Goal: Task Accomplishment & Management: Use online tool/utility

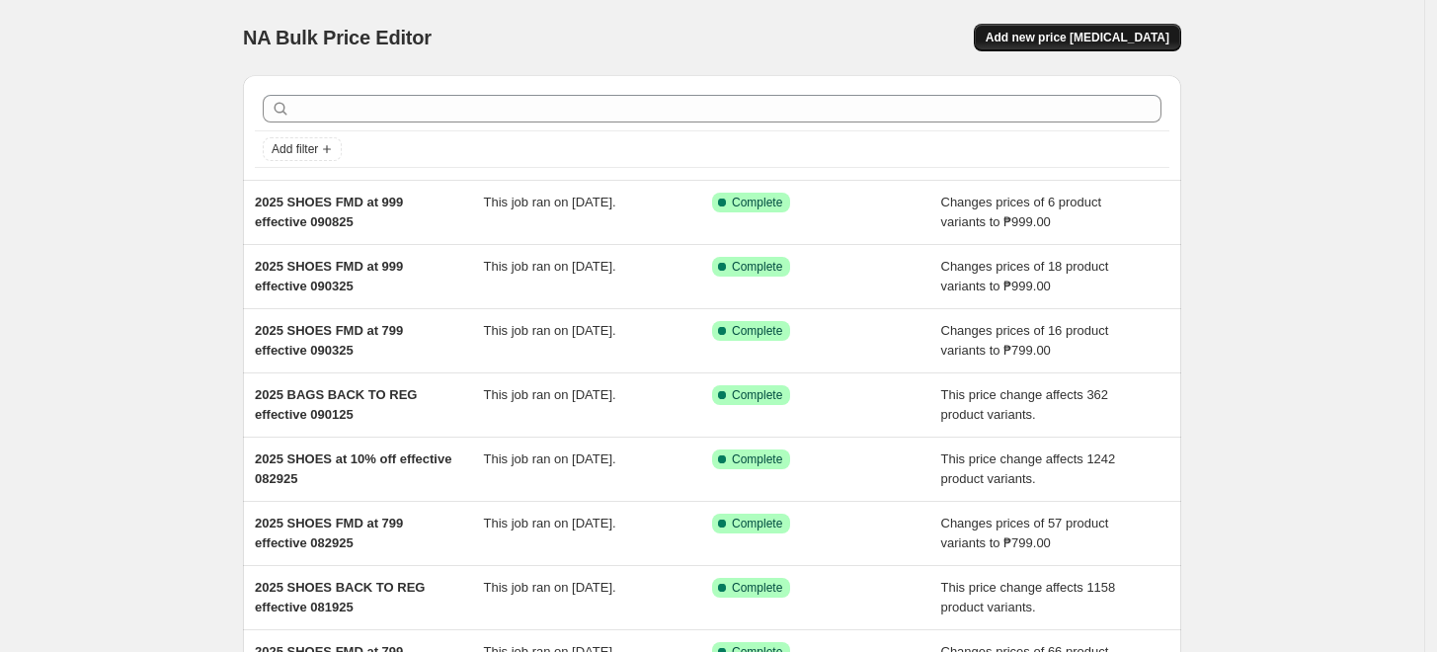
click at [1098, 40] on span "Add new price [MEDICAL_DATA]" at bounding box center [1078, 38] width 184 height 16
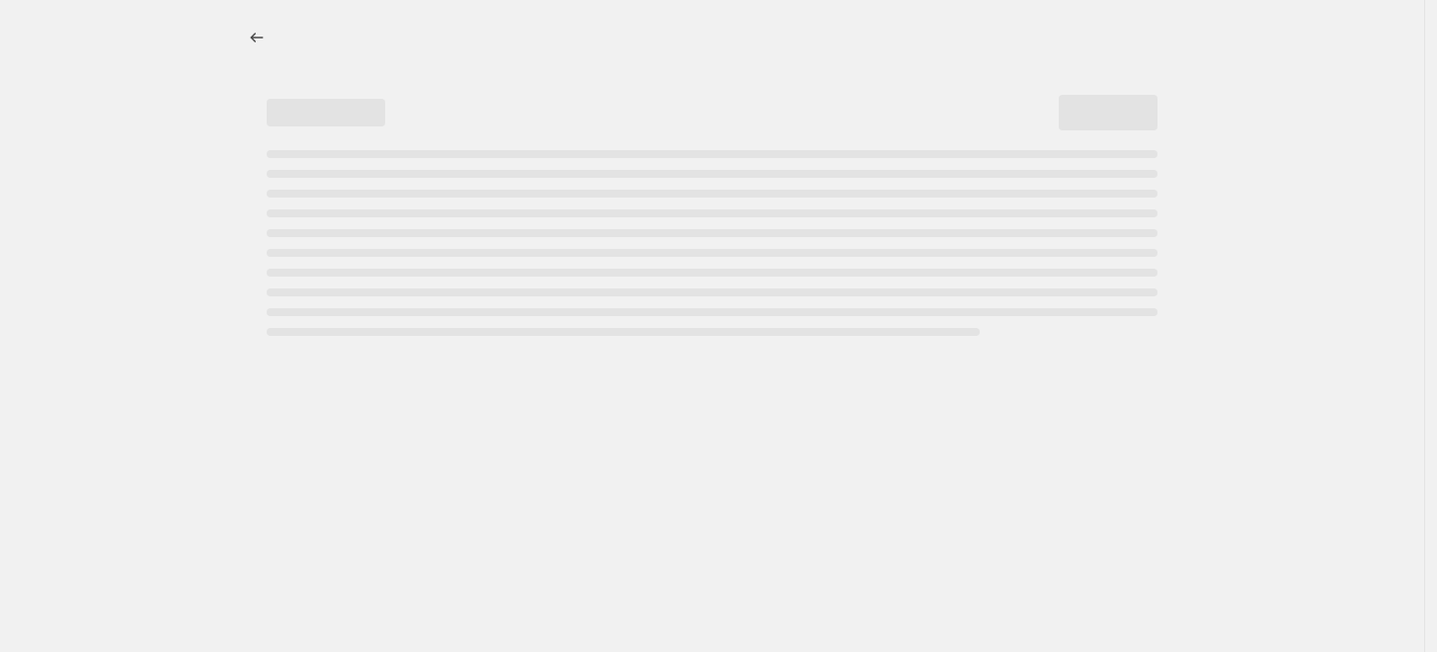
select select "percentage"
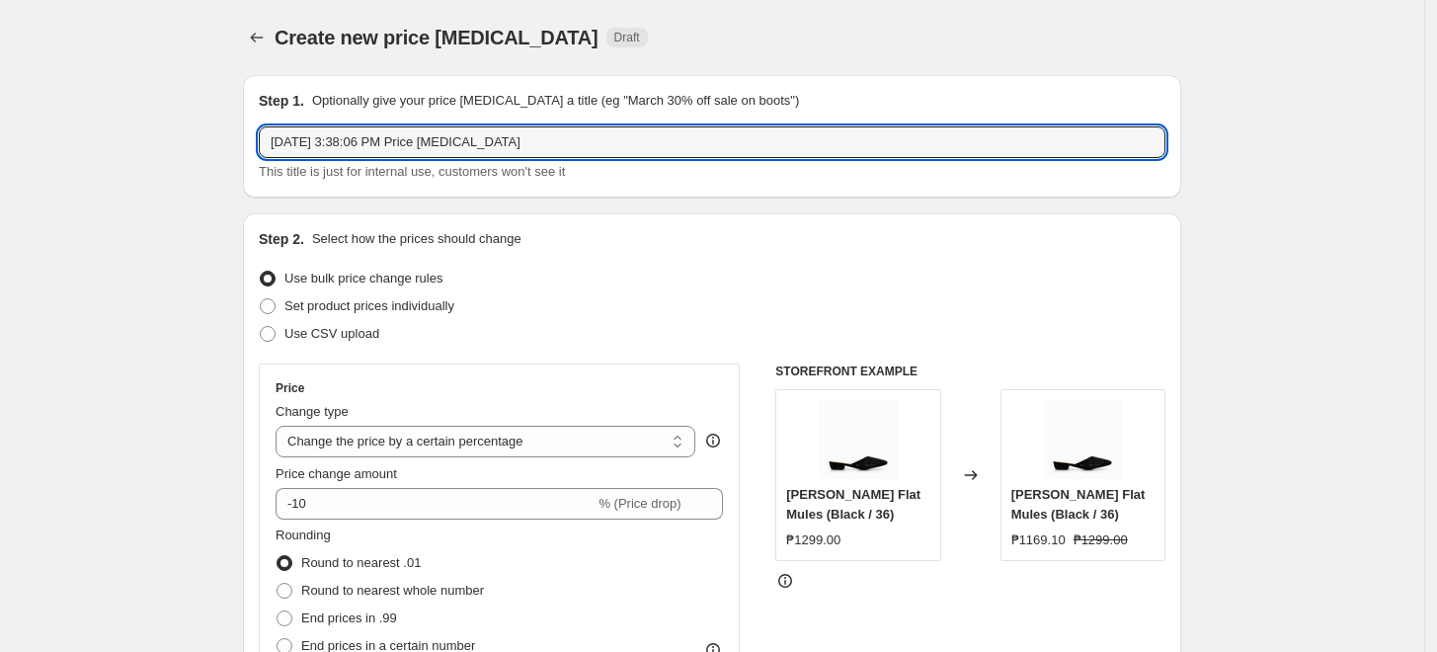
drag, startPoint x: 530, startPoint y: 163, endPoint x: 0, endPoint y: 171, distance: 530.4
type input "2025 BAGS at 10% off effective 090925"
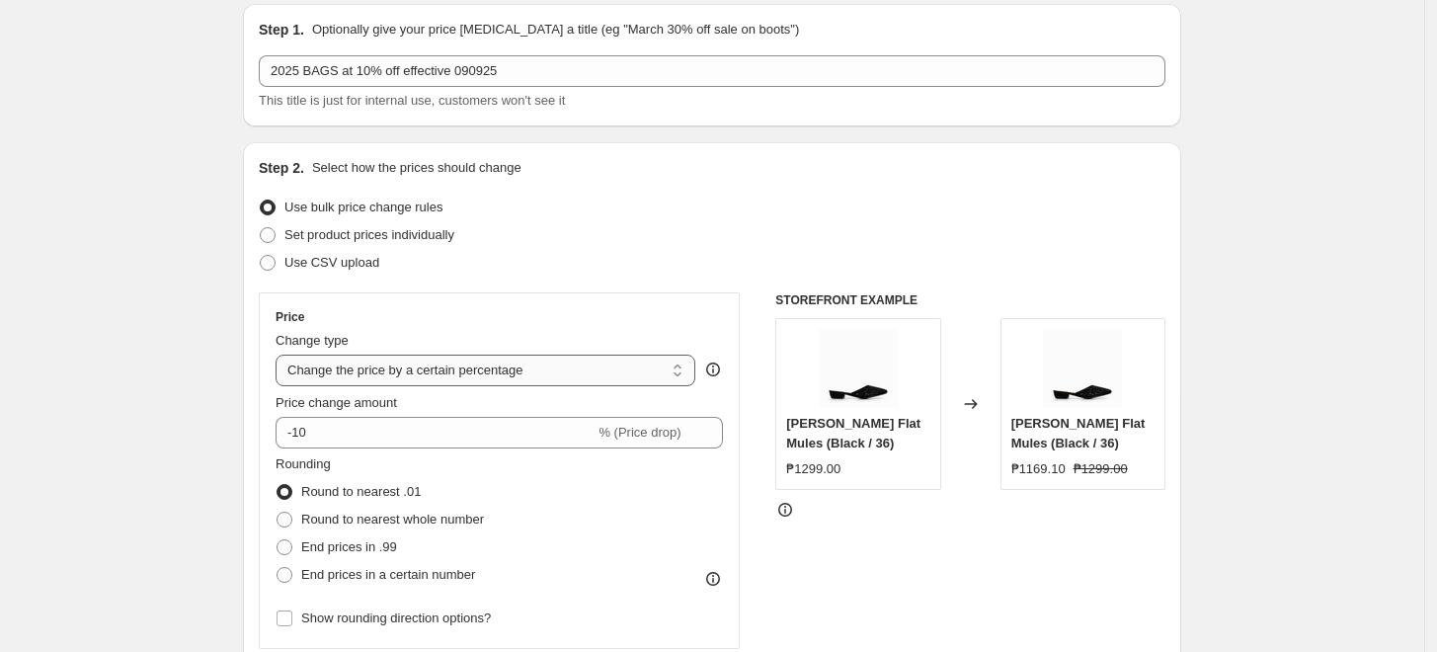
scroll to position [110, 0]
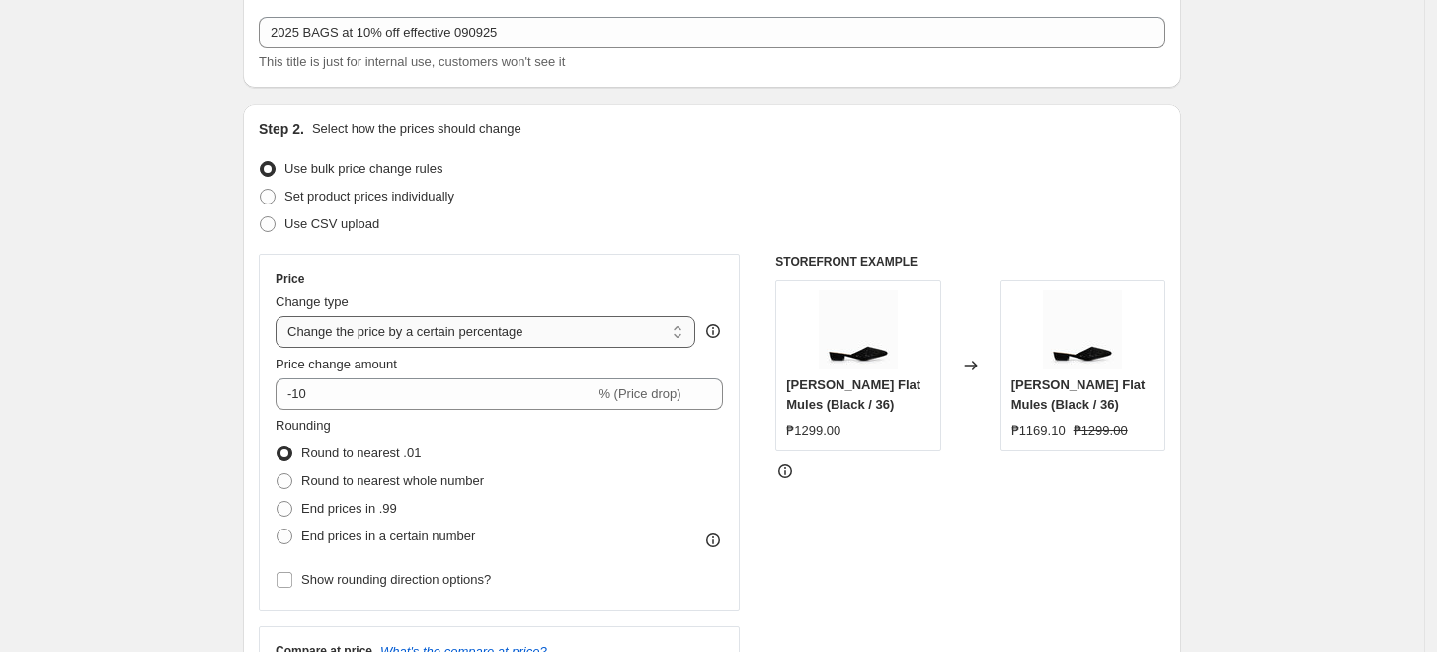
click at [369, 326] on select "Change the price to a certain amount Change the price by a certain amount Chang…" at bounding box center [486, 332] width 420 height 32
select select "pcap"
click at [281, 316] on select "Change the price to a certain amount Change the price by a certain amount Chang…" at bounding box center [486, 332] width 420 height 32
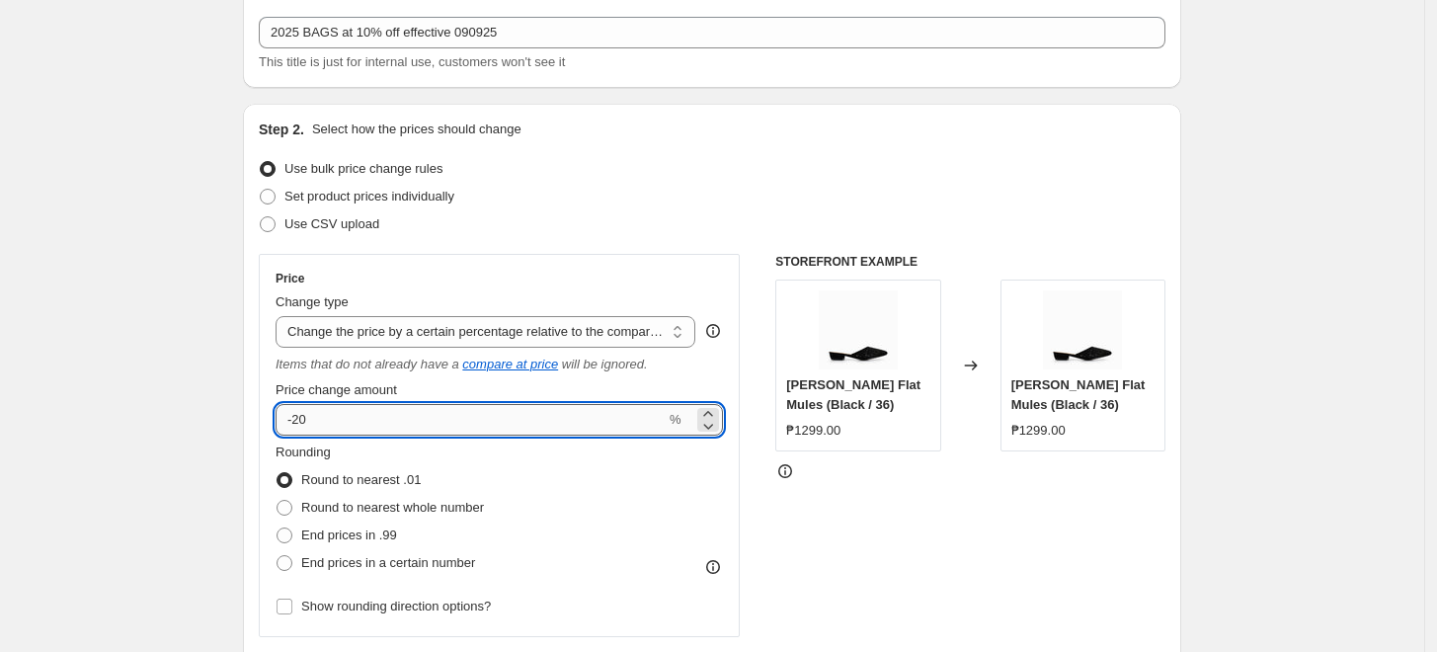
click at [338, 425] on input "-20" at bounding box center [471, 420] width 390 height 32
type input "-2"
type input "-10"
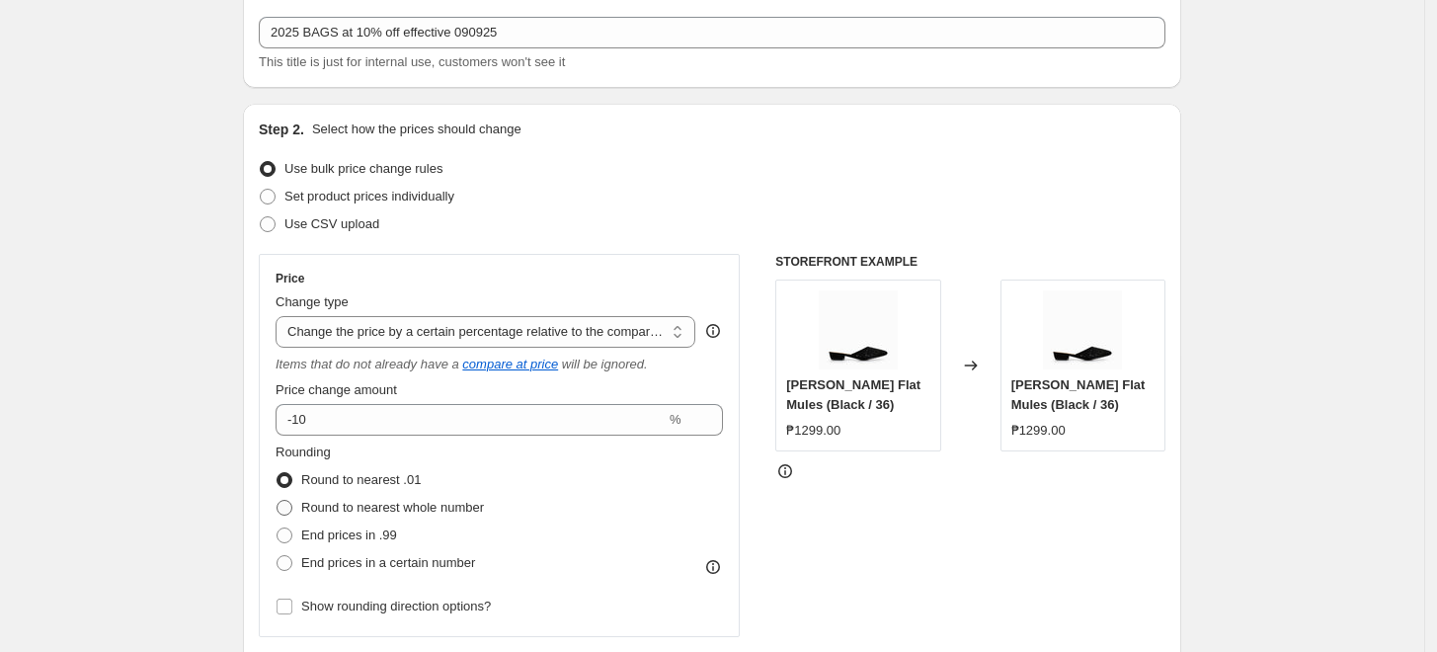
click at [316, 516] on span "Round to nearest whole number" at bounding box center [392, 508] width 183 height 20
click at [278, 501] on input "Round to nearest whole number" at bounding box center [277, 500] width 1 height 1
radio input "true"
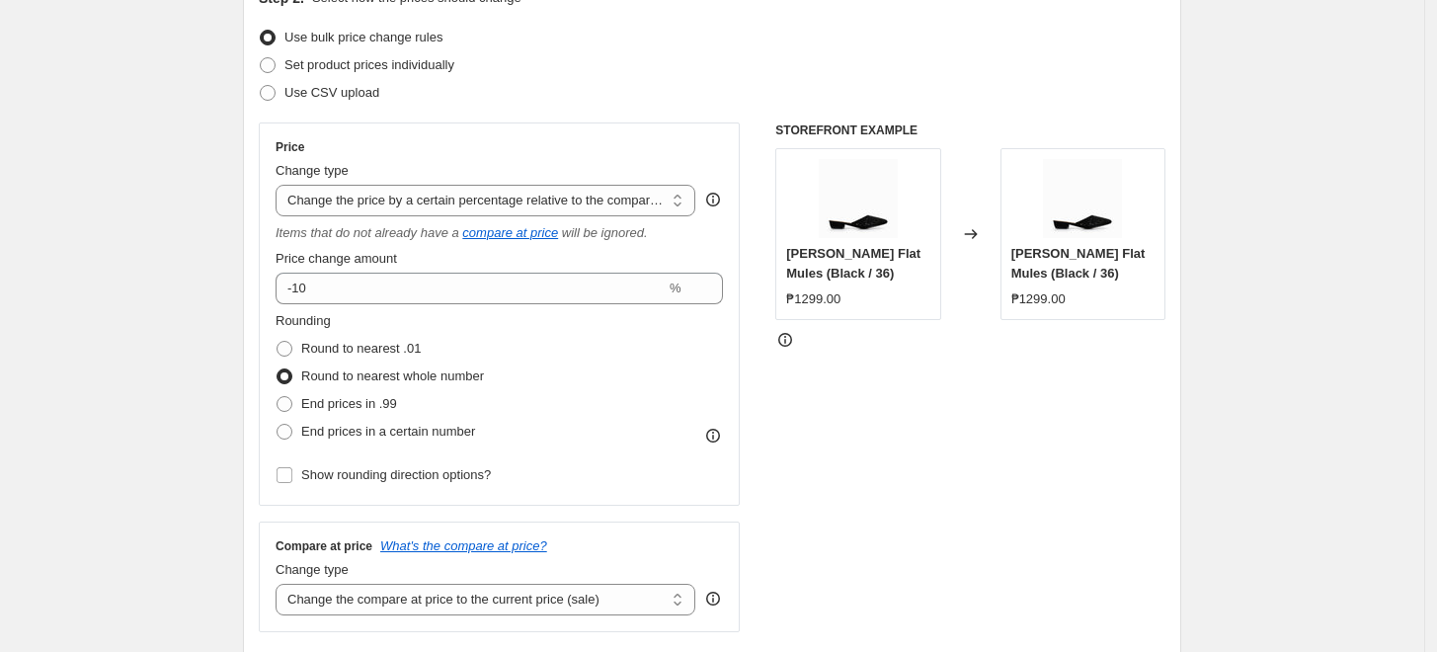
scroll to position [329, 0]
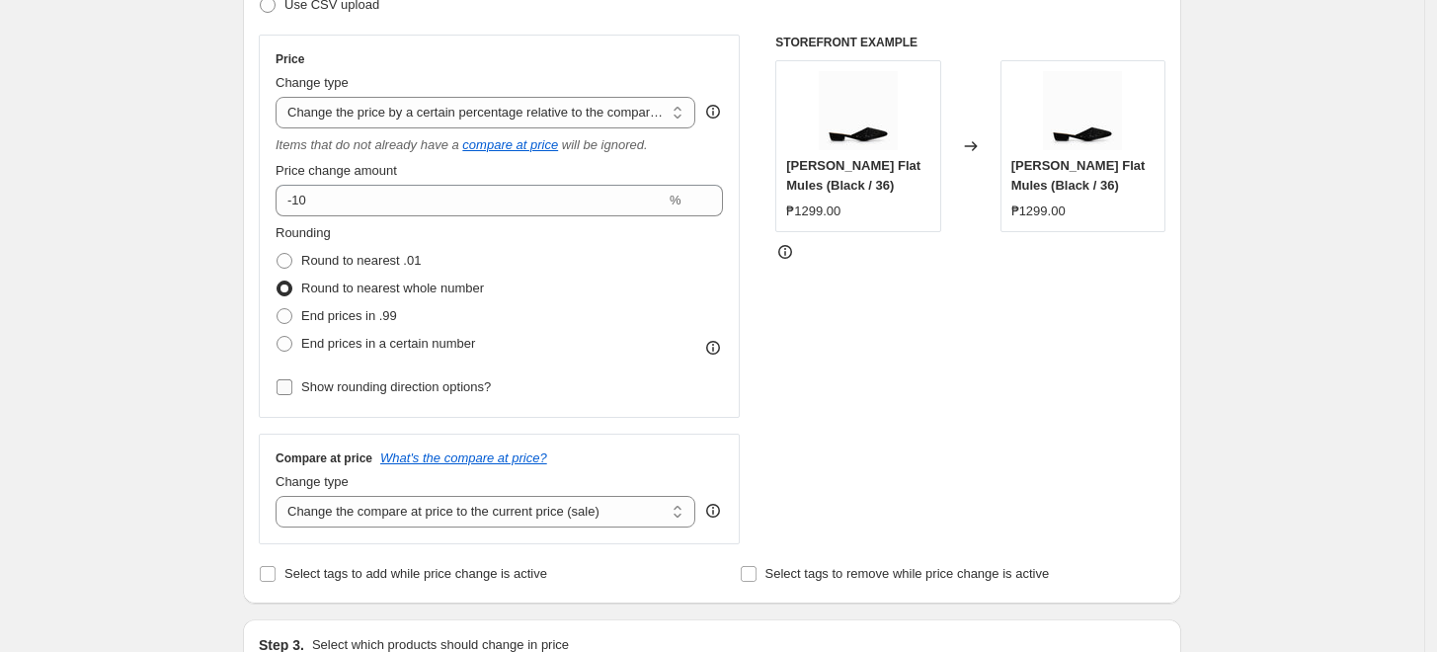
click at [346, 379] on span "Show rounding direction options?" at bounding box center [396, 386] width 190 height 15
click at [292, 379] on input "Show rounding direction options?" at bounding box center [285, 387] width 16 height 16
checkbox input "true"
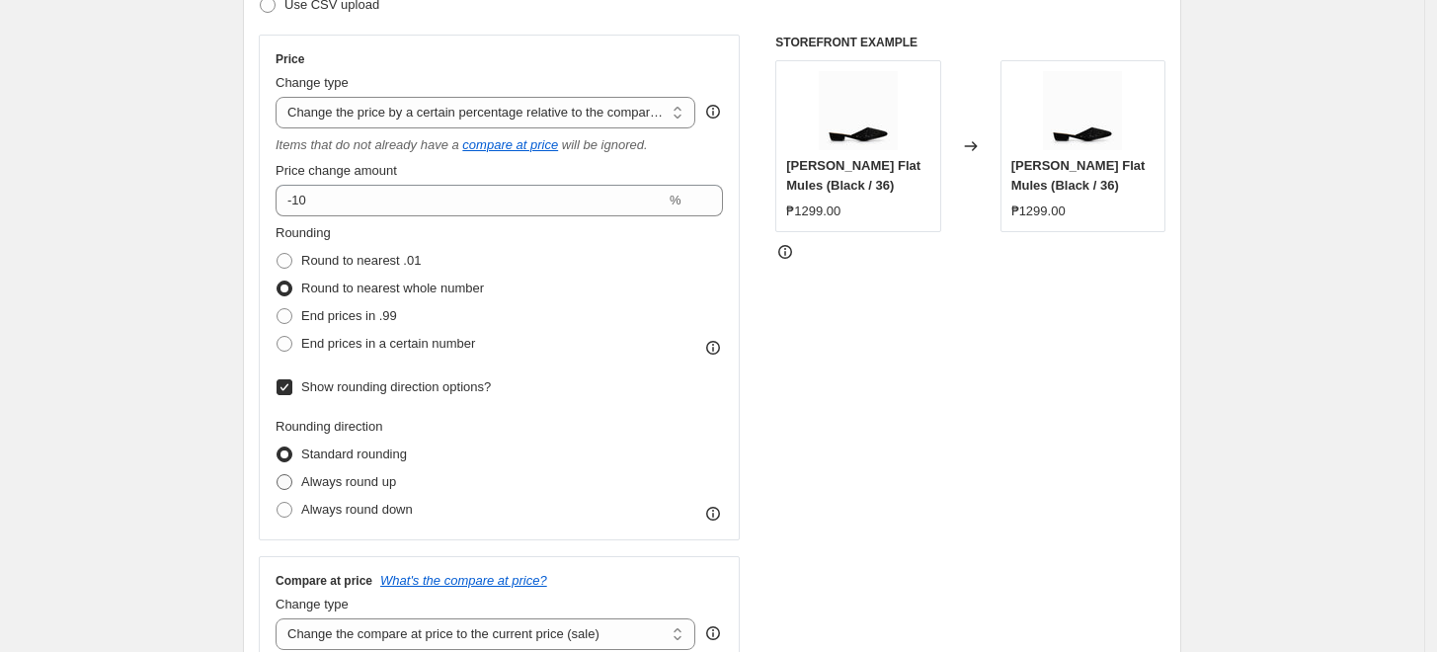
click at [324, 476] on span "Always round up" at bounding box center [348, 481] width 95 height 15
click at [278, 475] on input "Always round up" at bounding box center [277, 474] width 1 height 1
radio input "true"
click at [340, 513] on span "Always round down" at bounding box center [357, 509] width 112 height 15
click at [278, 503] on input "Always round down" at bounding box center [277, 502] width 1 height 1
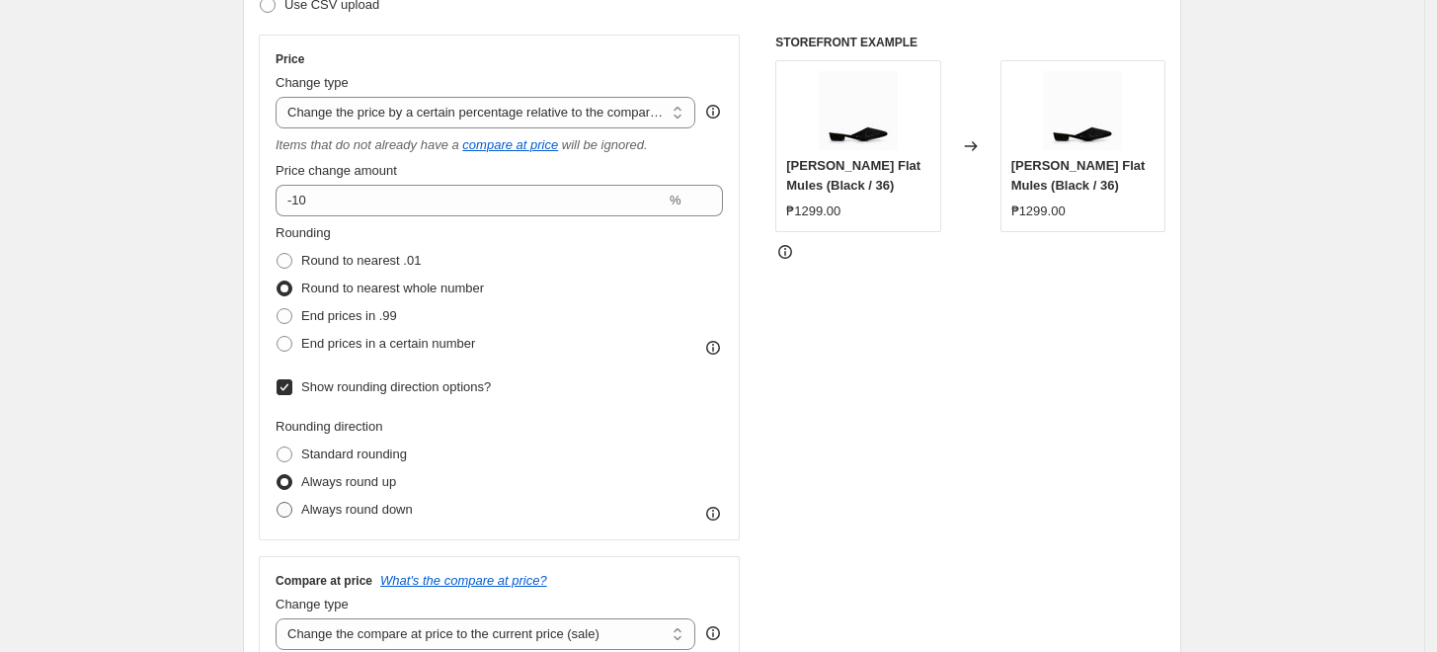
radio input "true"
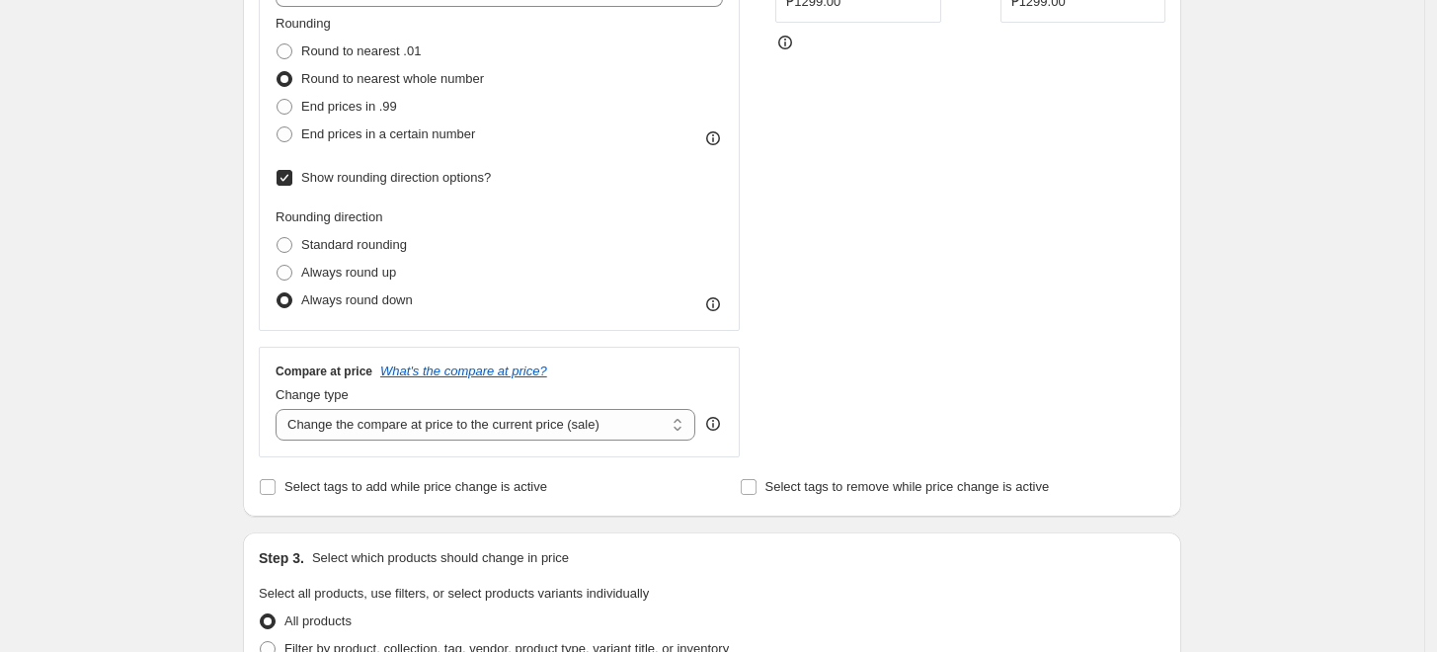
scroll to position [658, 0]
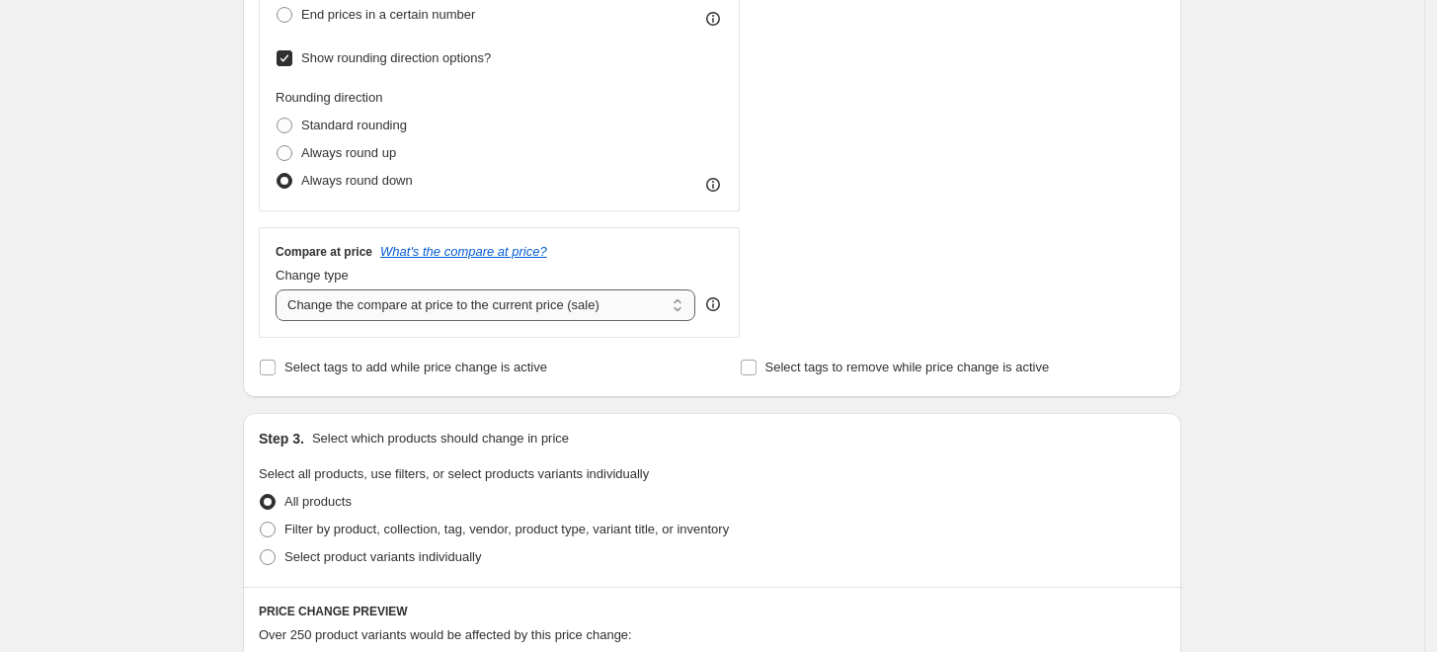
click at [412, 299] on select "Change the compare at price to the current price (sale) Change the compare at p…" at bounding box center [486, 305] width 420 height 32
select select "no_change"
click at [281, 289] on select "Change the compare at price to the current price (sale) Change the compare at p…" at bounding box center [486, 305] width 420 height 32
click at [132, 425] on div "Create new price [MEDICAL_DATA]. This page is ready Create new price [MEDICAL_D…" at bounding box center [712, 403] width 1424 height 2123
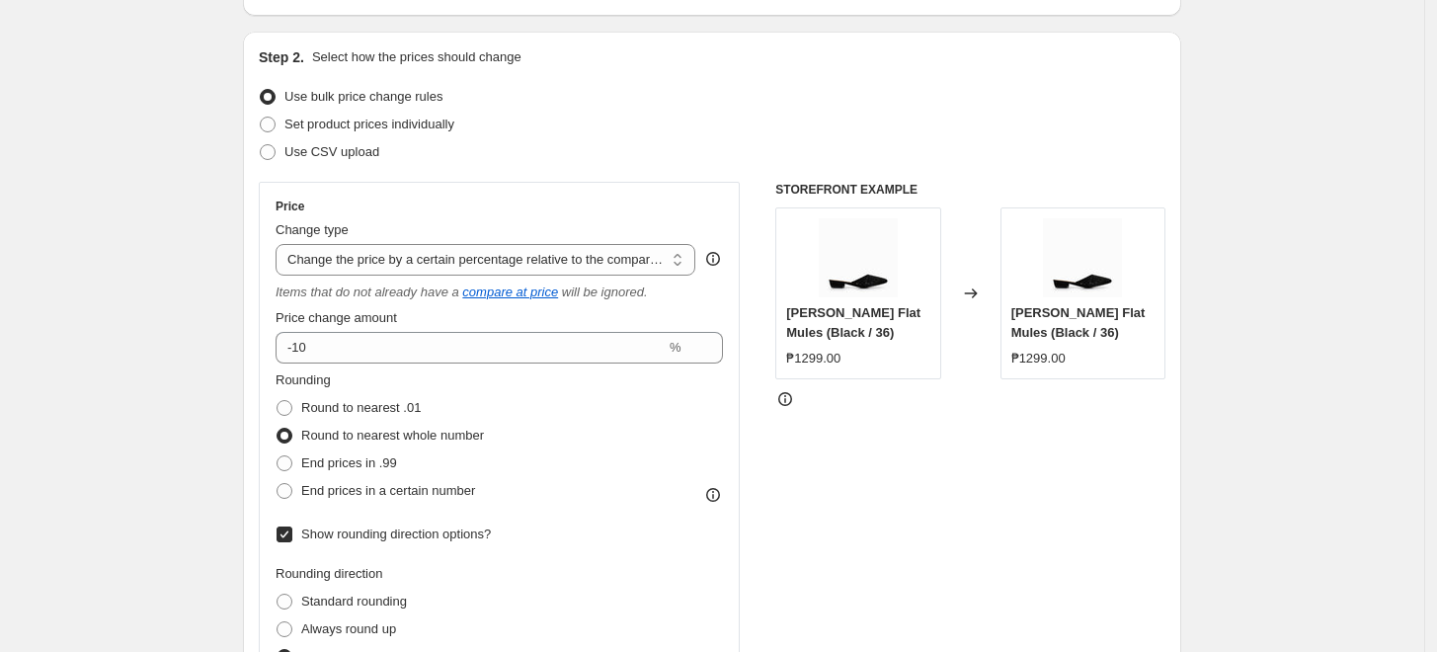
scroll to position [219, 0]
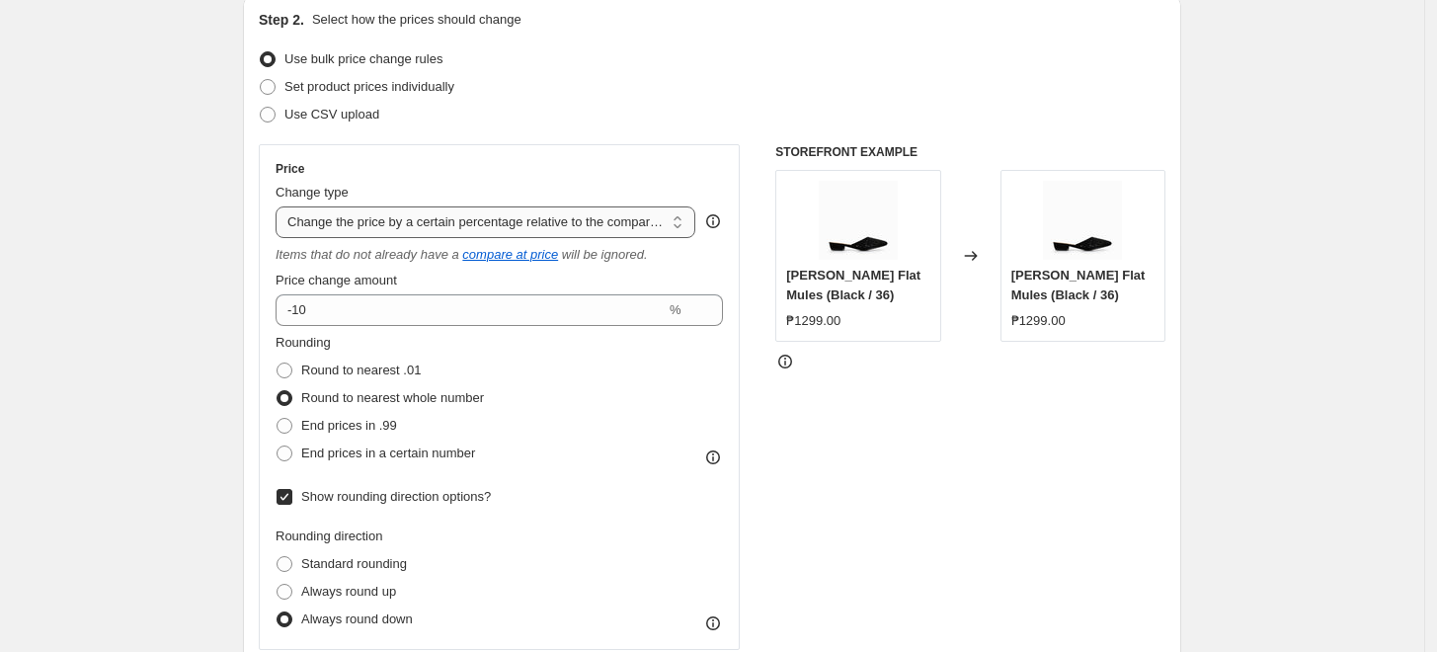
click at [643, 219] on select "Change the price to a certain amount Change the price by a certain amount Chang…" at bounding box center [486, 222] width 420 height 32
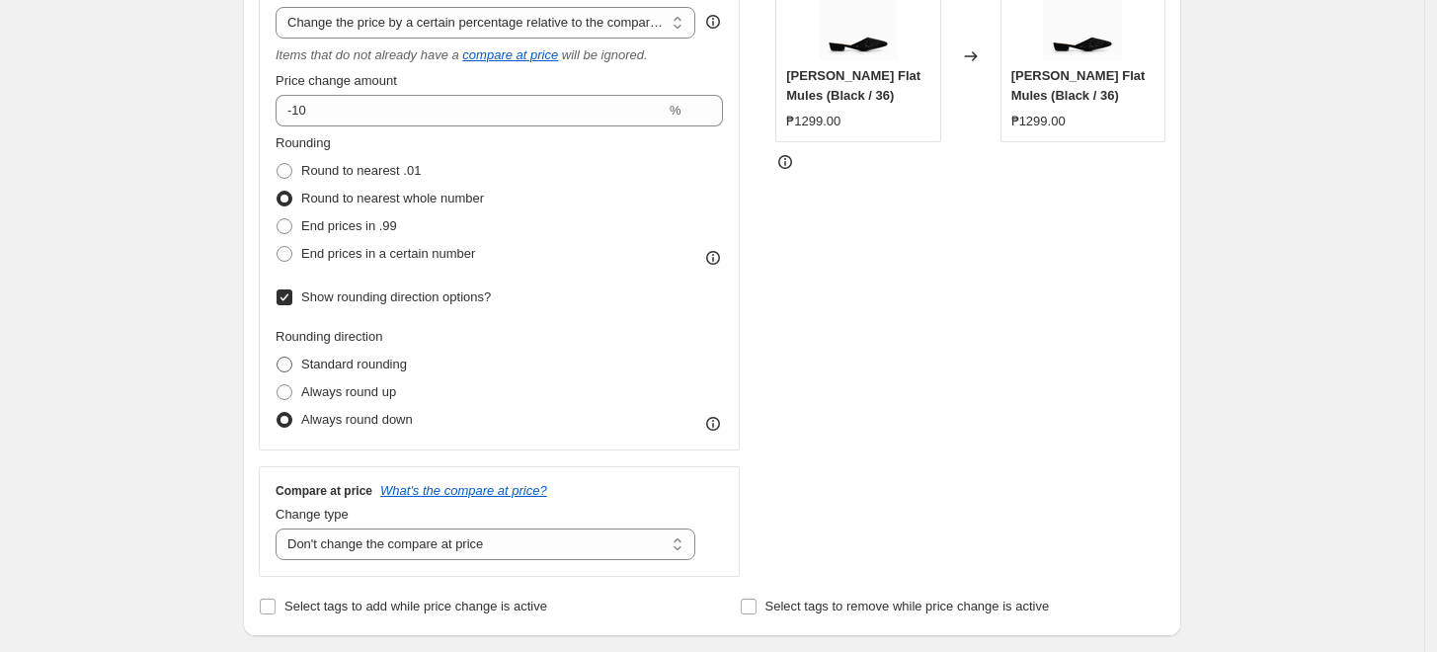
scroll to position [548, 0]
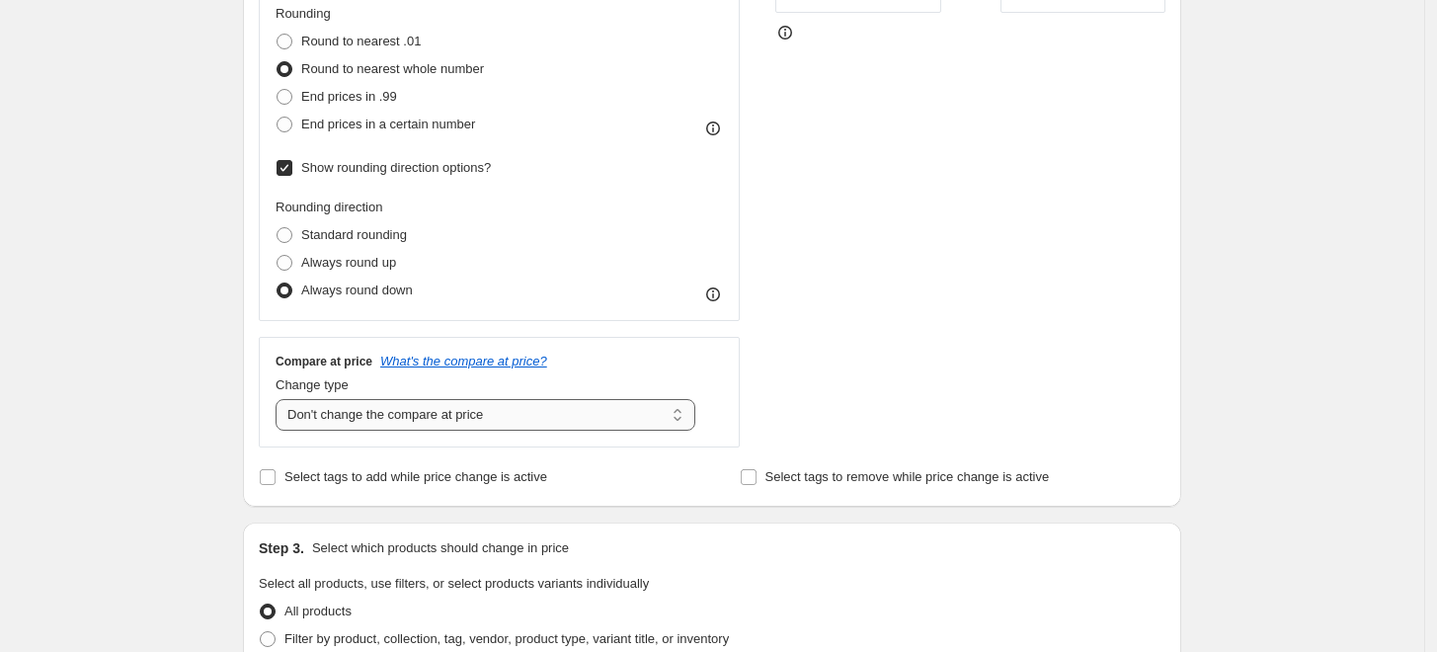
click at [389, 407] on select "Change the compare at price to the current price (sale) Change the compare at p…" at bounding box center [486, 415] width 420 height 32
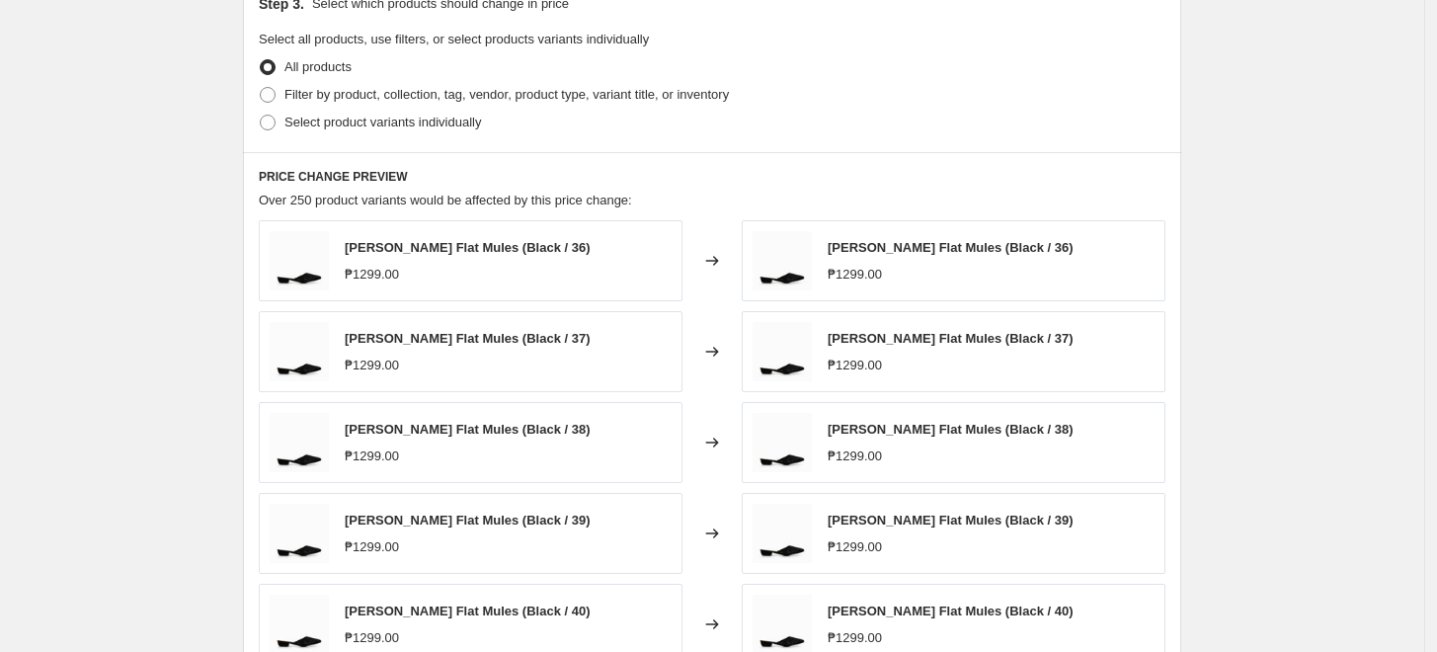
scroll to position [1097, 0]
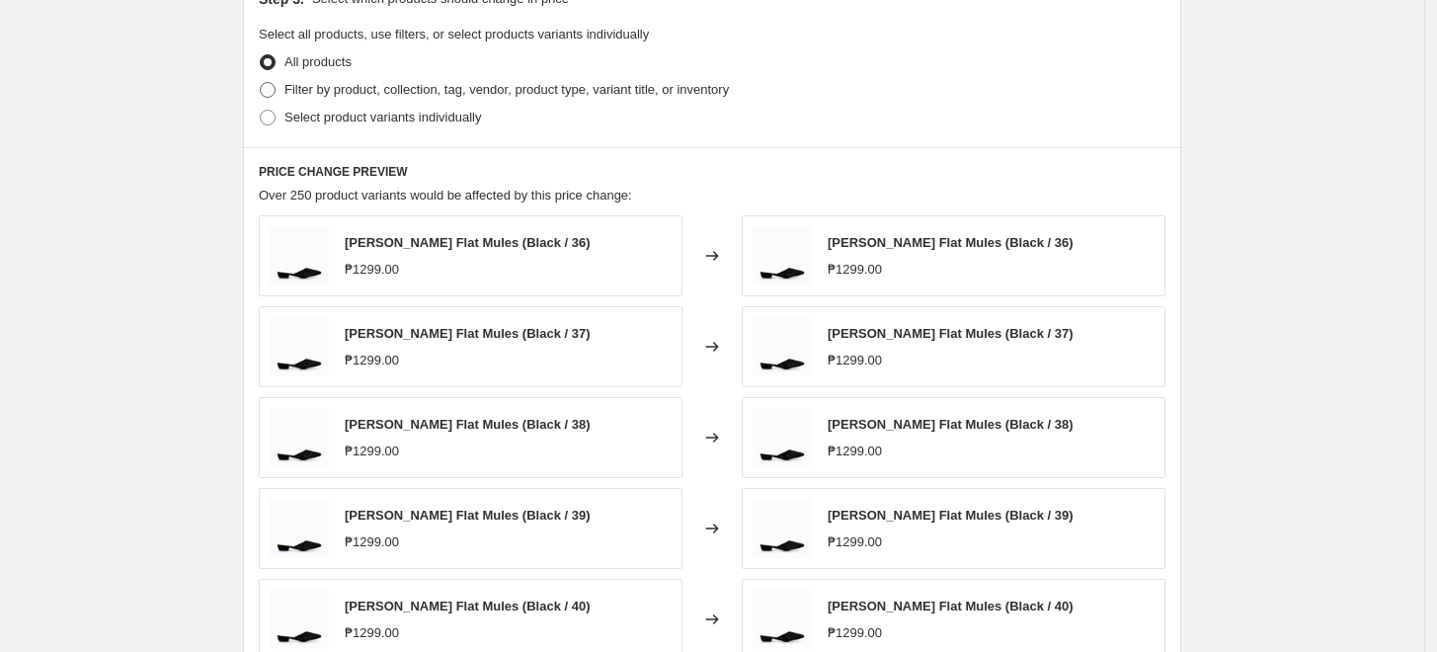
click at [311, 91] on span "Filter by product, collection, tag, vendor, product type, variant title, or inv…" at bounding box center [506, 89] width 444 height 15
click at [261, 83] on input "Filter by product, collection, tag, vendor, product type, variant title, or inv…" at bounding box center [260, 82] width 1 height 1
radio input "true"
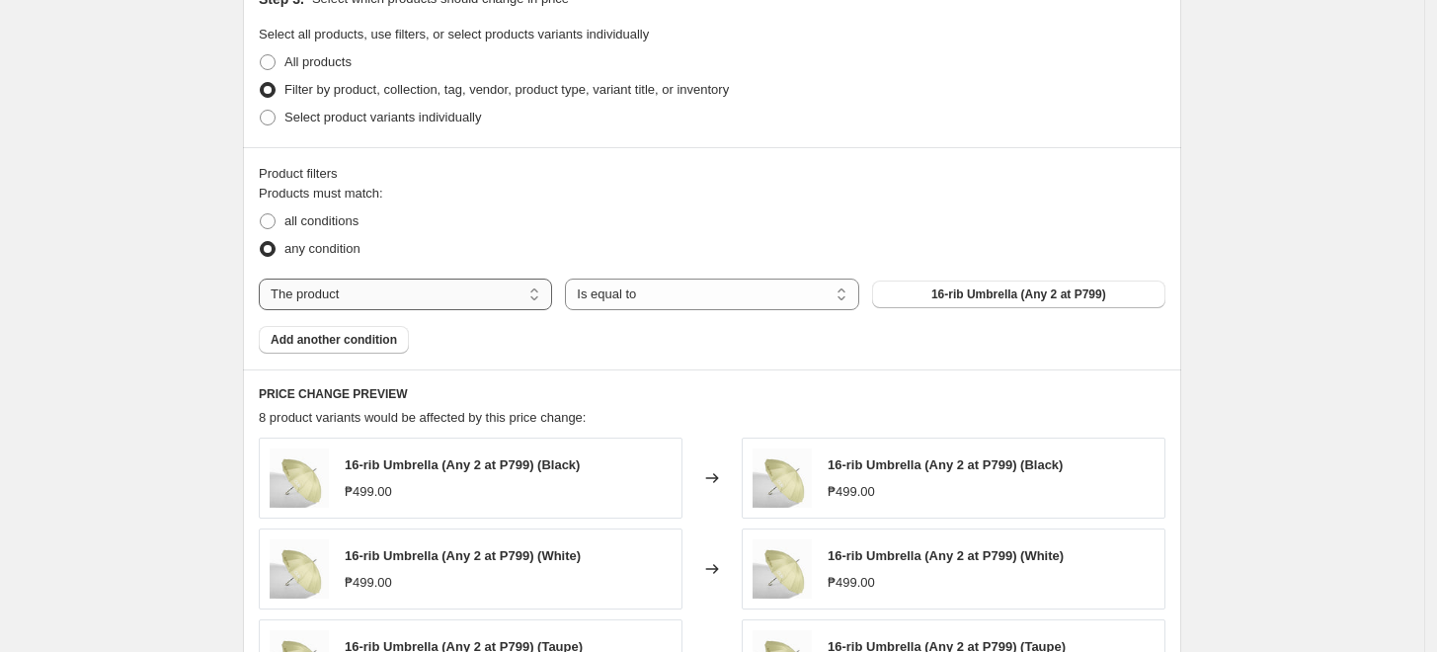
click at [354, 299] on select "The product The product's collection The product's tag The product's vendor The…" at bounding box center [405, 295] width 293 height 32
select select "tag"
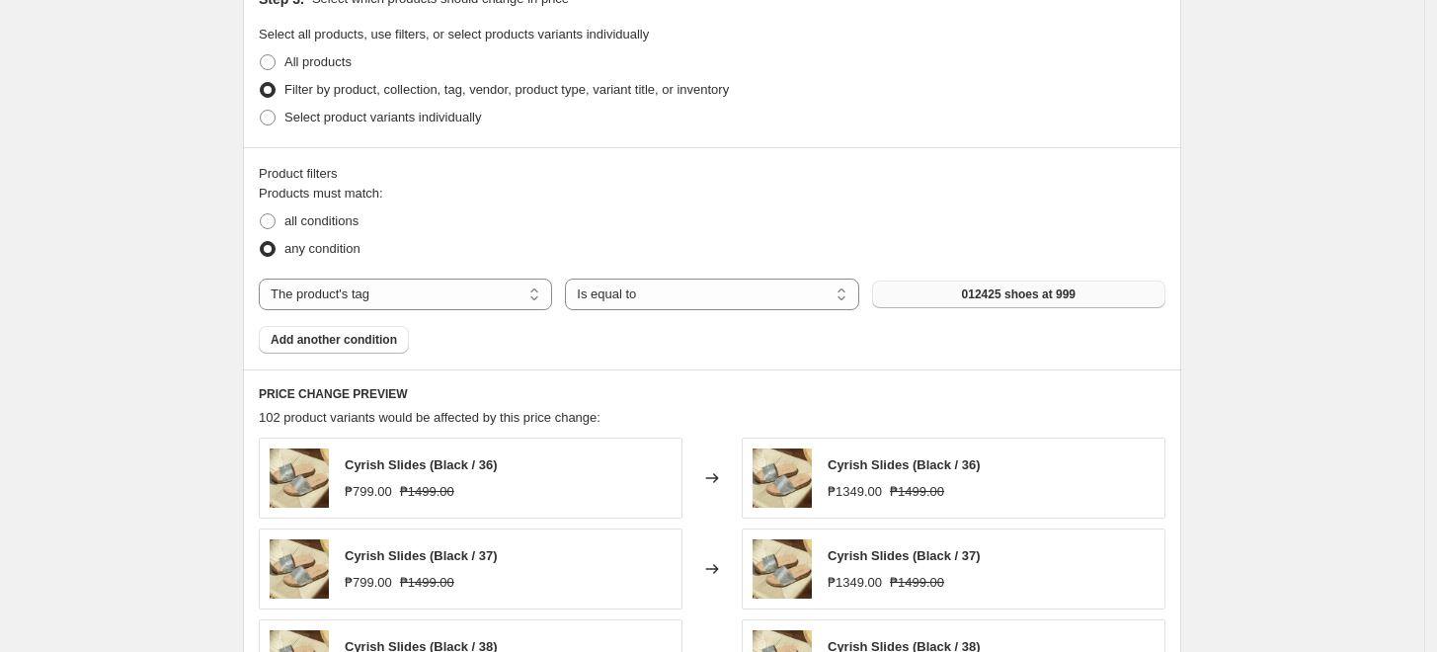
click at [1023, 286] on button "012425 shoes at 999" at bounding box center [1018, 295] width 293 height 28
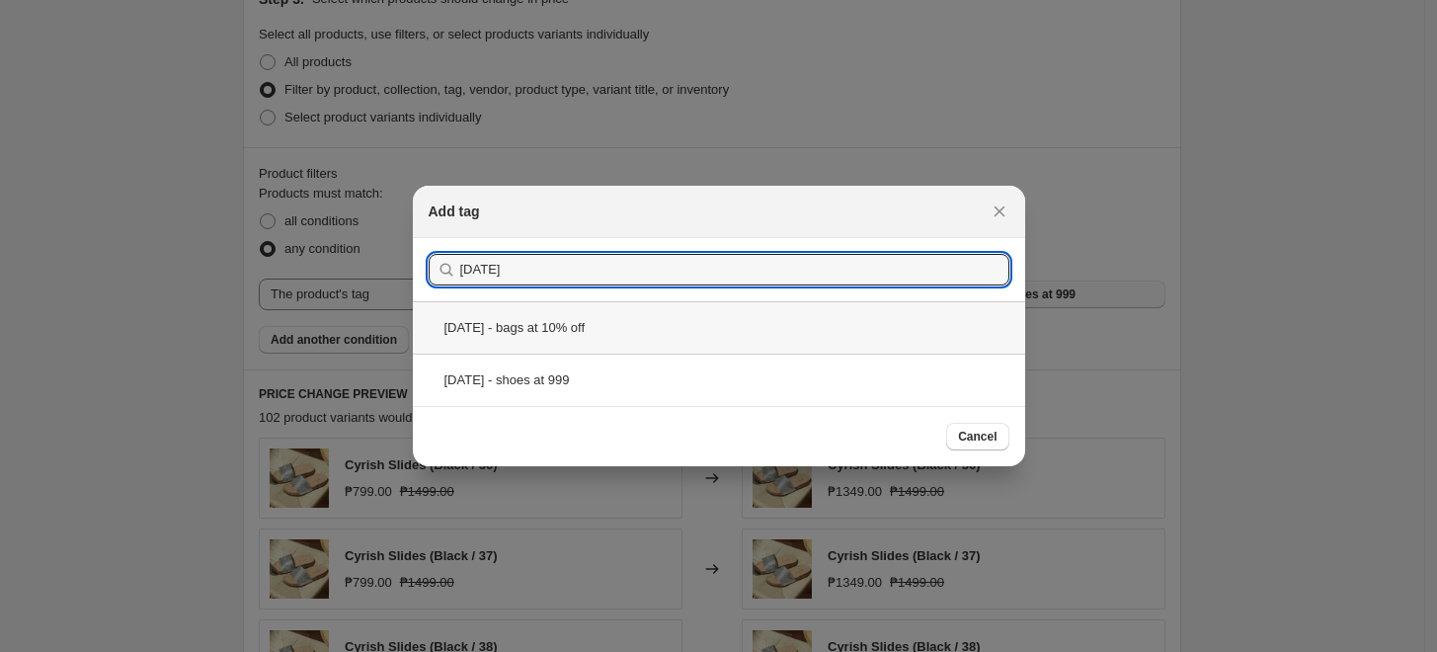
type input "[DATE]"
click at [602, 322] on div "[DATE] - bags at 10% off" at bounding box center [719, 327] width 612 height 52
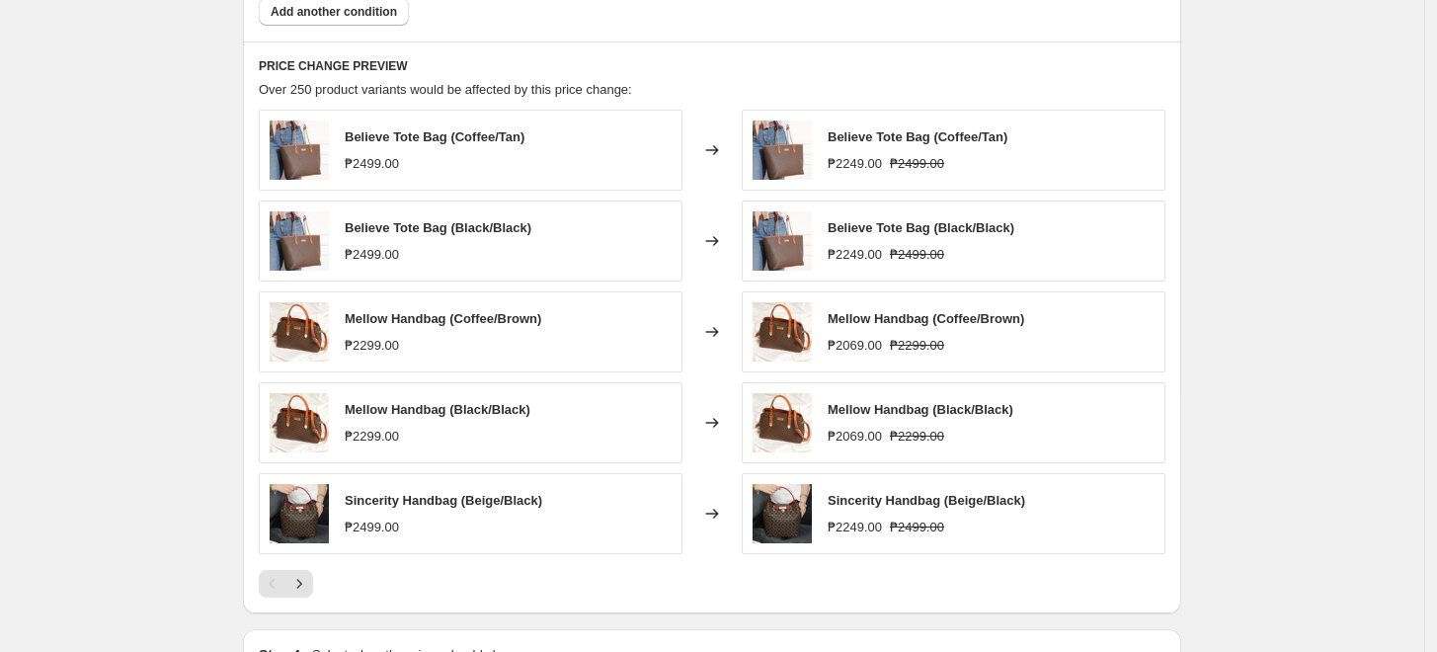
scroll to position [1426, 0]
click at [306, 581] on icon "Next" at bounding box center [299, 583] width 20 height 20
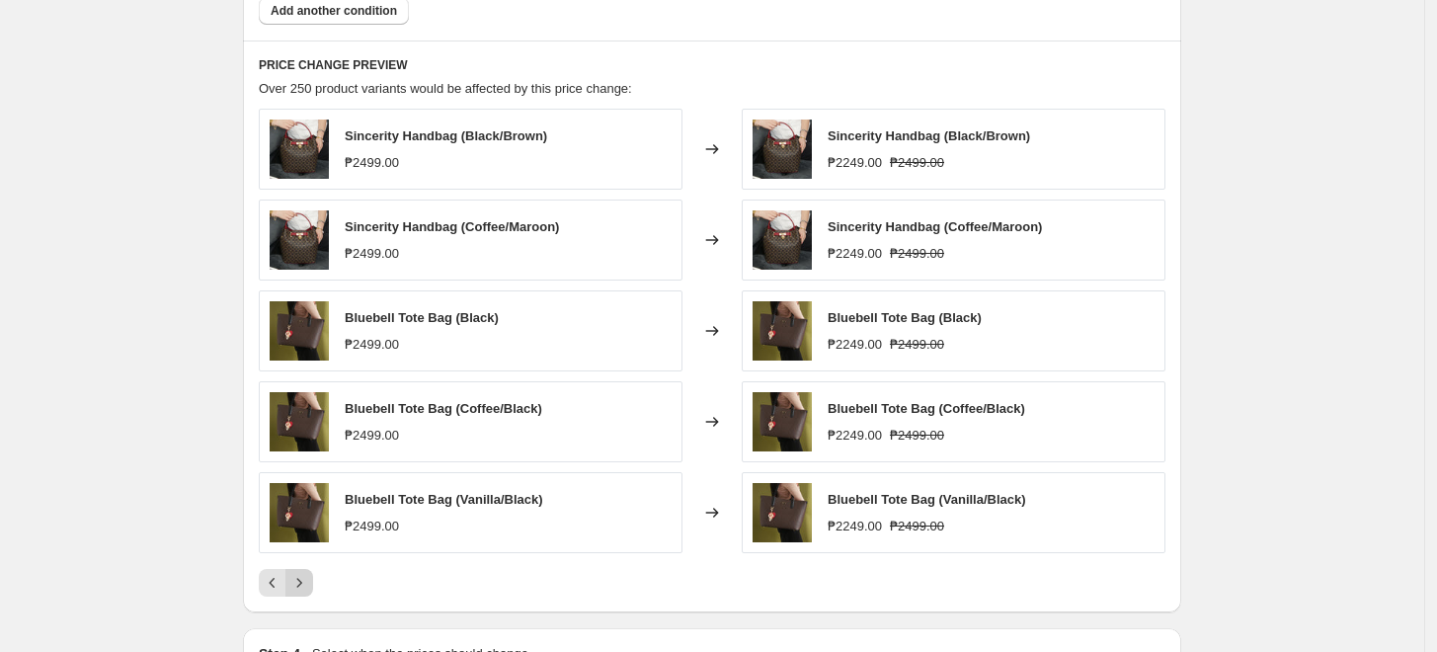
click at [308, 581] on icon "Next" at bounding box center [299, 583] width 20 height 20
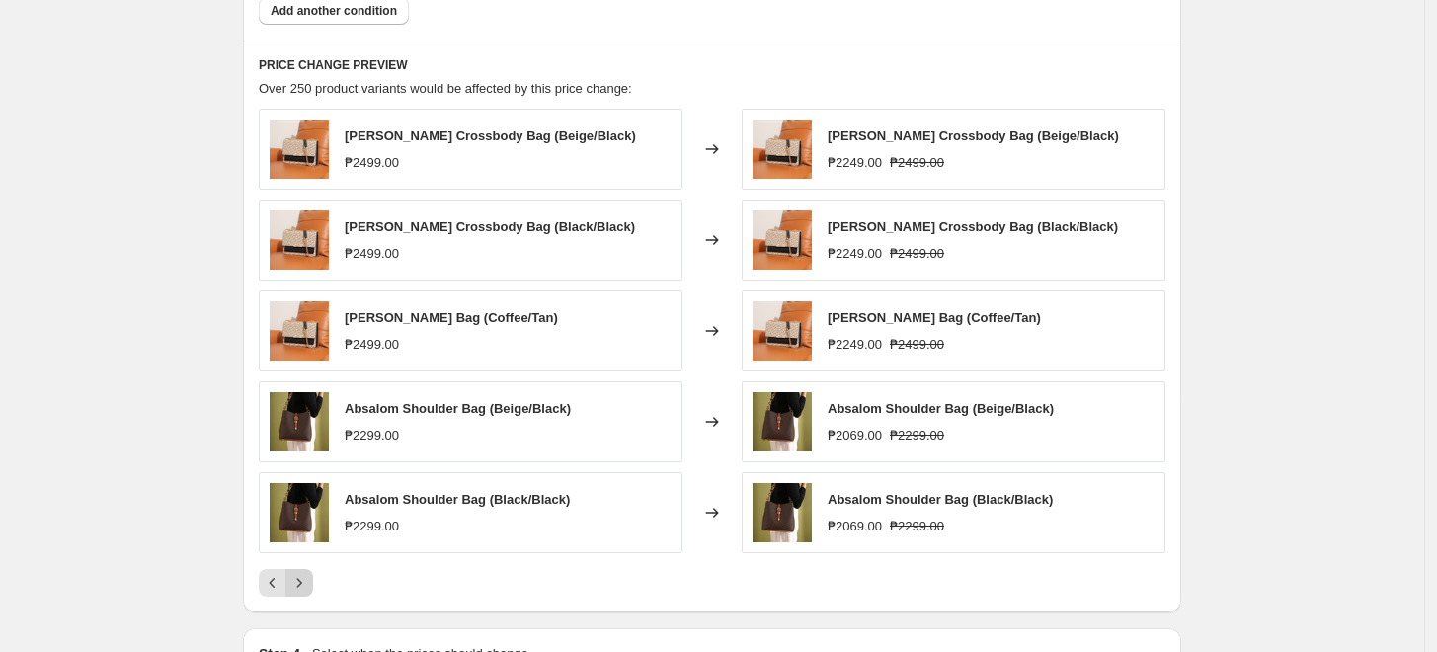
click at [308, 581] on icon "Next" at bounding box center [299, 583] width 20 height 20
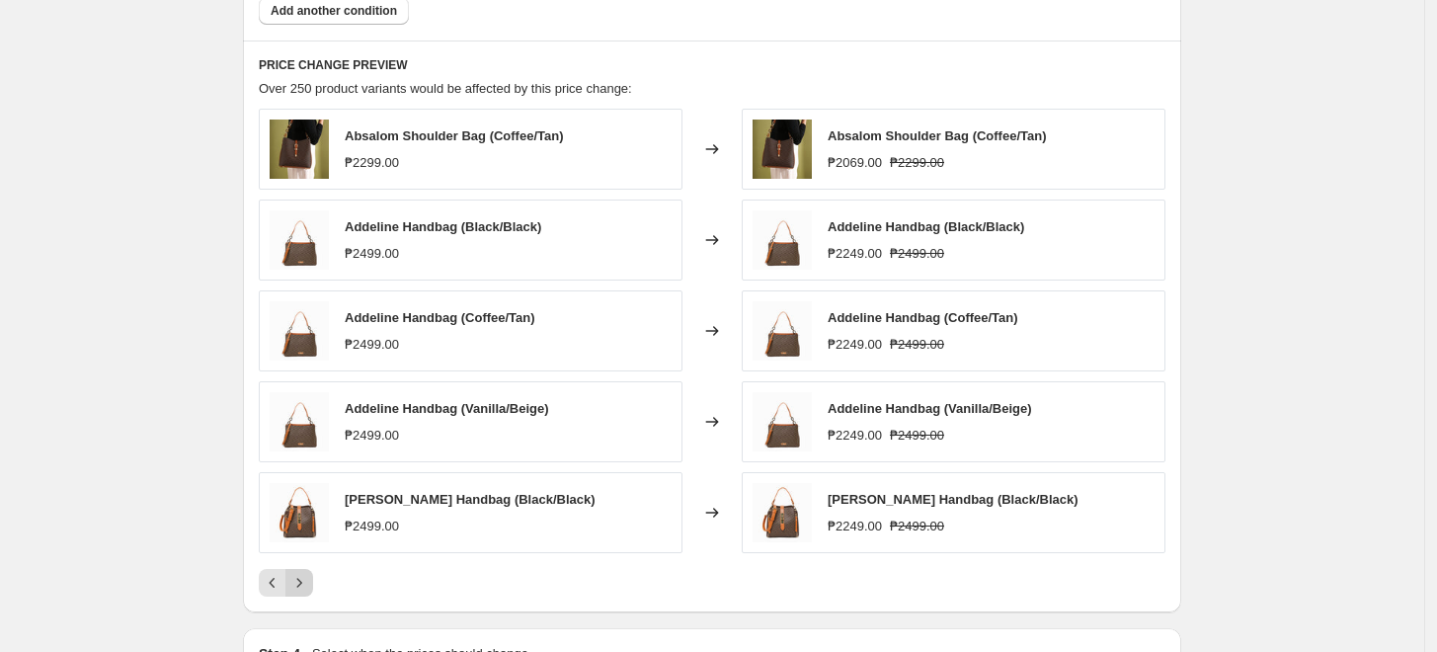
click at [301, 583] on icon "Next" at bounding box center [299, 583] width 20 height 20
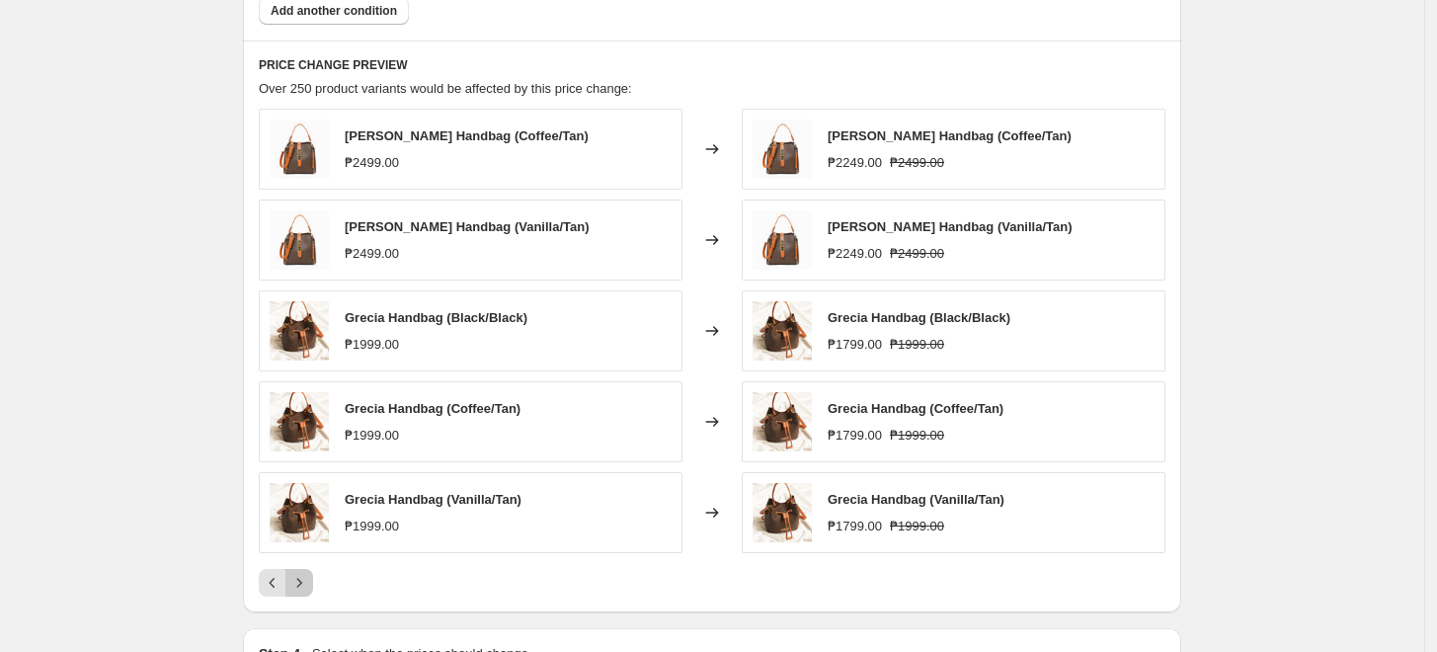
click at [302, 585] on icon "Next" at bounding box center [299, 583] width 5 height 9
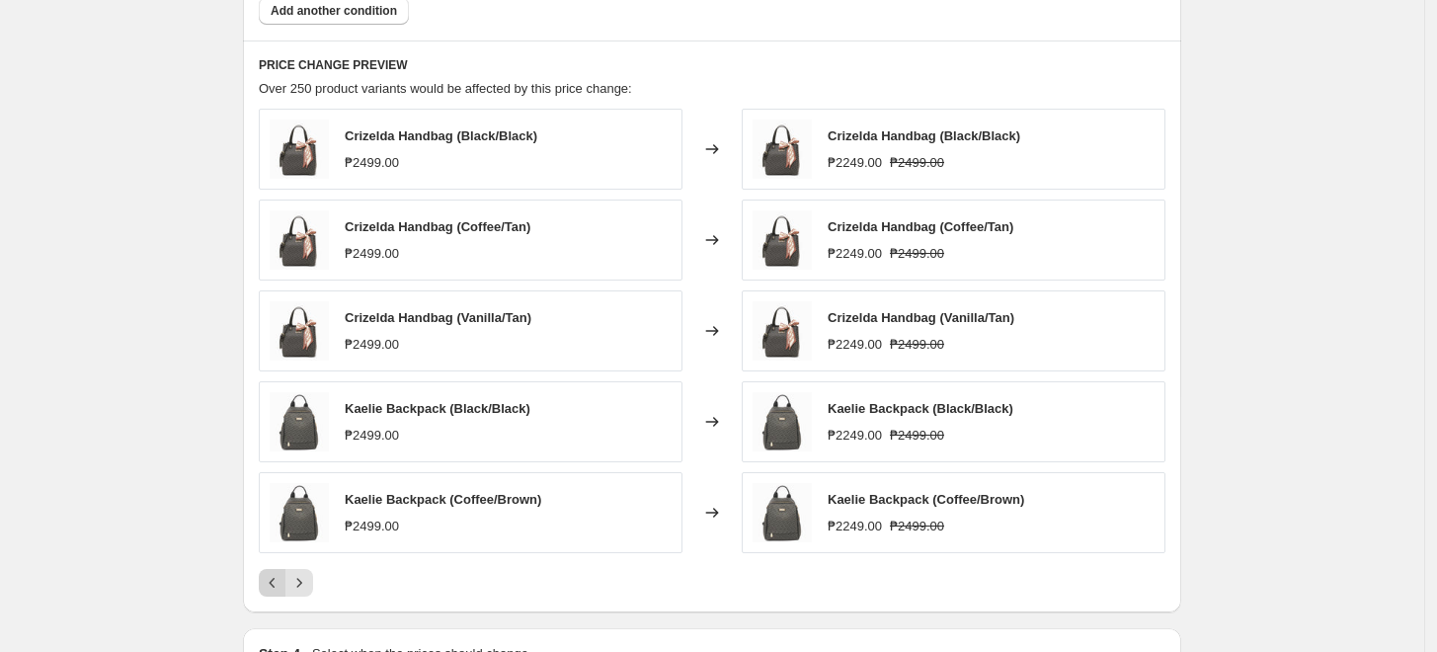
click at [276, 587] on icon "Previous" at bounding box center [273, 583] width 6 height 10
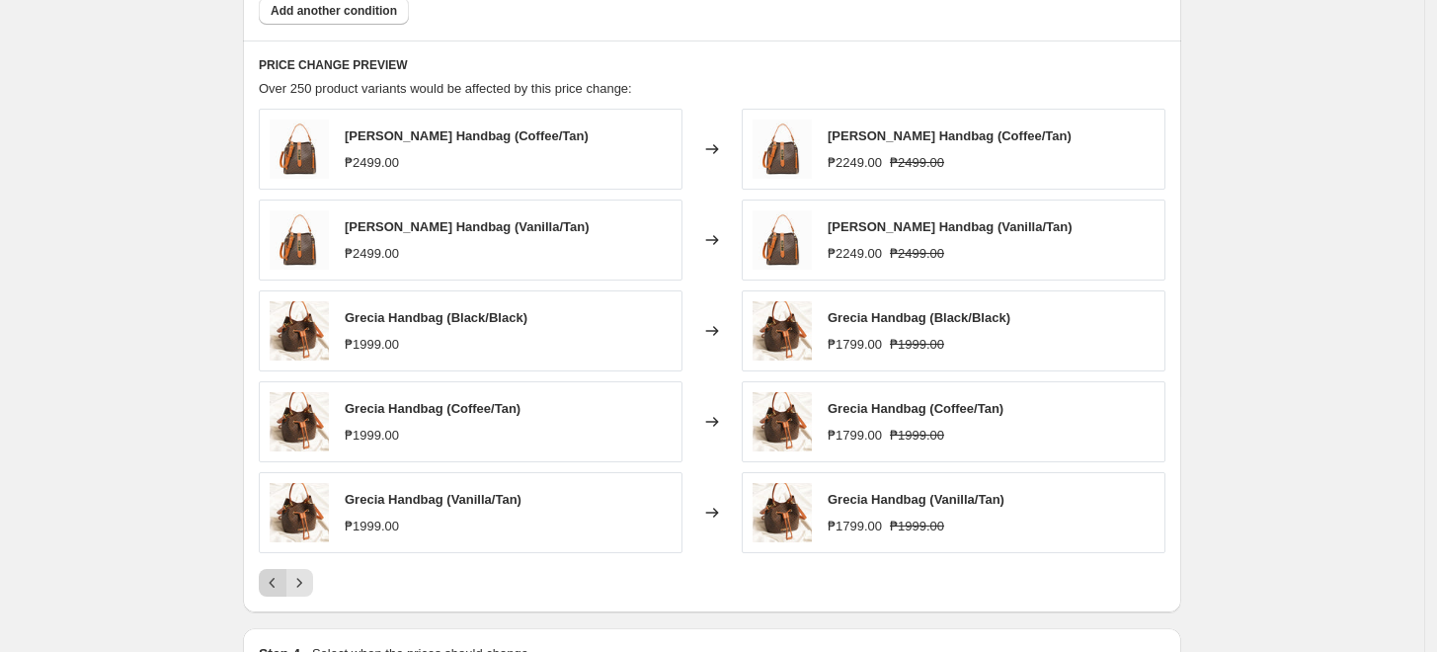
click at [278, 590] on icon "Previous" at bounding box center [273, 583] width 20 height 20
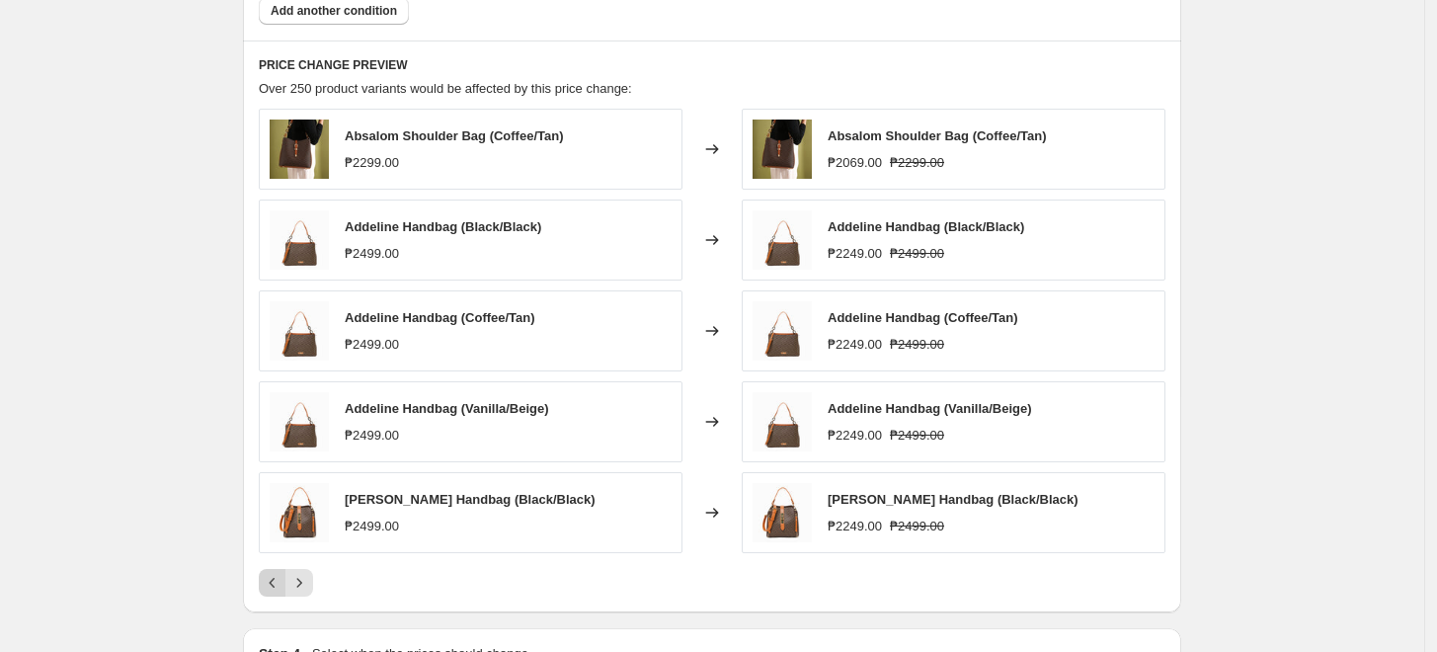
click at [271, 583] on icon "Previous" at bounding box center [273, 583] width 20 height 20
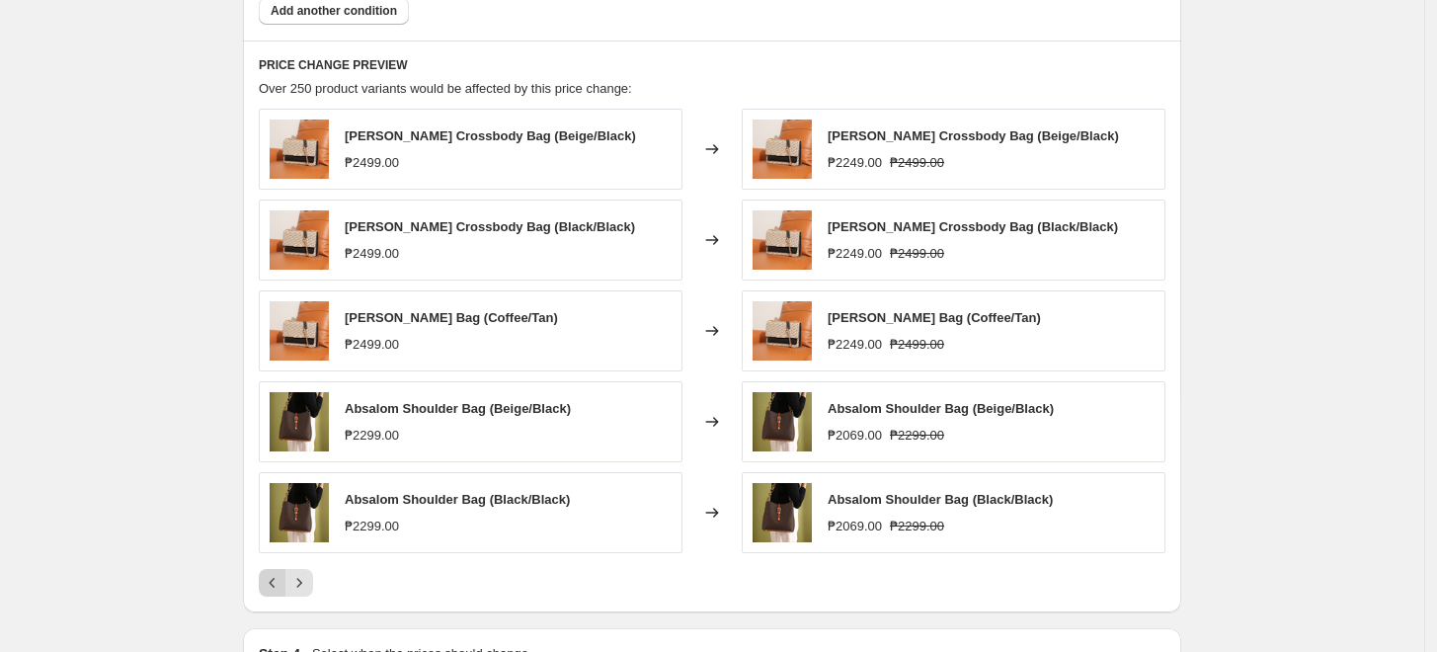
click at [280, 576] on icon "Previous" at bounding box center [273, 583] width 20 height 20
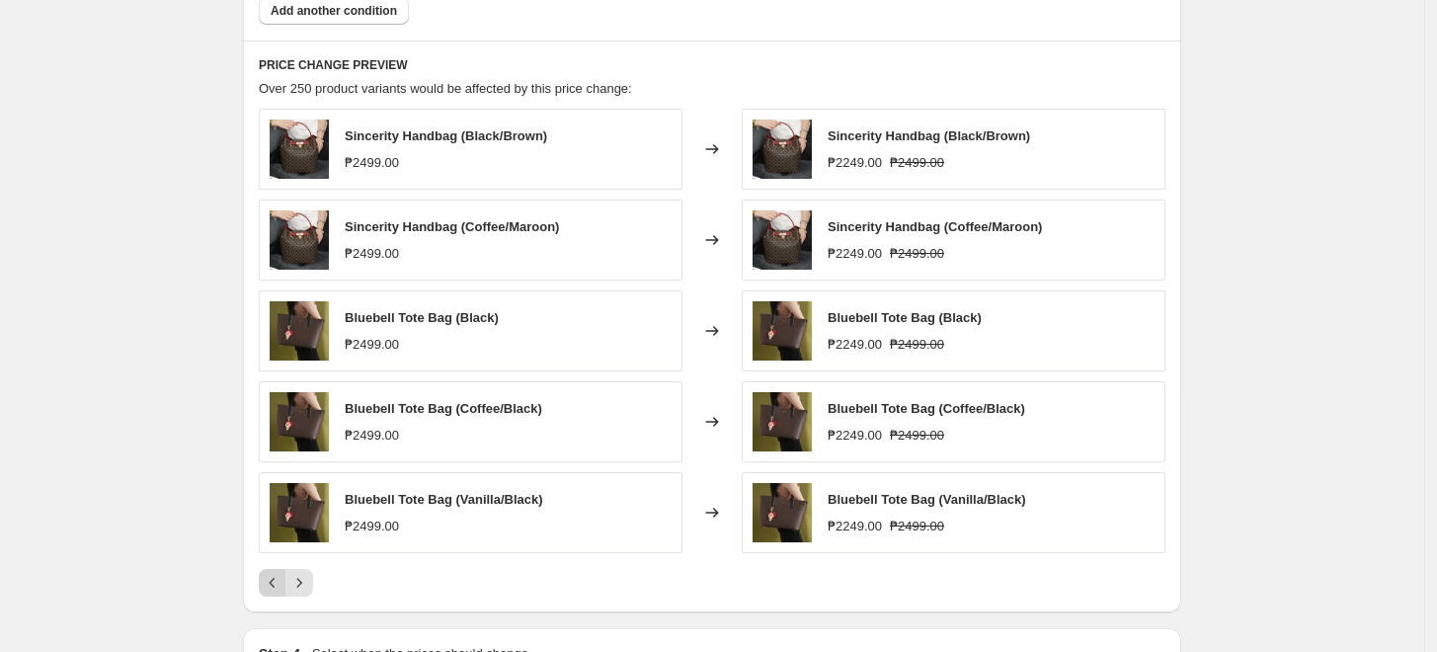
click at [269, 582] on icon "Previous" at bounding box center [273, 583] width 20 height 20
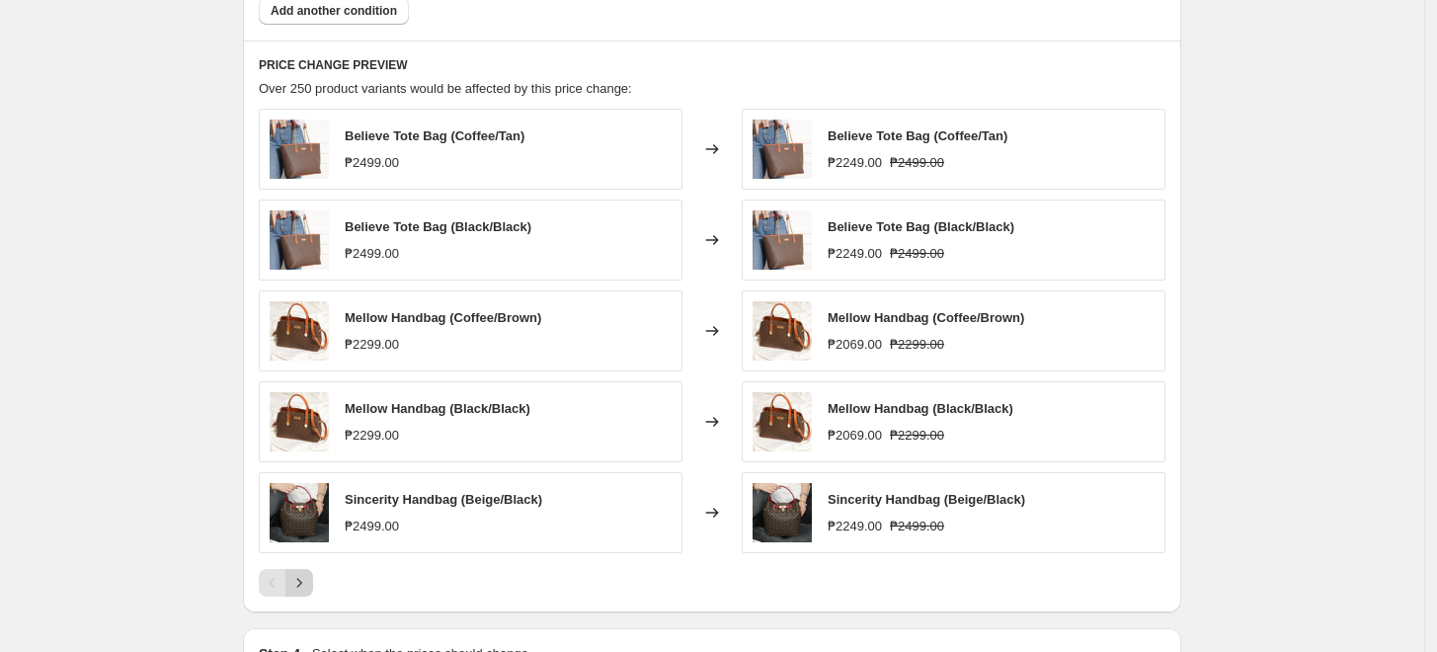
click at [302, 589] on icon "Next" at bounding box center [299, 583] width 20 height 20
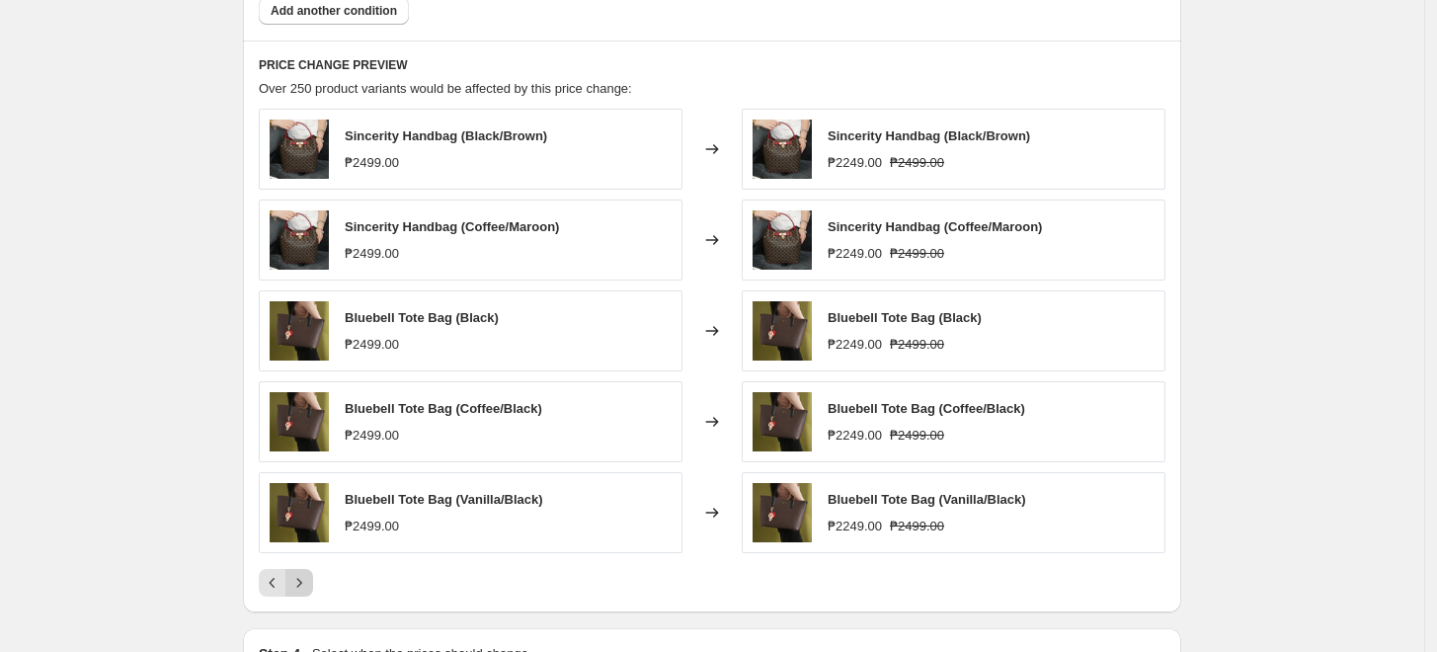
click at [302, 591] on icon "Next" at bounding box center [299, 583] width 20 height 20
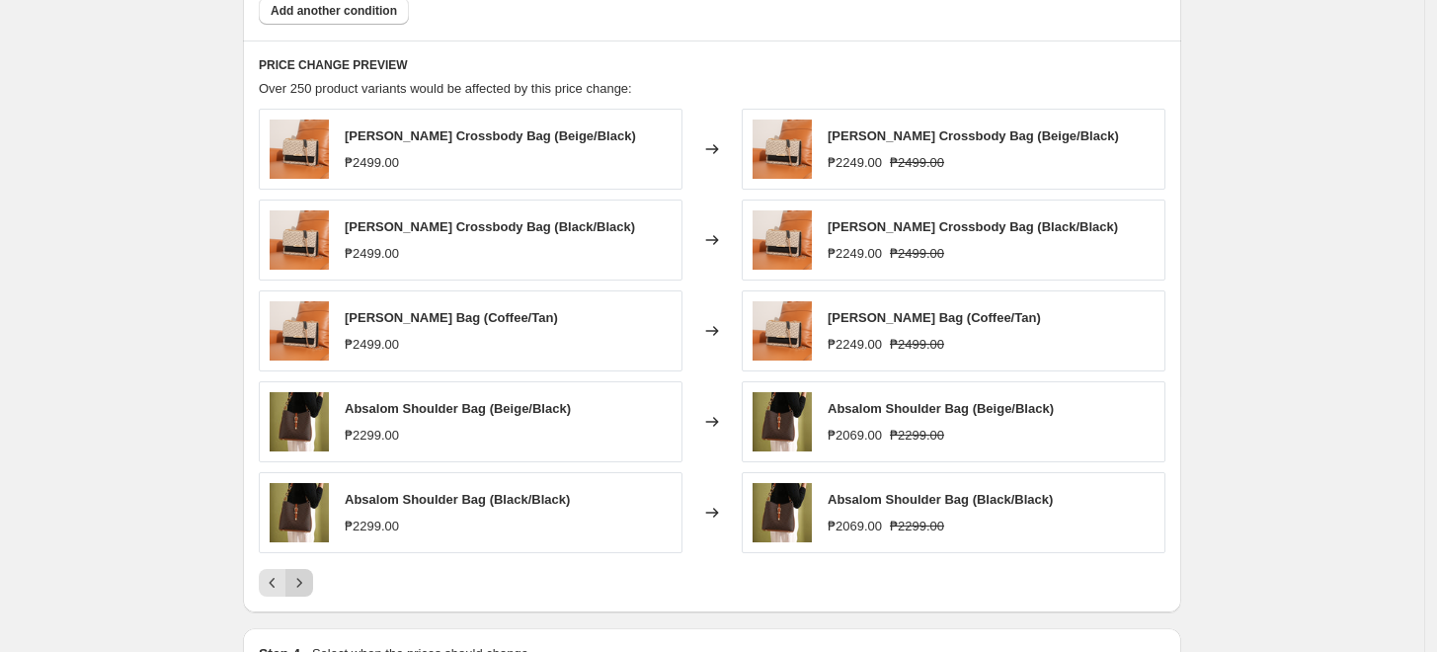
click at [302, 591] on icon "Next" at bounding box center [299, 583] width 20 height 20
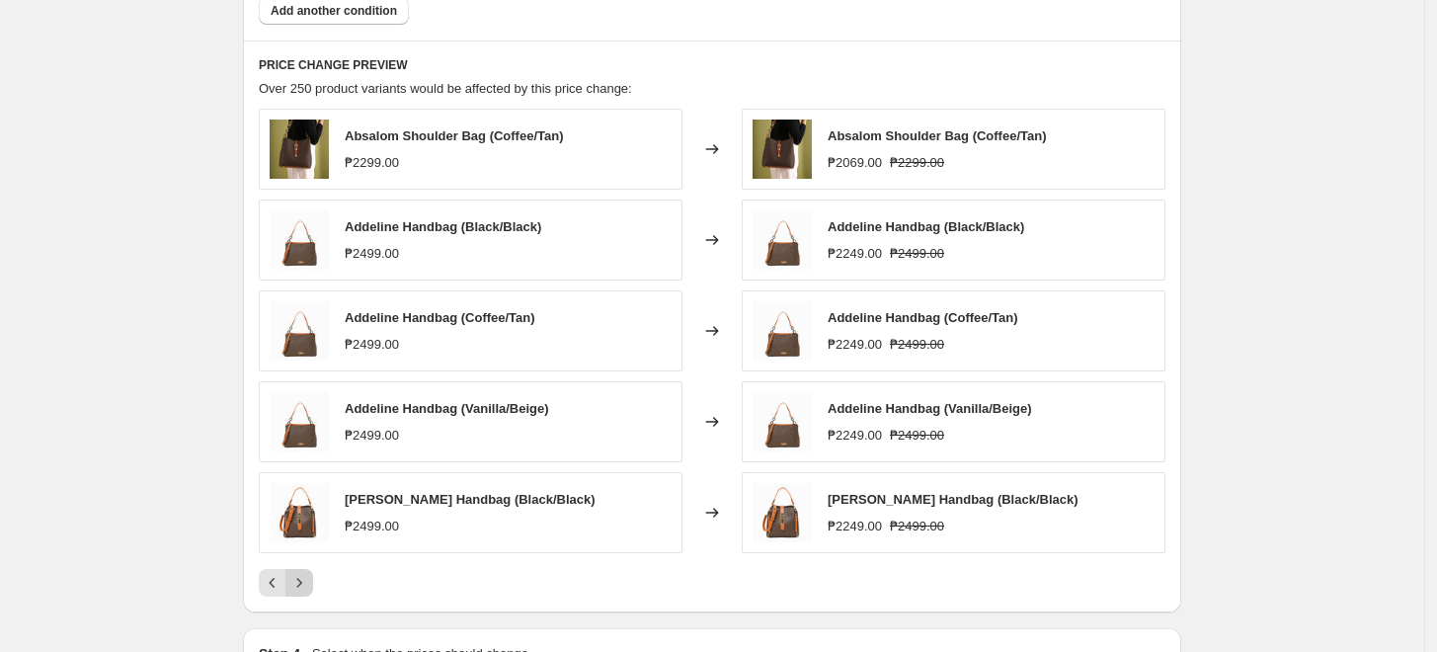
click at [302, 591] on icon "Next" at bounding box center [299, 583] width 20 height 20
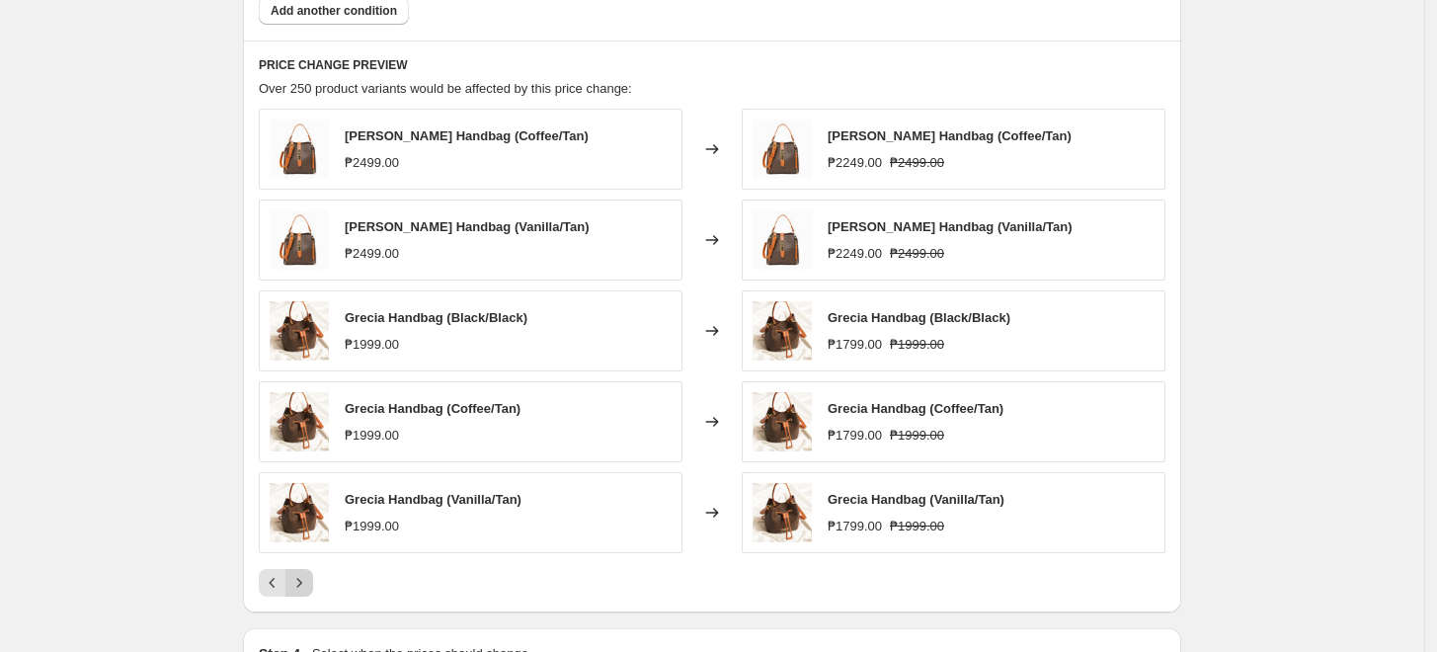
click at [302, 590] on icon "Next" at bounding box center [299, 583] width 20 height 20
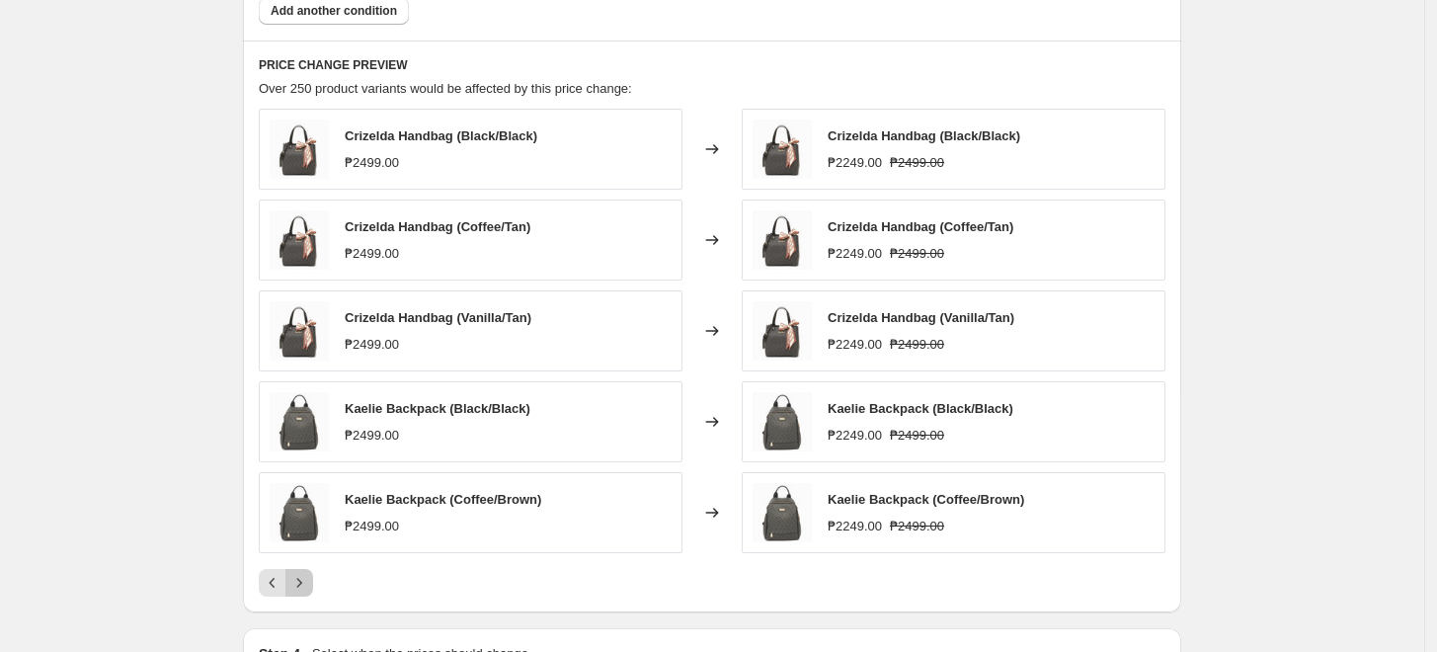
click at [302, 584] on icon "Next" at bounding box center [299, 583] width 20 height 20
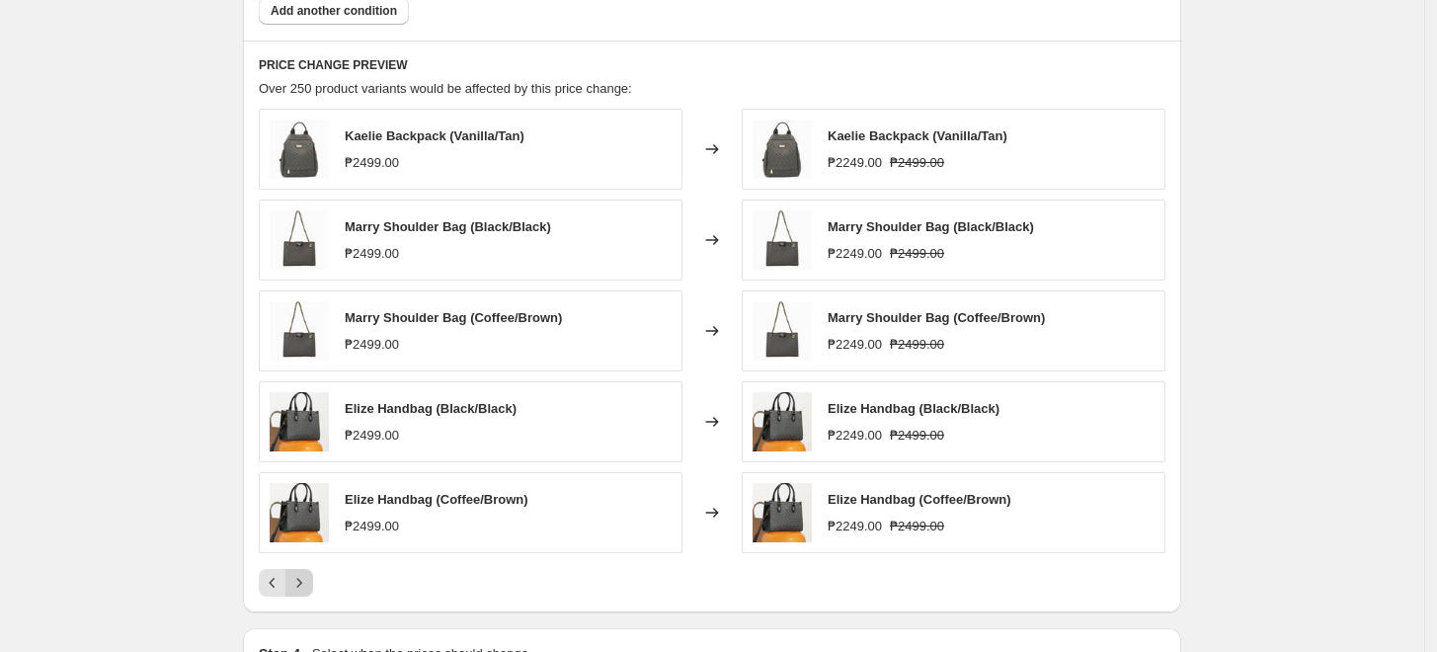
click at [302, 584] on icon "Next" at bounding box center [299, 583] width 20 height 20
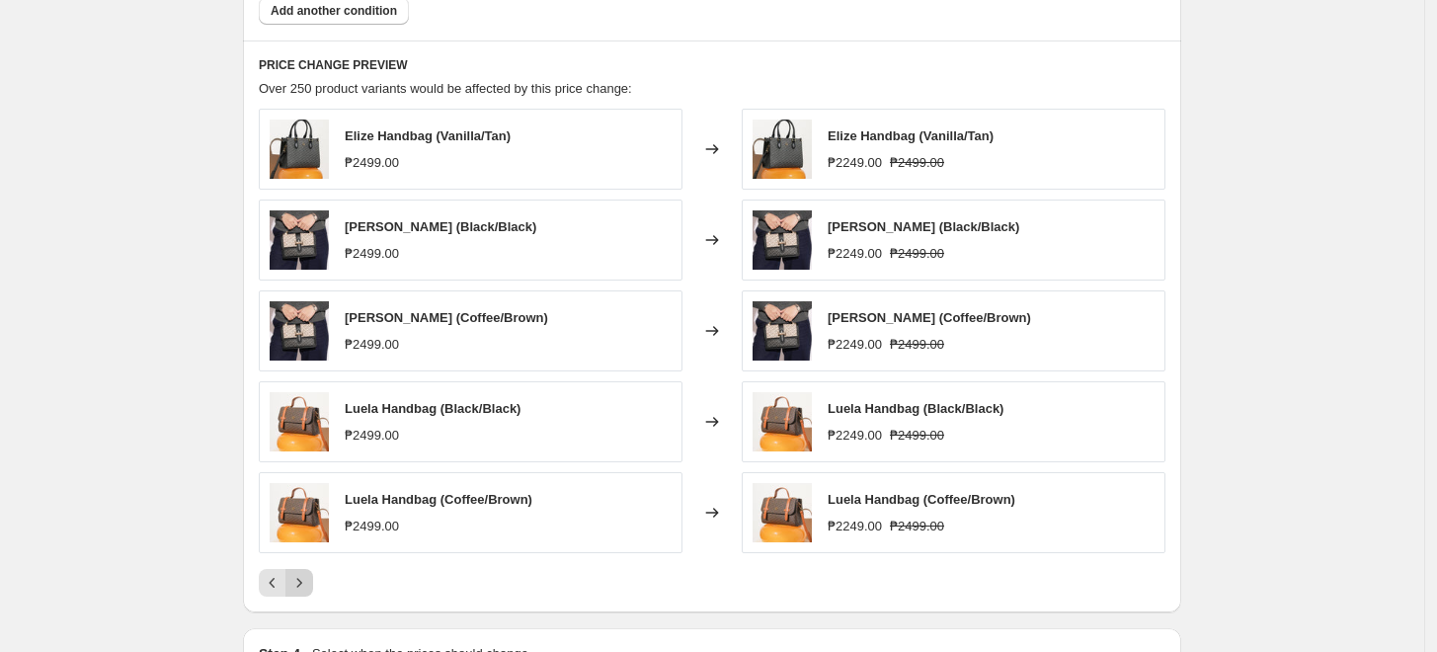
click at [302, 584] on icon "Next" at bounding box center [299, 583] width 20 height 20
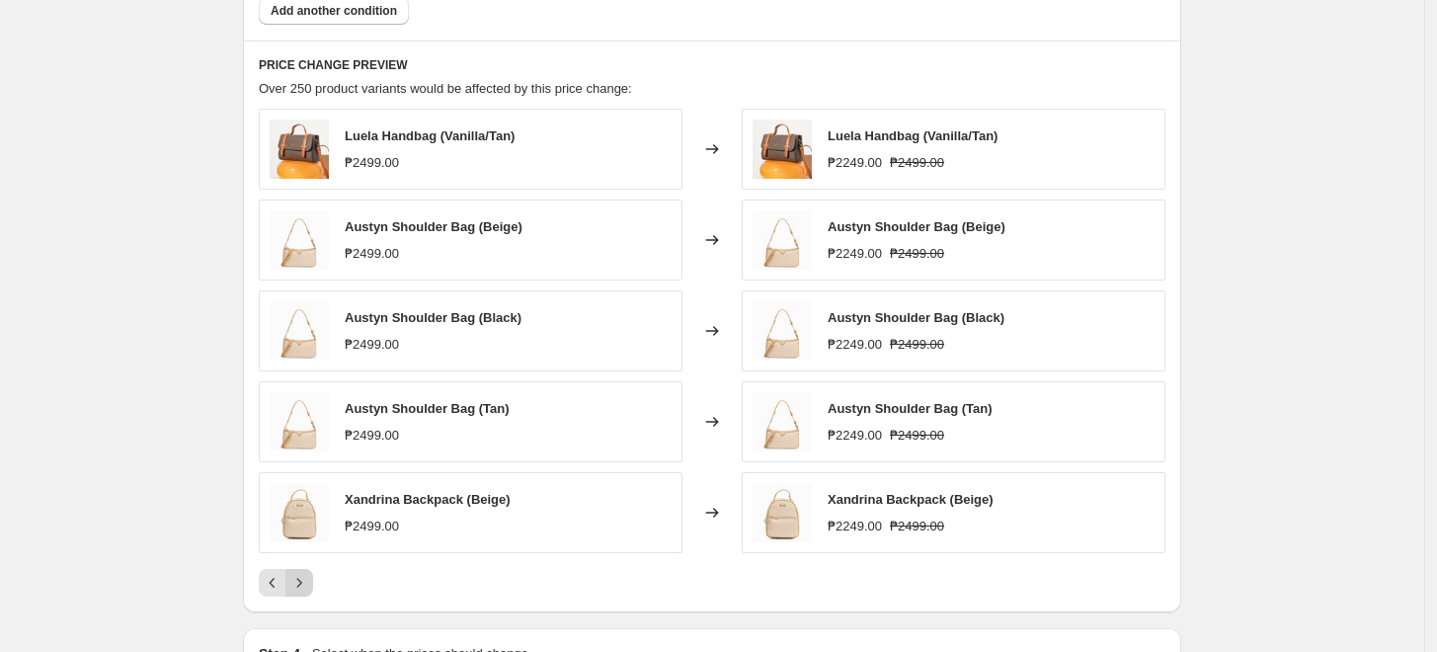
click at [302, 584] on icon "Next" at bounding box center [299, 583] width 20 height 20
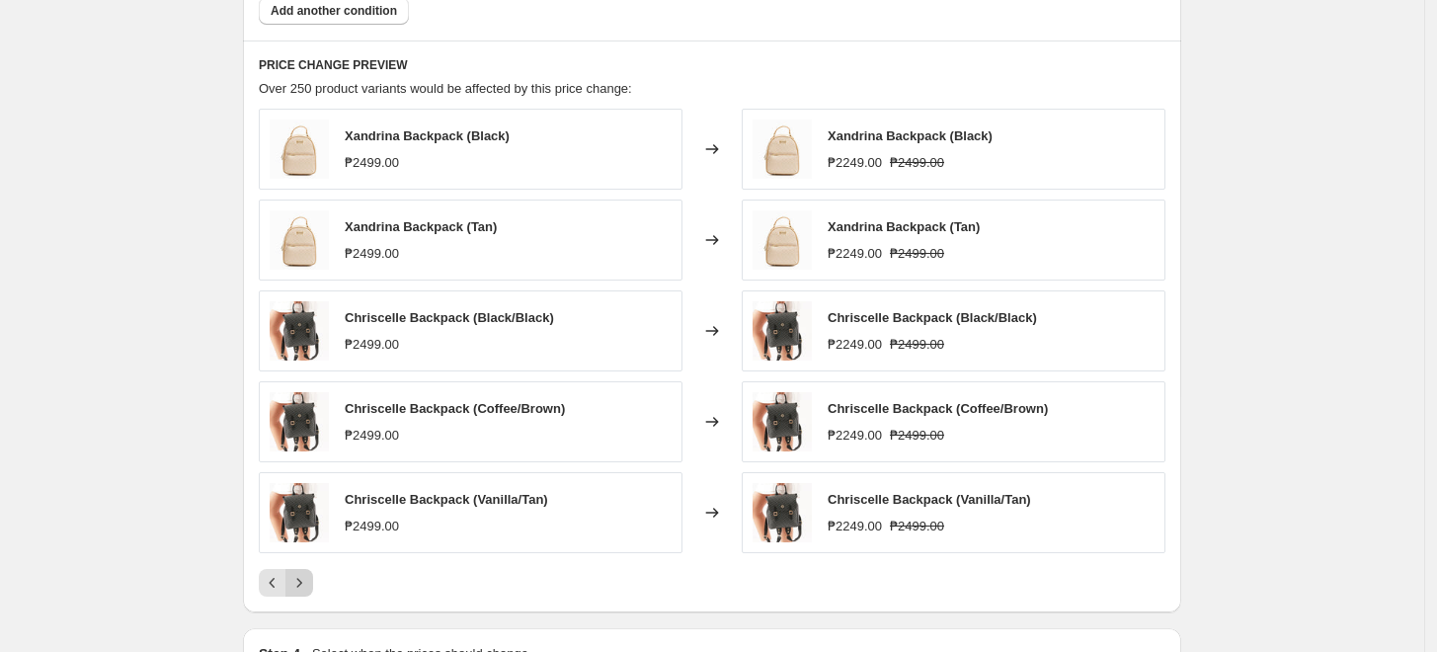
click at [302, 584] on icon "Next" at bounding box center [299, 583] width 20 height 20
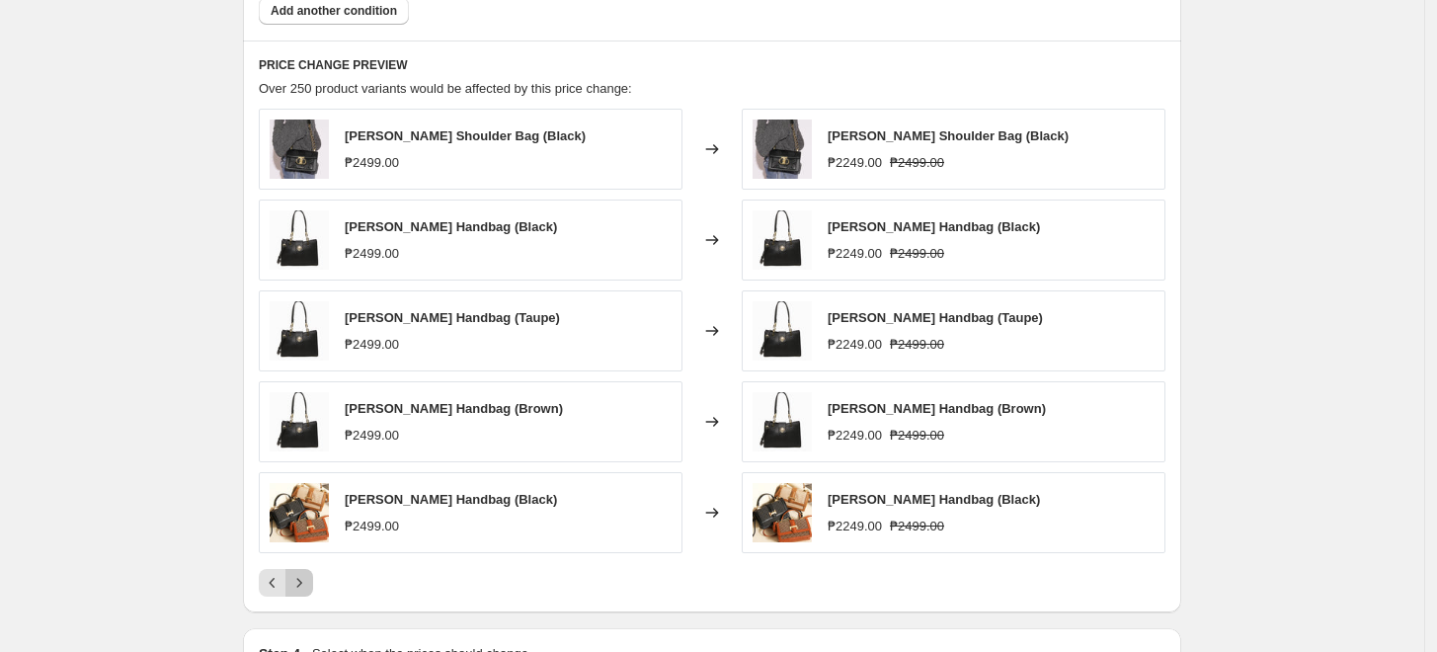
click at [302, 584] on icon "Next" at bounding box center [299, 583] width 20 height 20
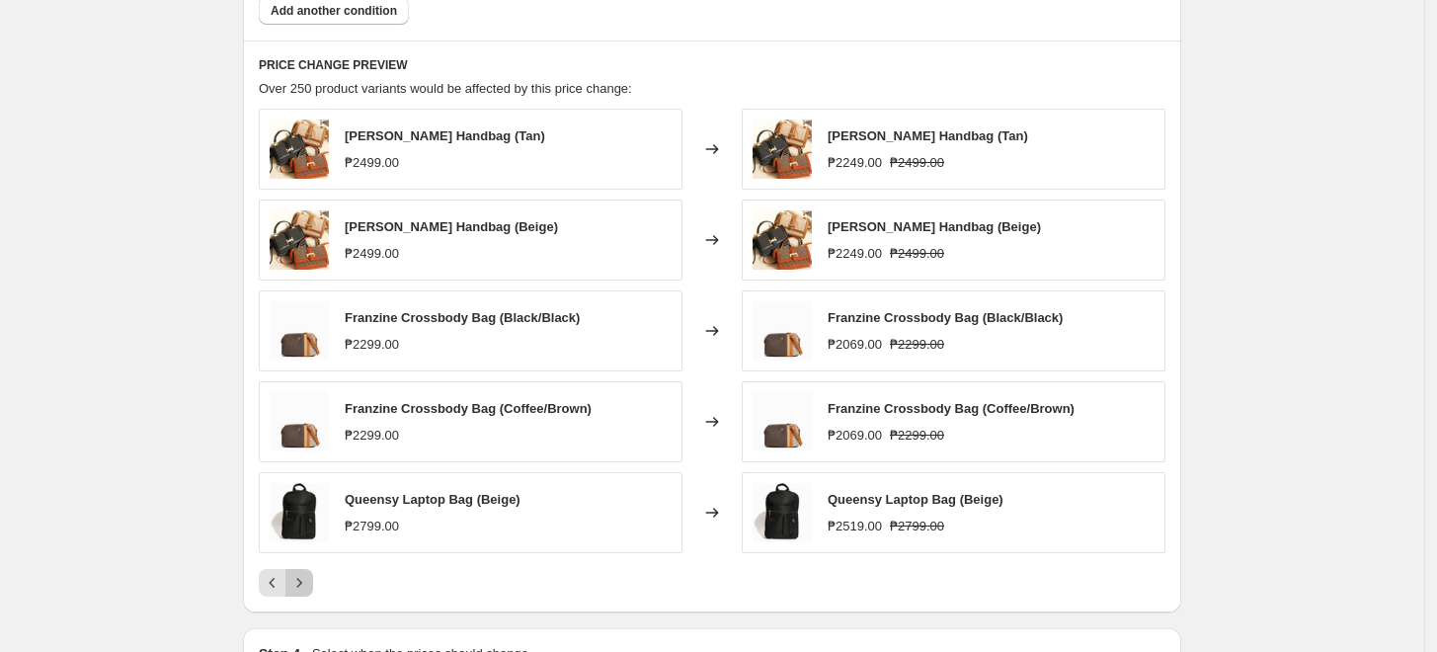
click at [302, 584] on icon "Next" at bounding box center [299, 583] width 20 height 20
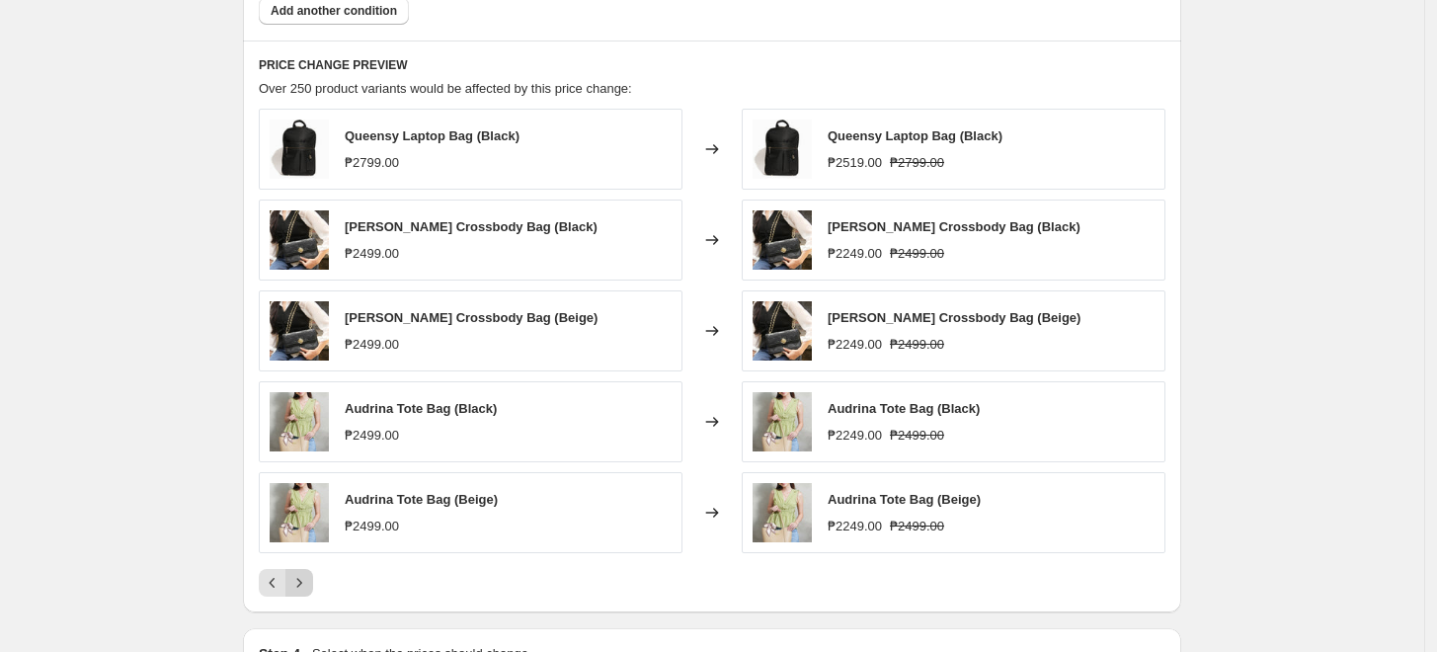
click at [302, 582] on icon "Next" at bounding box center [299, 583] width 5 height 9
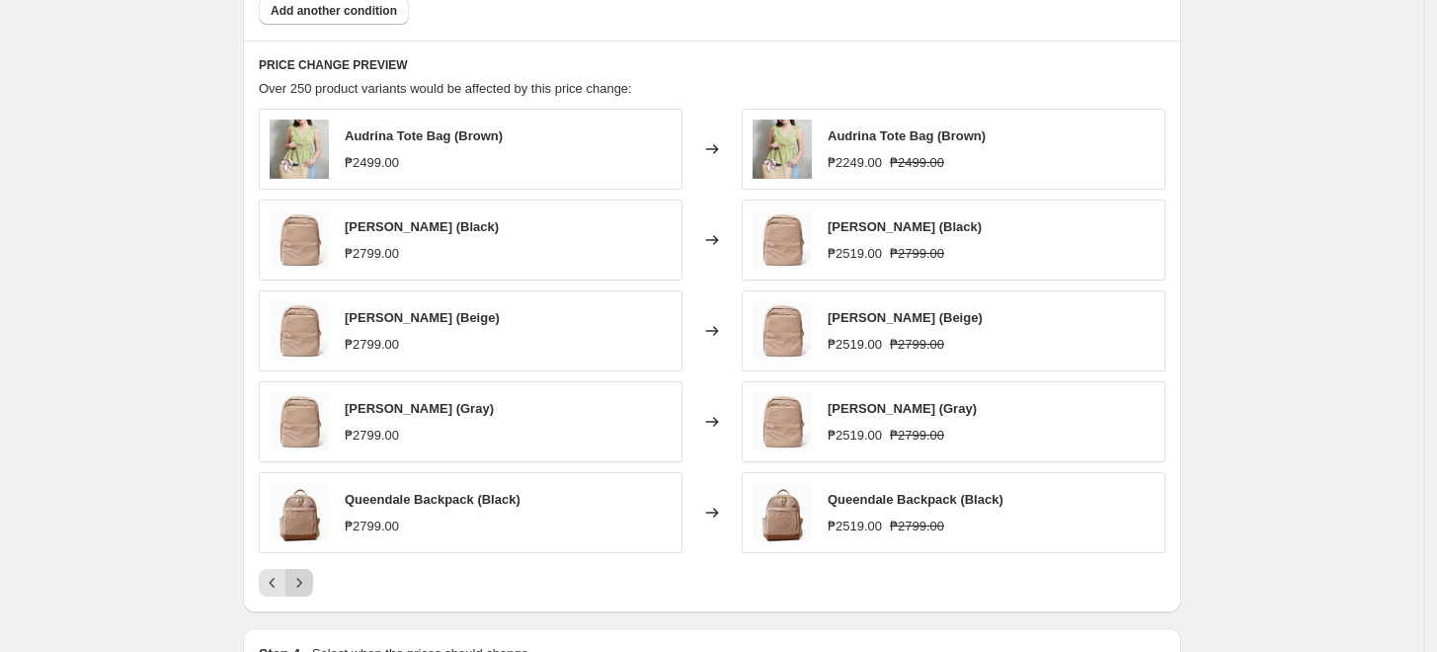
click at [308, 582] on icon "Next" at bounding box center [299, 583] width 20 height 20
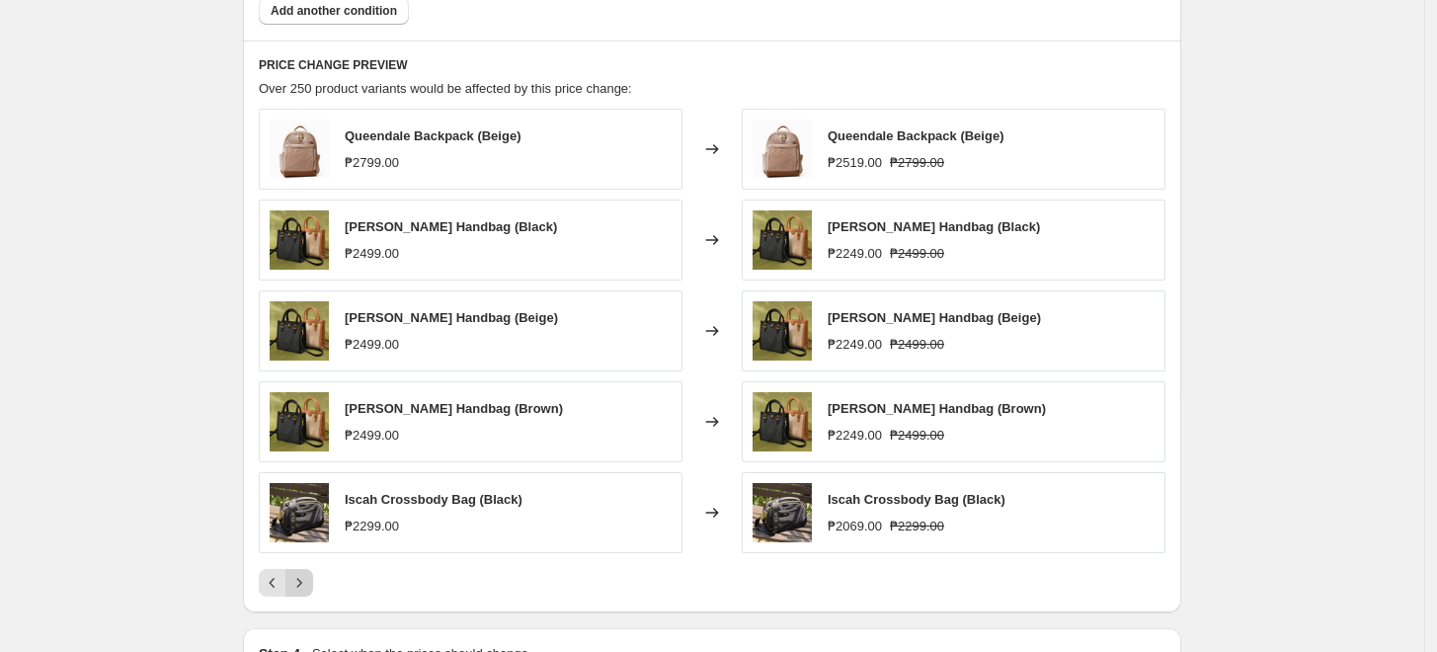
click at [308, 582] on icon "Next" at bounding box center [299, 583] width 20 height 20
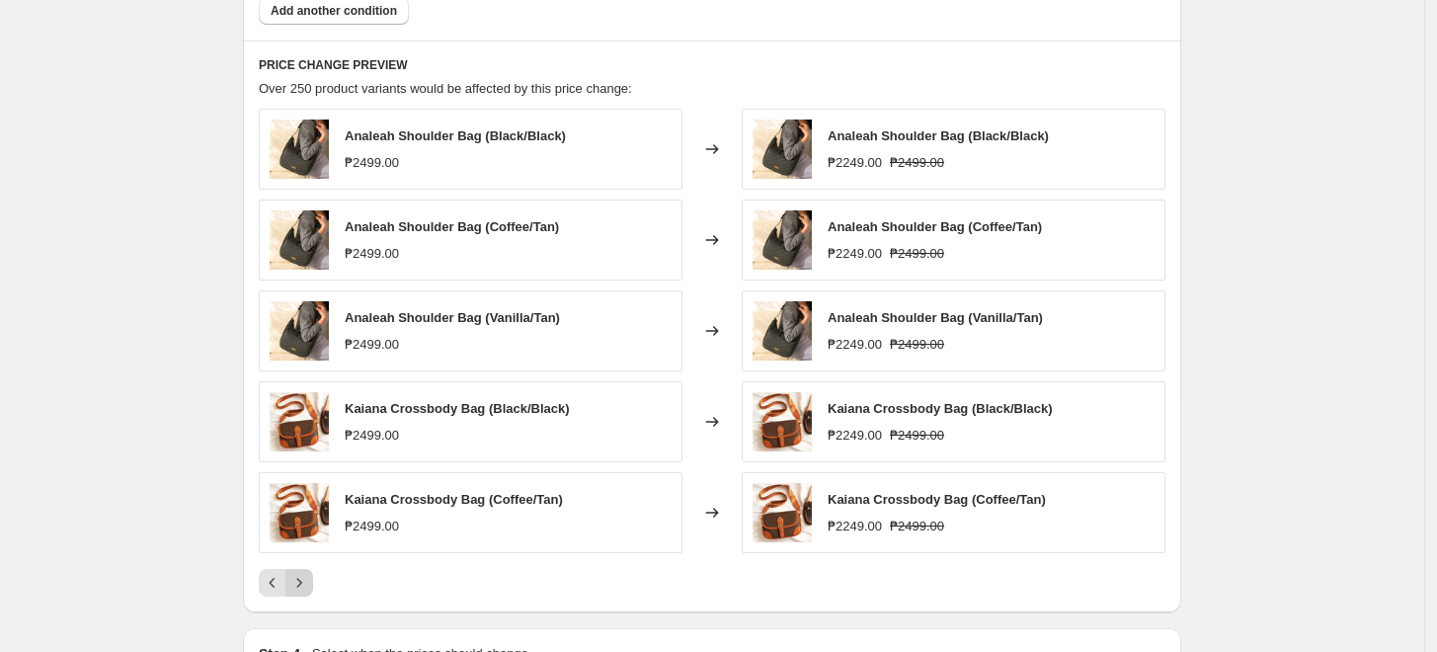
click at [309, 582] on icon "Next" at bounding box center [299, 583] width 20 height 20
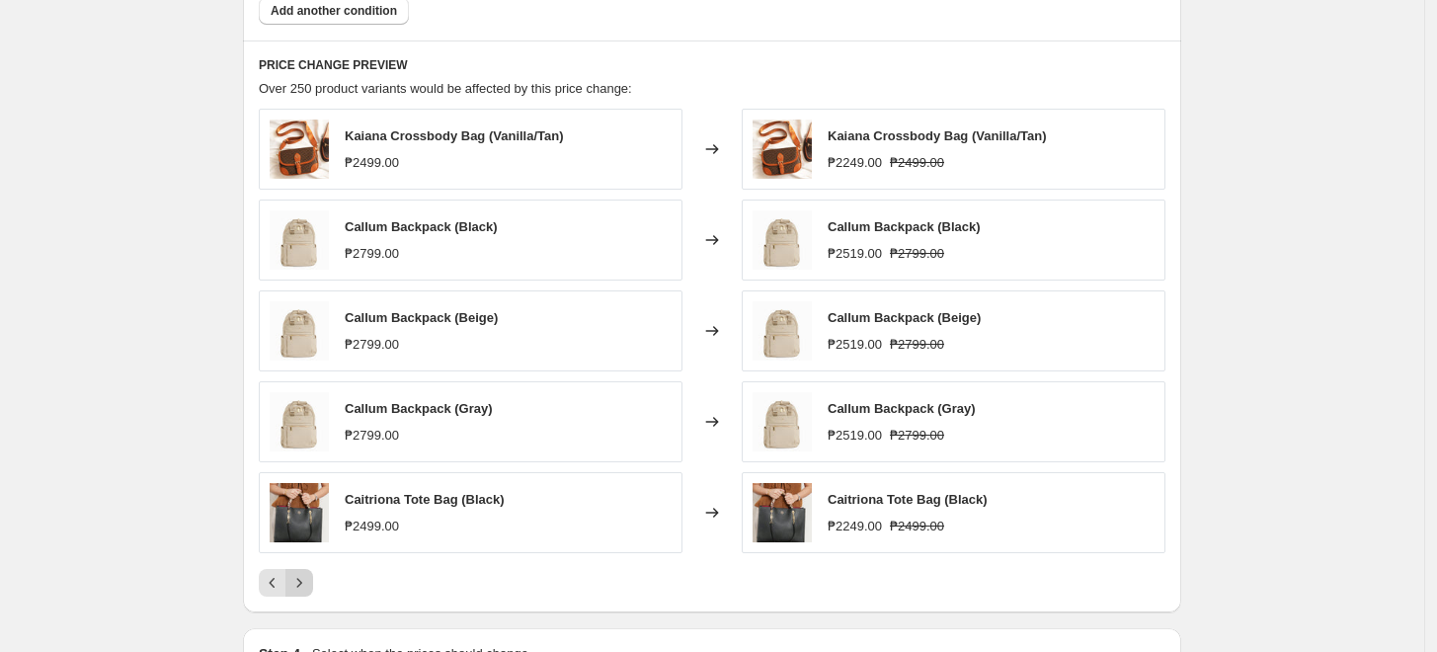
click at [309, 579] on icon "Next" at bounding box center [299, 583] width 20 height 20
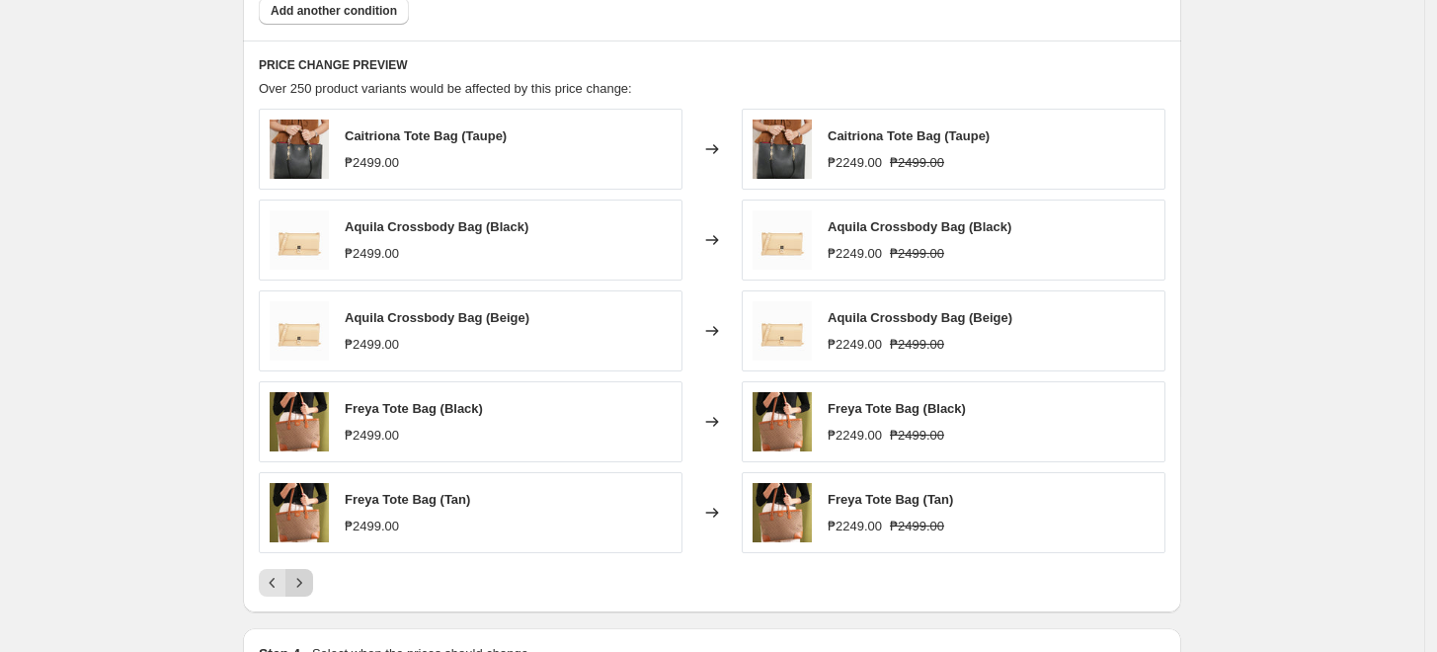
click at [308, 578] on icon "Next" at bounding box center [299, 583] width 20 height 20
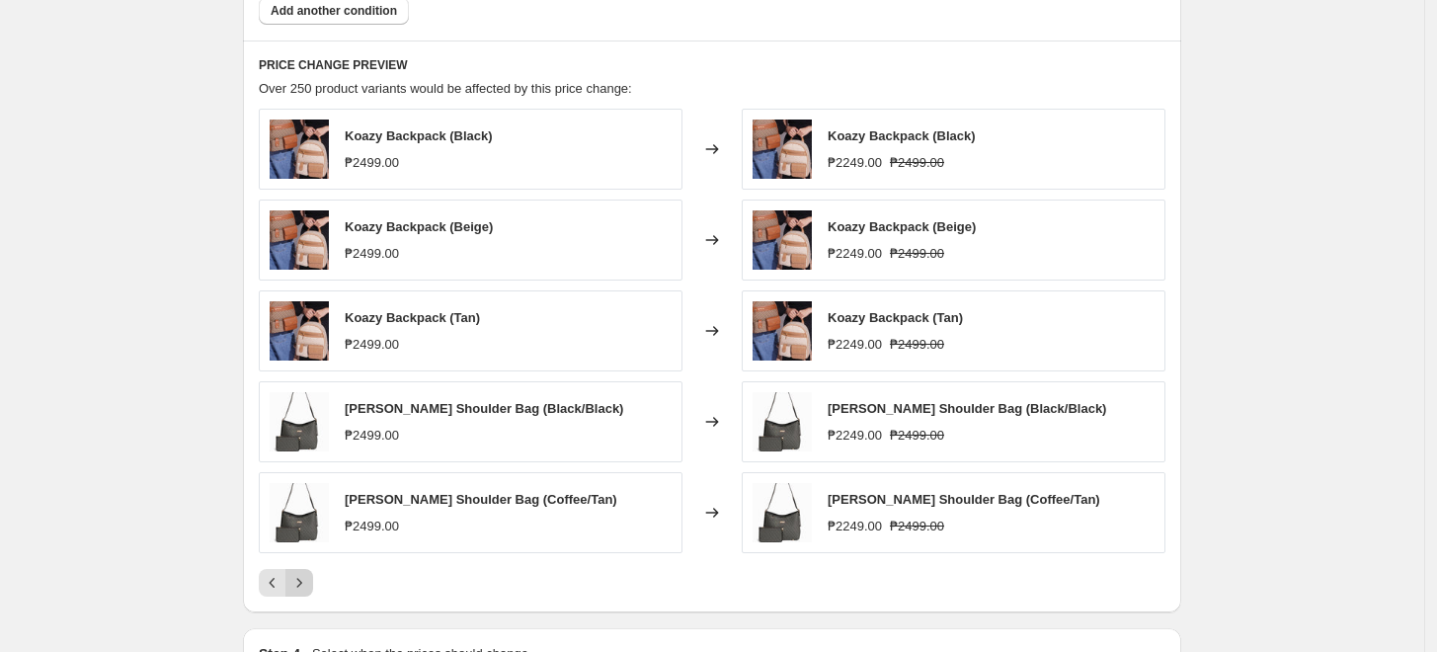
click at [308, 578] on icon "Next" at bounding box center [299, 583] width 20 height 20
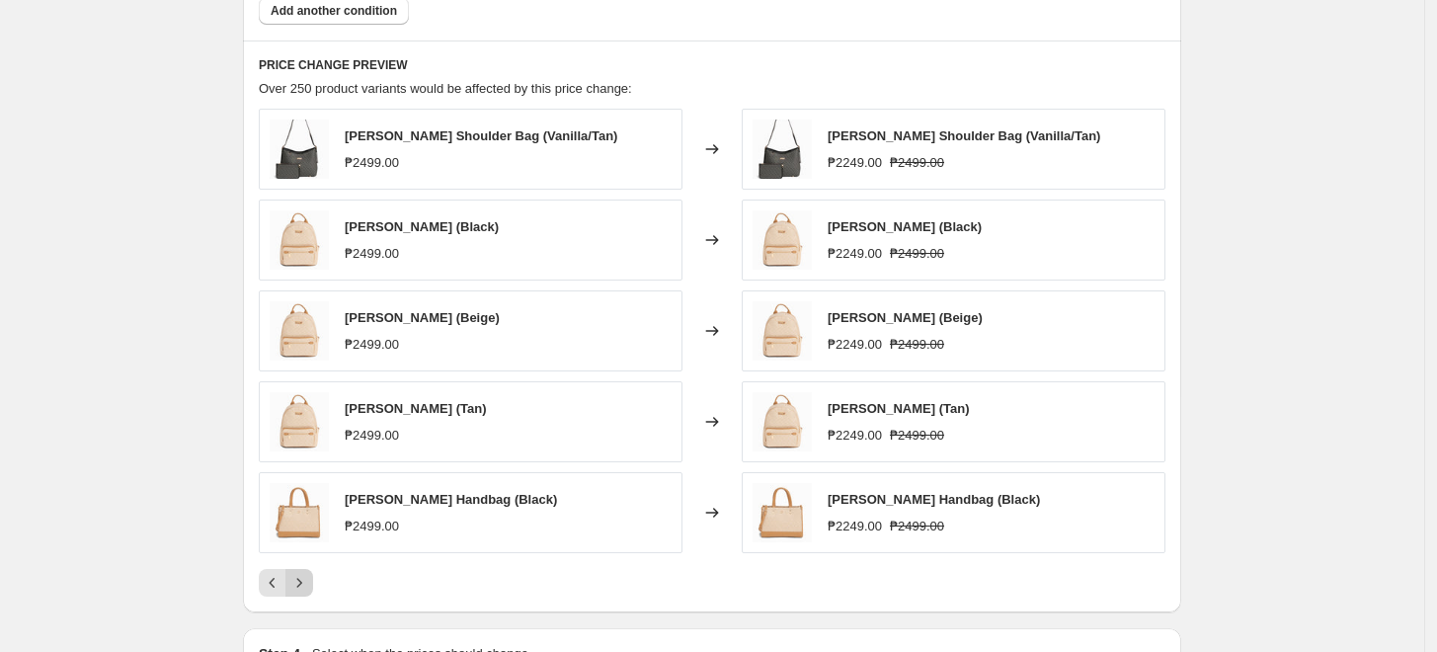
click at [308, 578] on icon "Next" at bounding box center [299, 583] width 20 height 20
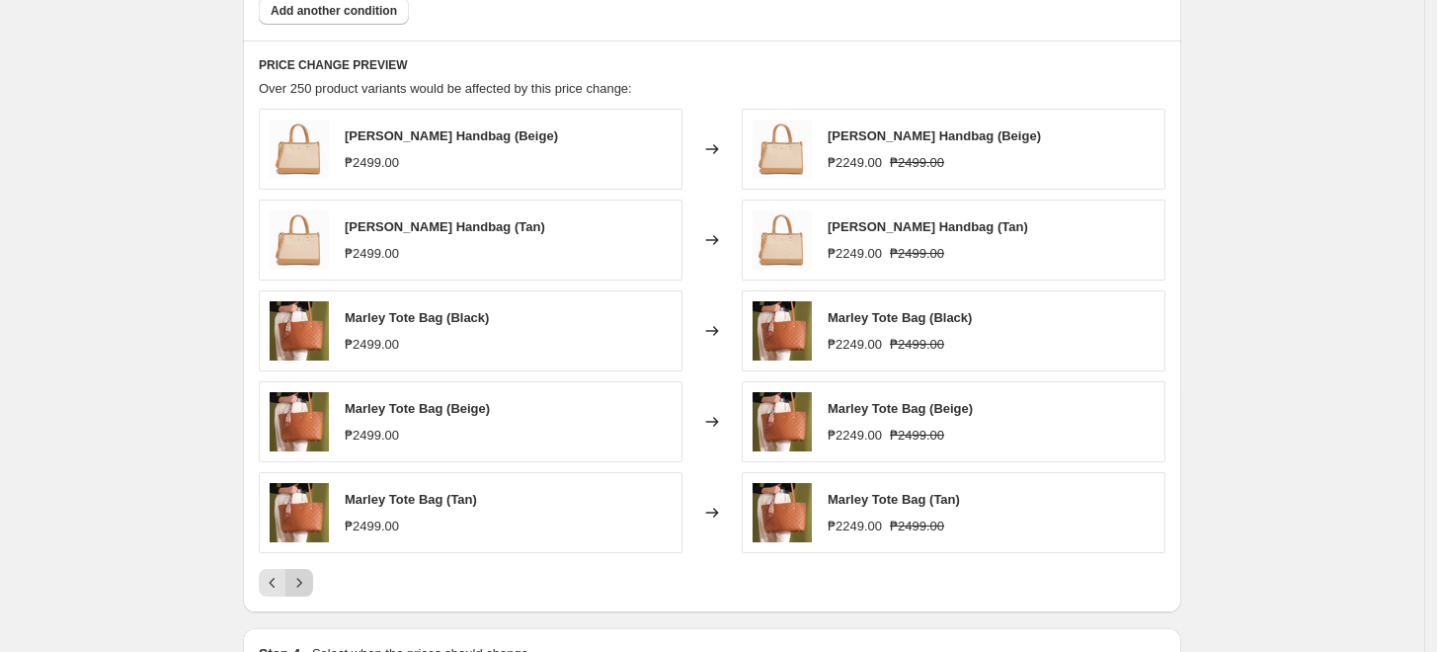
click at [308, 578] on icon "Next" at bounding box center [299, 583] width 20 height 20
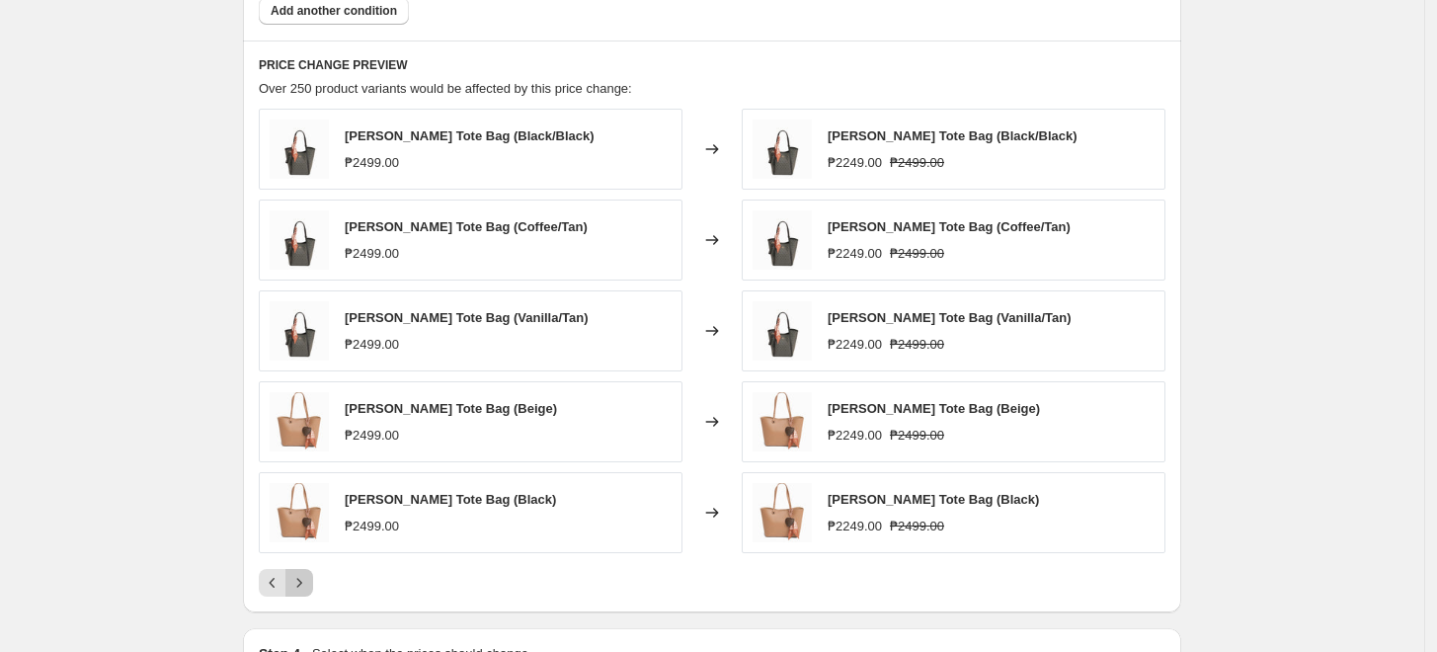
click at [308, 578] on icon "Next" at bounding box center [299, 583] width 20 height 20
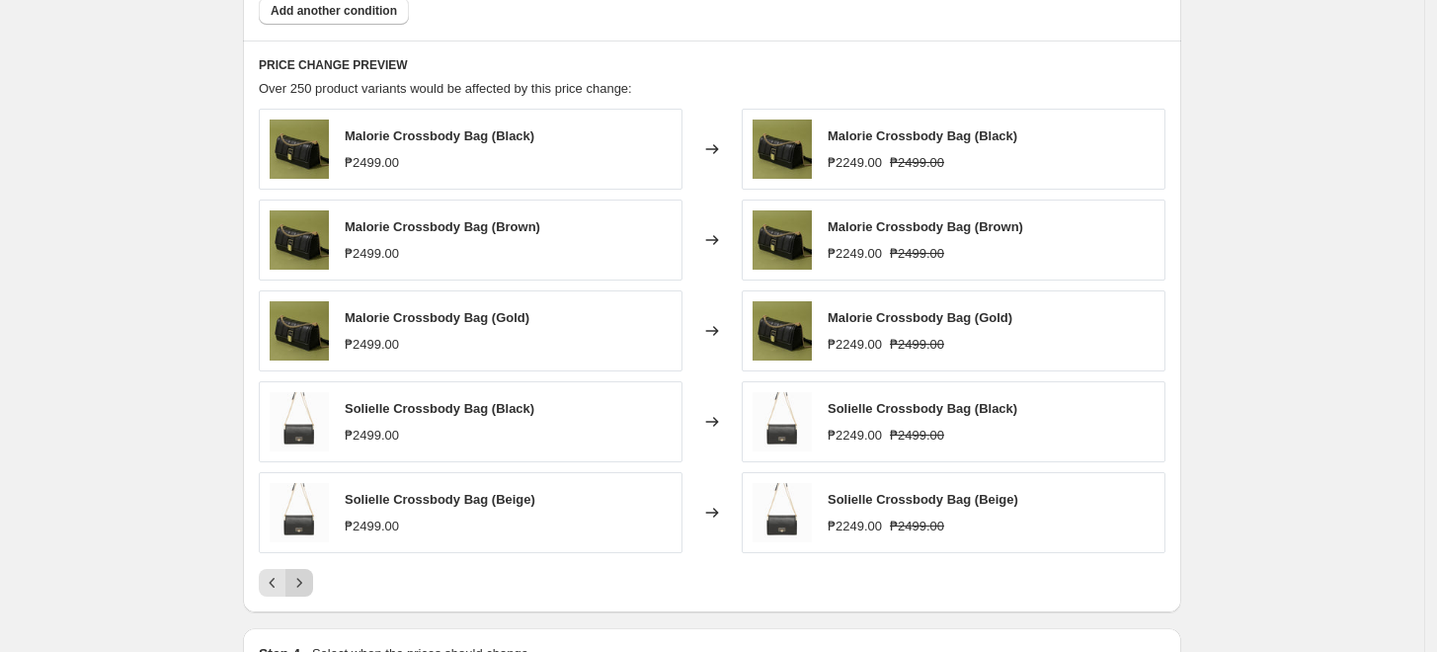
click at [308, 578] on icon "Next" at bounding box center [299, 583] width 20 height 20
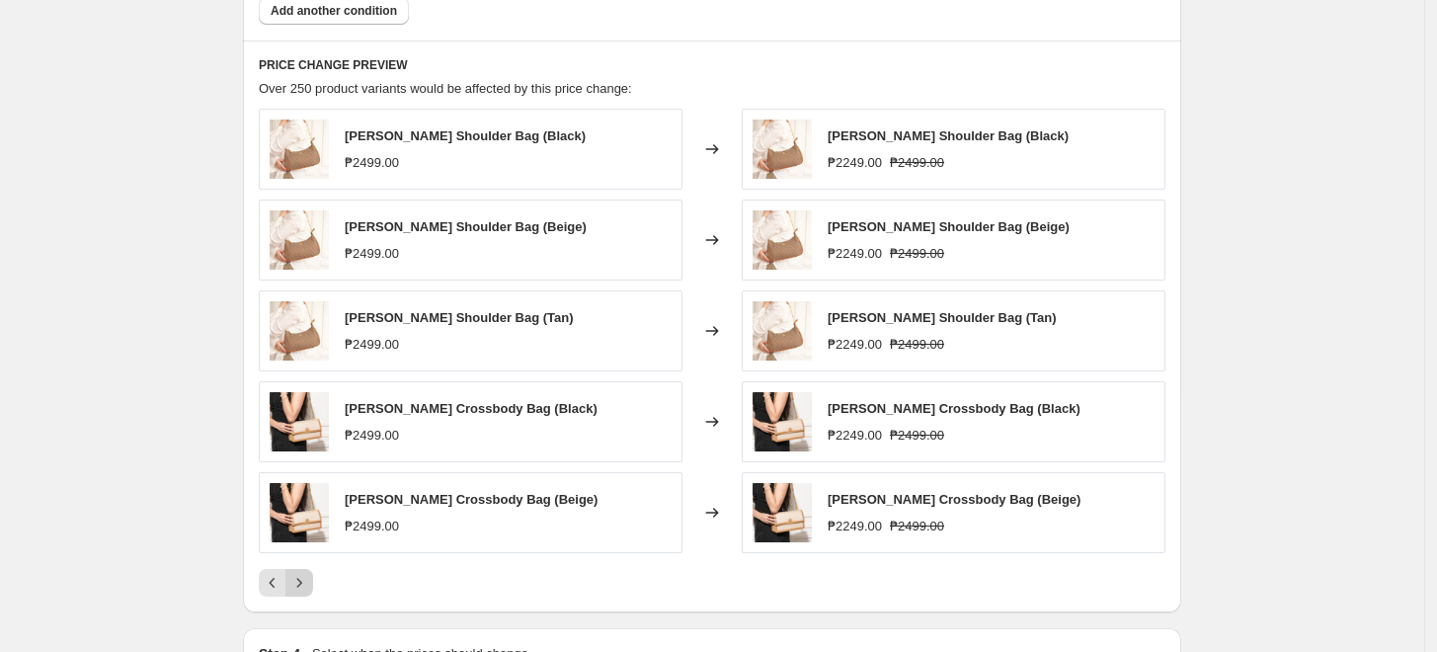
click at [308, 578] on icon "Next" at bounding box center [299, 583] width 20 height 20
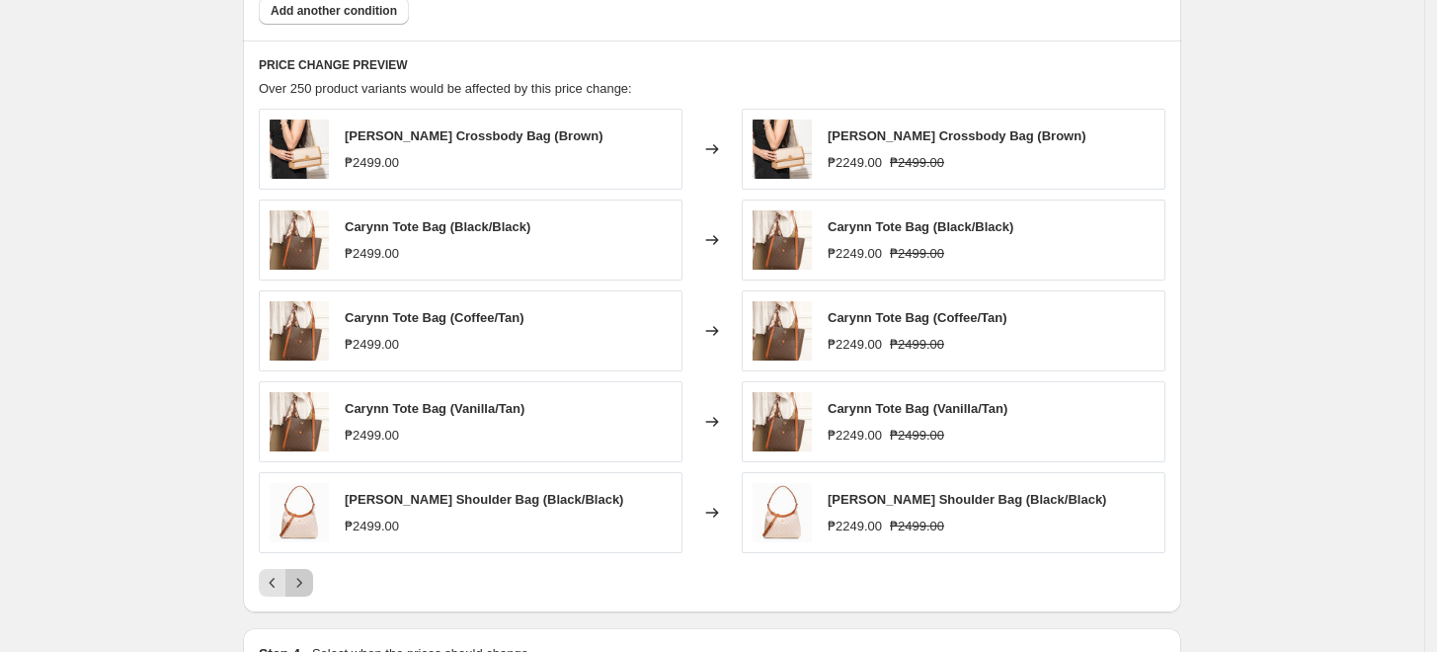
click at [308, 578] on icon "Next" at bounding box center [299, 583] width 20 height 20
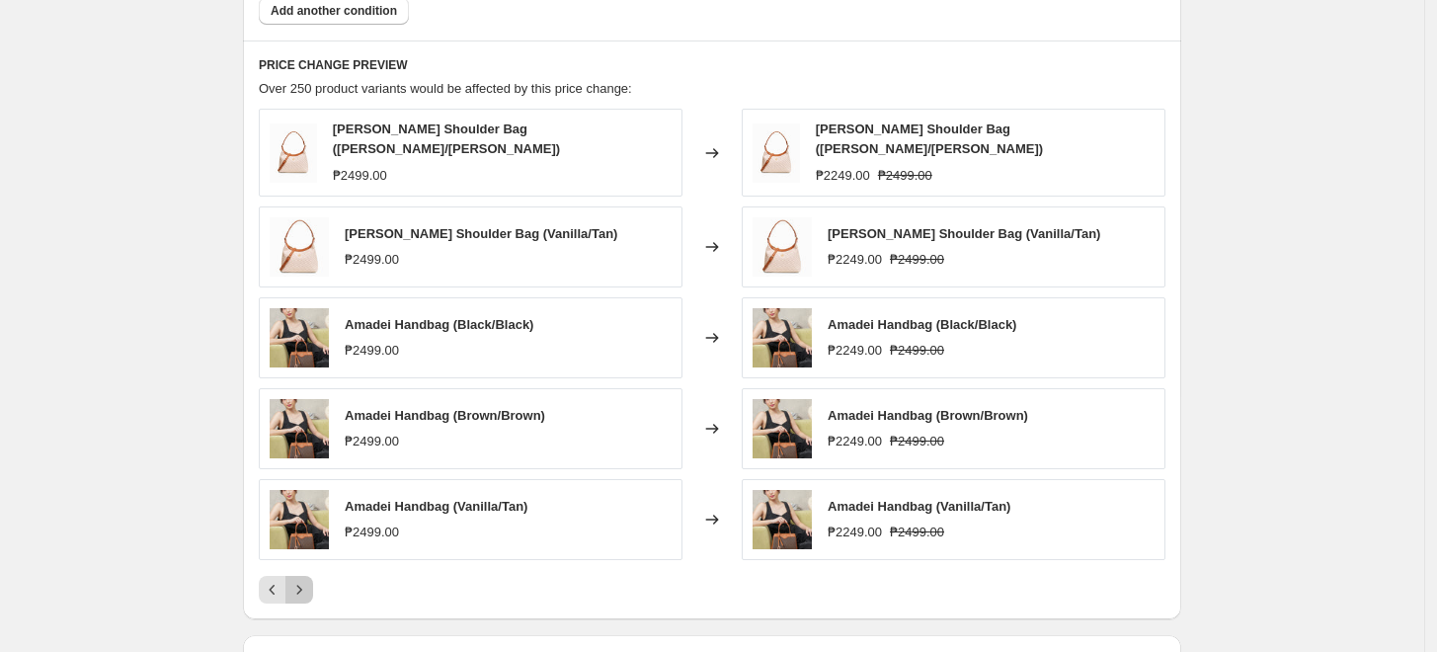
click at [308, 580] on icon "Next" at bounding box center [299, 590] width 20 height 20
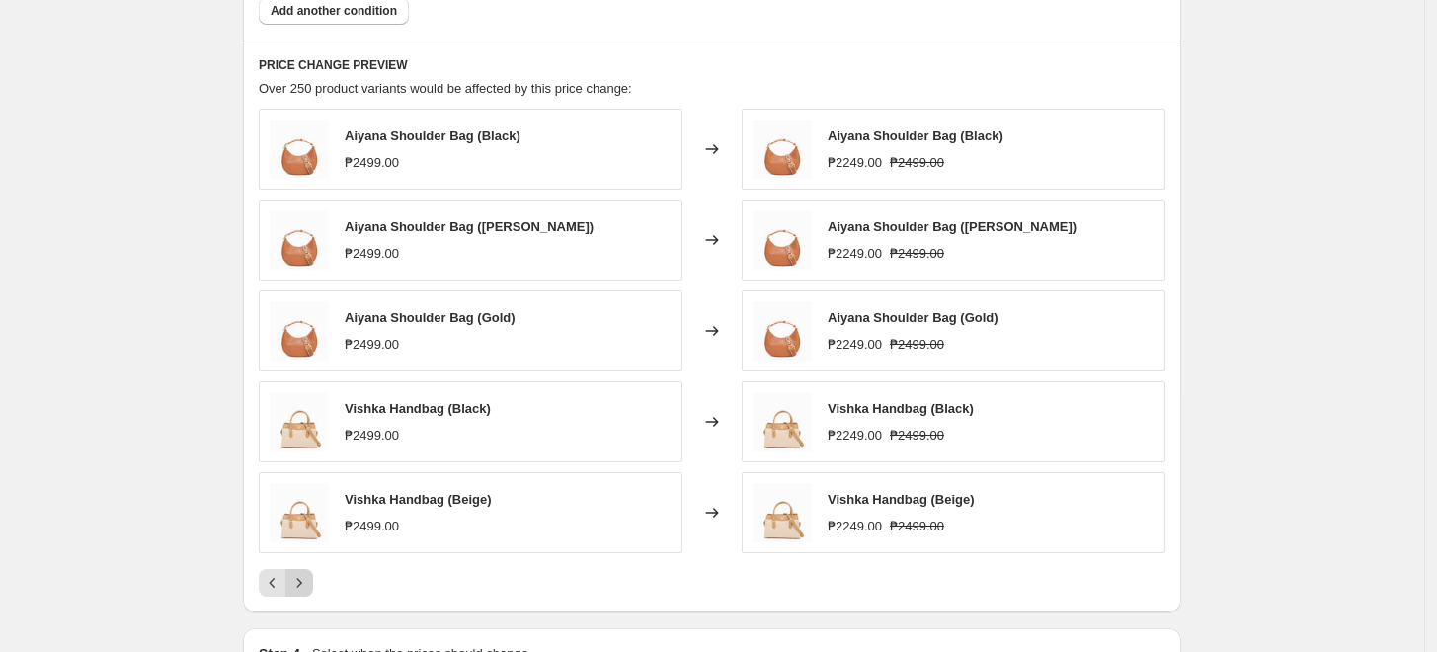
click at [308, 578] on icon "Next" at bounding box center [299, 583] width 20 height 20
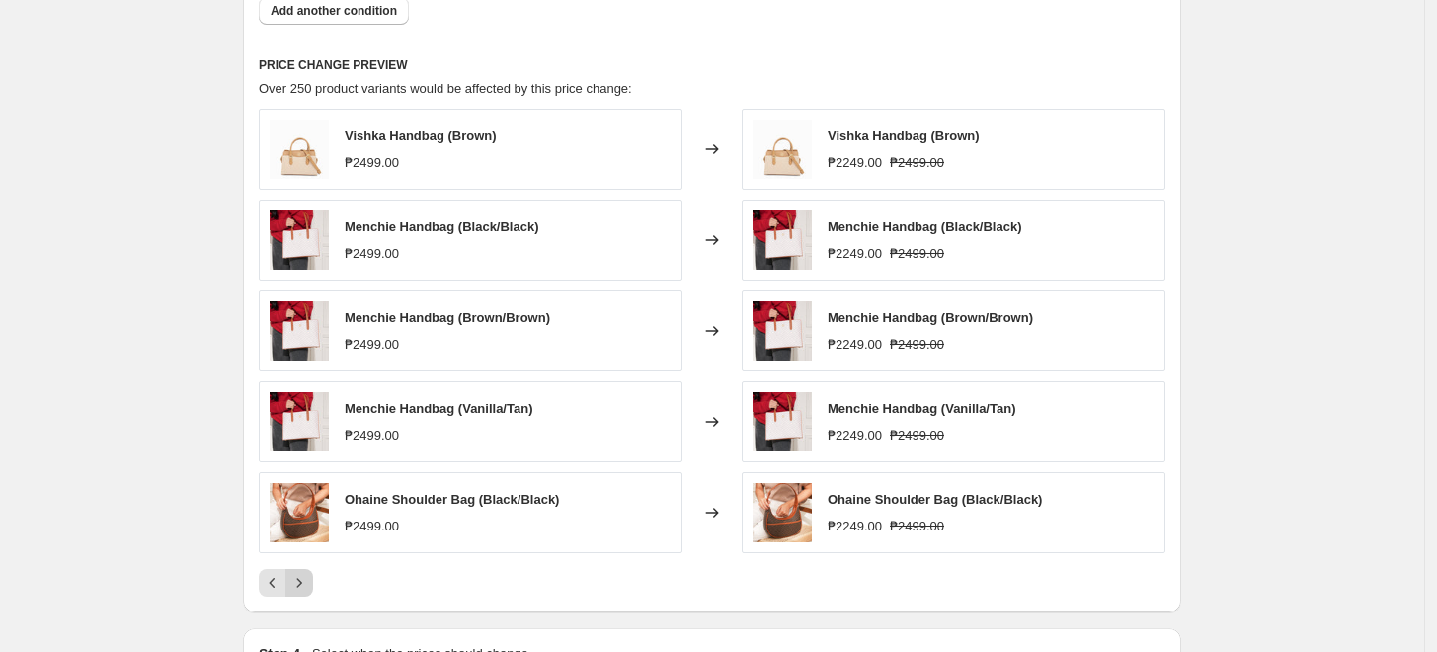
click at [308, 578] on icon "Next" at bounding box center [299, 583] width 20 height 20
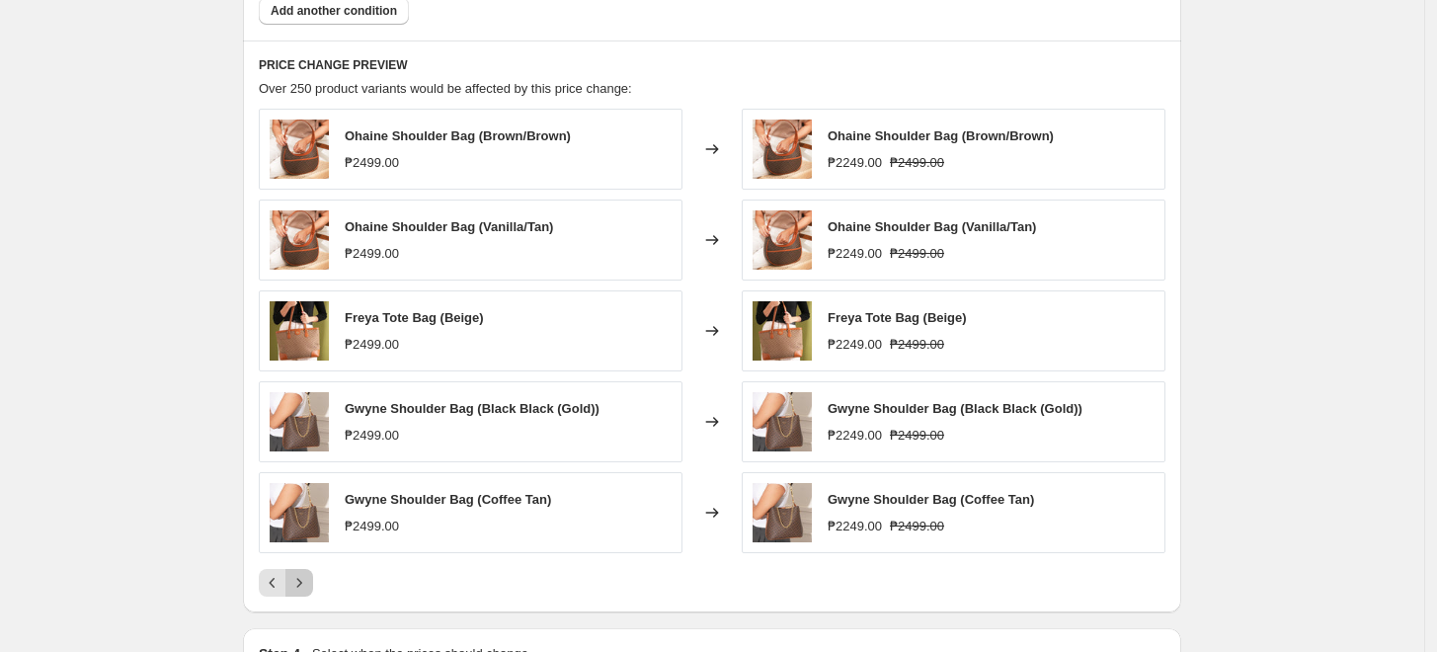
click at [308, 578] on icon "Next" at bounding box center [299, 583] width 20 height 20
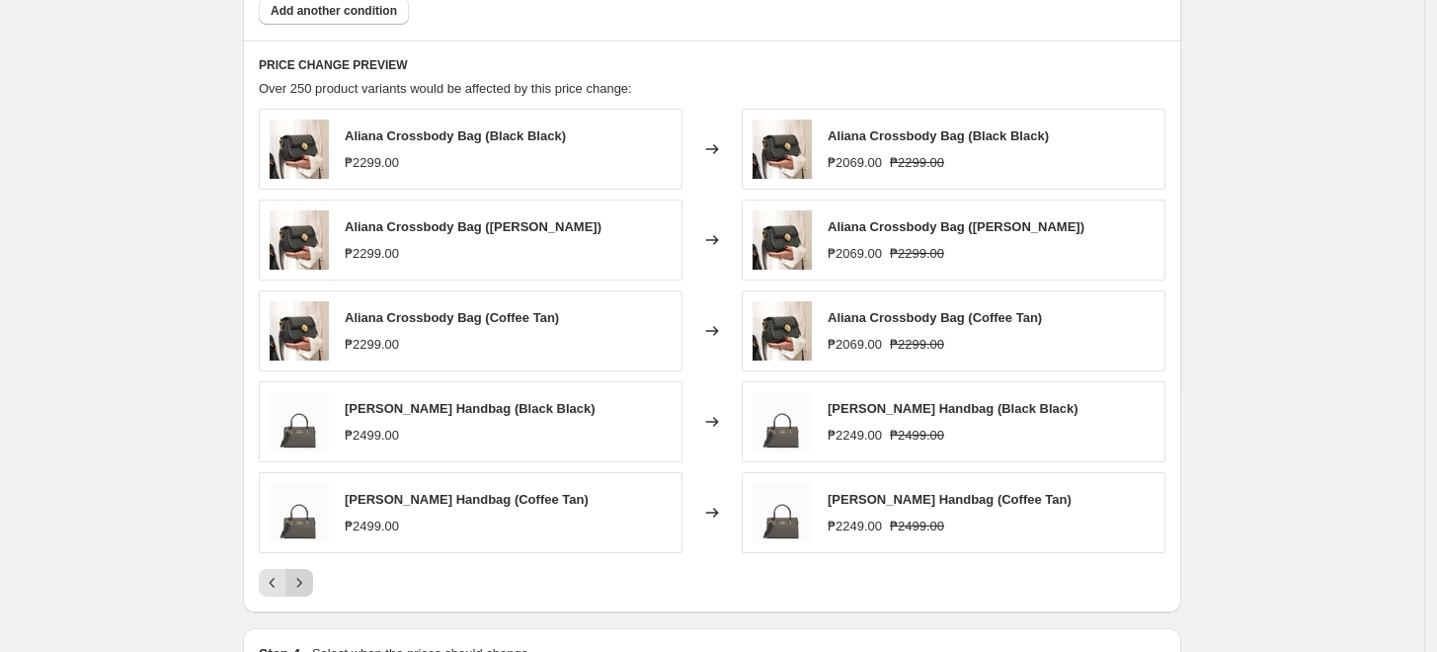
click at [308, 578] on icon "Next" at bounding box center [299, 583] width 20 height 20
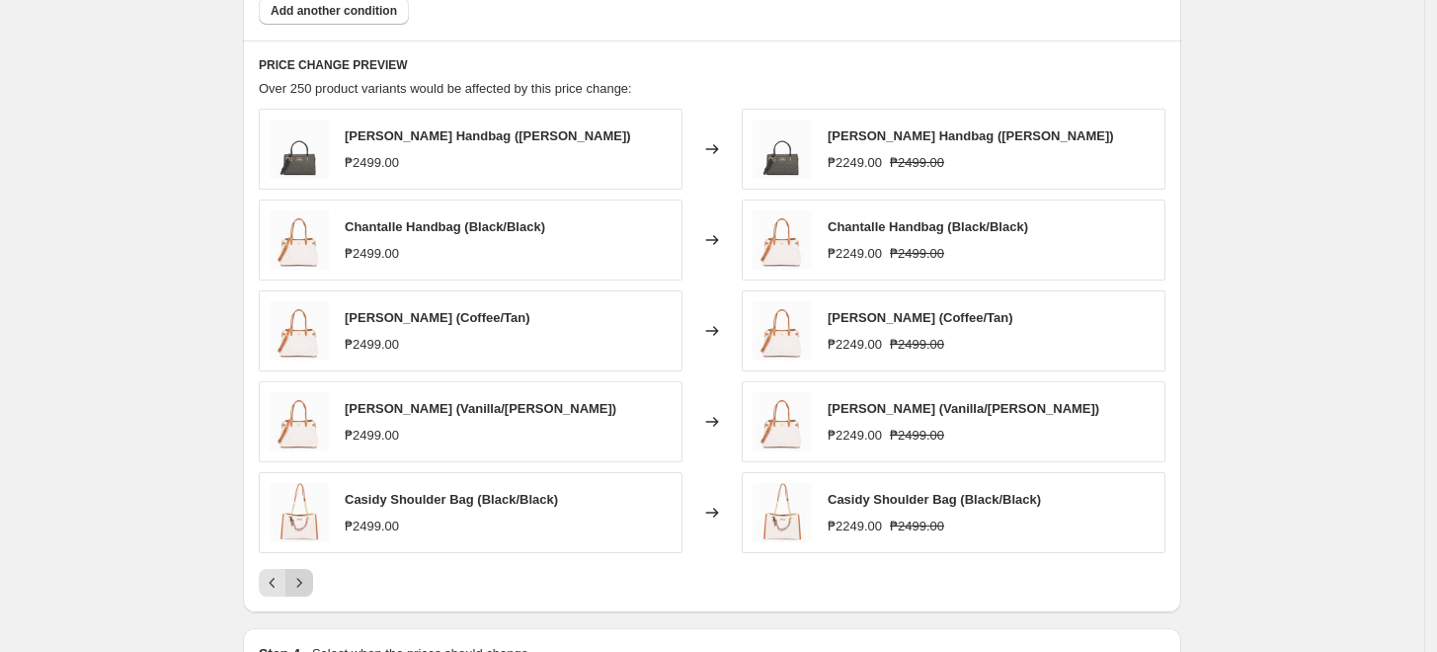
click at [308, 578] on icon "Next" at bounding box center [299, 583] width 20 height 20
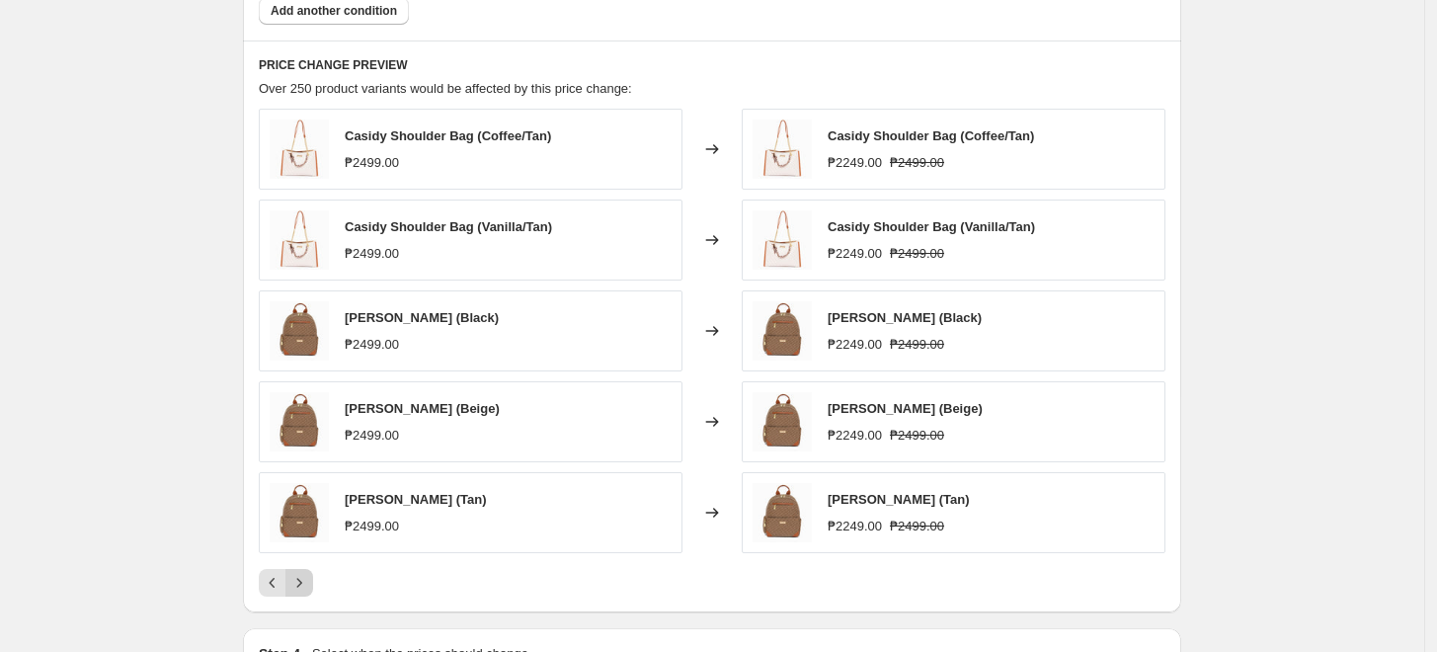
click at [308, 578] on icon "Next" at bounding box center [299, 583] width 20 height 20
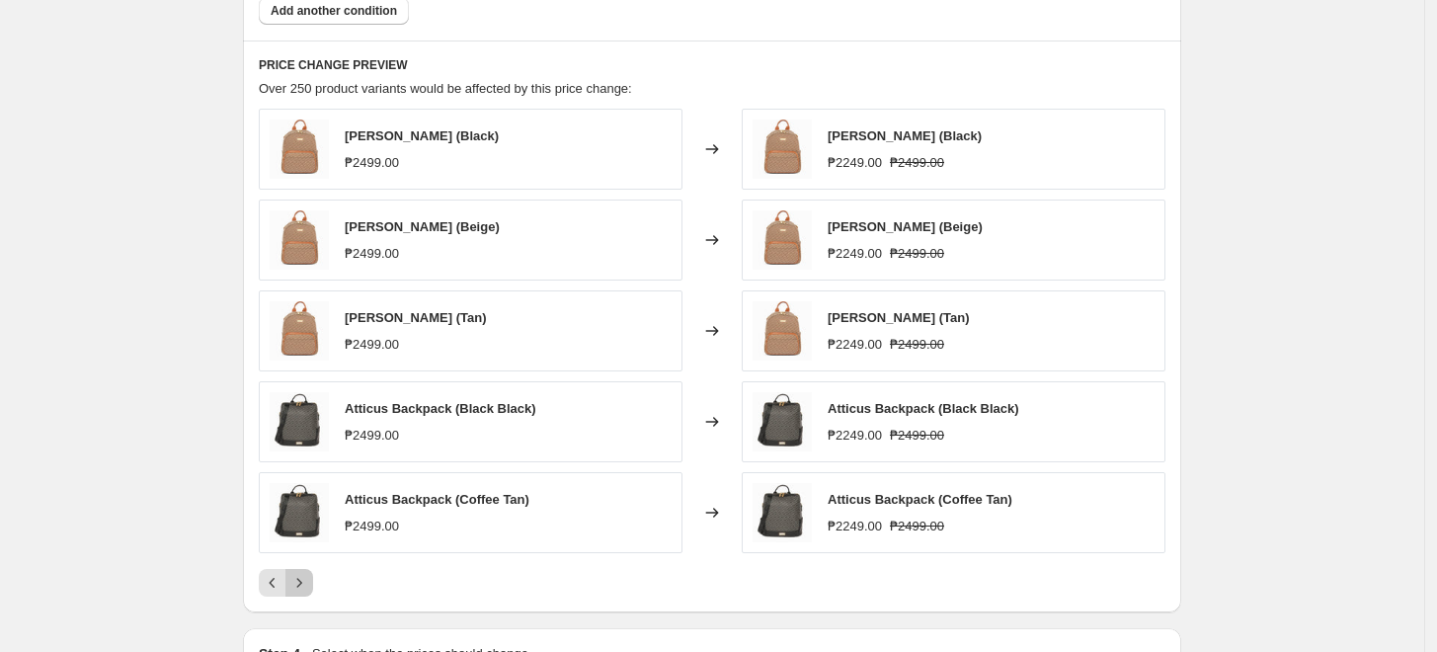
click at [308, 578] on icon "Next" at bounding box center [299, 583] width 20 height 20
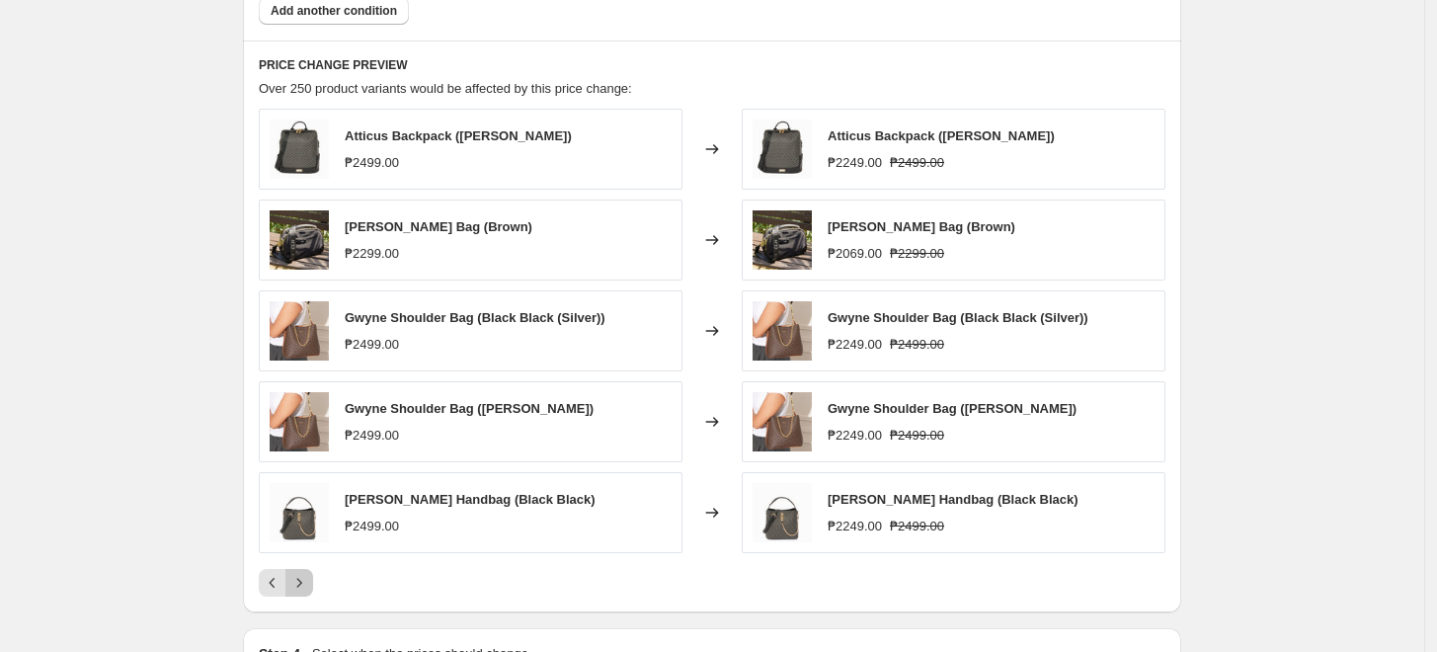
click at [308, 578] on icon "Next" at bounding box center [299, 583] width 20 height 20
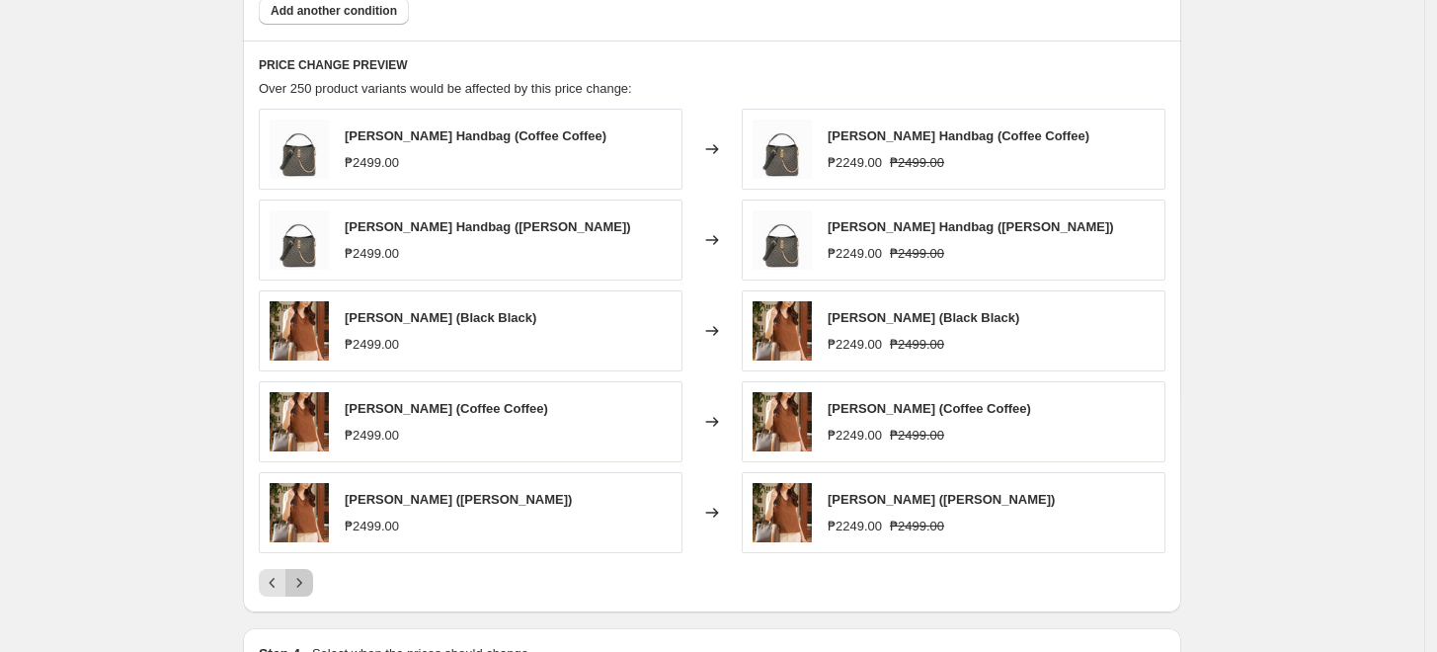
click at [308, 578] on icon "Next" at bounding box center [299, 583] width 20 height 20
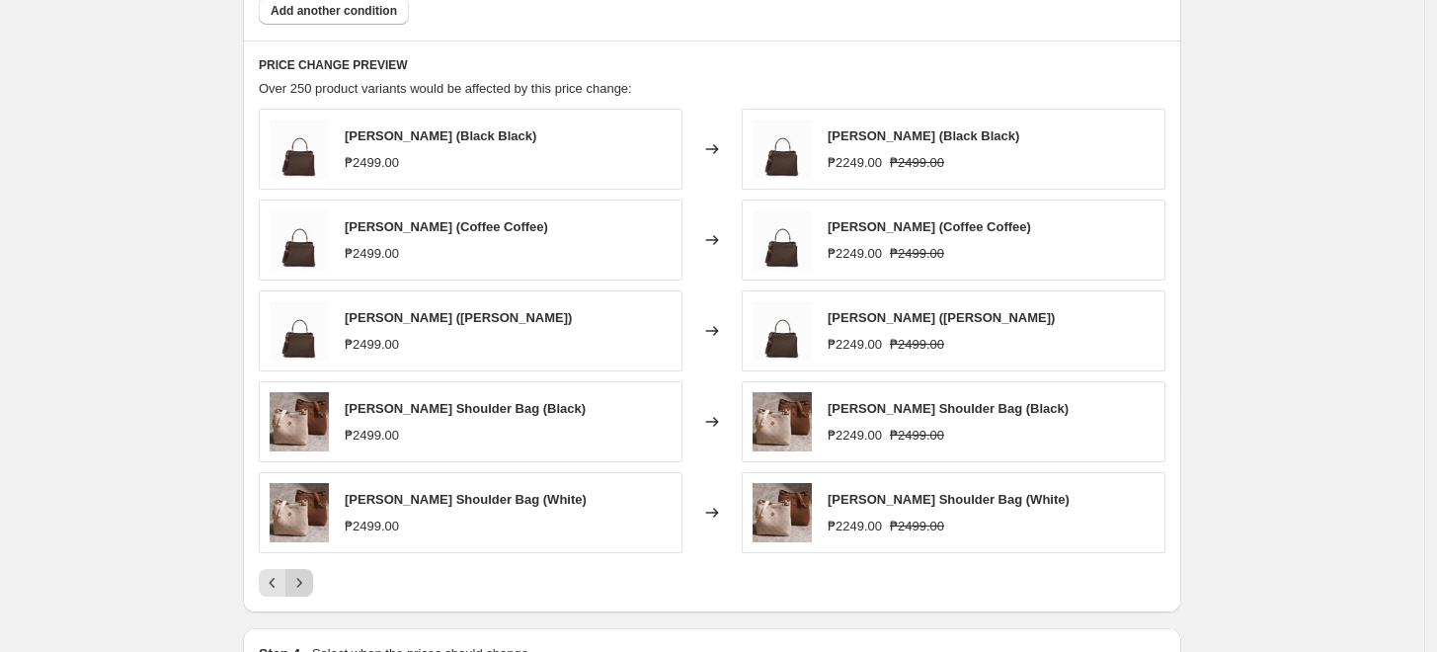
click at [308, 578] on icon "Next" at bounding box center [299, 583] width 20 height 20
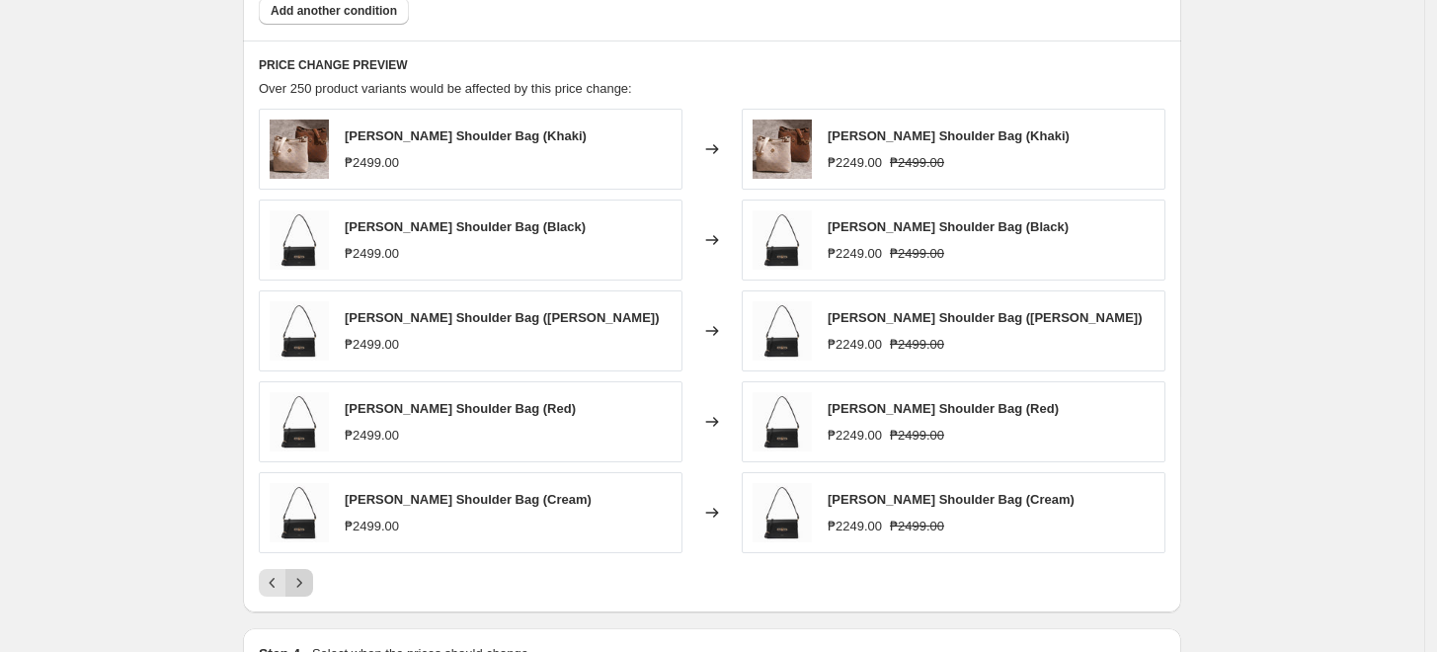
click at [308, 578] on icon "Next" at bounding box center [299, 583] width 20 height 20
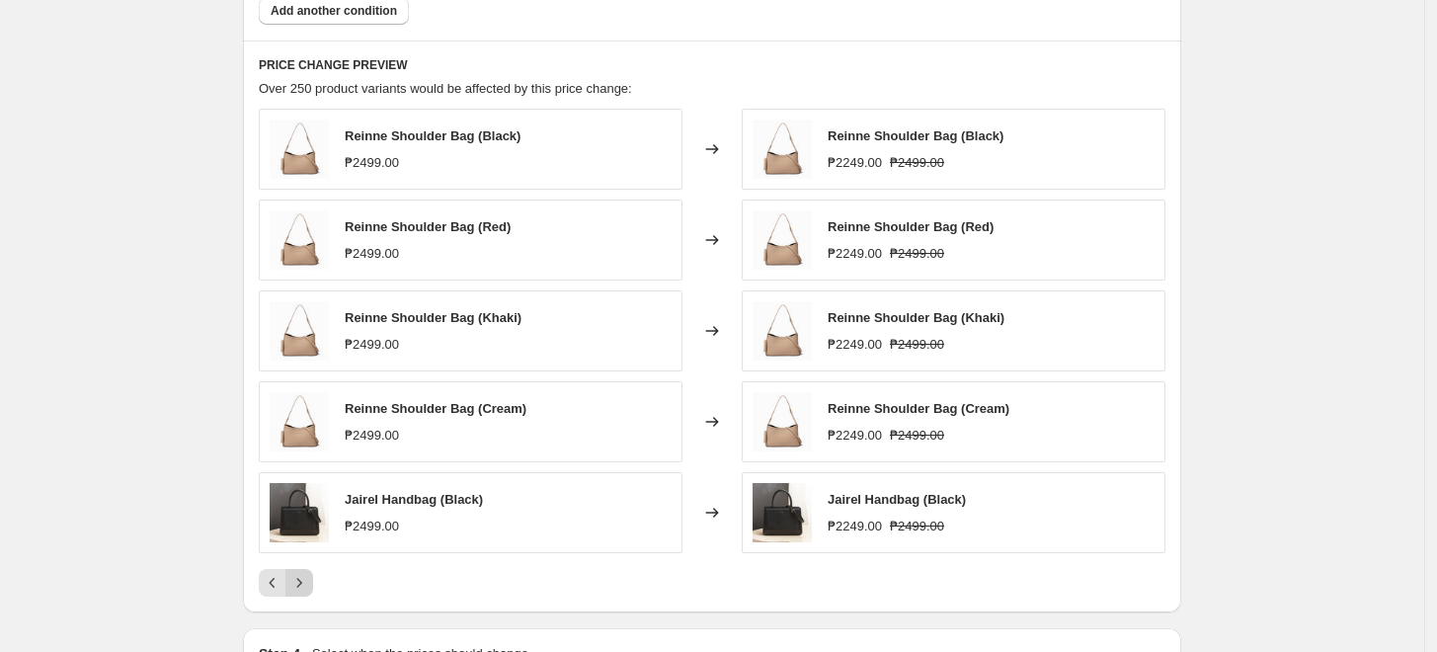
click at [309, 578] on icon "Next" at bounding box center [299, 583] width 20 height 20
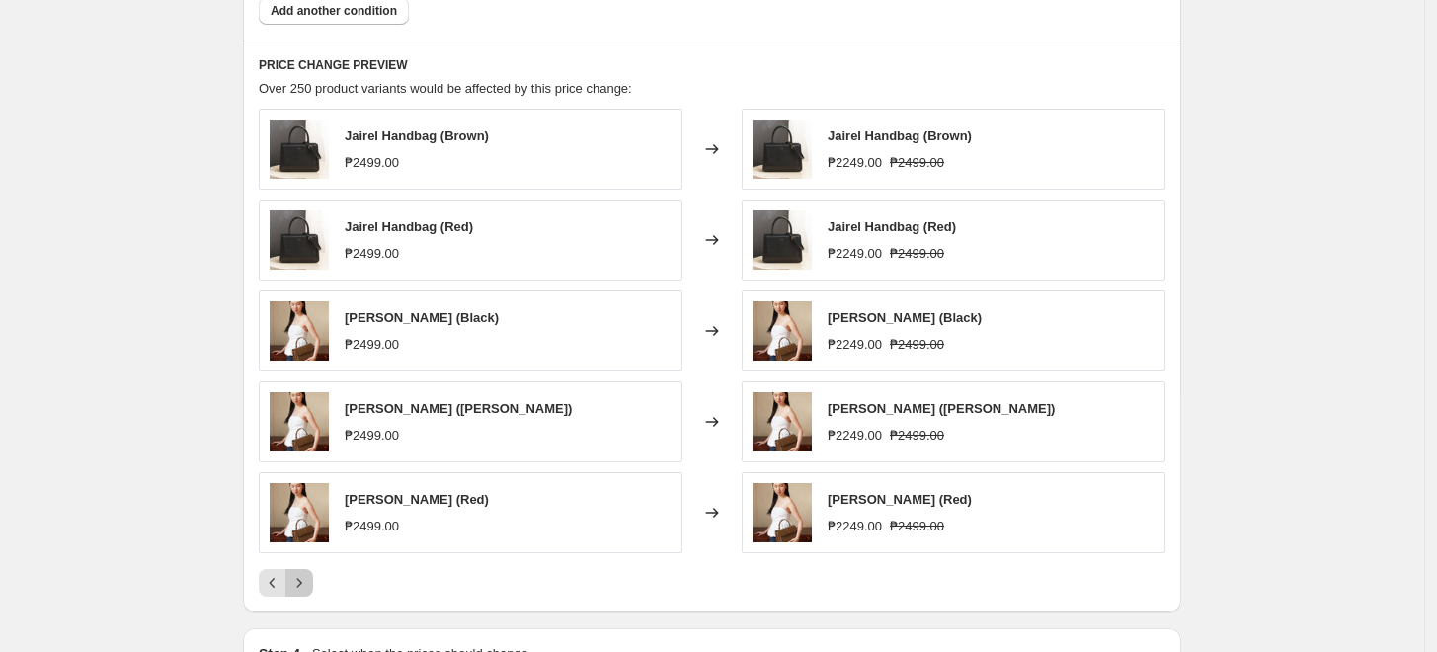
click at [309, 578] on icon "Next" at bounding box center [299, 583] width 20 height 20
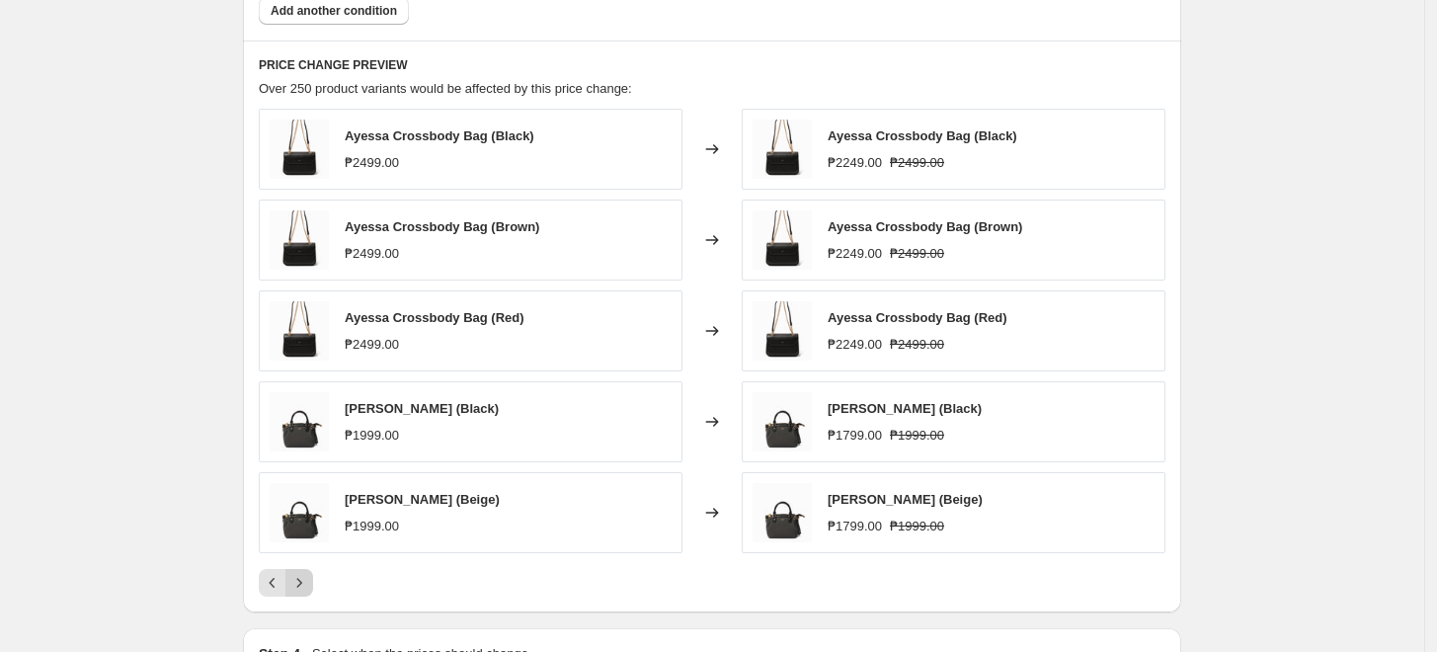
click at [309, 578] on icon "Next" at bounding box center [299, 583] width 20 height 20
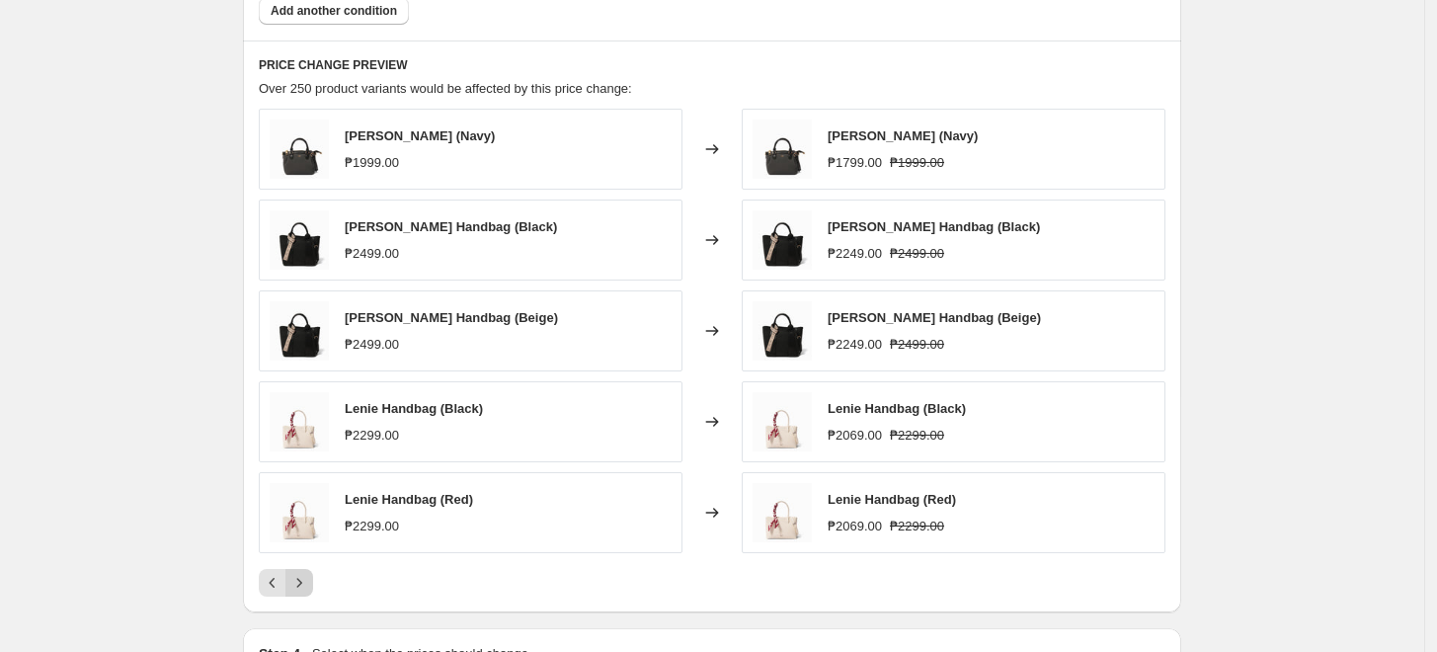
click at [309, 578] on icon "Next" at bounding box center [299, 583] width 20 height 20
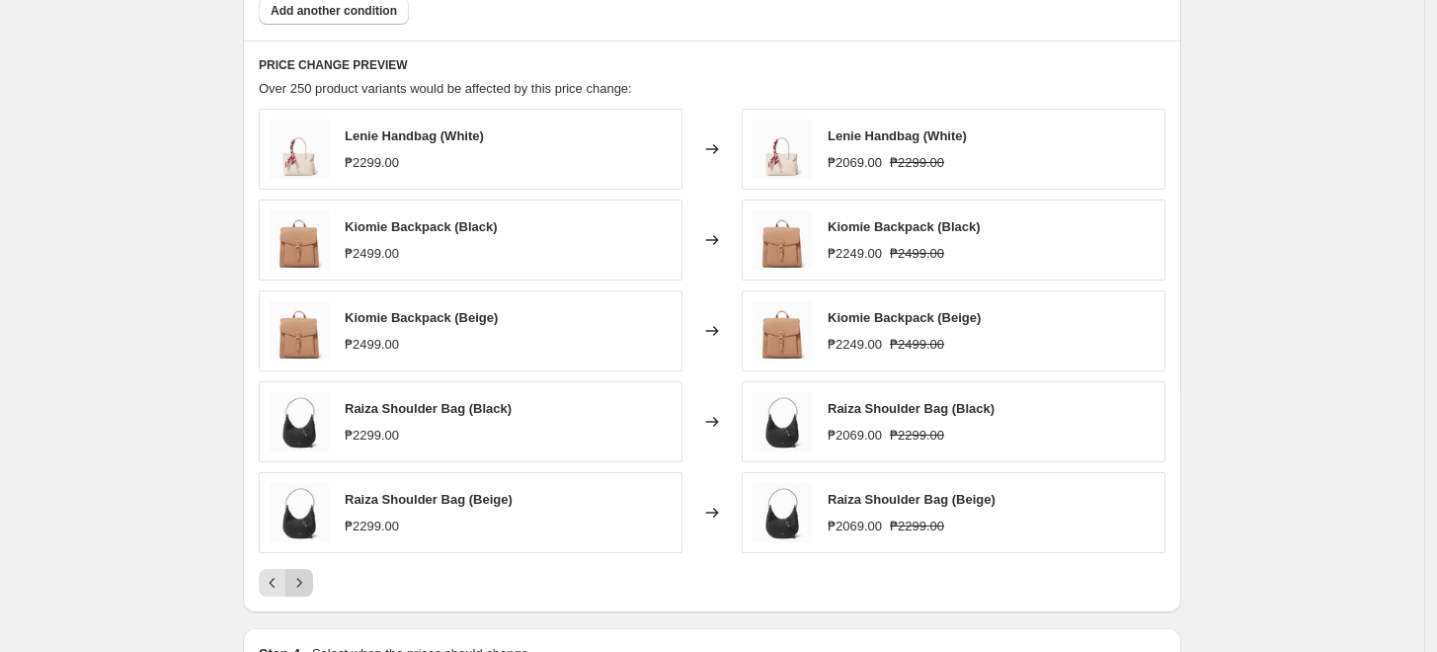
click at [309, 578] on icon "Next" at bounding box center [299, 583] width 20 height 20
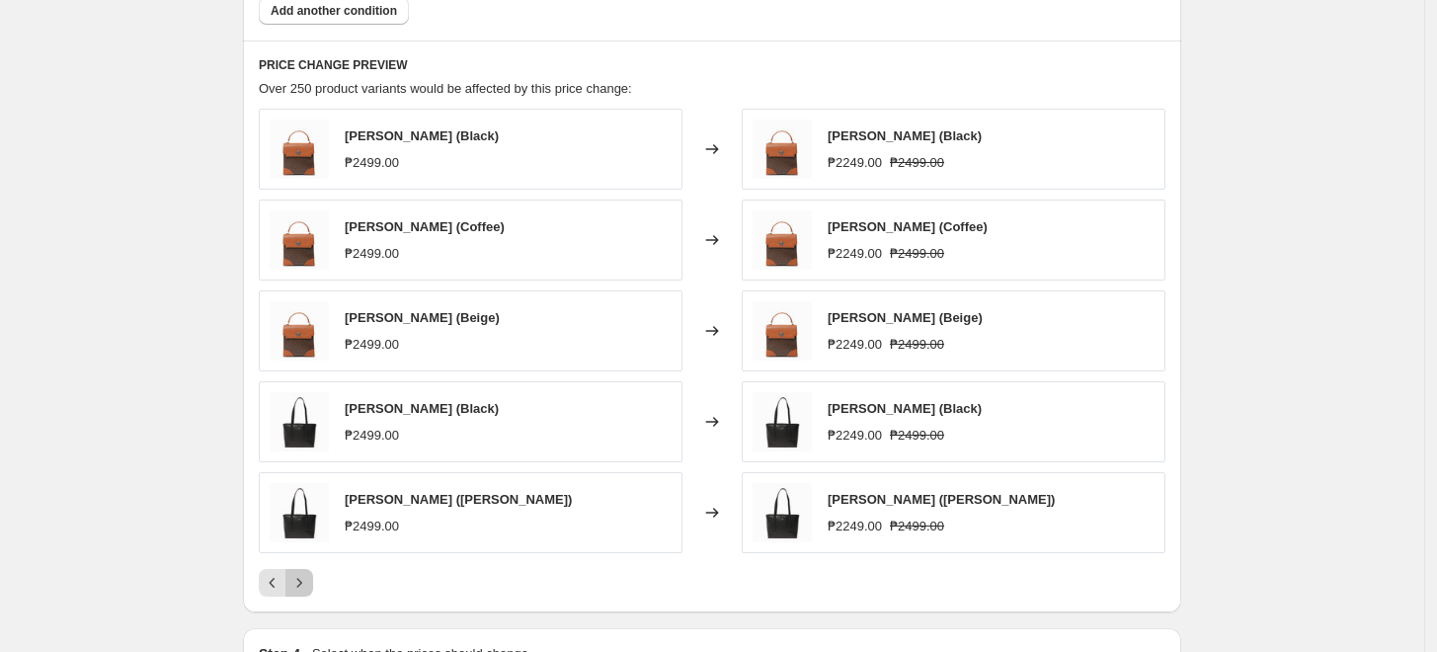
click at [309, 578] on icon "Next" at bounding box center [299, 583] width 20 height 20
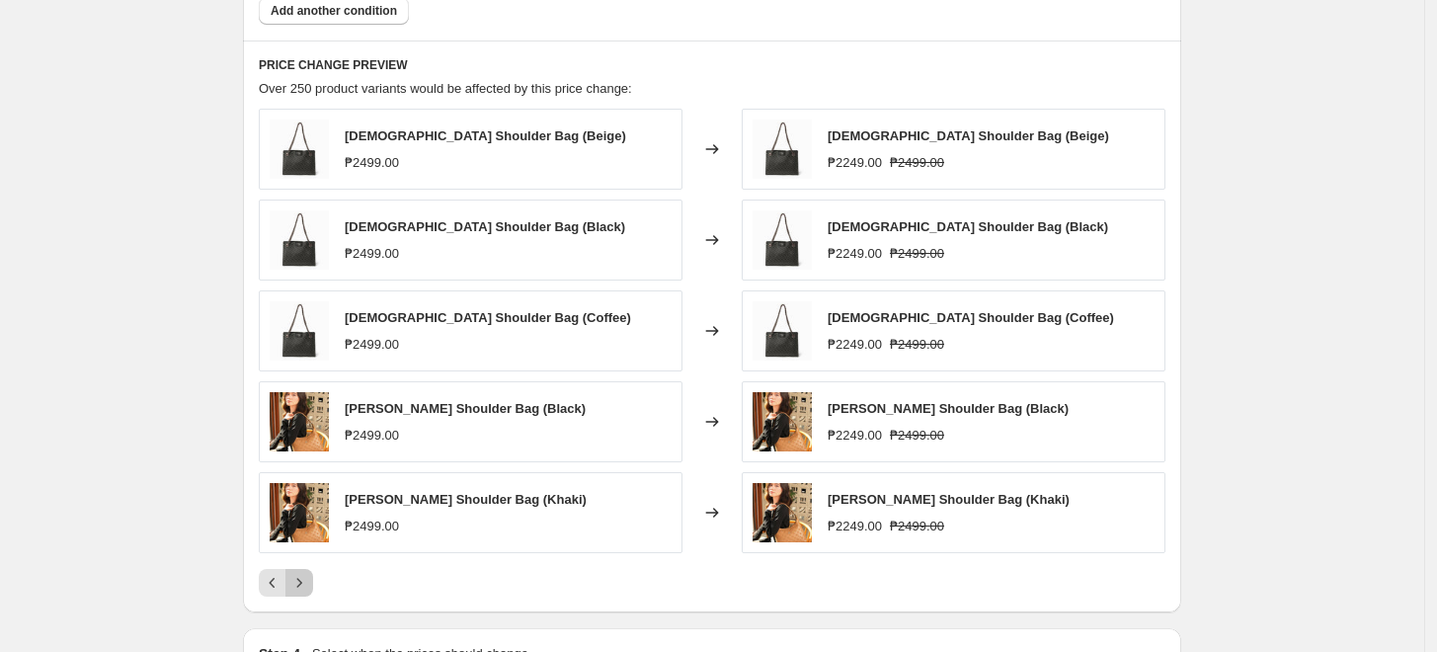
click at [309, 578] on icon "Next" at bounding box center [299, 583] width 20 height 20
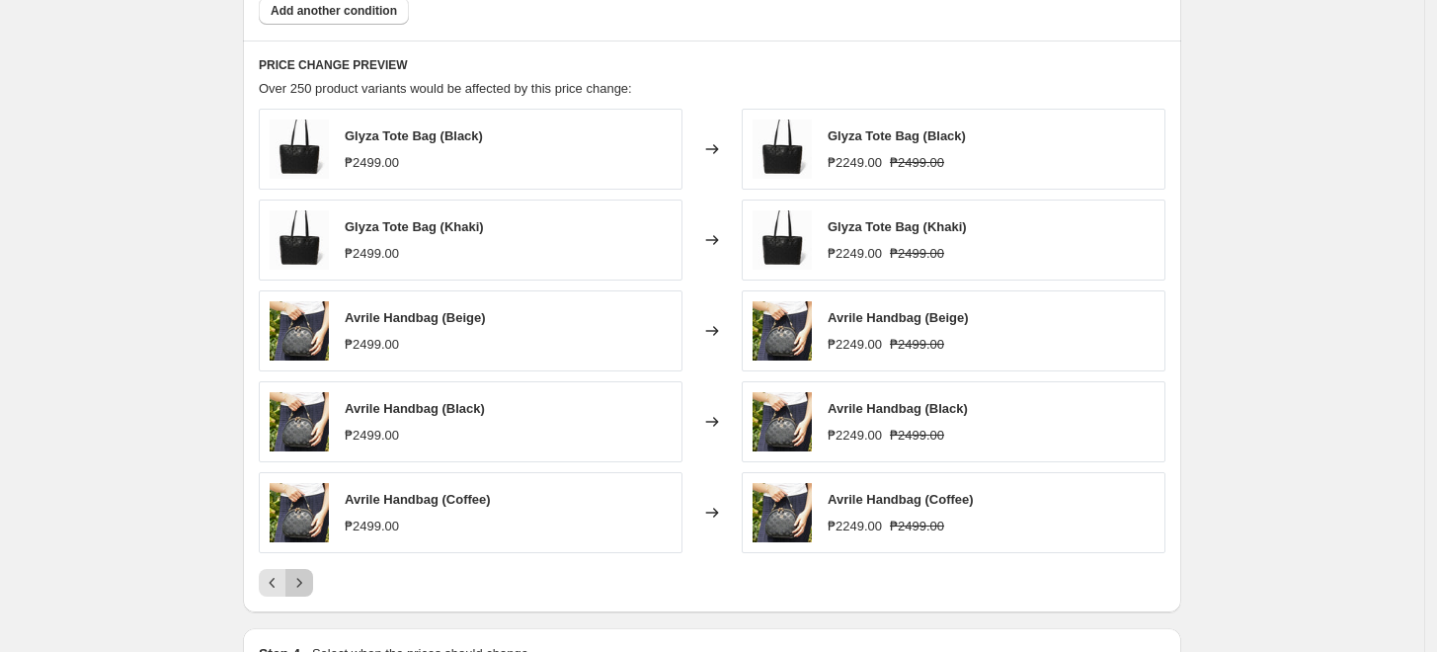
click at [309, 578] on icon "Next" at bounding box center [299, 583] width 20 height 20
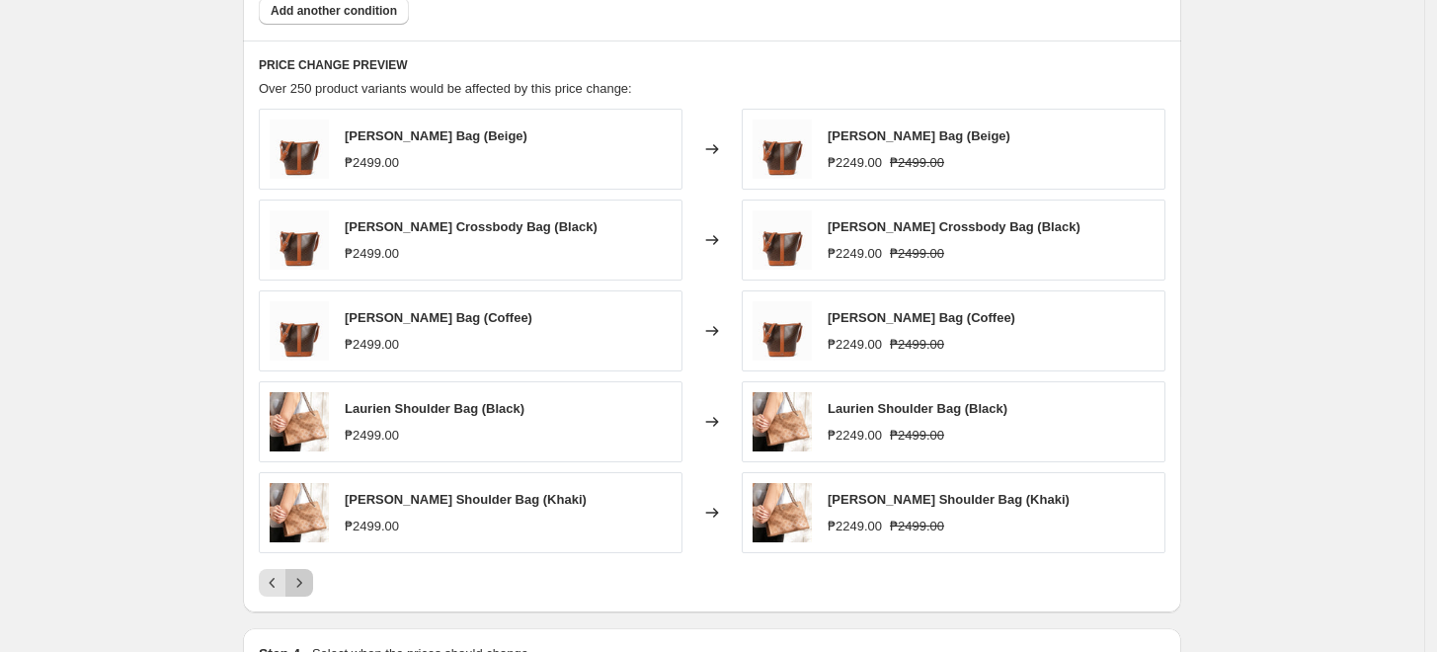
click at [309, 578] on icon "Next" at bounding box center [299, 583] width 20 height 20
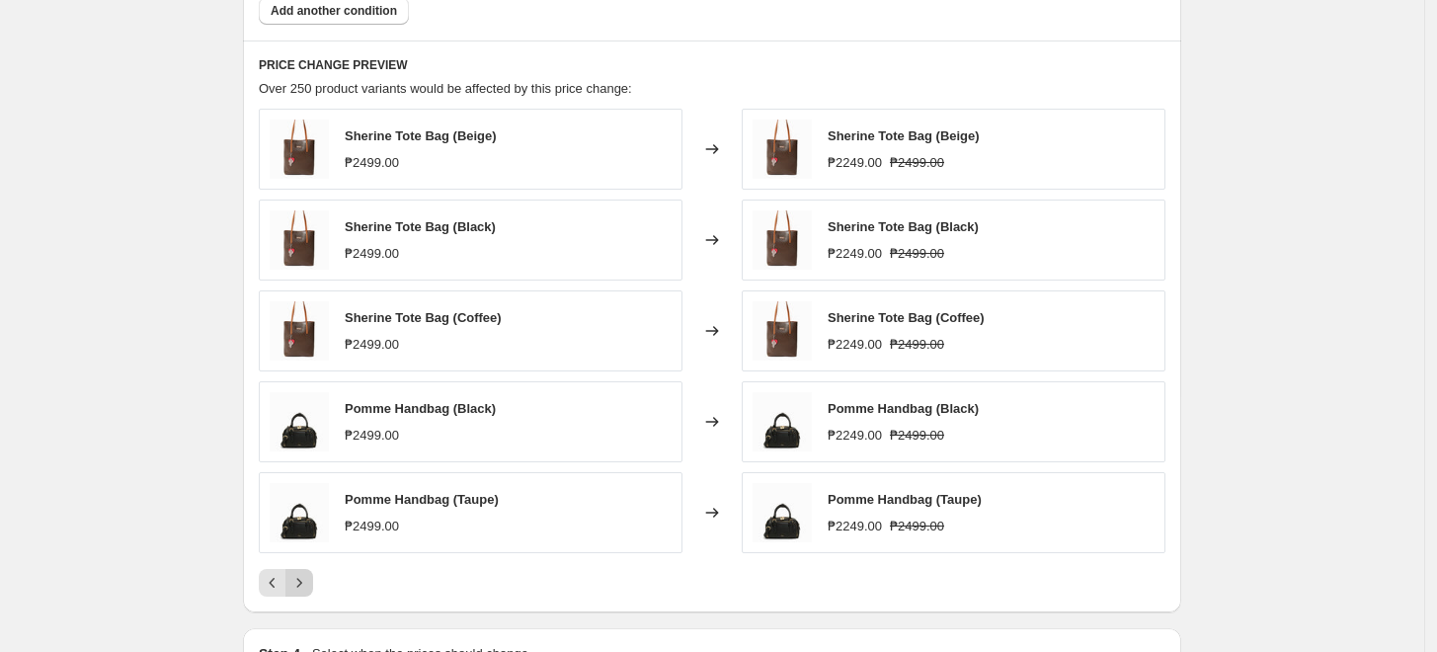
click at [309, 575] on icon "Next" at bounding box center [299, 583] width 20 height 20
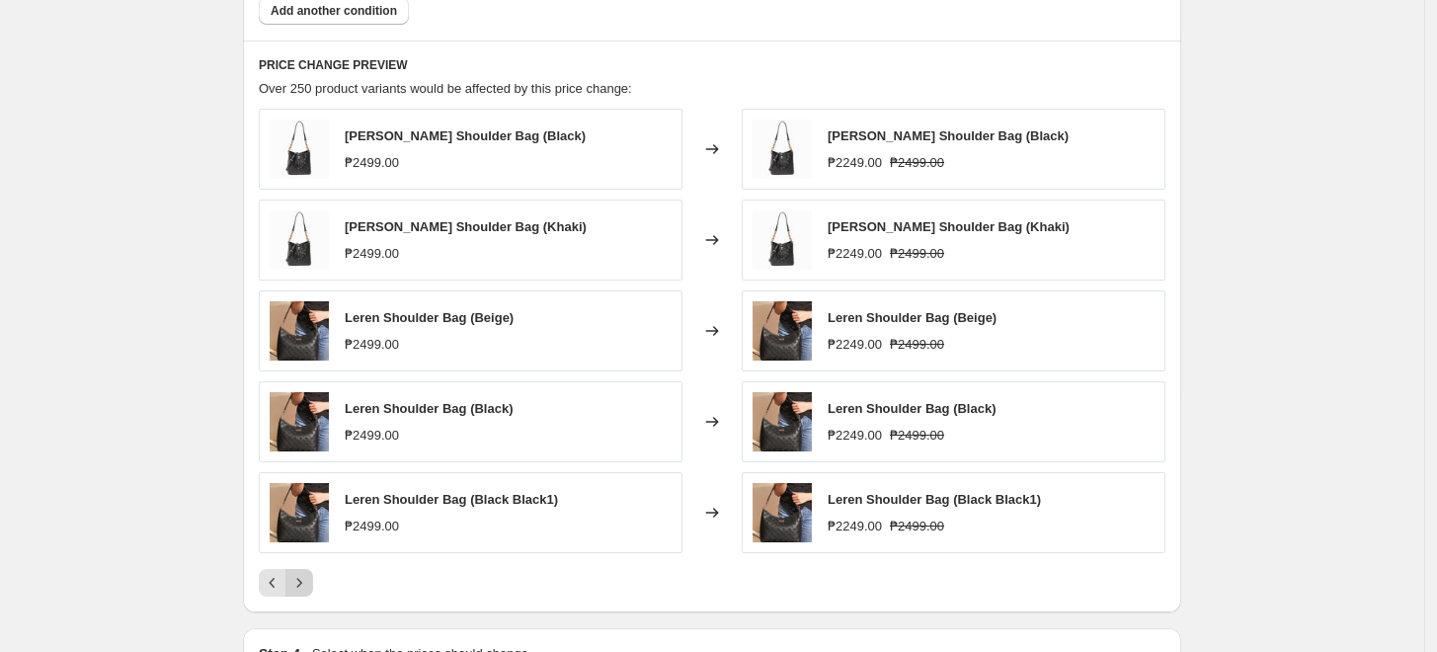
click at [309, 575] on icon "Next" at bounding box center [299, 583] width 20 height 20
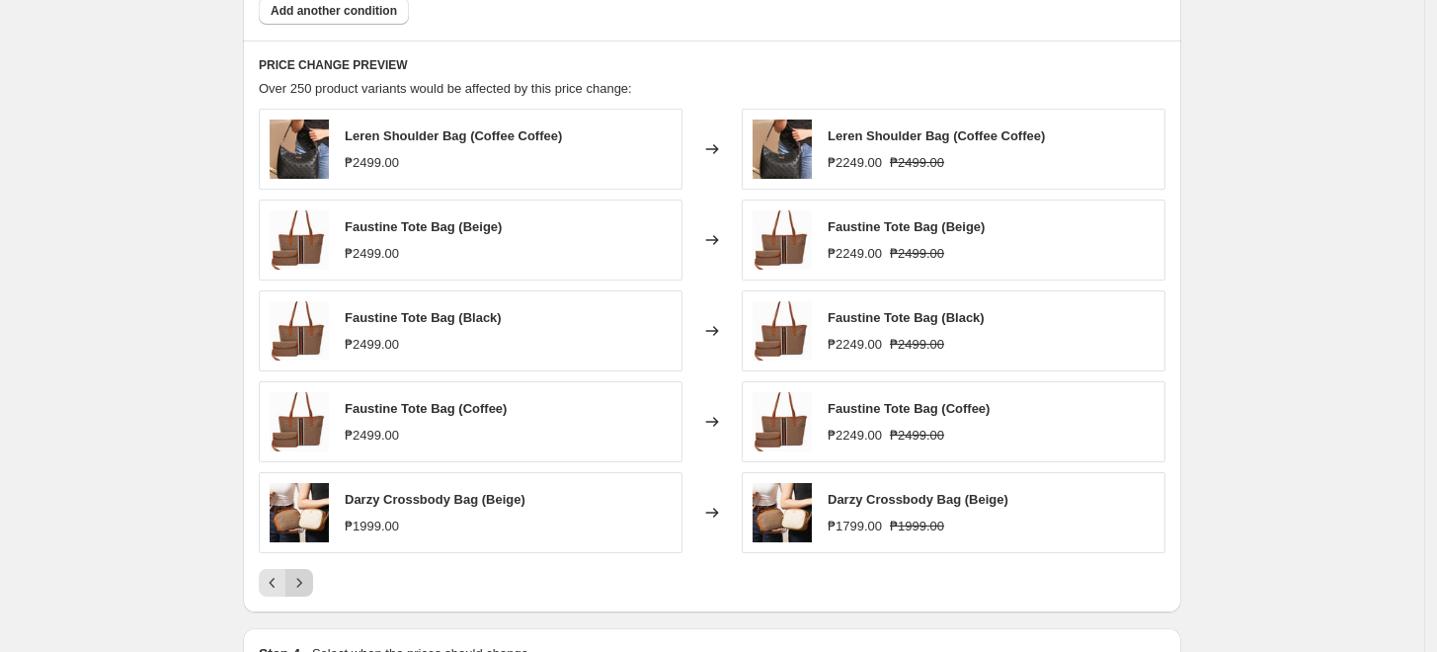
click at [308, 583] on icon "Next" at bounding box center [299, 583] width 20 height 20
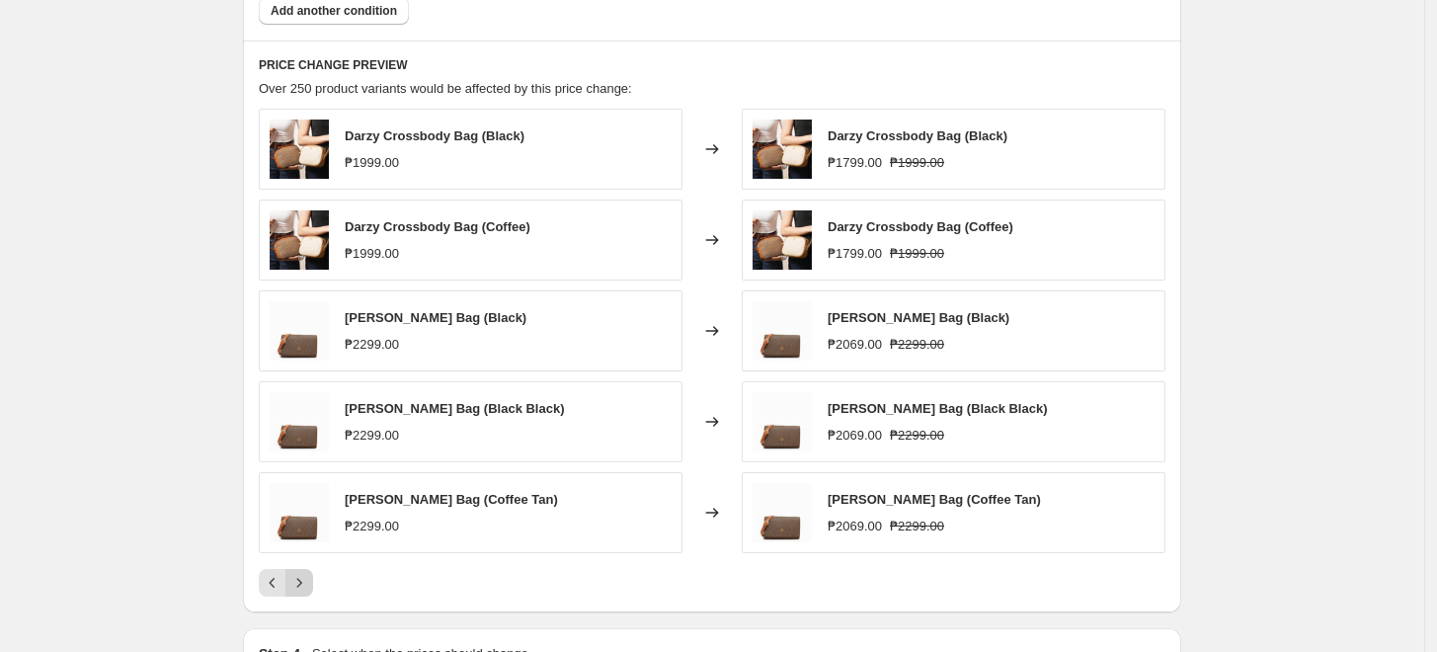
click at [308, 583] on icon "Next" at bounding box center [299, 583] width 20 height 20
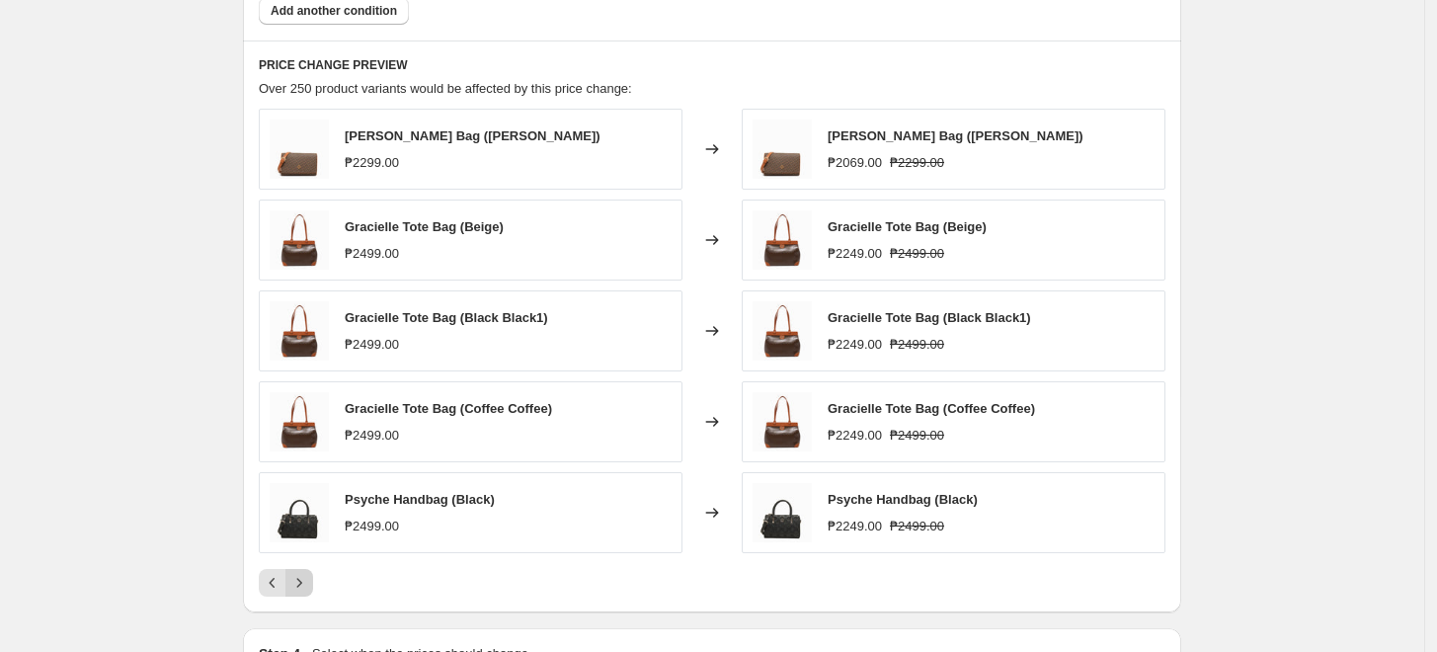
click at [308, 583] on icon "Next" at bounding box center [299, 583] width 20 height 20
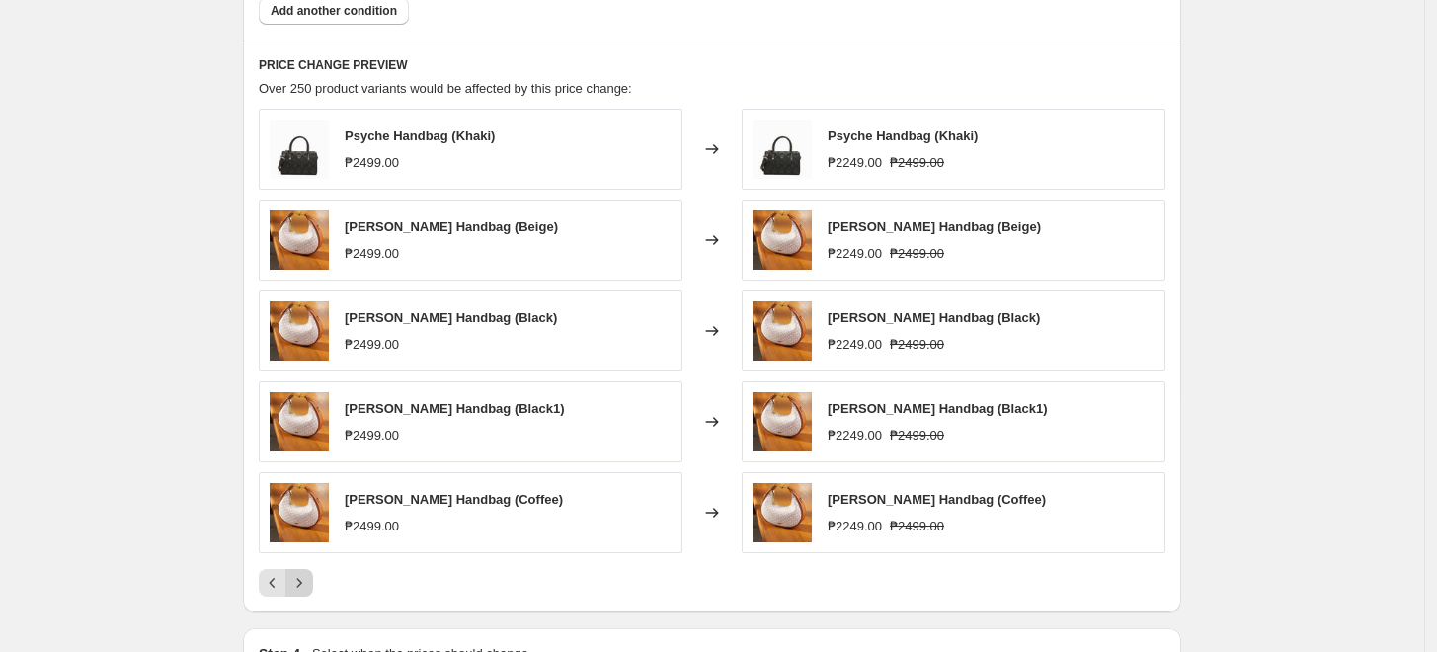
click at [308, 583] on icon "Next" at bounding box center [299, 583] width 20 height 20
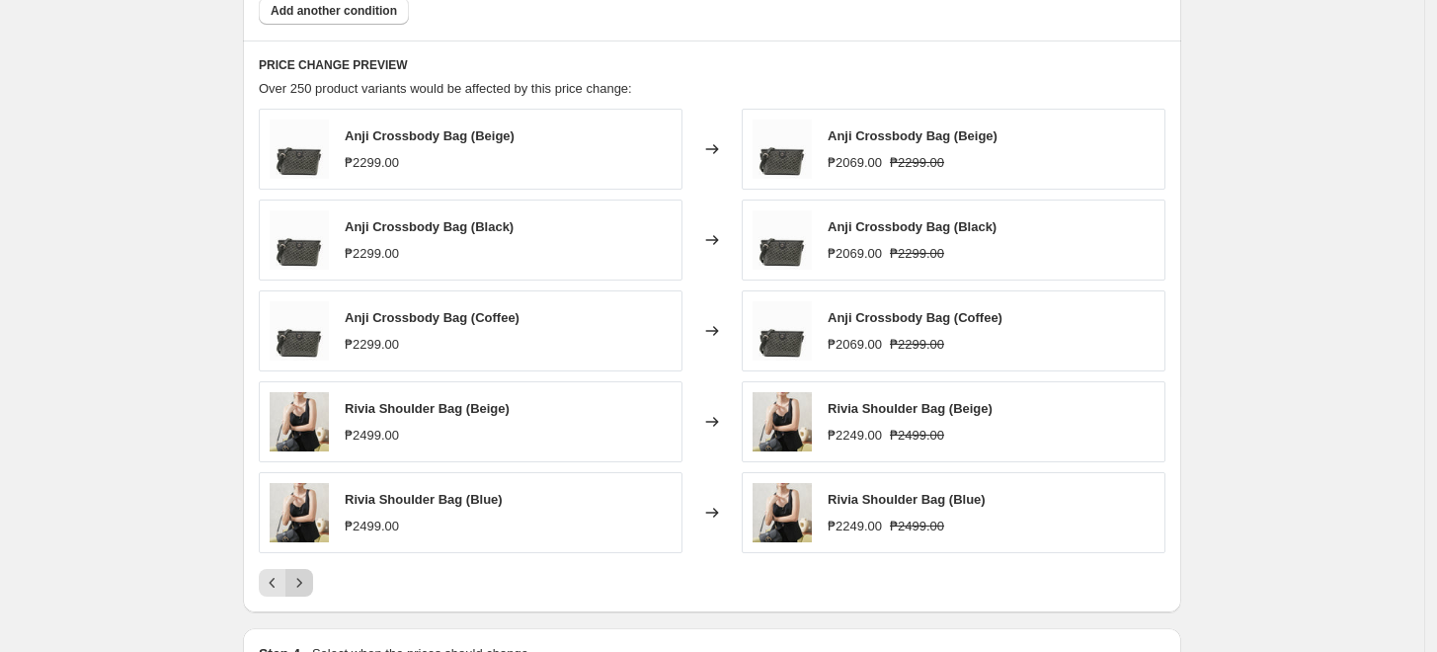
click at [308, 583] on icon "Next" at bounding box center [299, 583] width 20 height 20
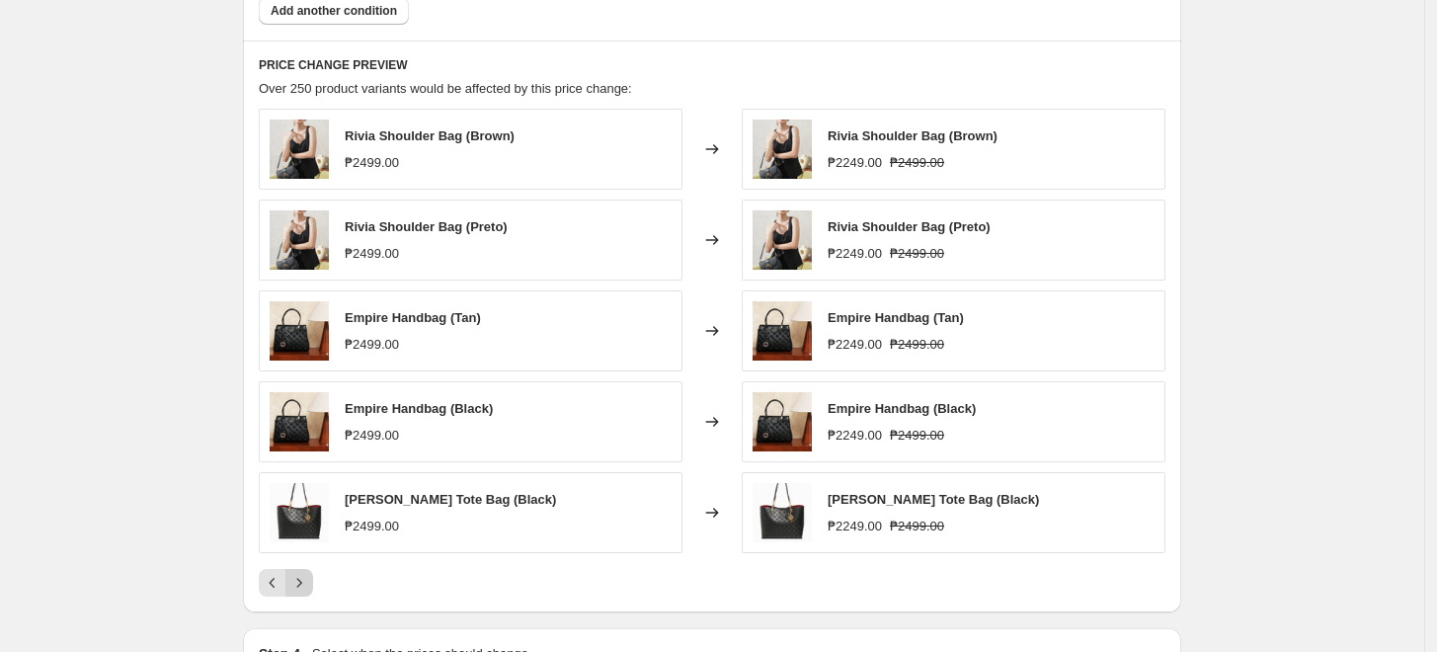
click at [308, 583] on icon "Next" at bounding box center [299, 583] width 20 height 20
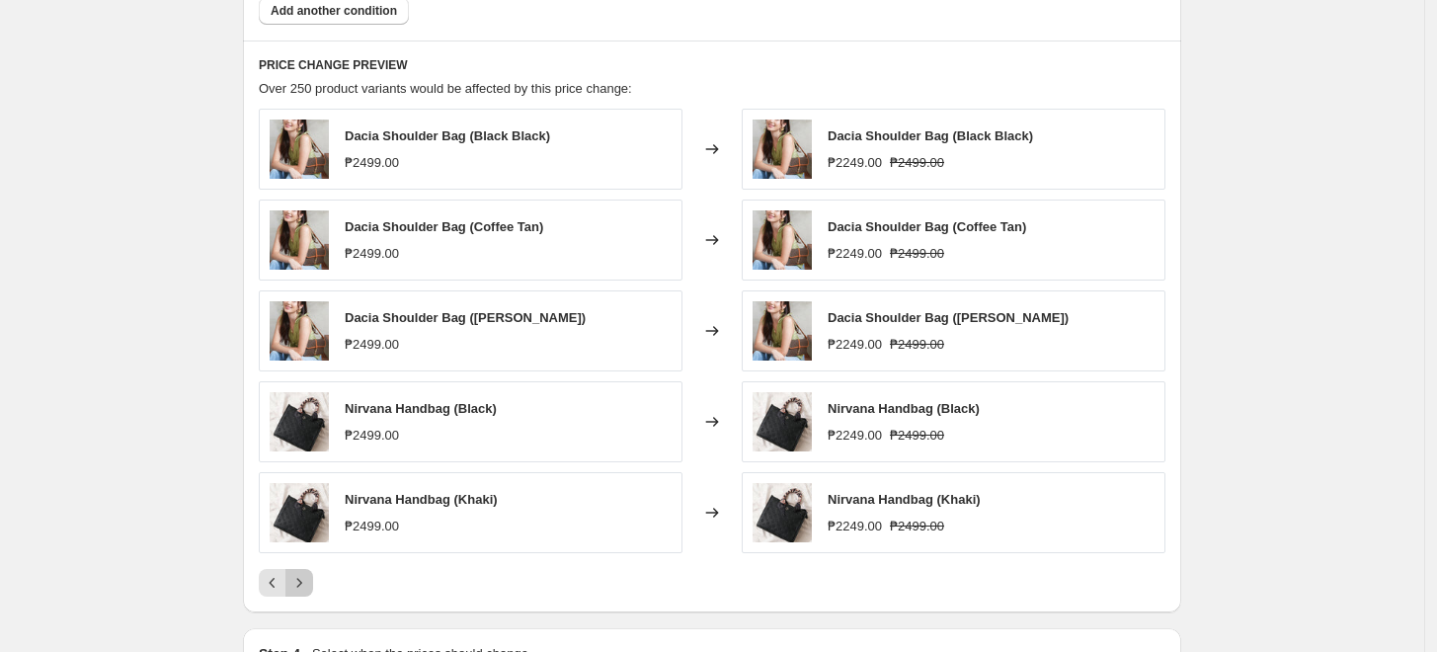
click at [308, 583] on icon "Next" at bounding box center [299, 583] width 20 height 20
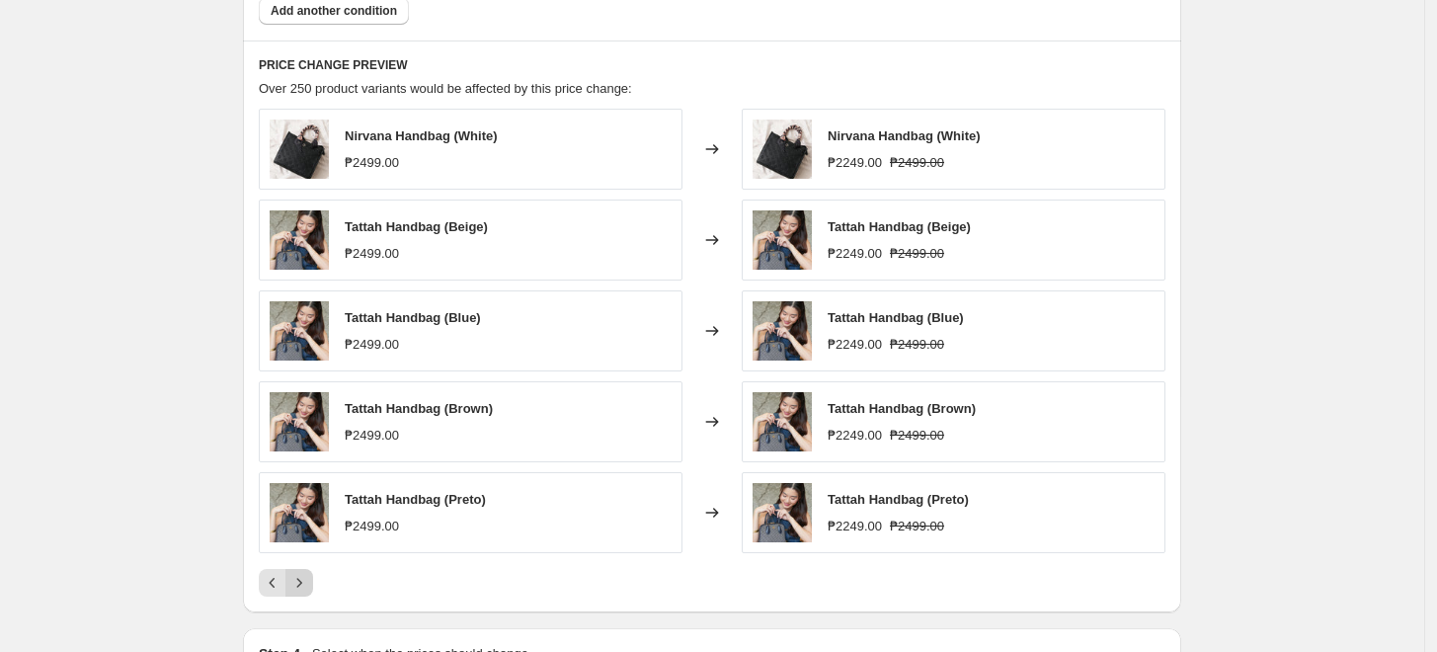
click at [308, 583] on icon "Next" at bounding box center [299, 583] width 20 height 20
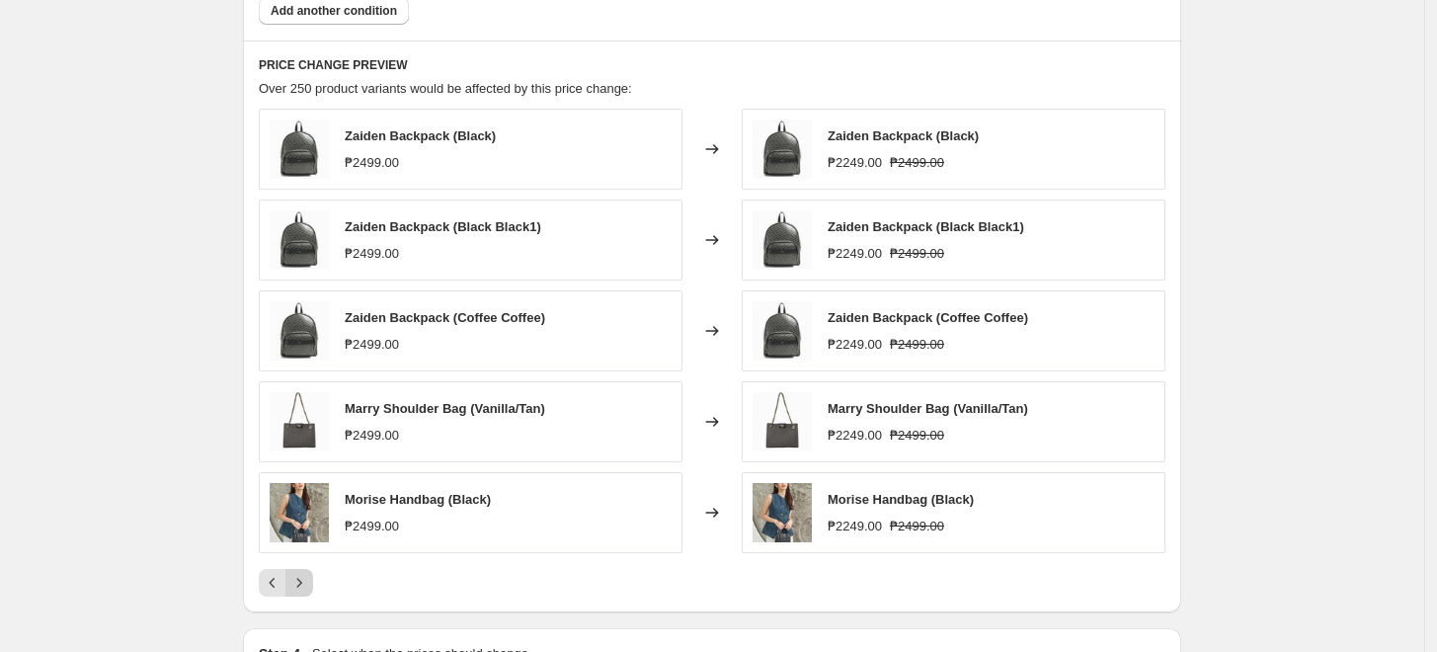
click at [308, 583] on icon "Next" at bounding box center [299, 583] width 20 height 20
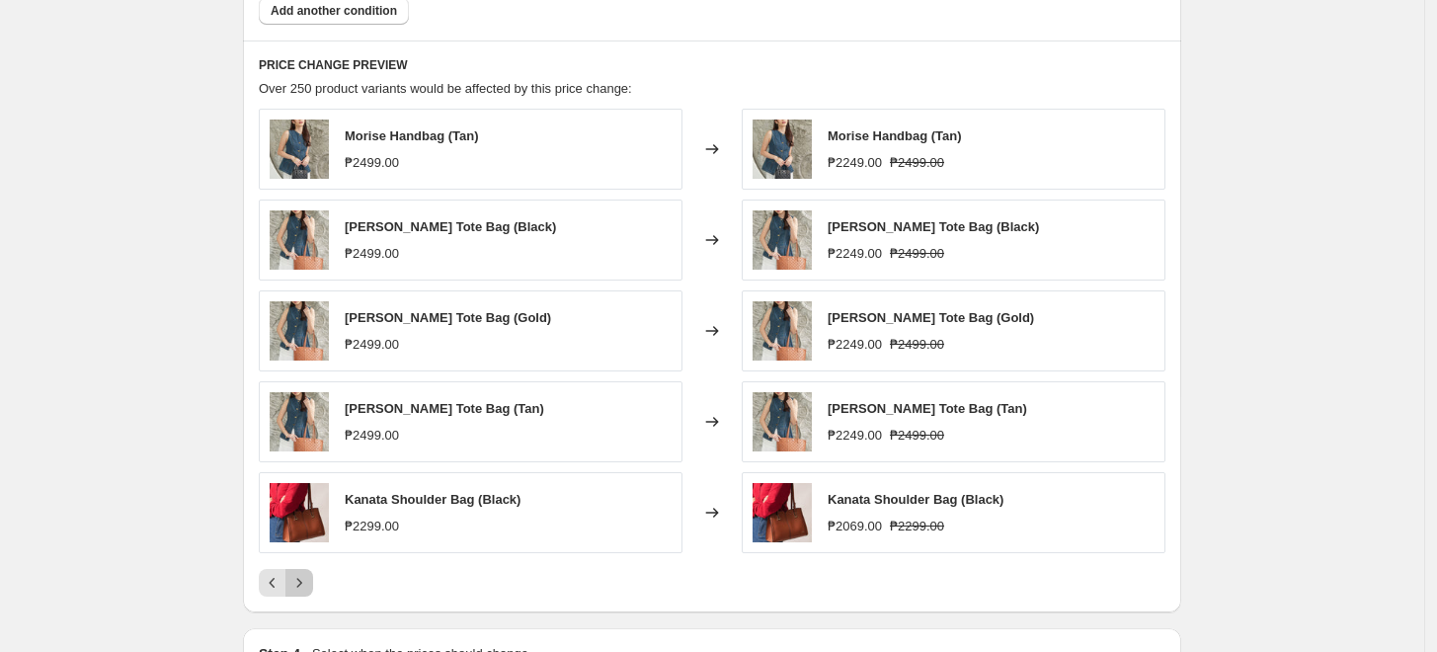
click at [308, 583] on icon "Next" at bounding box center [299, 583] width 20 height 20
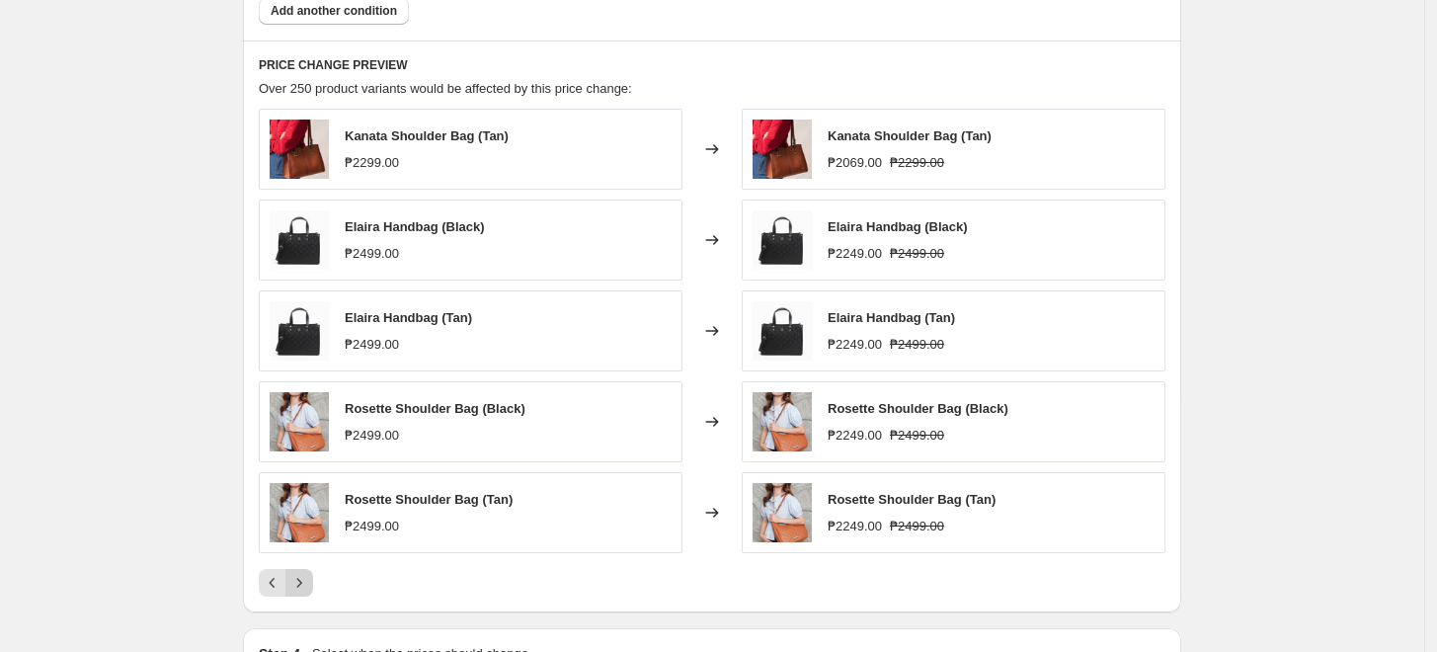
click at [308, 583] on icon "Next" at bounding box center [299, 583] width 20 height 20
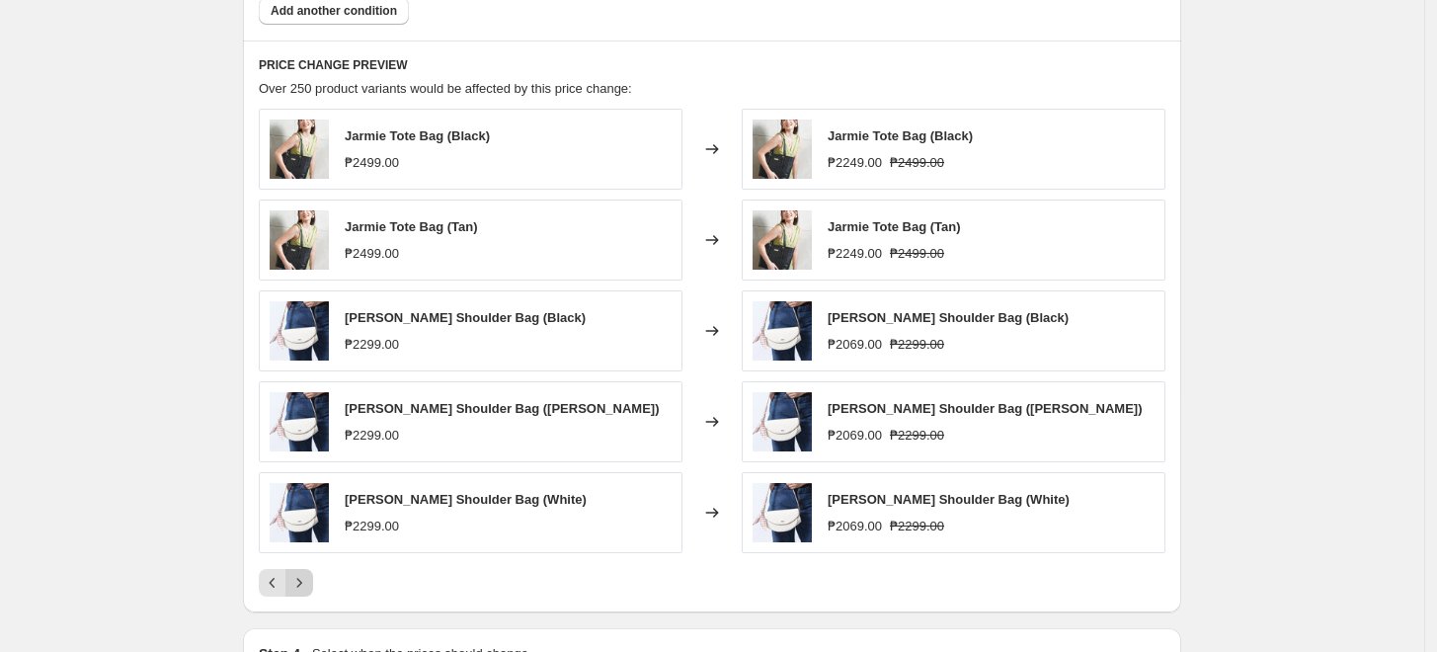
click at [308, 583] on icon "Next" at bounding box center [299, 583] width 20 height 20
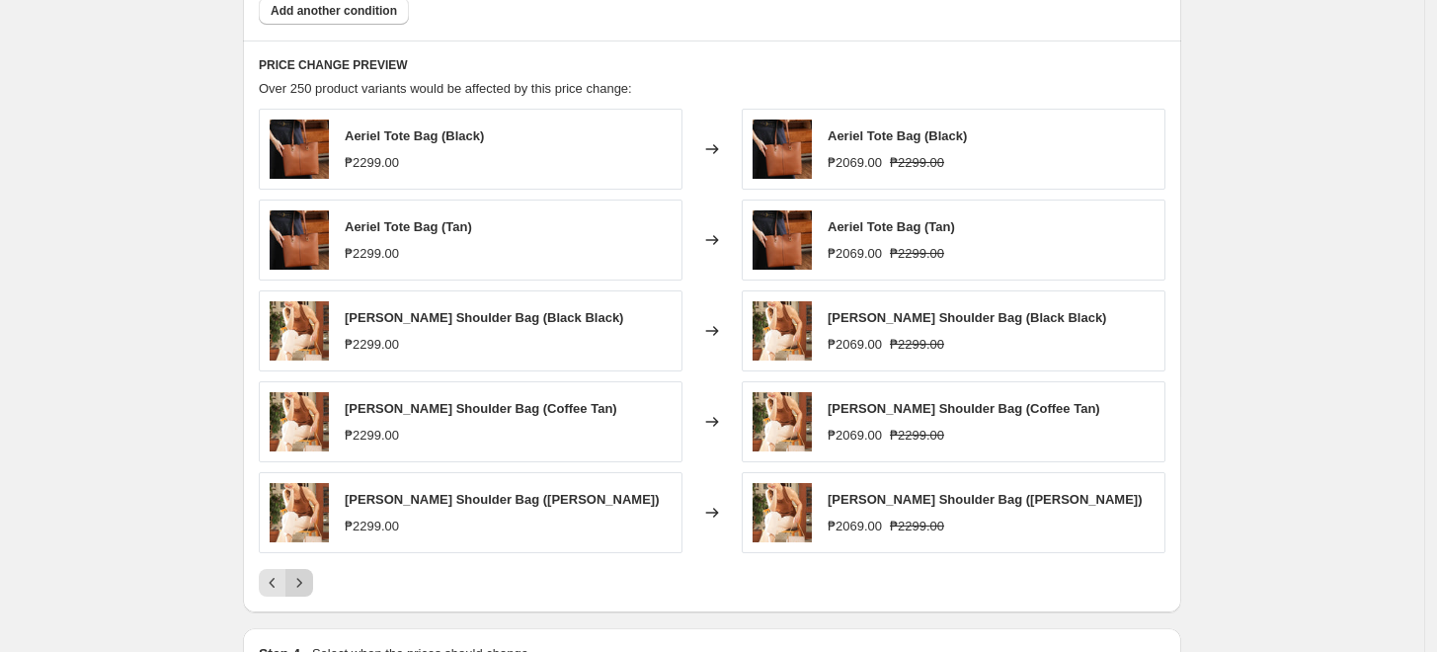
click at [308, 581] on icon "Next" at bounding box center [299, 583] width 20 height 20
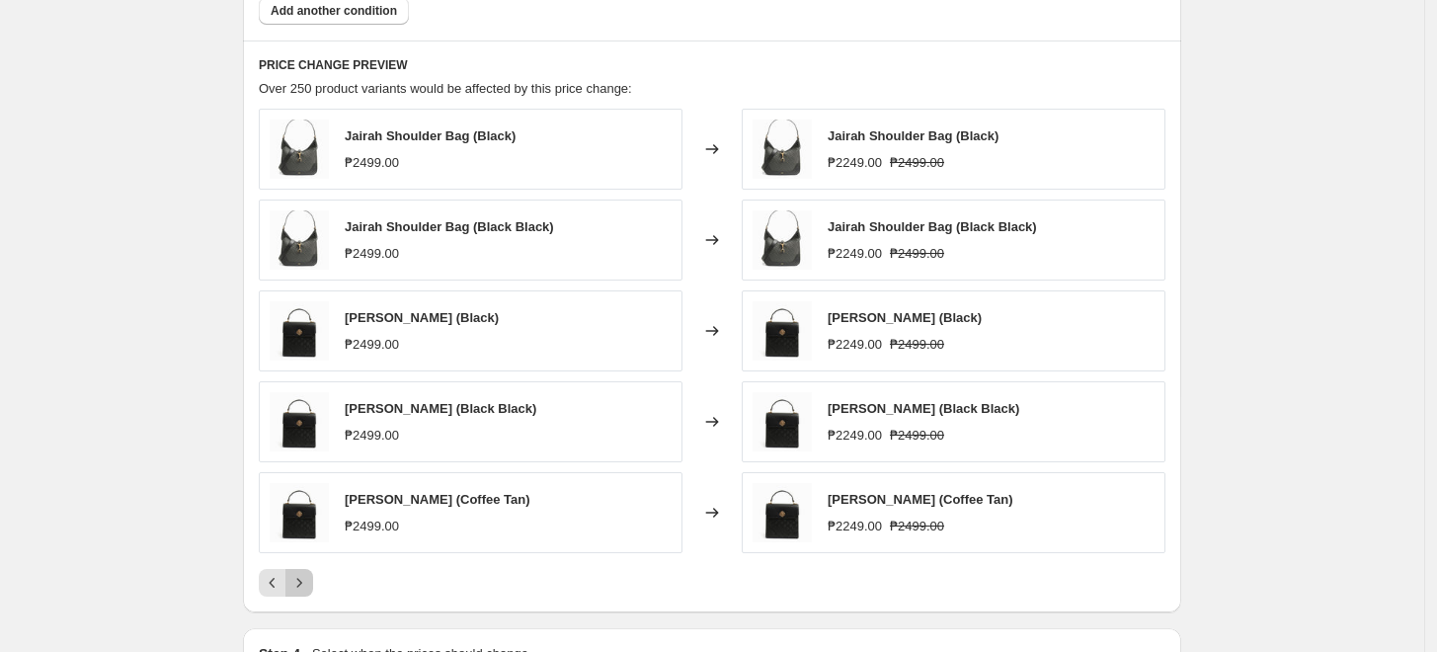
click at [308, 581] on icon "Next" at bounding box center [299, 583] width 20 height 20
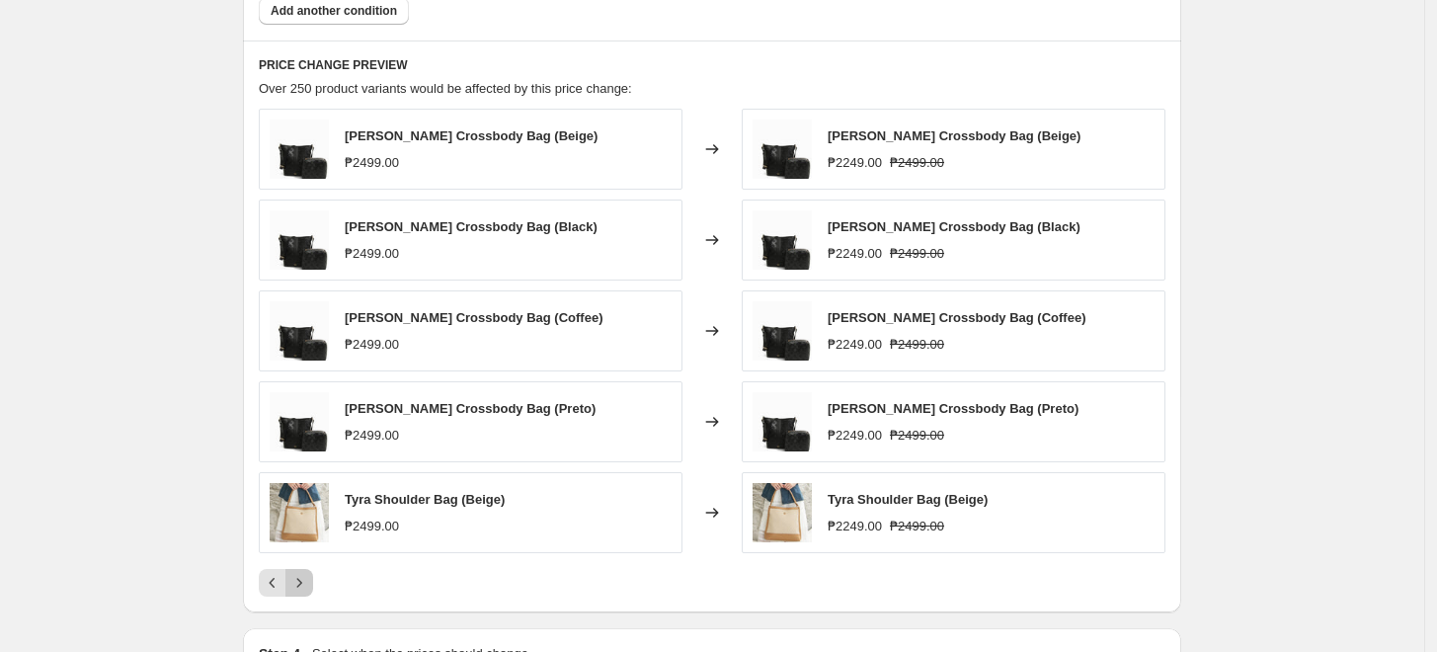
click at [308, 581] on icon "Next" at bounding box center [299, 583] width 20 height 20
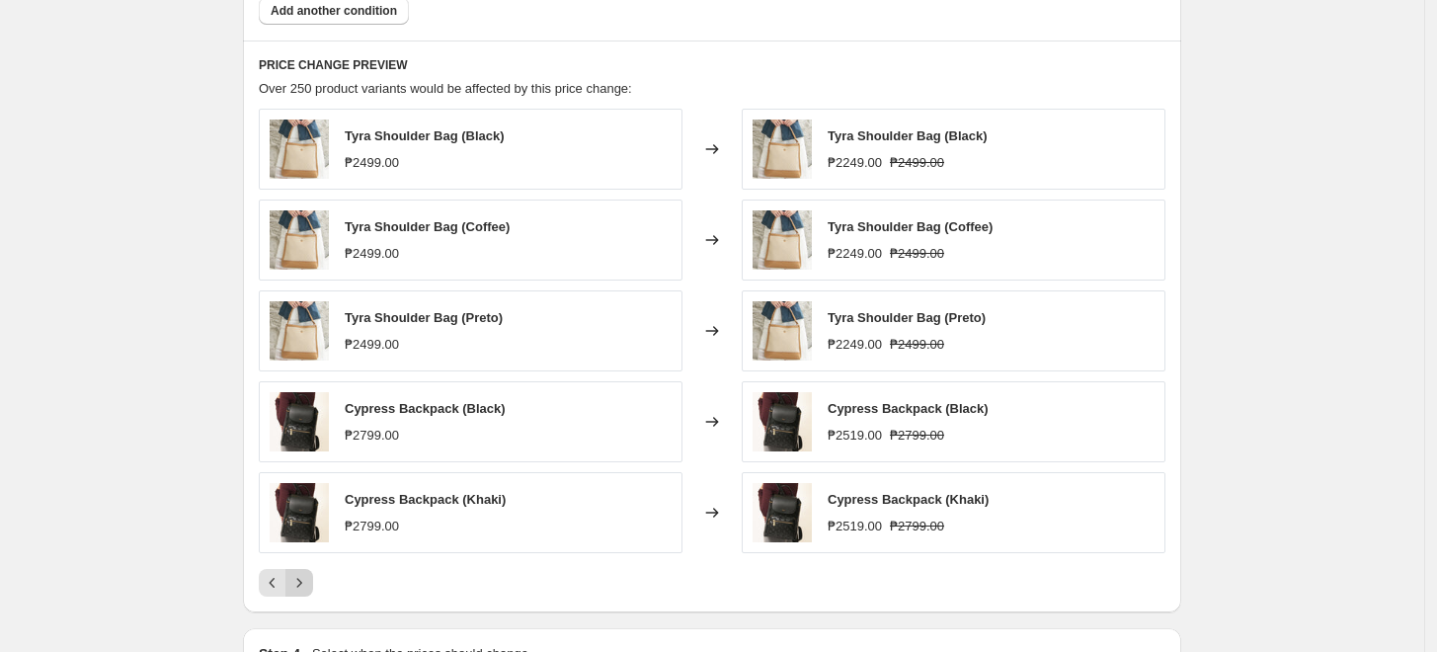
click at [308, 581] on icon "Next" at bounding box center [299, 583] width 20 height 20
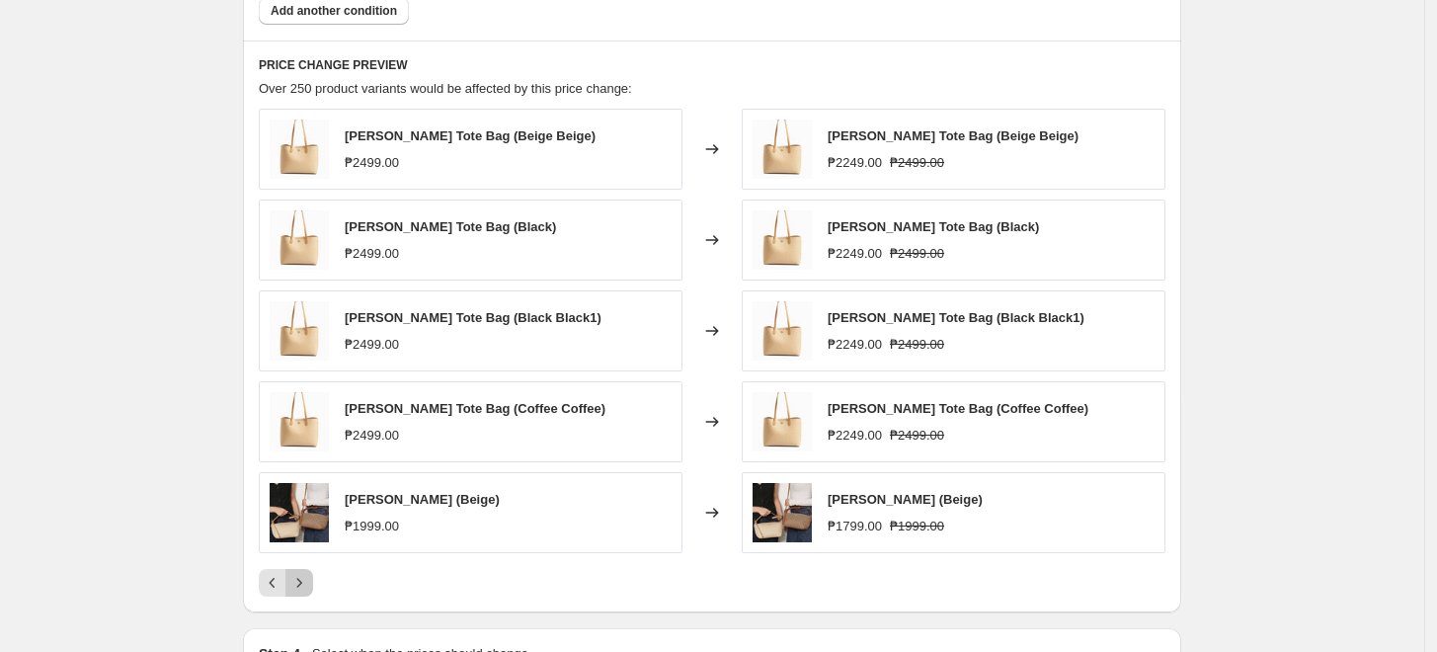
click at [308, 581] on icon "Next" at bounding box center [299, 583] width 20 height 20
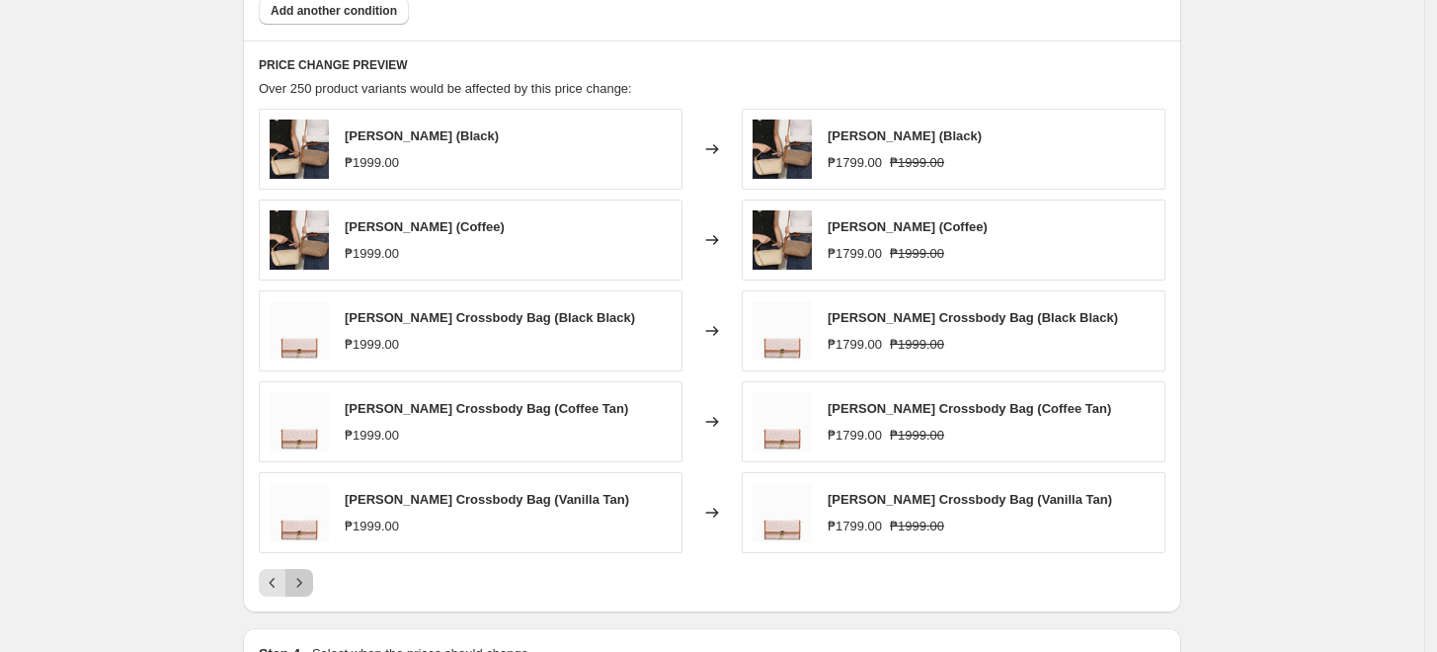
click at [308, 581] on icon "Next" at bounding box center [299, 583] width 20 height 20
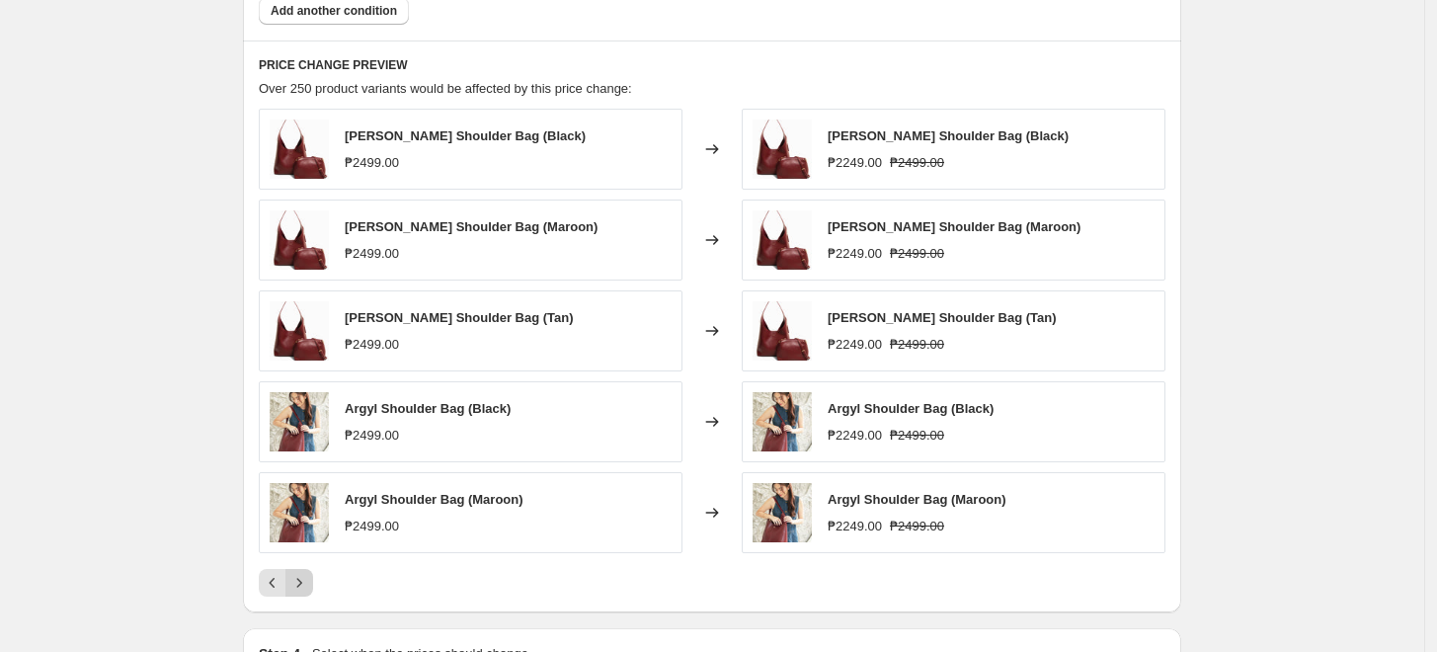
click at [308, 581] on icon "Next" at bounding box center [299, 583] width 20 height 20
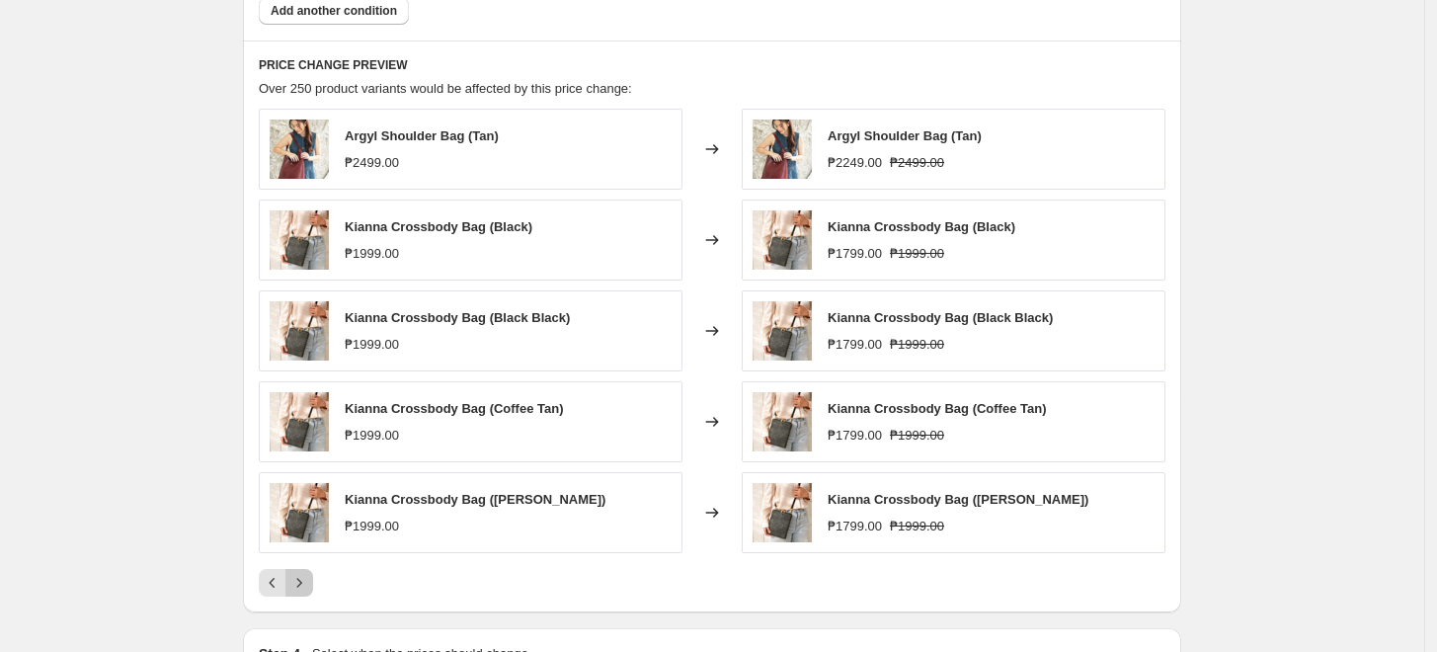
click at [308, 581] on icon "Next" at bounding box center [299, 583] width 20 height 20
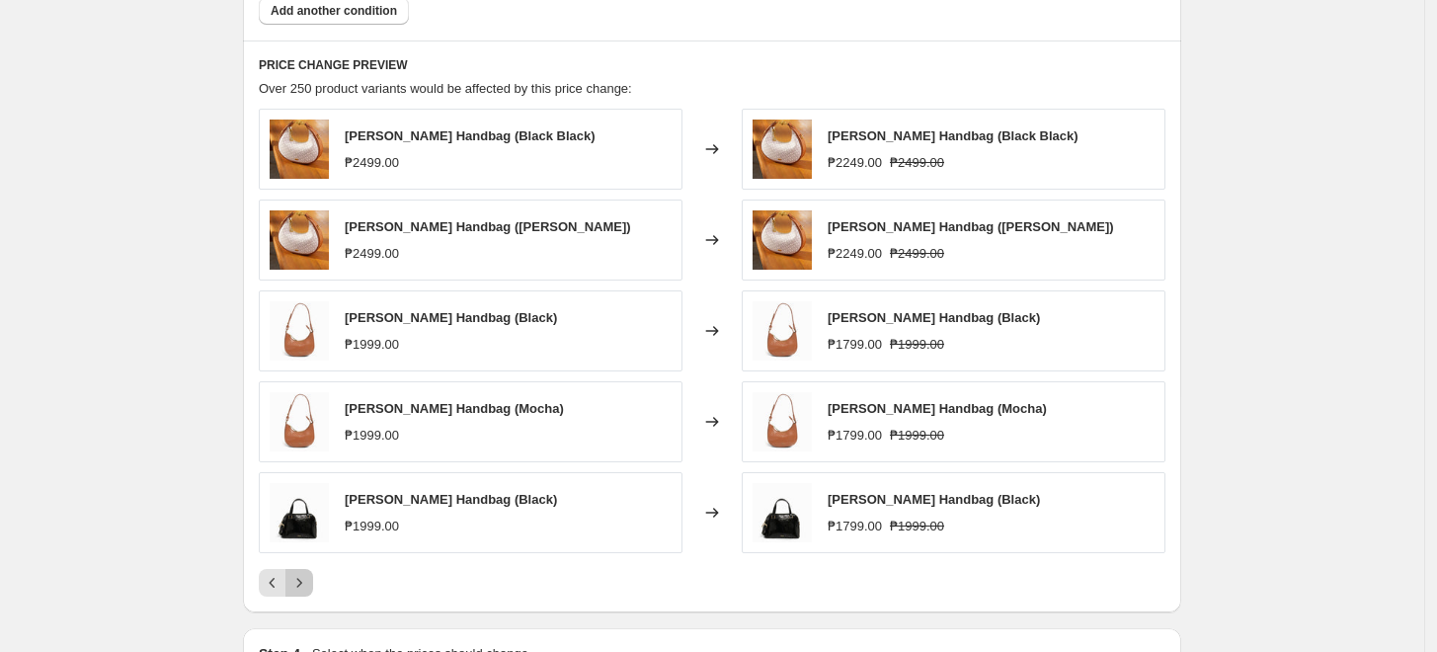
click at [308, 579] on icon "Next" at bounding box center [299, 583] width 20 height 20
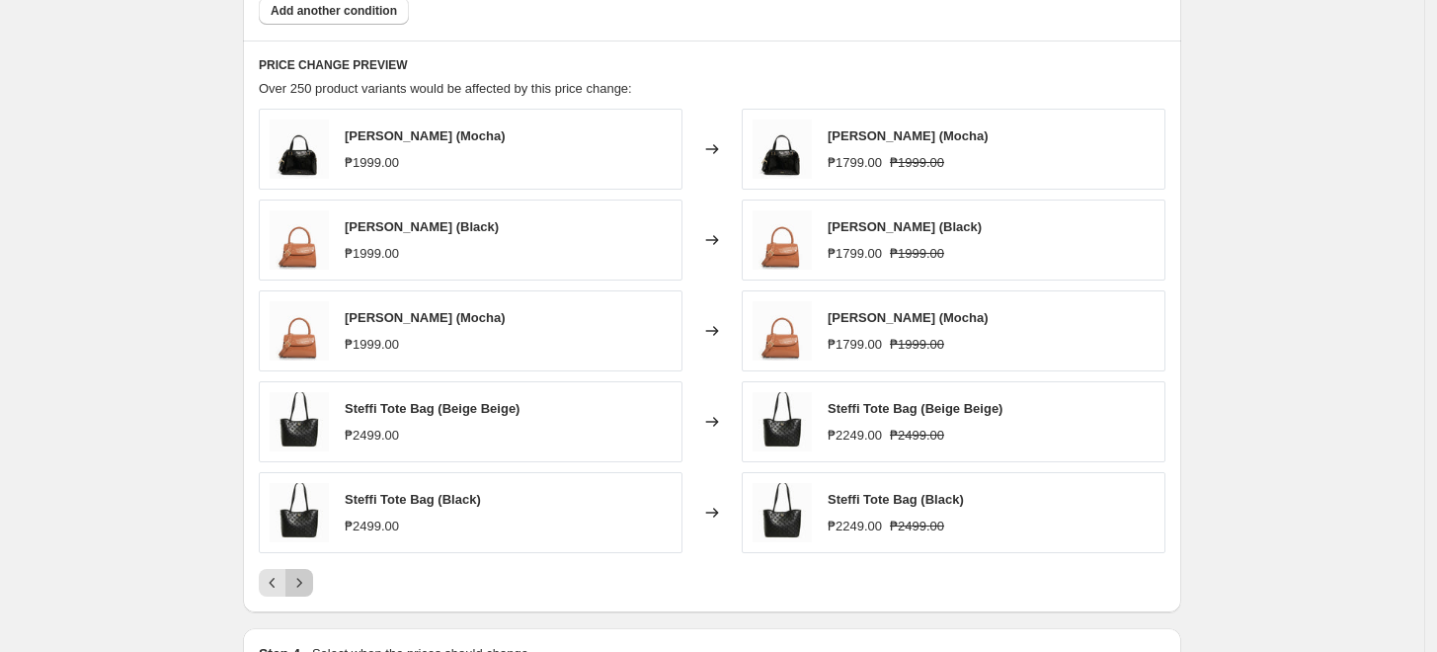
click at [300, 590] on icon "Next" at bounding box center [299, 583] width 20 height 20
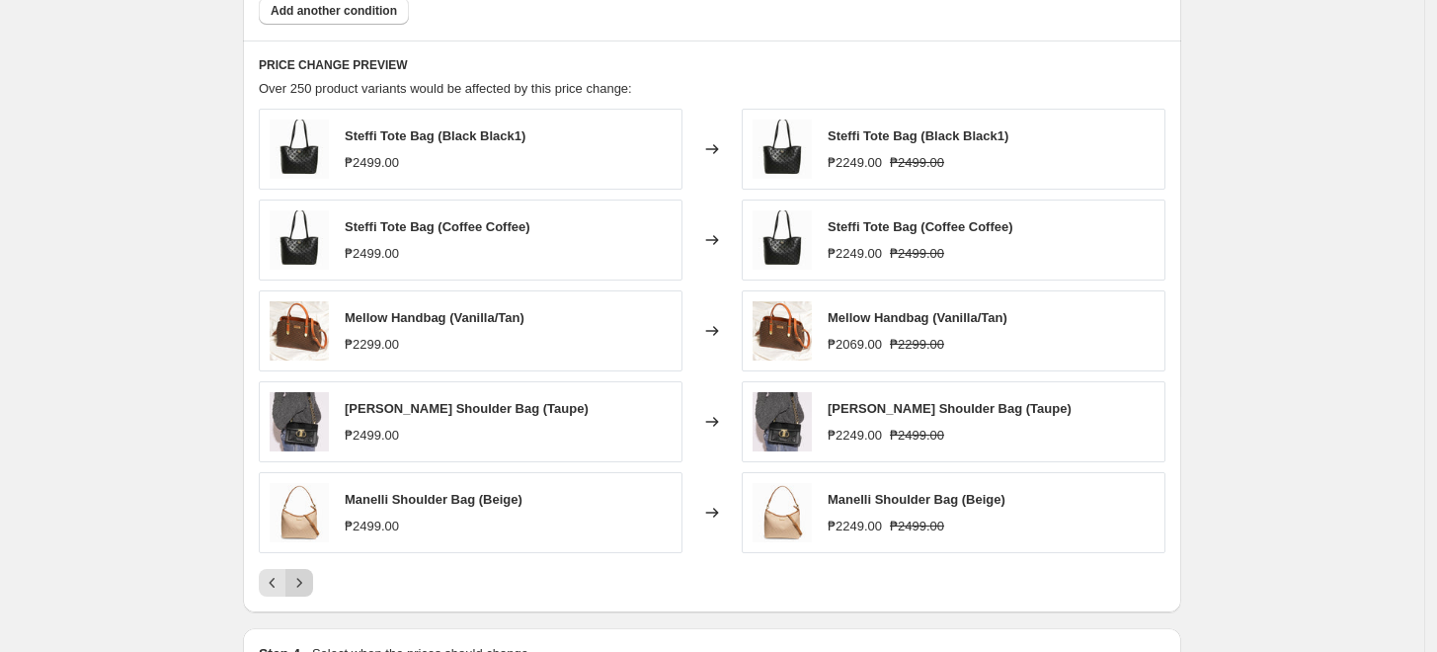
click at [308, 584] on icon "Next" at bounding box center [299, 583] width 20 height 20
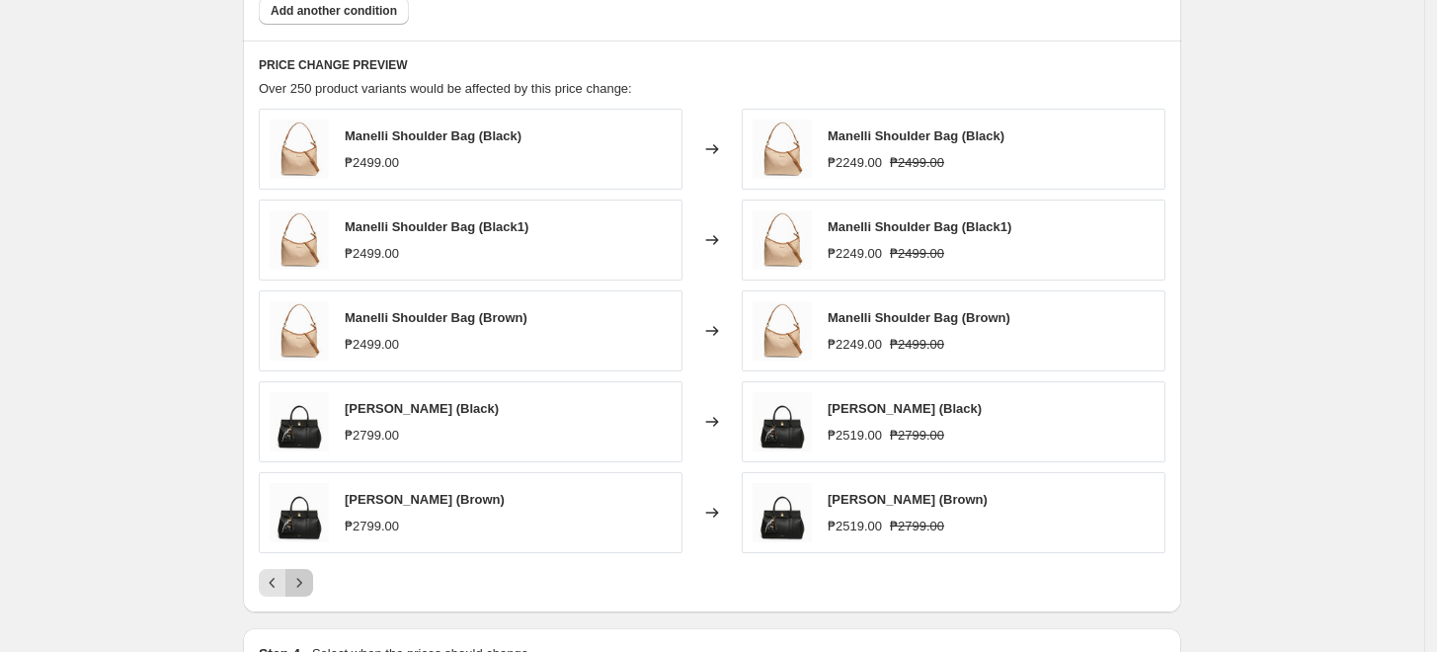
click at [313, 585] on button "Next" at bounding box center [299, 583] width 28 height 28
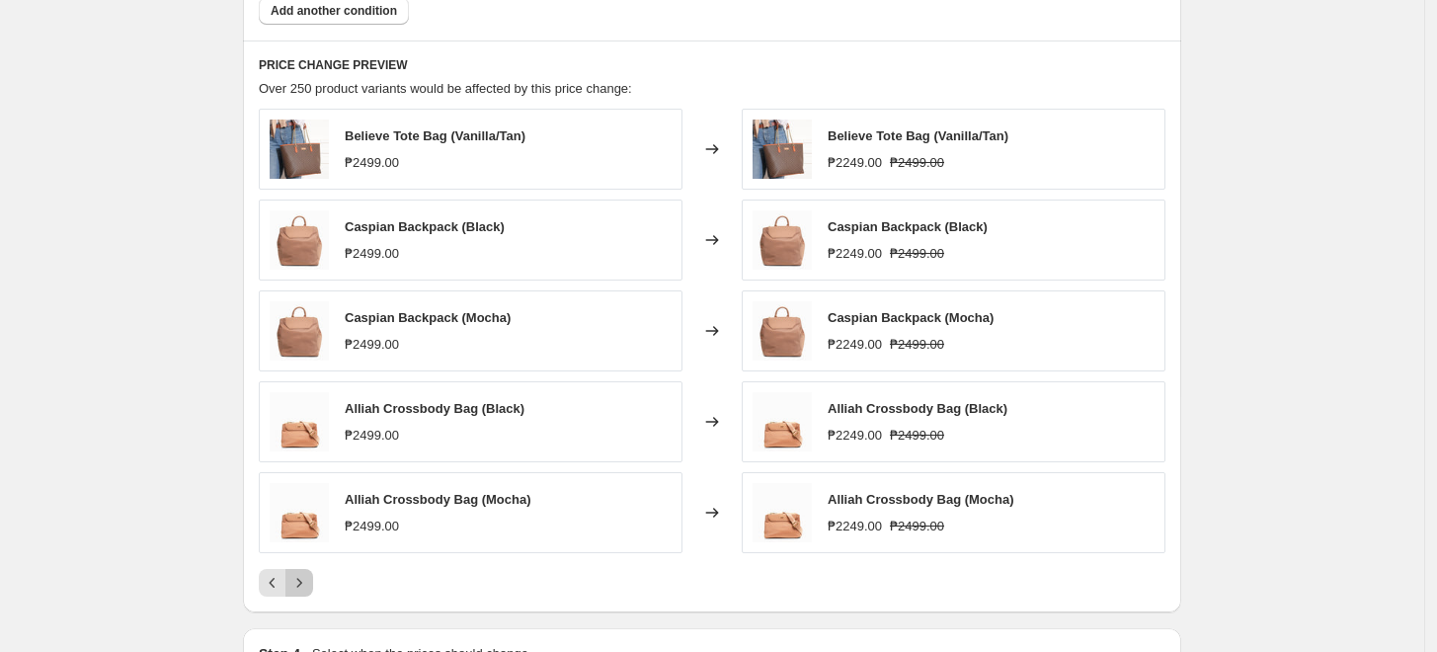
click at [313, 585] on button "Next" at bounding box center [299, 583] width 28 height 28
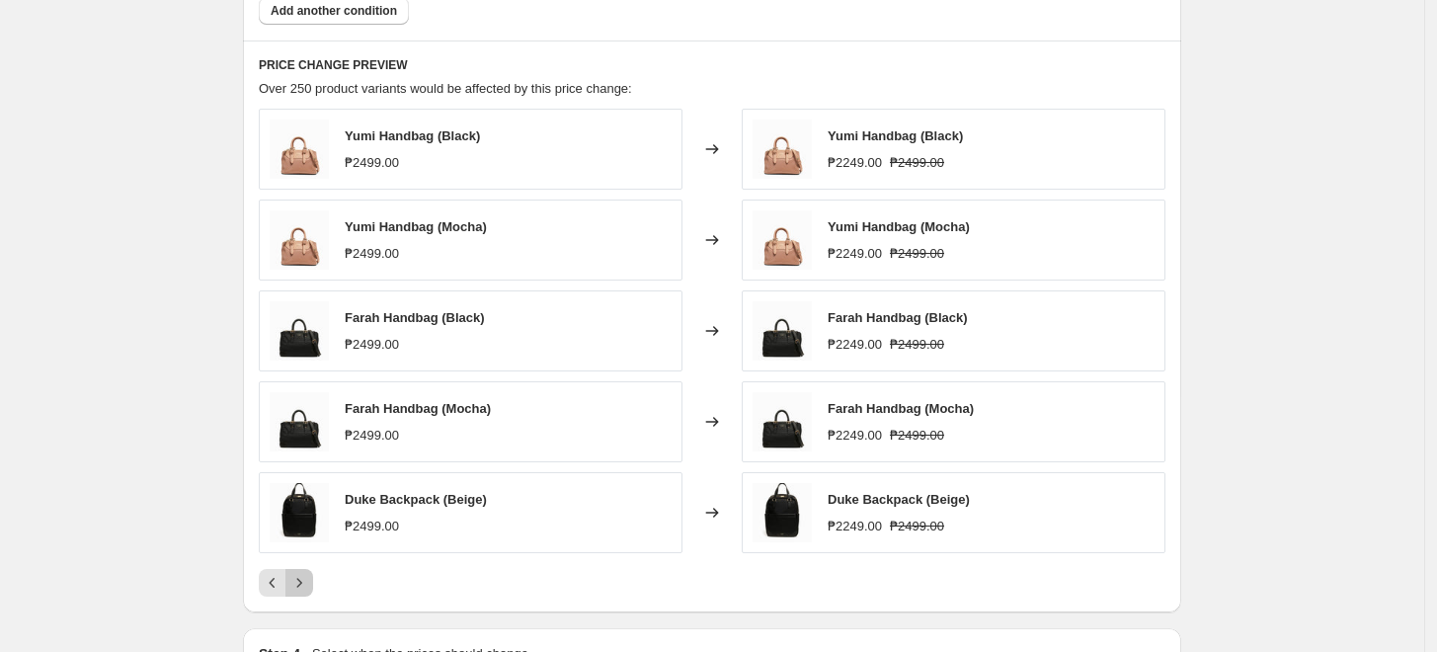
click at [313, 585] on button "Next" at bounding box center [299, 583] width 28 height 28
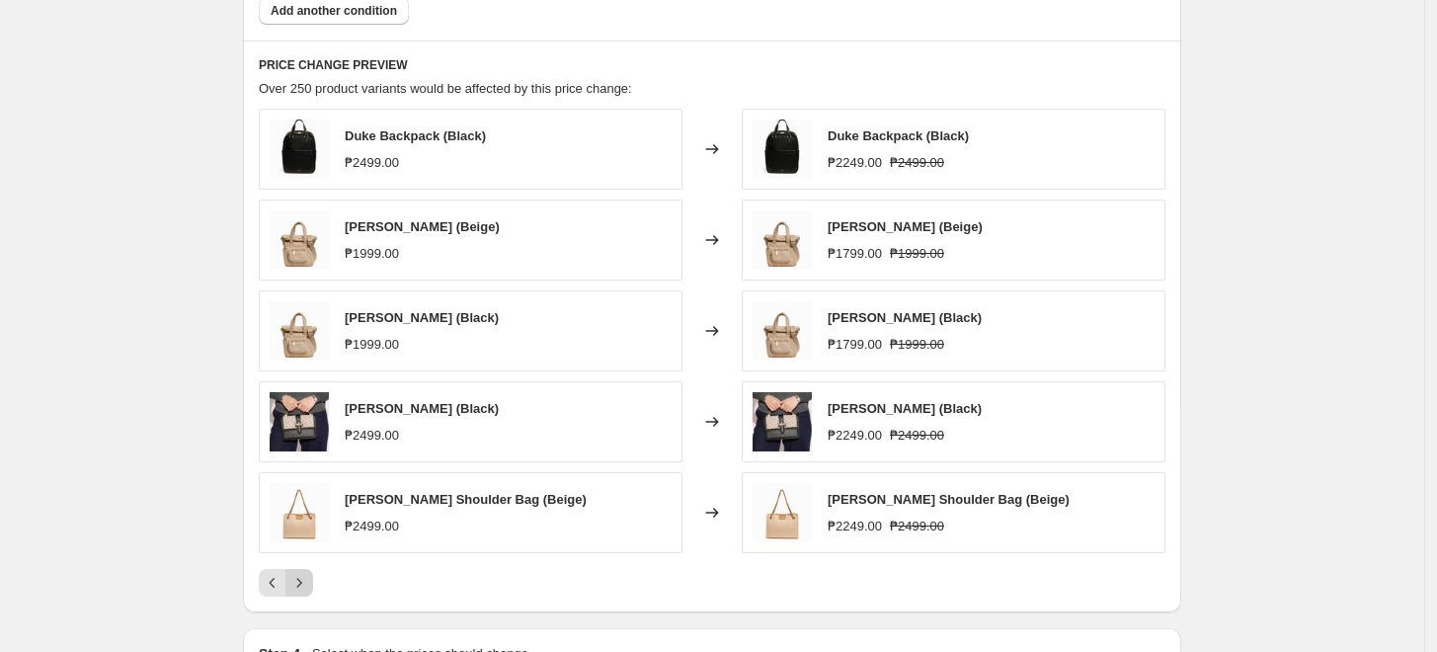
click at [297, 578] on icon "Next" at bounding box center [299, 583] width 20 height 20
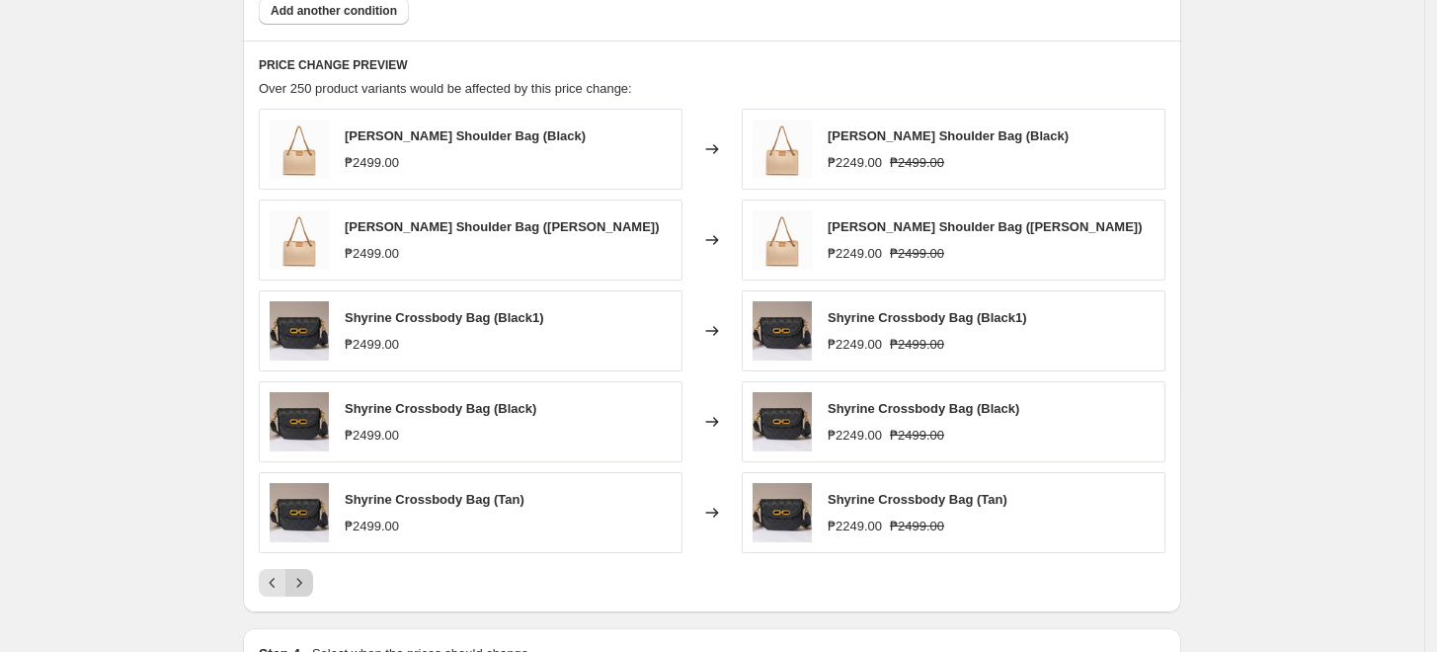
click at [295, 575] on icon "Next" at bounding box center [299, 583] width 20 height 20
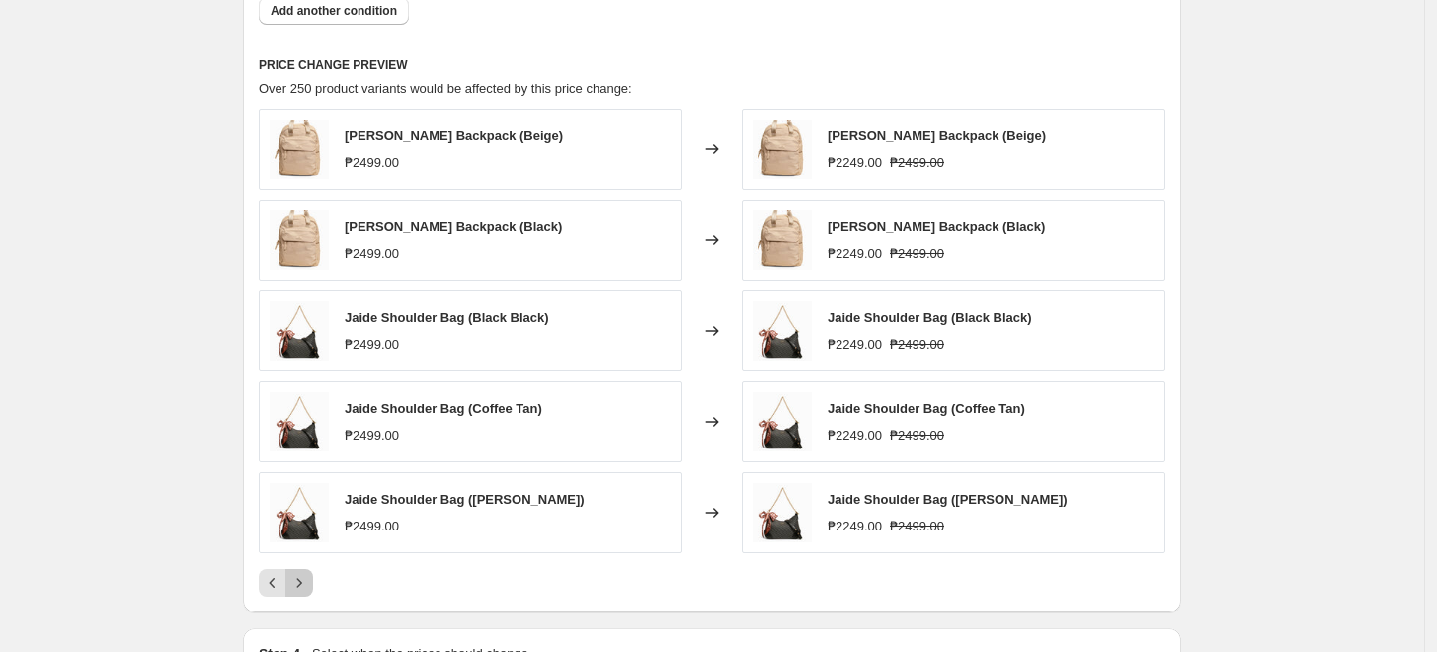
click at [294, 575] on icon "Next" at bounding box center [299, 583] width 20 height 20
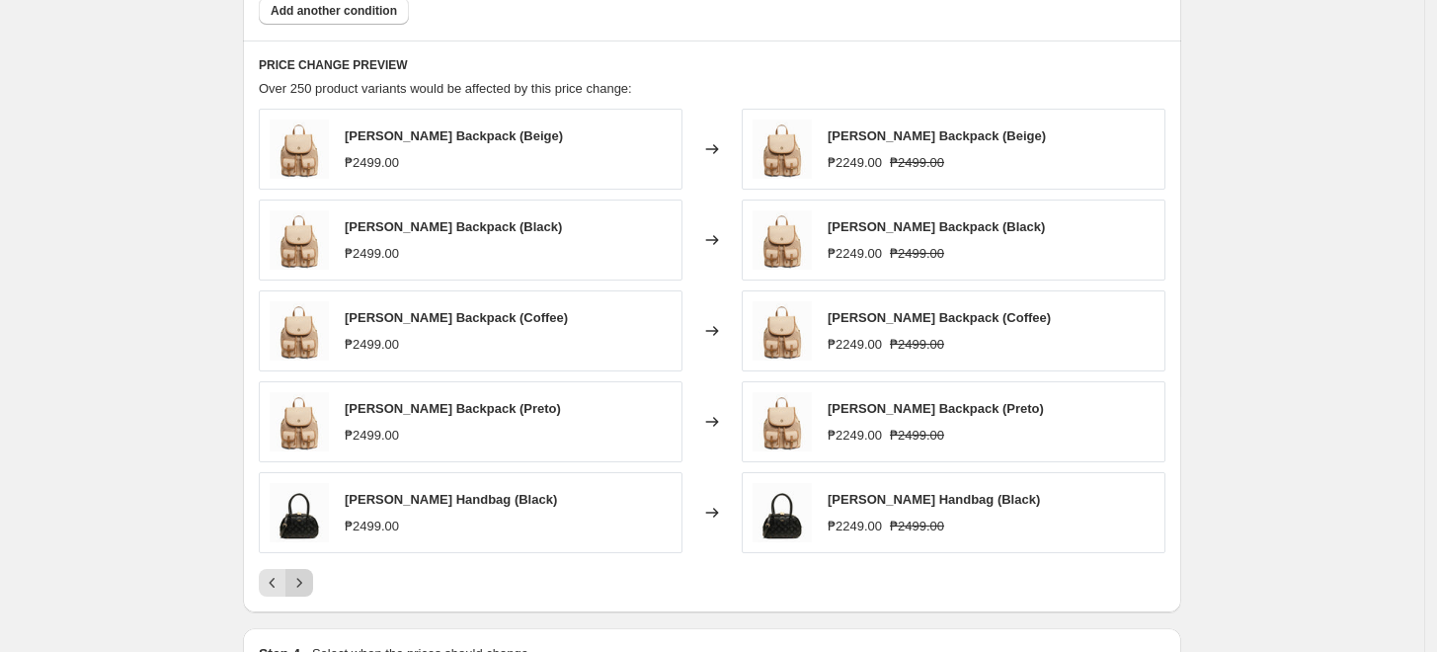
click at [309, 579] on icon "Next" at bounding box center [299, 583] width 20 height 20
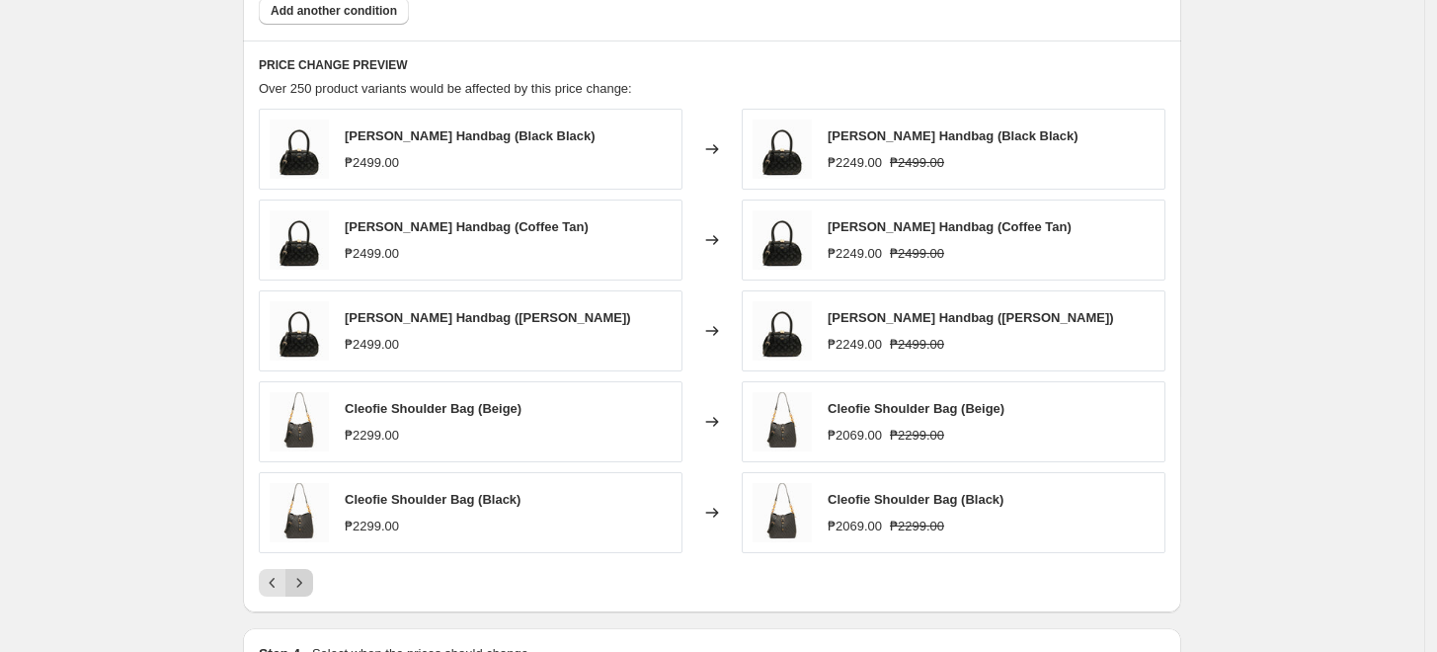
click at [297, 583] on icon "Next" at bounding box center [299, 583] width 20 height 20
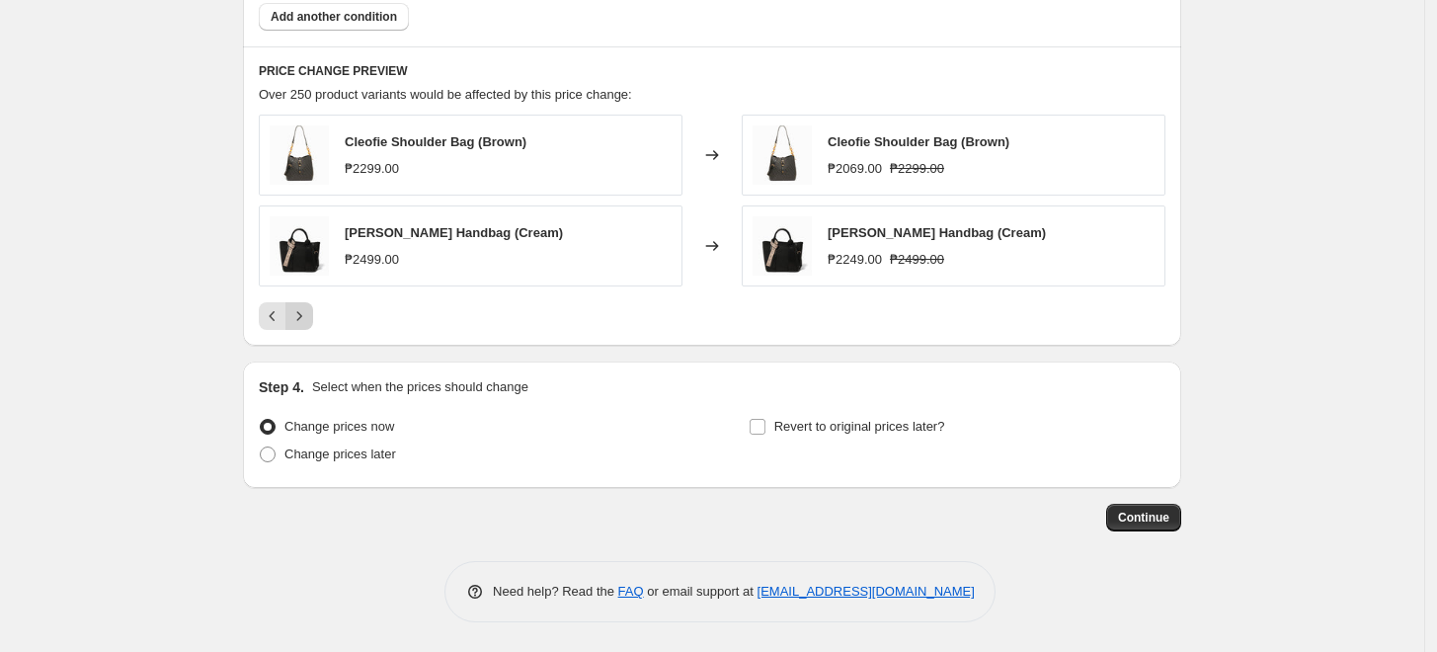
scroll to position [1420, 0]
click at [317, 453] on span "Change prices later" at bounding box center [340, 453] width 112 height 15
click at [261, 447] on input "Change prices later" at bounding box center [260, 446] width 1 height 1
radio input "true"
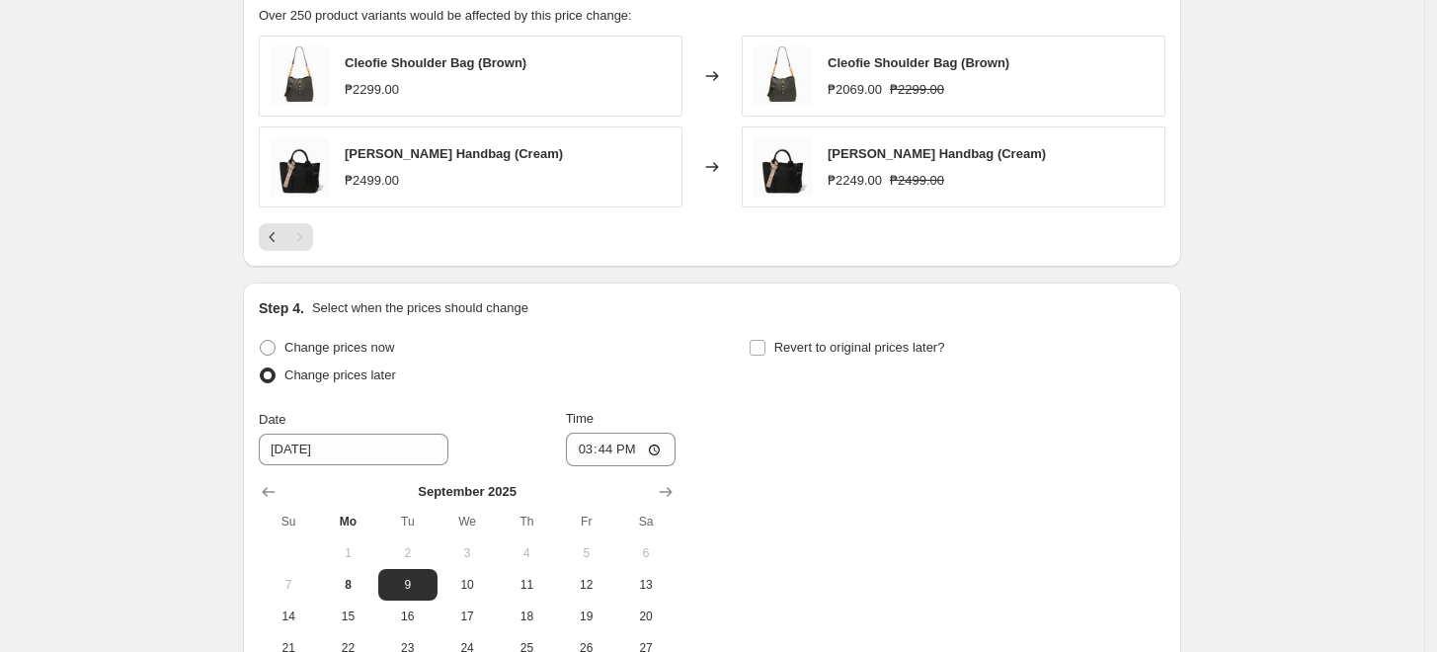
scroll to position [1640, 0]
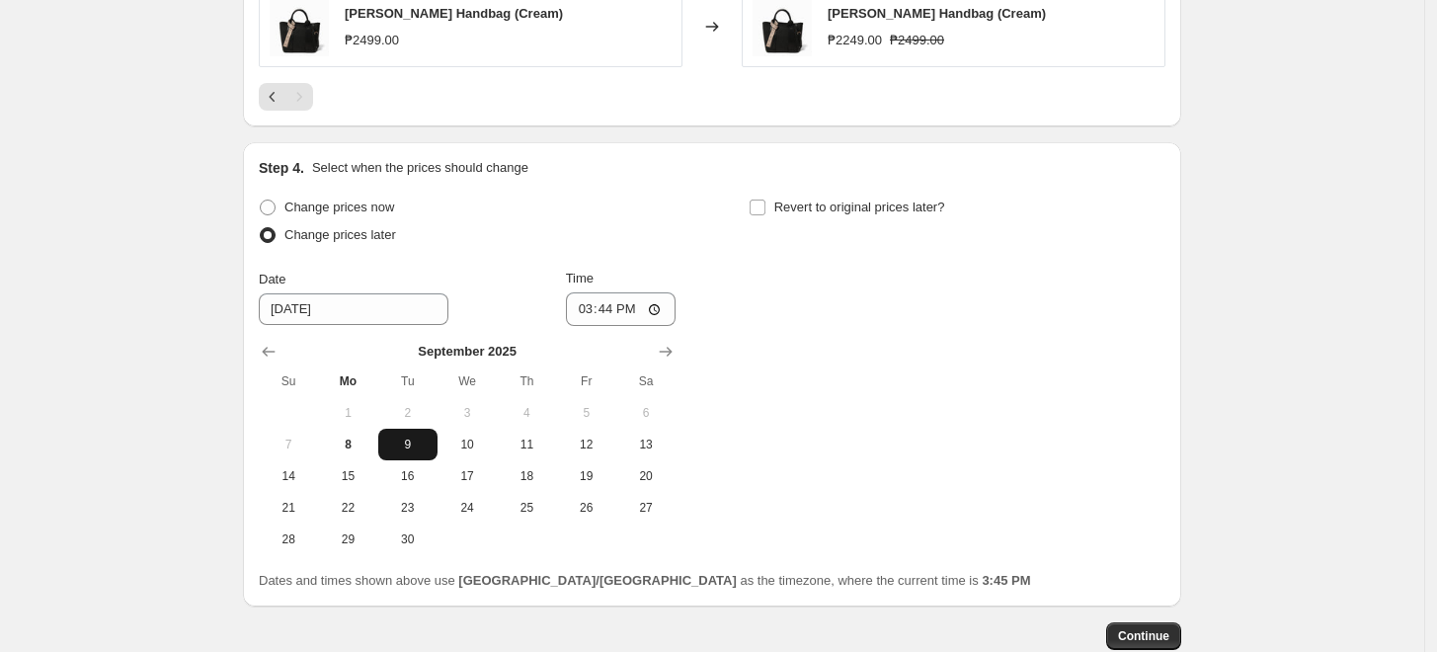
drag, startPoint x: 413, startPoint y: 438, endPoint x: 435, endPoint y: 431, distance: 22.8
click at [415, 438] on span "9" at bounding box center [407, 445] width 43 height 16
click at [589, 312] on input "15:44" at bounding box center [621, 309] width 111 height 34
type input "00:00"
click at [743, 322] on div "Change prices now Change prices later Date [DATE] Time 00:00 [DATE] Su Mo Tu We…" at bounding box center [712, 374] width 907 height 361
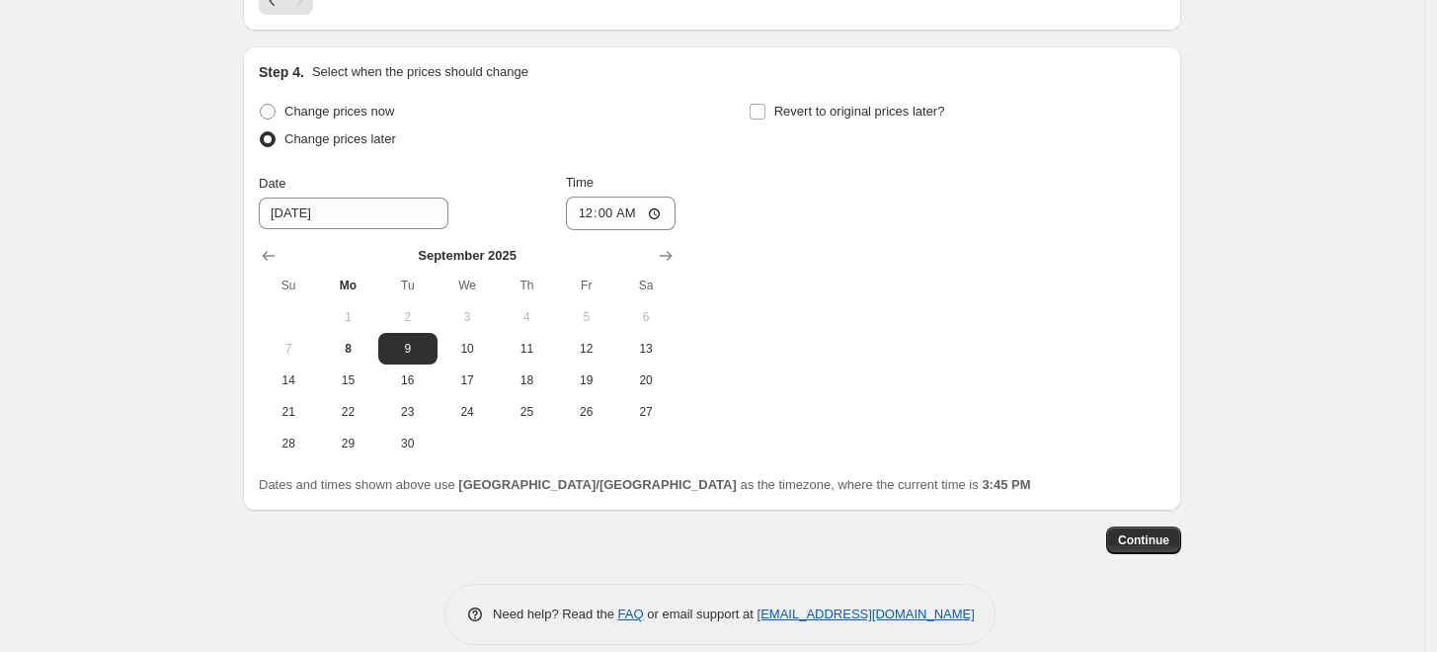
scroll to position [1755, 0]
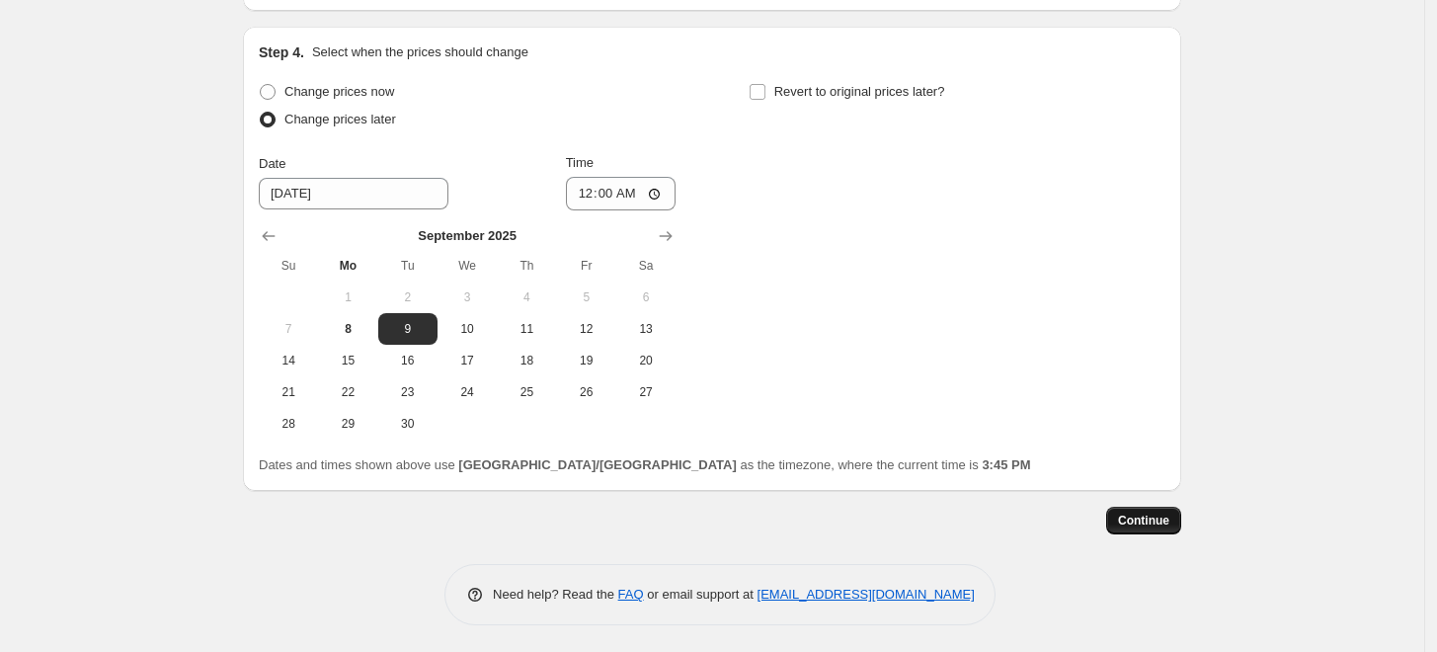
click at [1156, 521] on span "Continue" at bounding box center [1143, 521] width 51 height 16
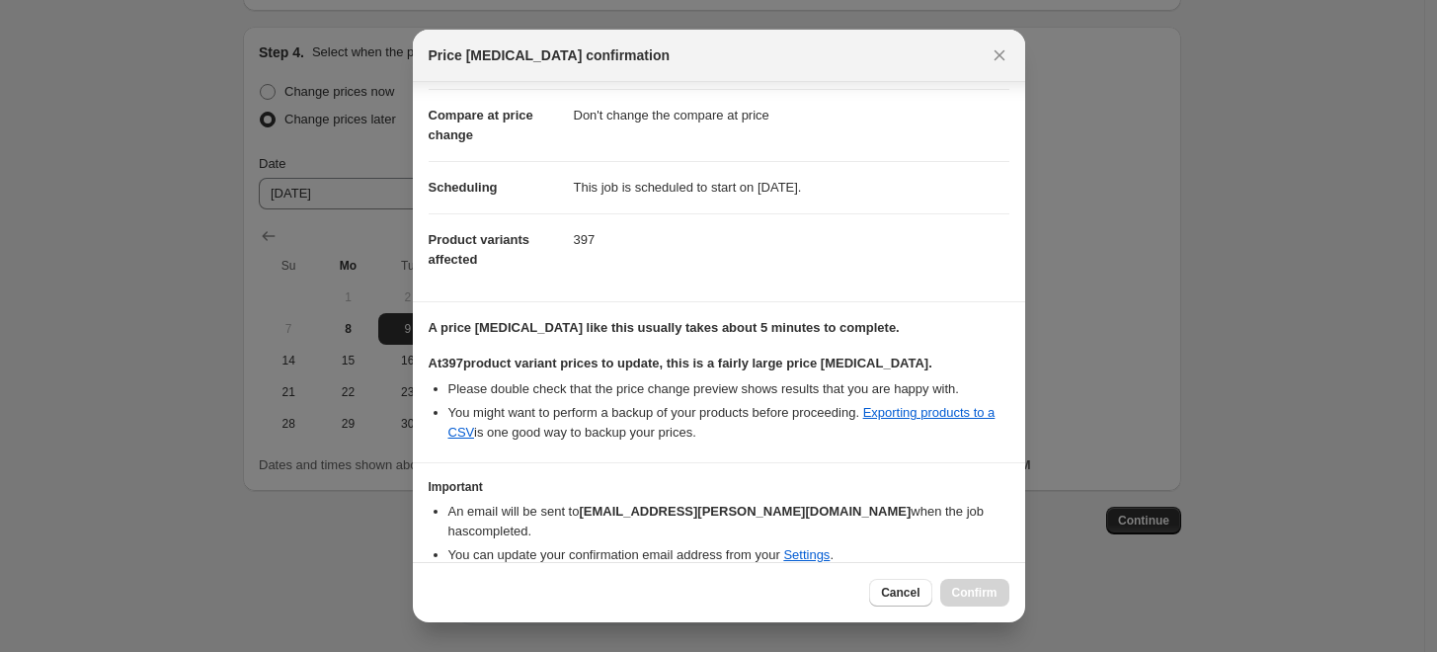
scroll to position [160, 0]
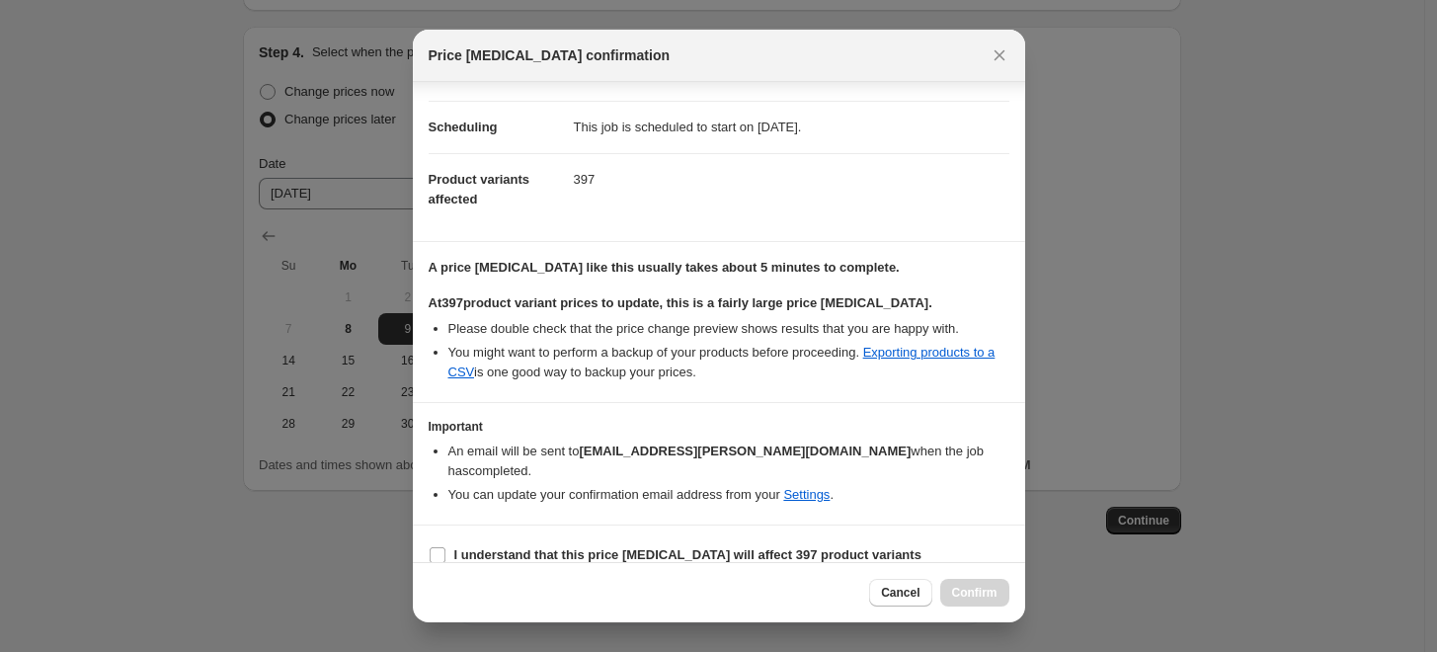
click at [424, 529] on section "I understand that this price [MEDICAL_DATA] will affect 397 product variants" at bounding box center [719, 554] width 612 height 59
click at [439, 547] on input "I understand that this price [MEDICAL_DATA] will affect 397 product variants" at bounding box center [438, 555] width 16 height 16
checkbox input "true"
drag, startPoint x: 973, startPoint y: 586, endPoint x: 984, endPoint y: 605, distance: 22.5
click at [974, 585] on span "Confirm" at bounding box center [974, 593] width 45 height 16
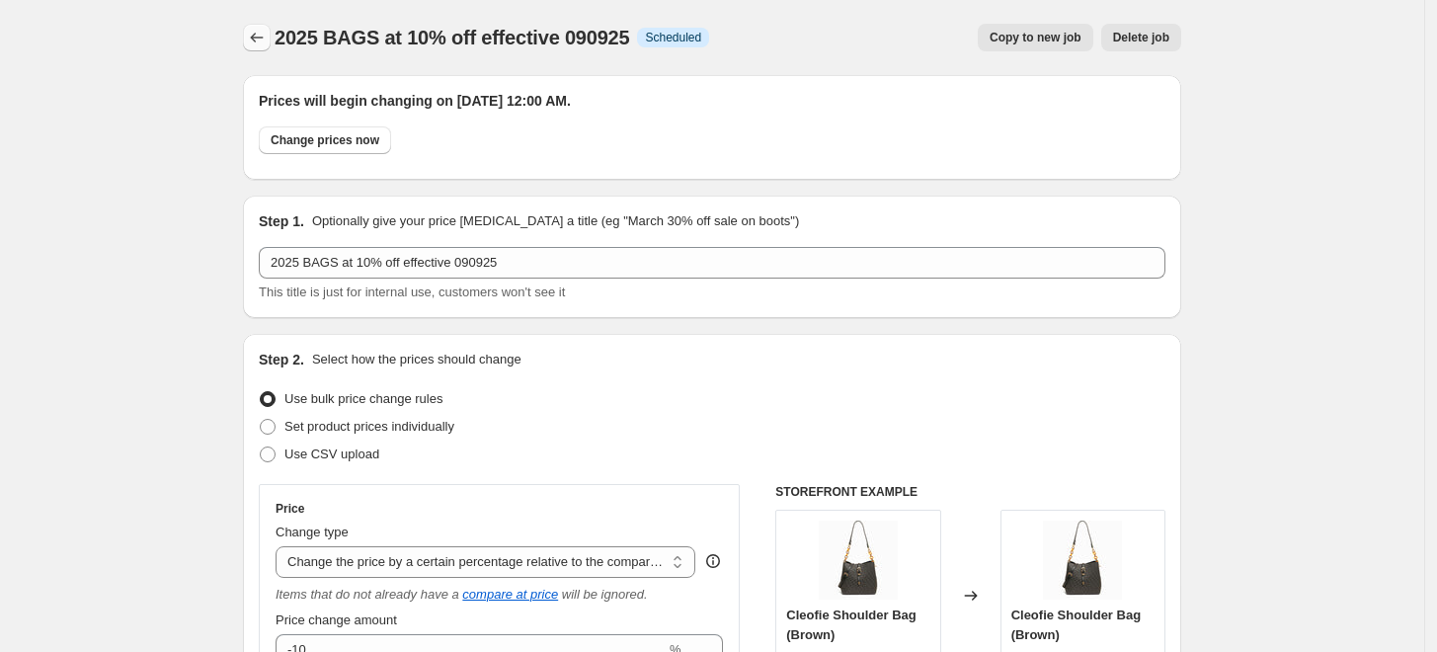
click at [261, 45] on icon "Price change jobs" at bounding box center [257, 38] width 20 height 20
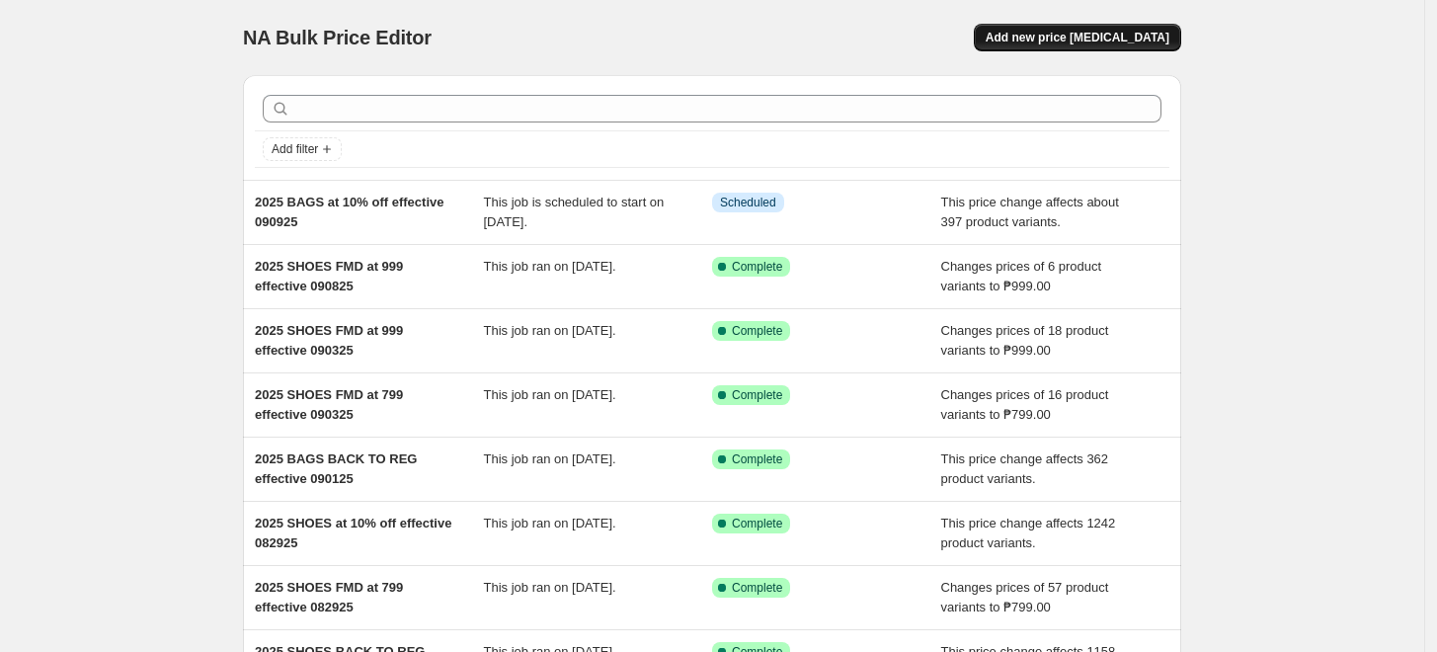
click at [1118, 40] on span "Add new price [MEDICAL_DATA]" at bounding box center [1078, 38] width 184 height 16
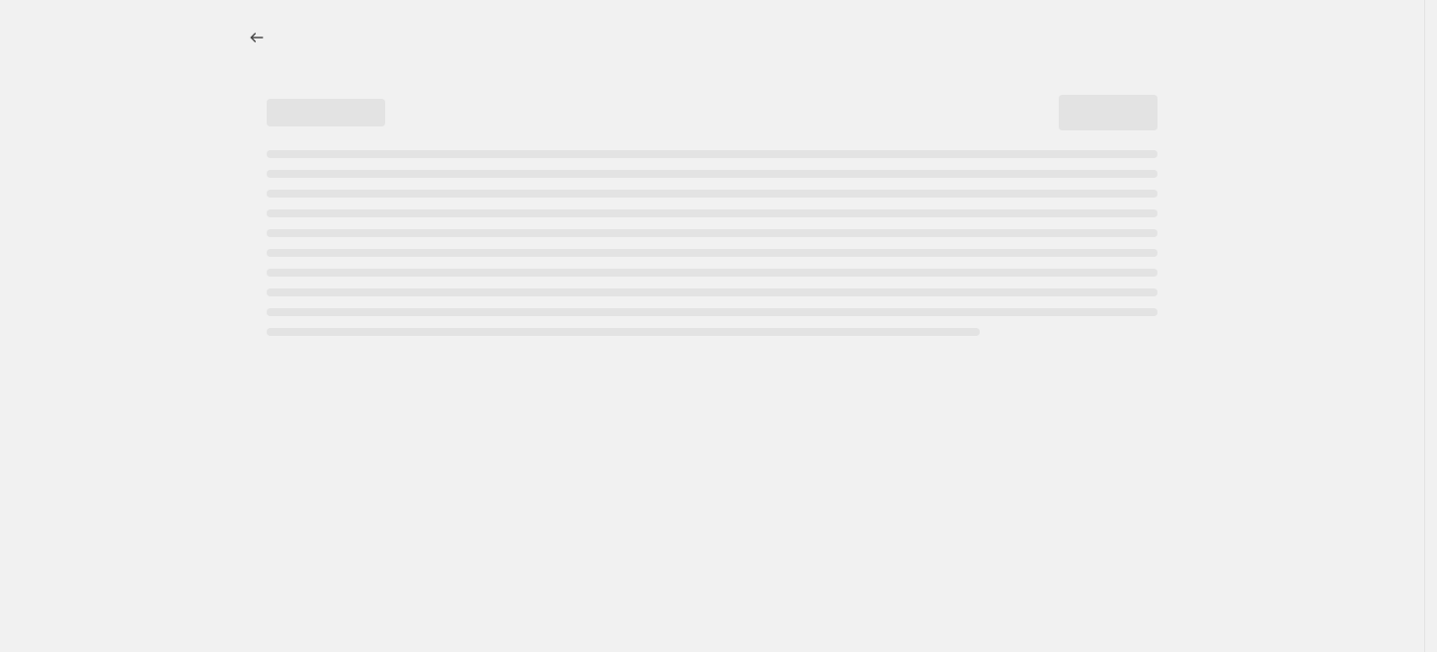
select select "percentage"
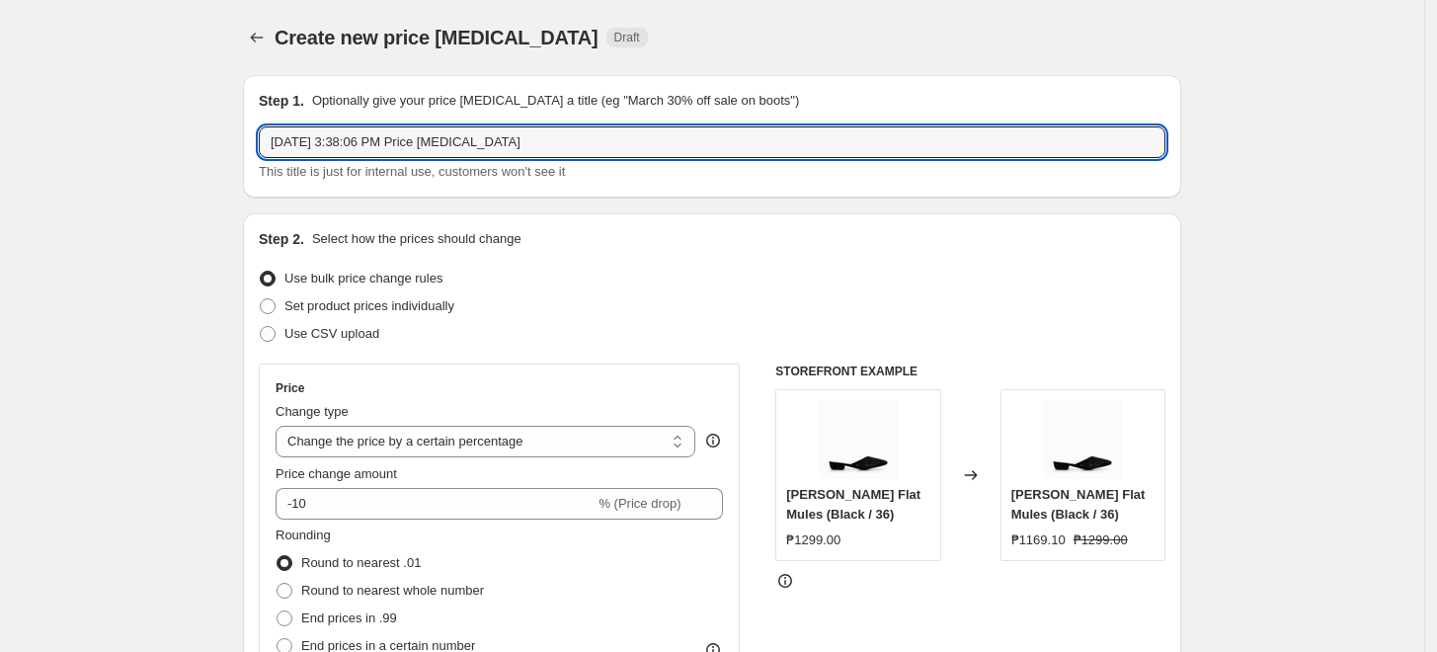
drag, startPoint x: 184, startPoint y: 134, endPoint x: -9, endPoint y: 132, distance: 192.6
click at [0, 132] on html "Home Settings Plans Skip to content Create new price [MEDICAL_DATA]. This page …" at bounding box center [718, 326] width 1437 height 652
type input "2025 [PERSON_NAME] FMD at 1799 effective 090825"
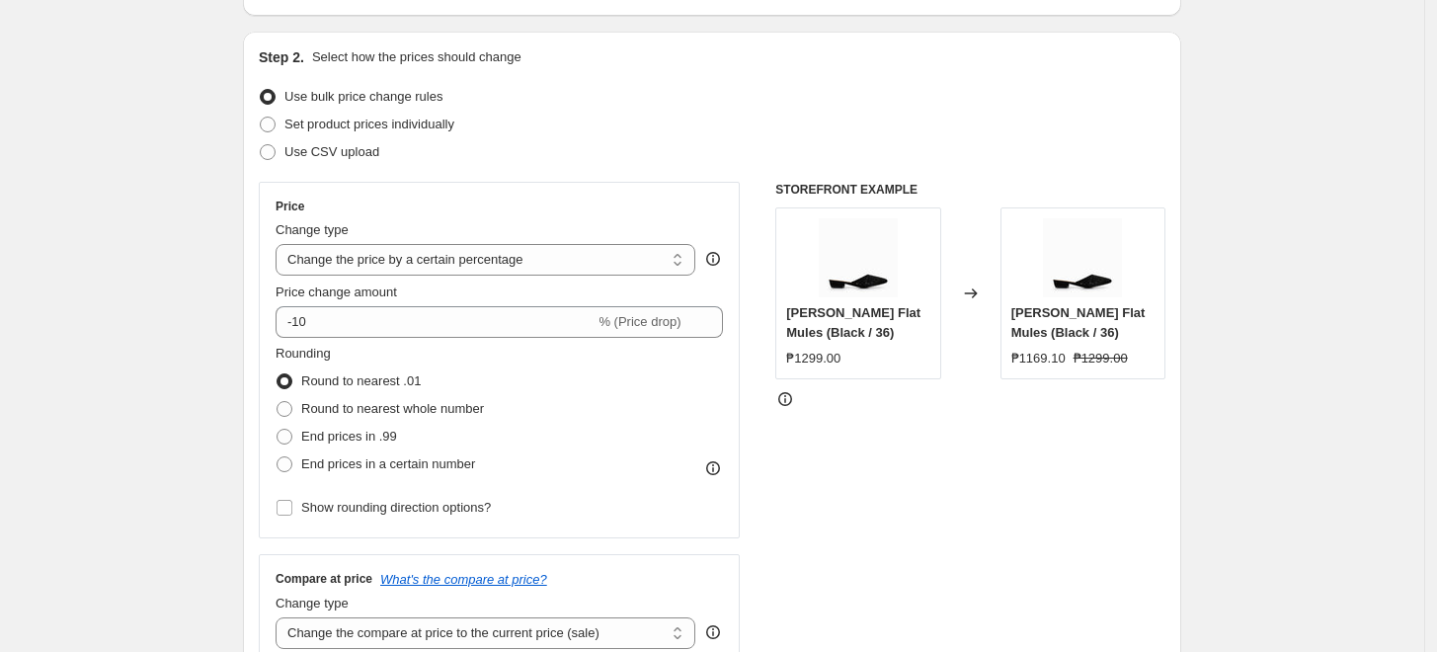
scroll to position [219, 0]
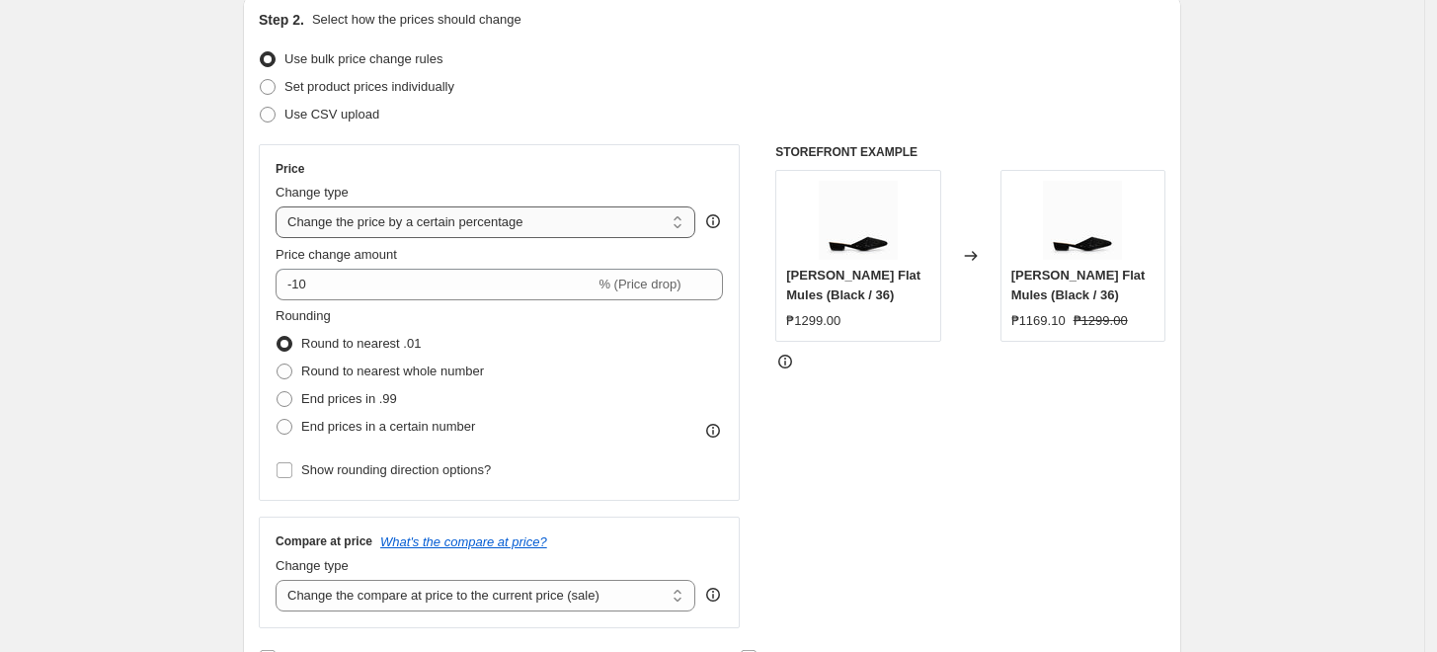
click at [397, 217] on select "Change the price to a certain amount Change the price by a certain amount Chang…" at bounding box center [486, 222] width 420 height 32
select select "to"
click at [281, 206] on select "Change the price to a certain amount Change the price by a certain amount Chang…" at bounding box center [486, 222] width 420 height 32
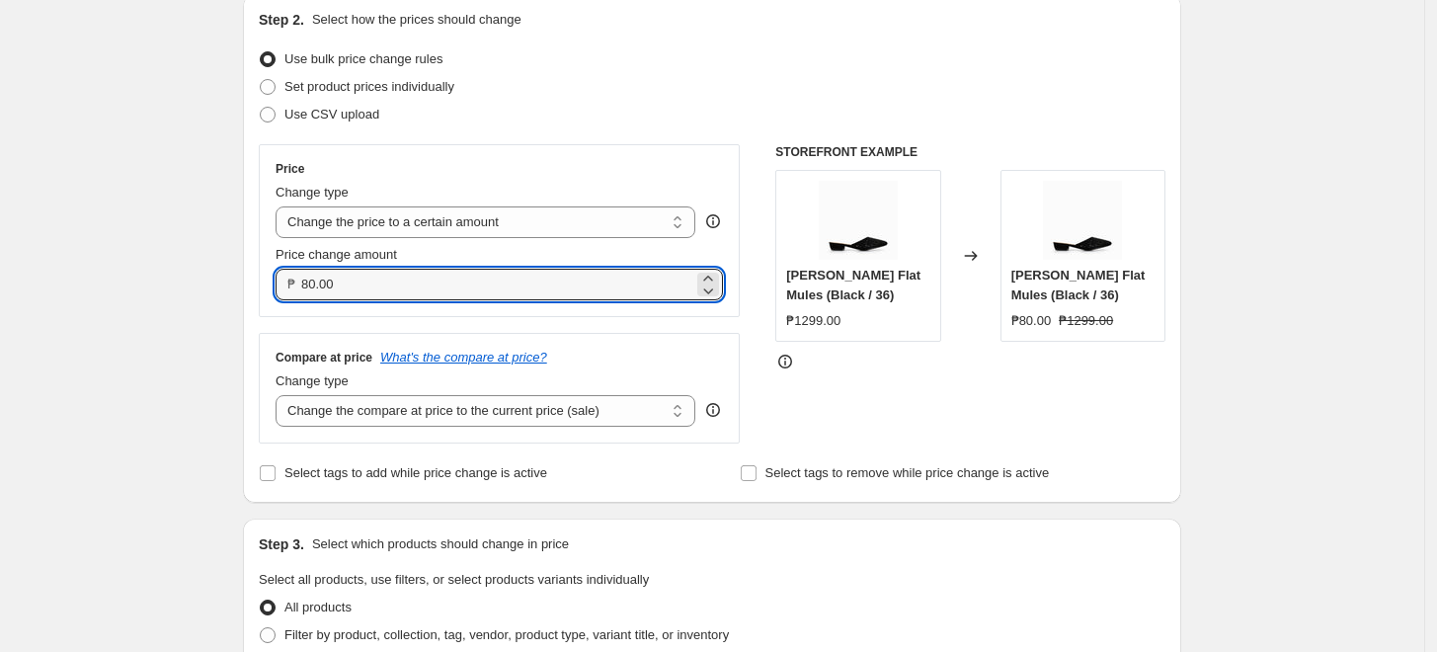
drag, startPoint x: 316, startPoint y: 283, endPoint x: 276, endPoint y: 292, distance: 41.5
click at [289, 288] on div "₱ 80.00" at bounding box center [499, 285] width 447 height 32
type input "1799.00"
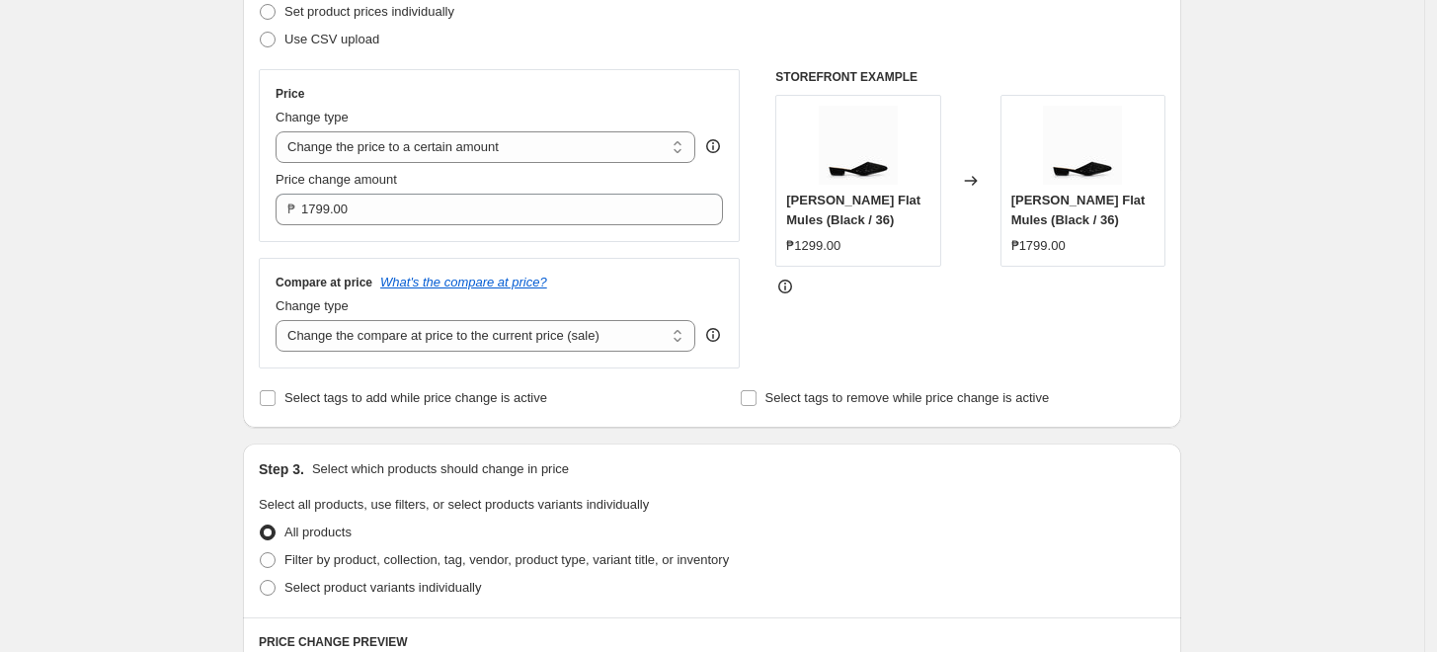
scroll to position [329, 0]
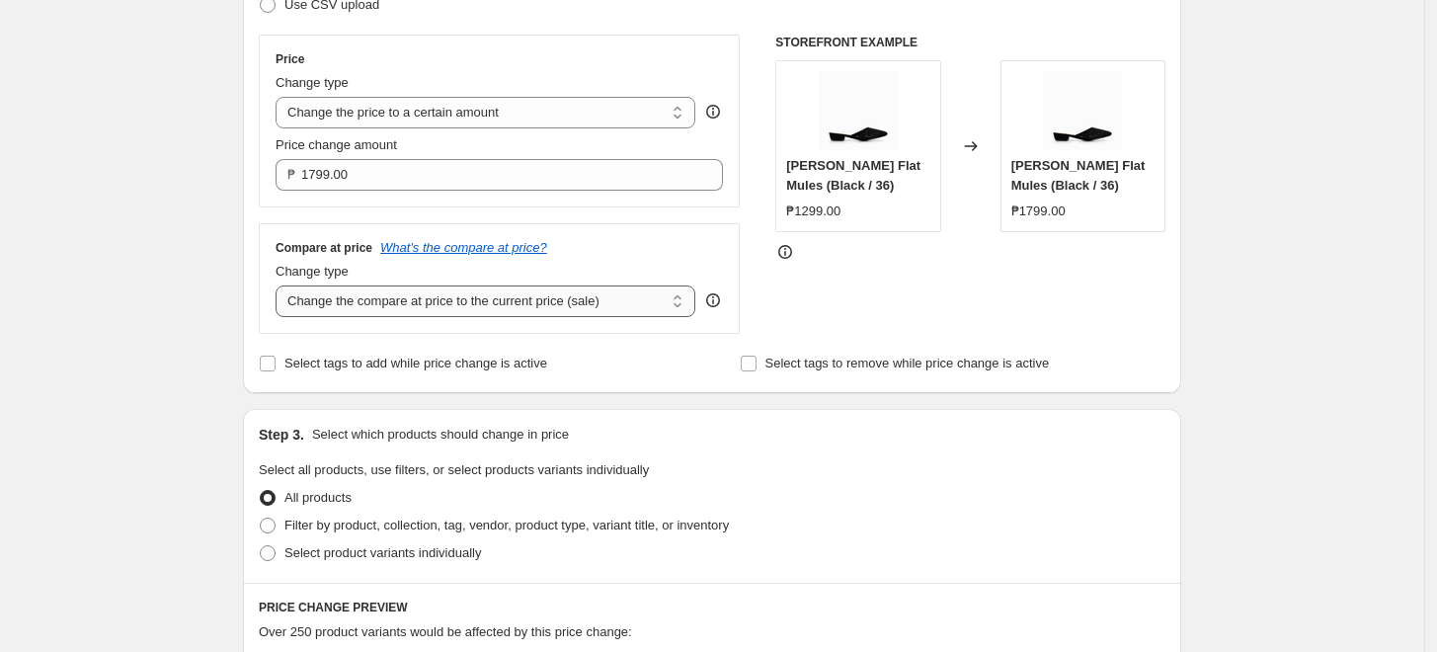
click at [404, 294] on select "Change the compare at price to the current price (sale) Change the compare at p…" at bounding box center [486, 301] width 420 height 32
select select "no_change"
click at [281, 286] on select "Change the compare at price to the current price (sale) Change the compare at p…" at bounding box center [486, 301] width 420 height 32
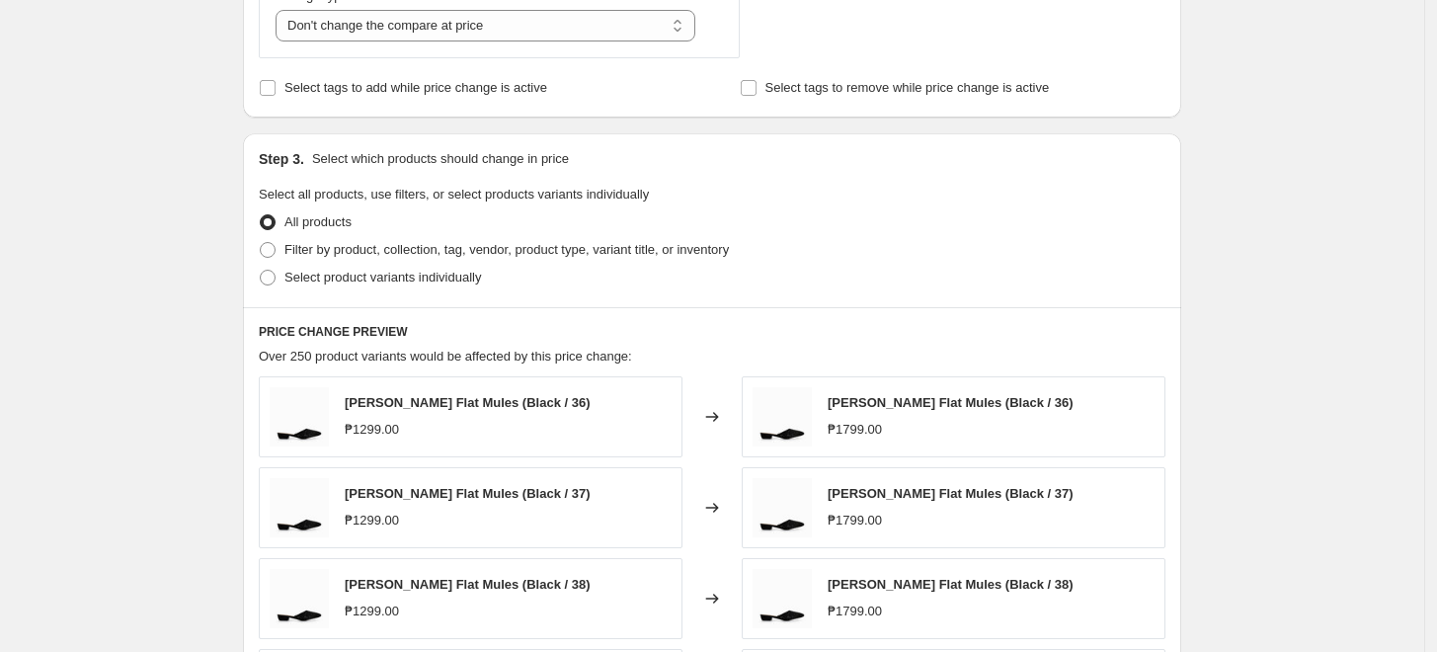
scroll to position [658, 0]
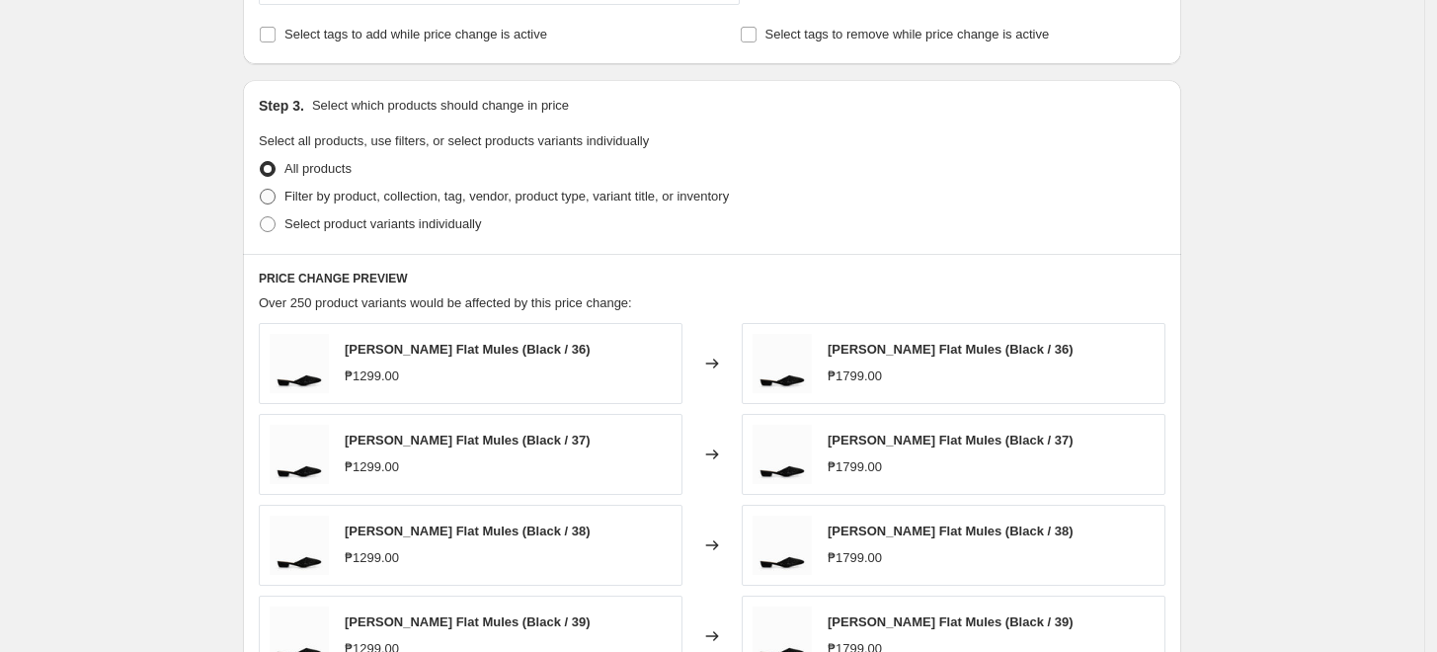
click at [451, 202] on span "Filter by product, collection, tag, vendor, product type, variant title, or inv…" at bounding box center [506, 196] width 444 height 15
click at [261, 190] on input "Filter by product, collection, tag, vendor, product type, variant title, or inv…" at bounding box center [260, 189] width 1 height 1
radio input "true"
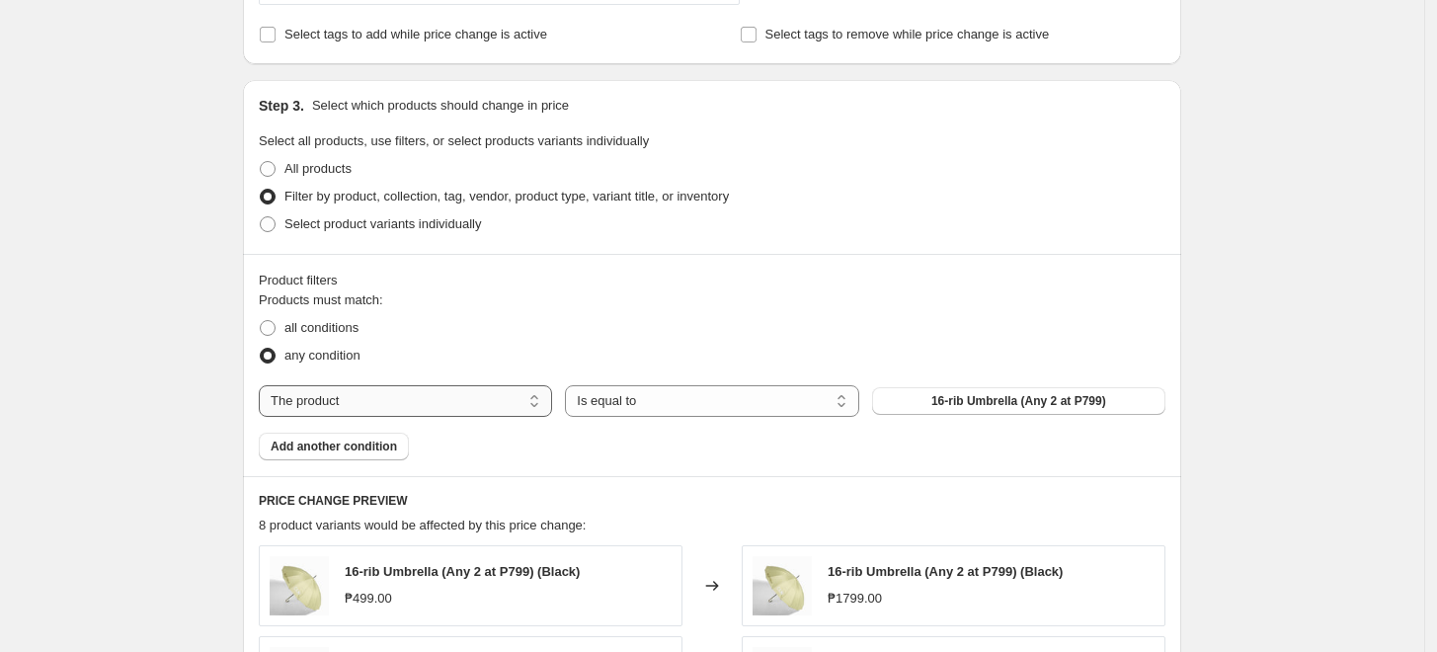
click at [380, 414] on select "The product The product's collection The product's tag The product's vendor The…" at bounding box center [405, 401] width 293 height 32
select select "tag"
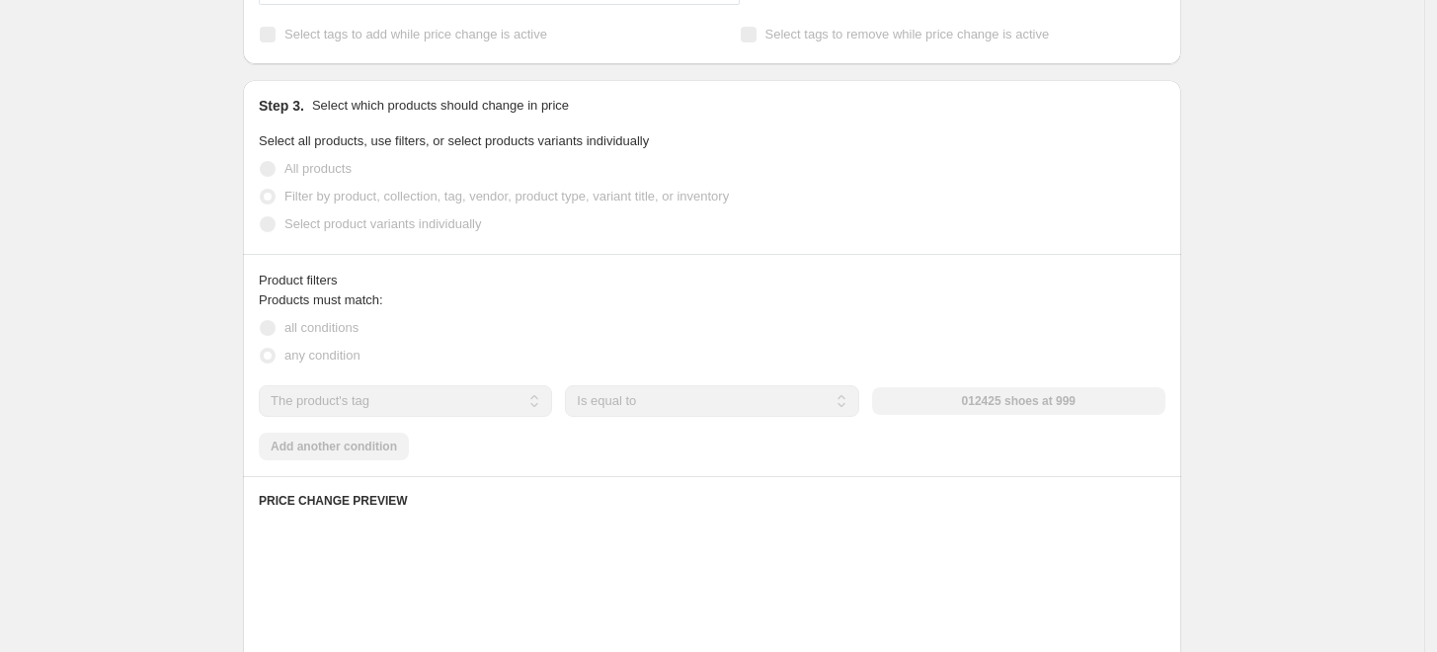
click at [937, 399] on div "012425 shoes at 999" at bounding box center [1018, 401] width 293 height 28
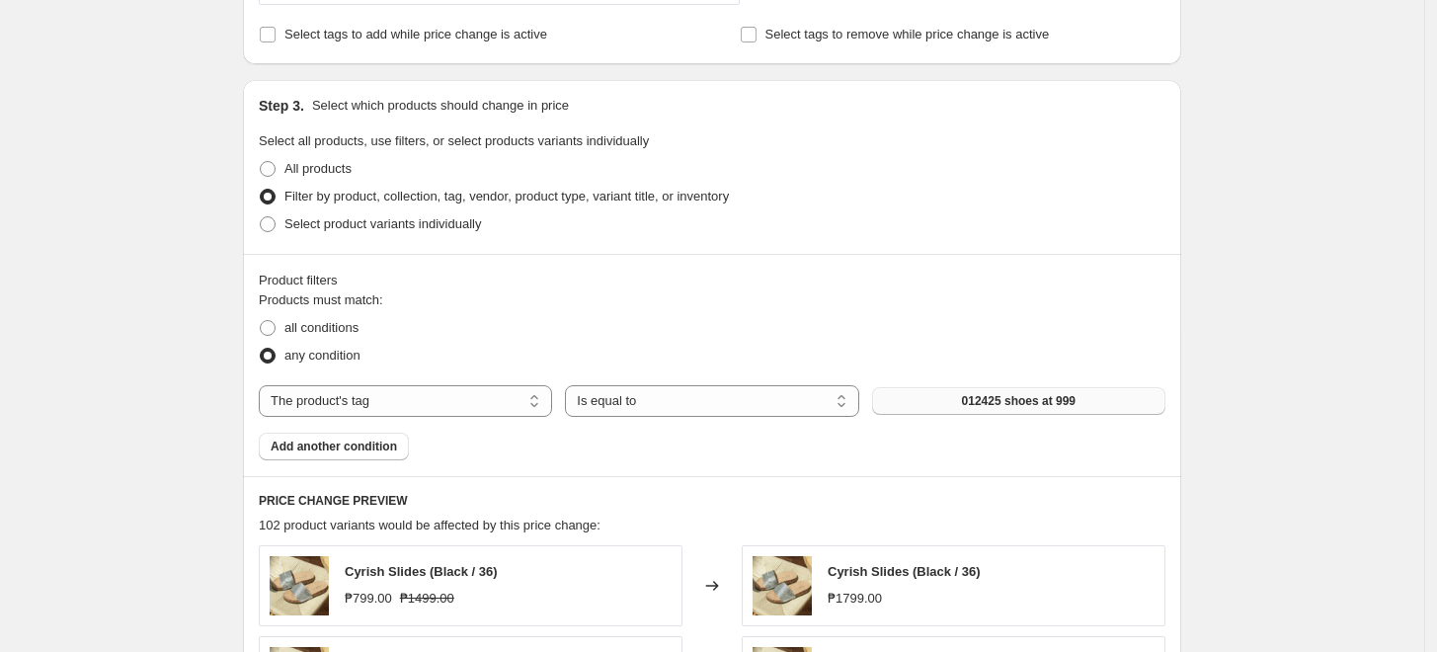
click at [962, 403] on button "012425 shoes at 999" at bounding box center [1018, 401] width 293 height 28
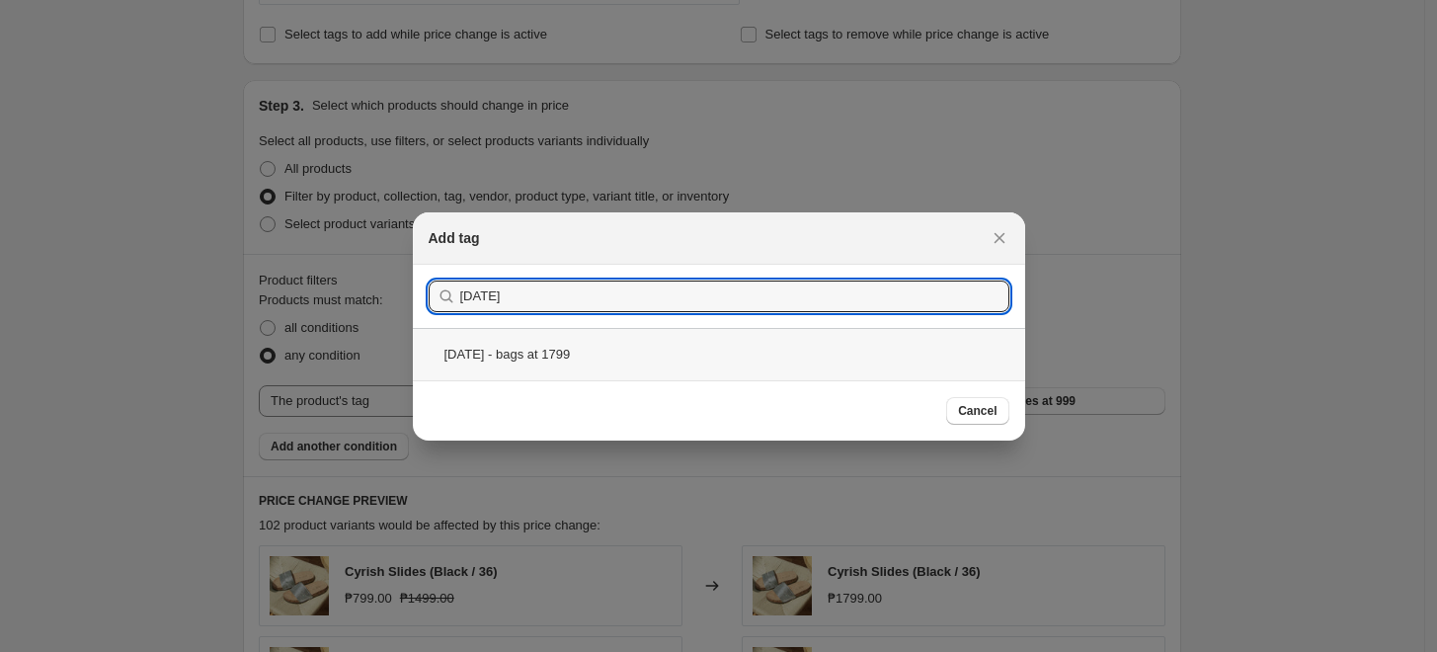
type input "[DATE]"
click at [549, 354] on div "[DATE] - bags at 1799" at bounding box center [719, 354] width 612 height 52
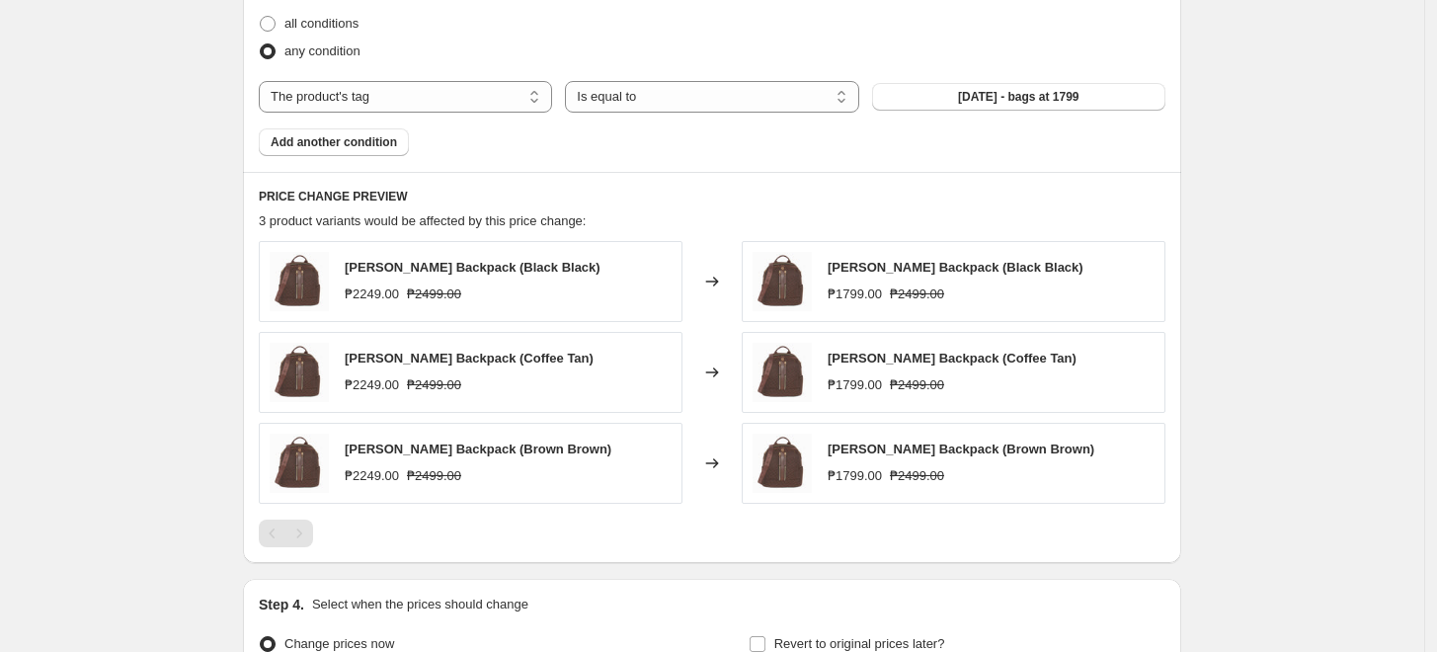
scroll to position [1097, 0]
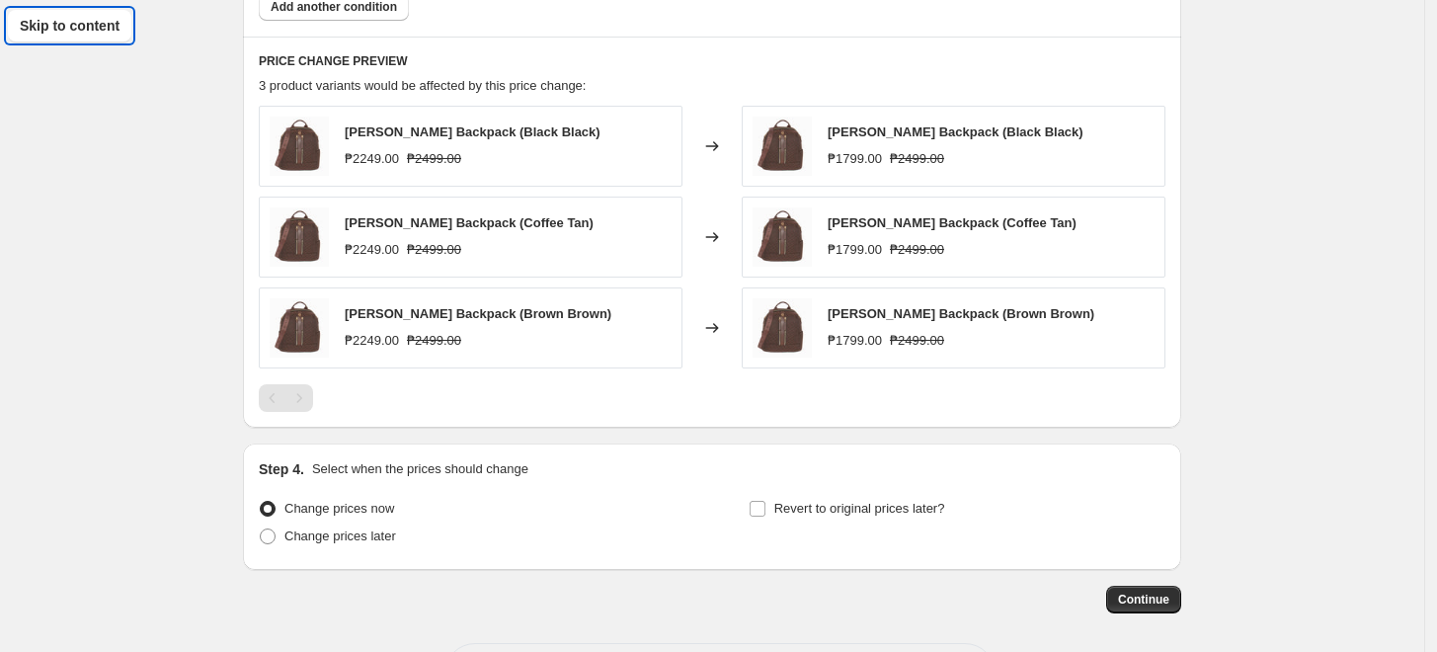
click at [331, 539] on span "Change prices later" at bounding box center [340, 535] width 112 height 15
click at [261, 529] on input "Change prices later" at bounding box center [260, 528] width 1 height 1
radio input "true"
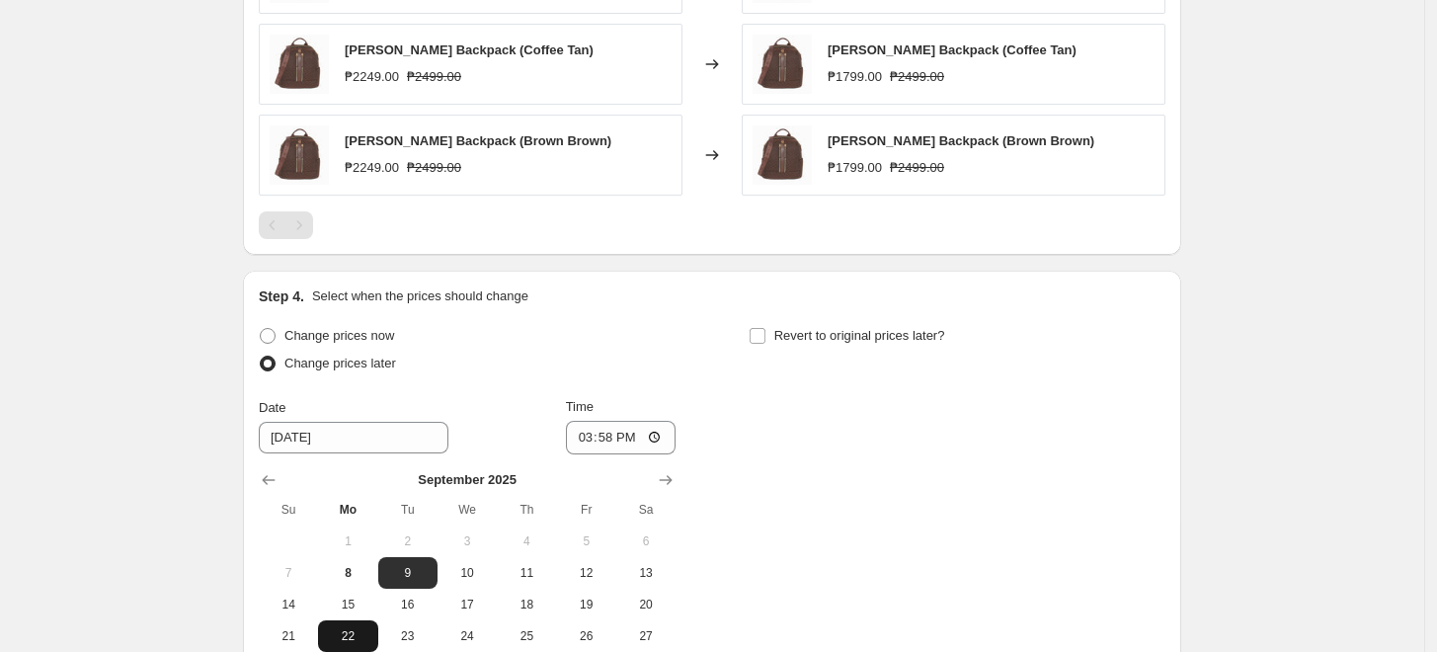
scroll to position [1426, 0]
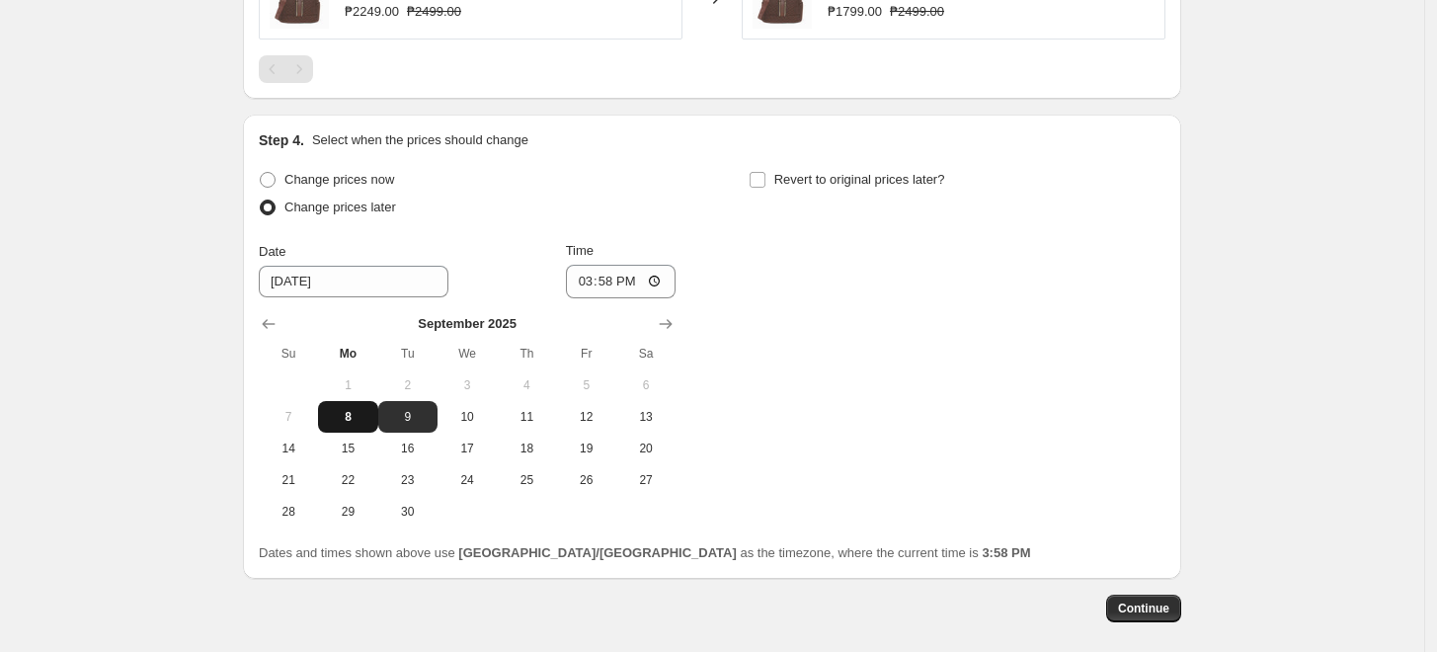
click at [351, 417] on span "8" at bounding box center [347, 417] width 43 height 16
type input "[DATE]"
click at [596, 281] on input "15:58" at bounding box center [621, 282] width 111 height 34
type input "17:00"
click at [883, 296] on div "Change prices now Change prices later Date [DATE] Time 17:00 [DATE] Su Mo Tu We…" at bounding box center [712, 346] width 907 height 361
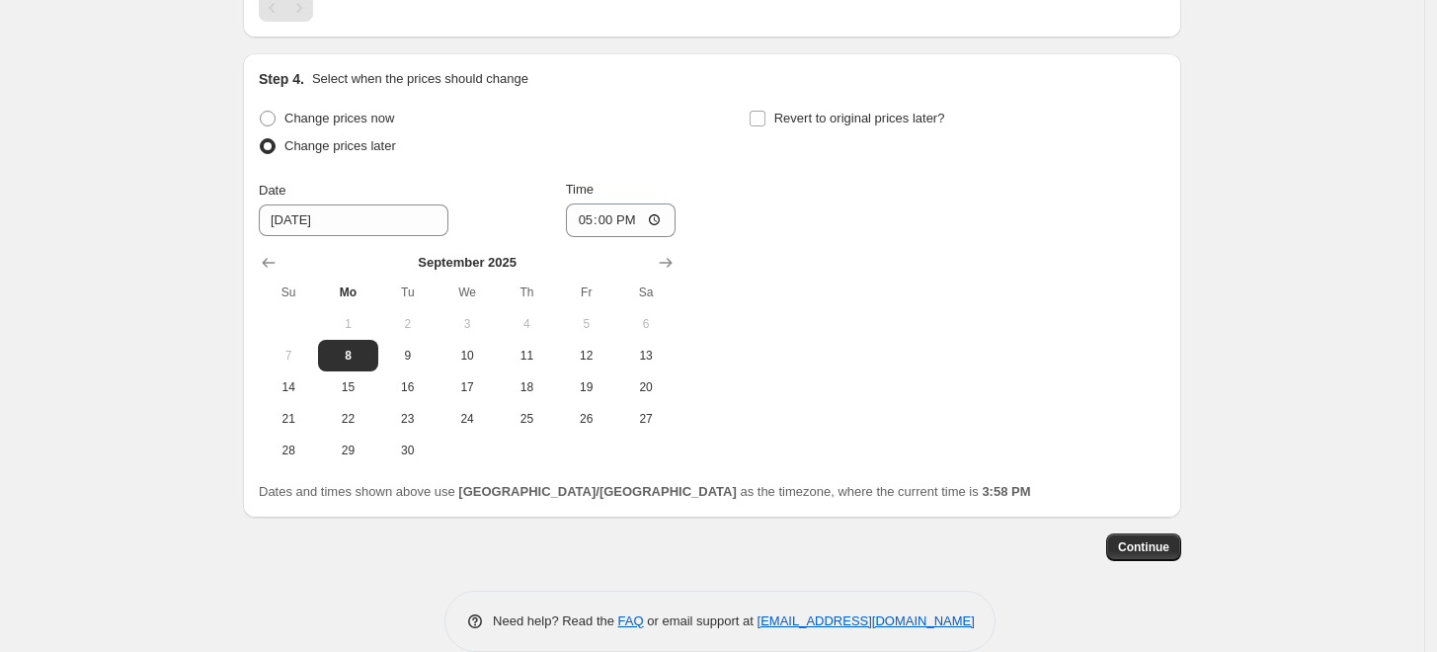
scroll to position [1516, 0]
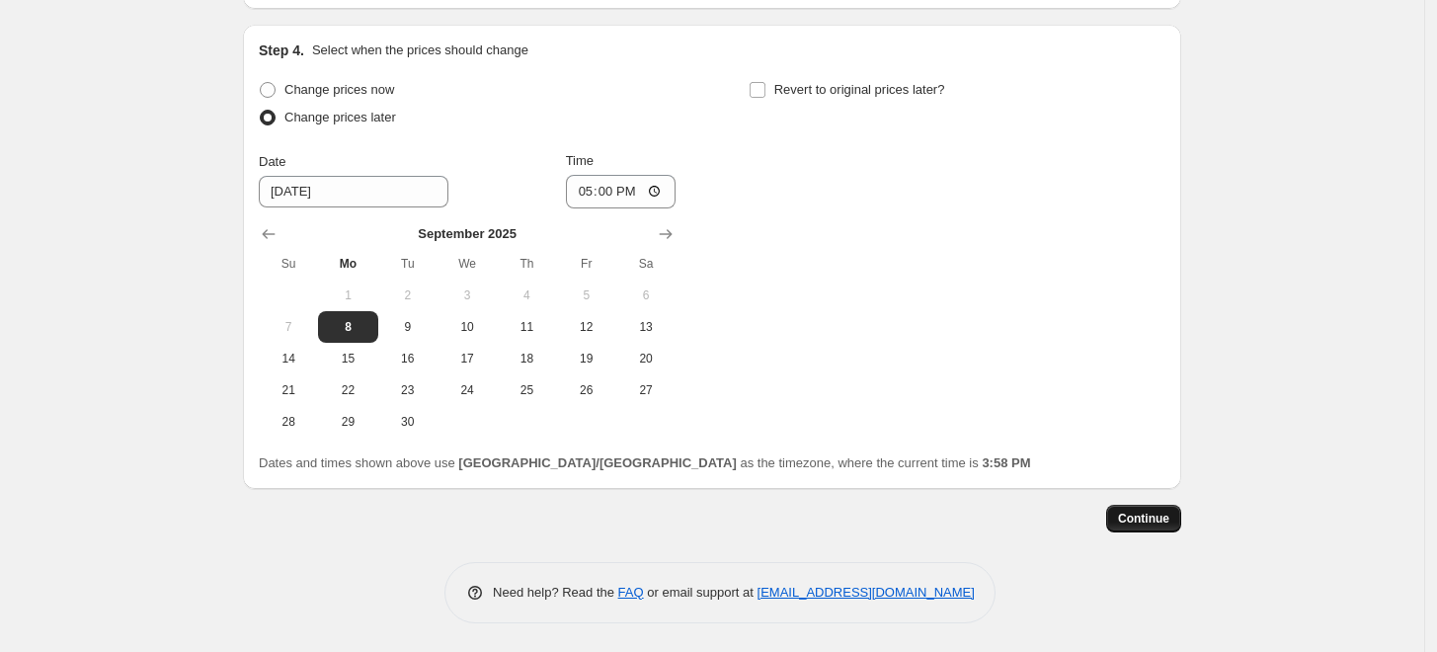
click at [1140, 516] on span "Continue" at bounding box center [1143, 519] width 51 height 16
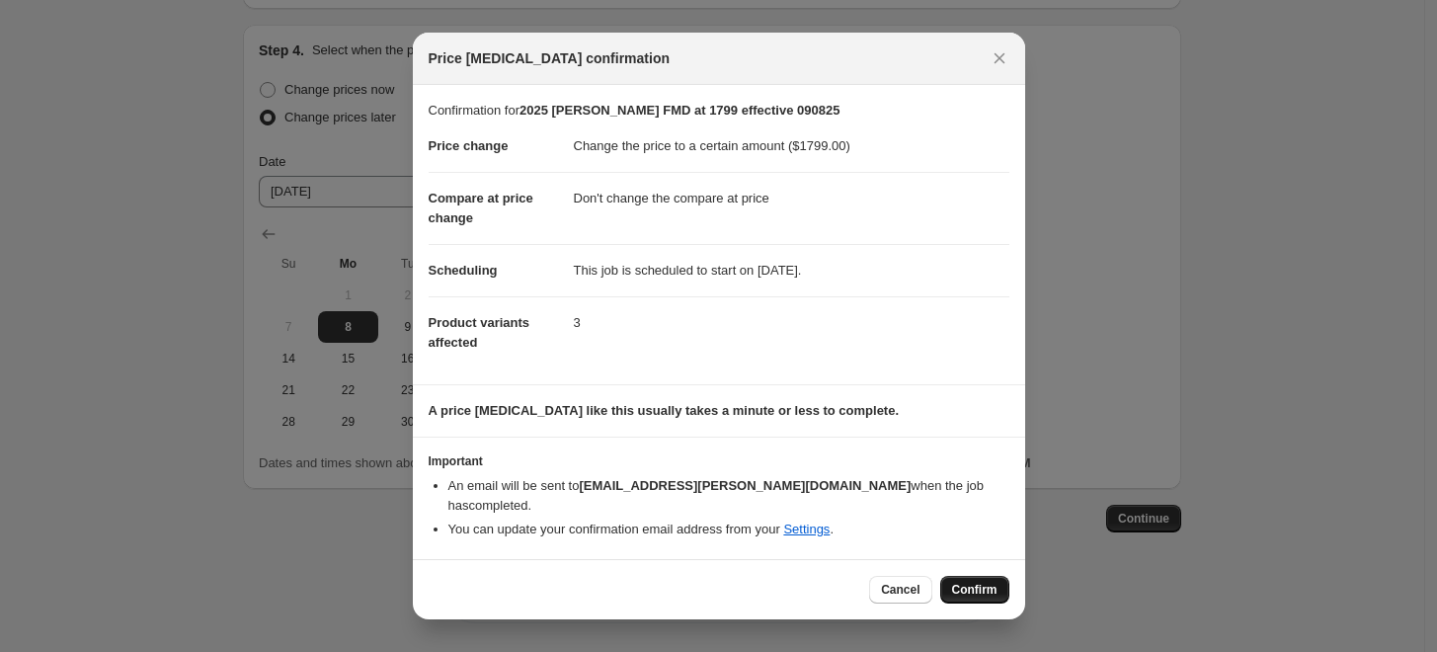
click at [990, 582] on span "Confirm" at bounding box center [974, 590] width 45 height 16
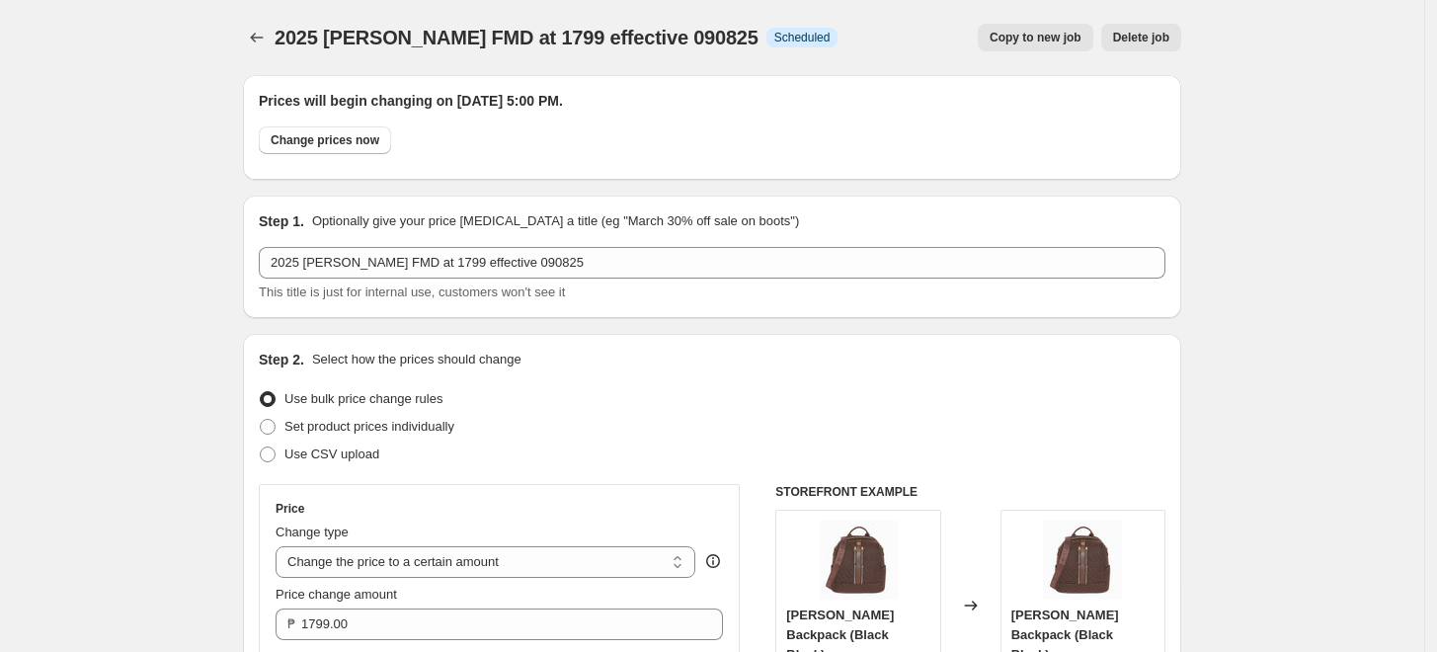
click at [267, 36] on icon "Price change jobs" at bounding box center [257, 38] width 20 height 20
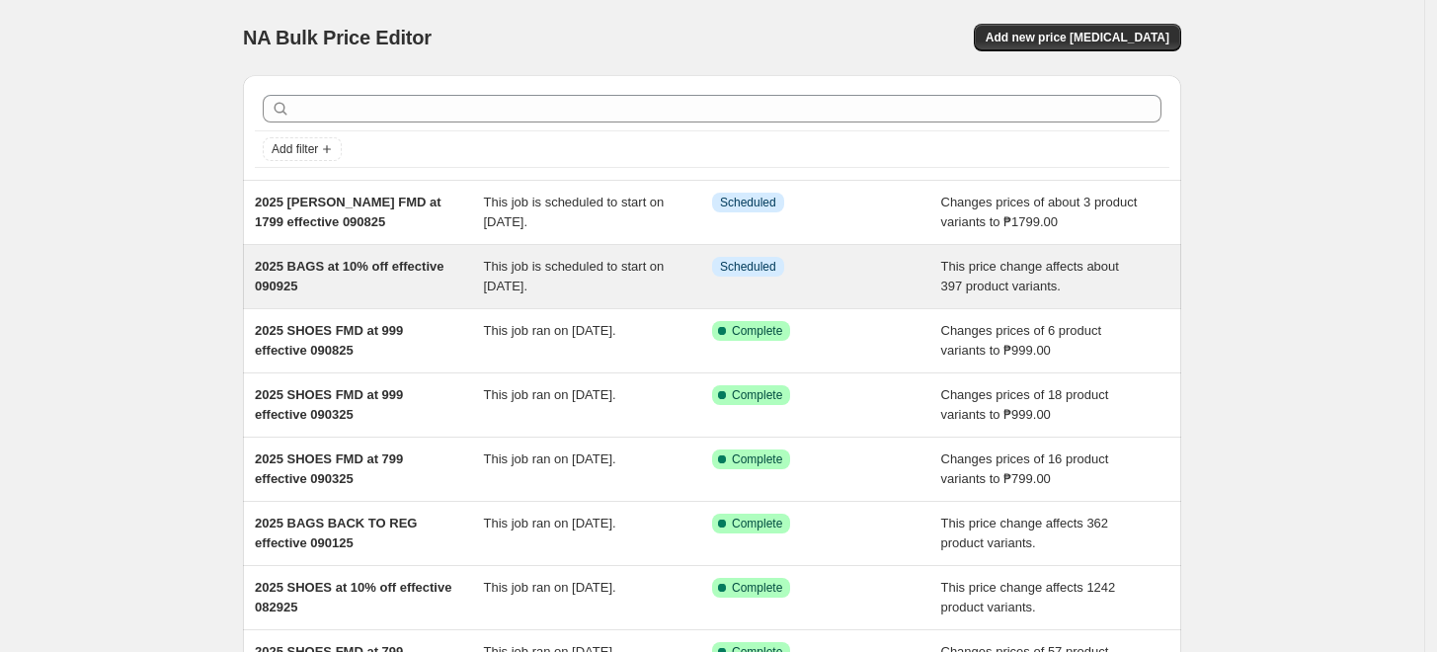
click at [363, 269] on span "2025 BAGS at 10% off effective 090925" at bounding box center [349, 276] width 189 height 35
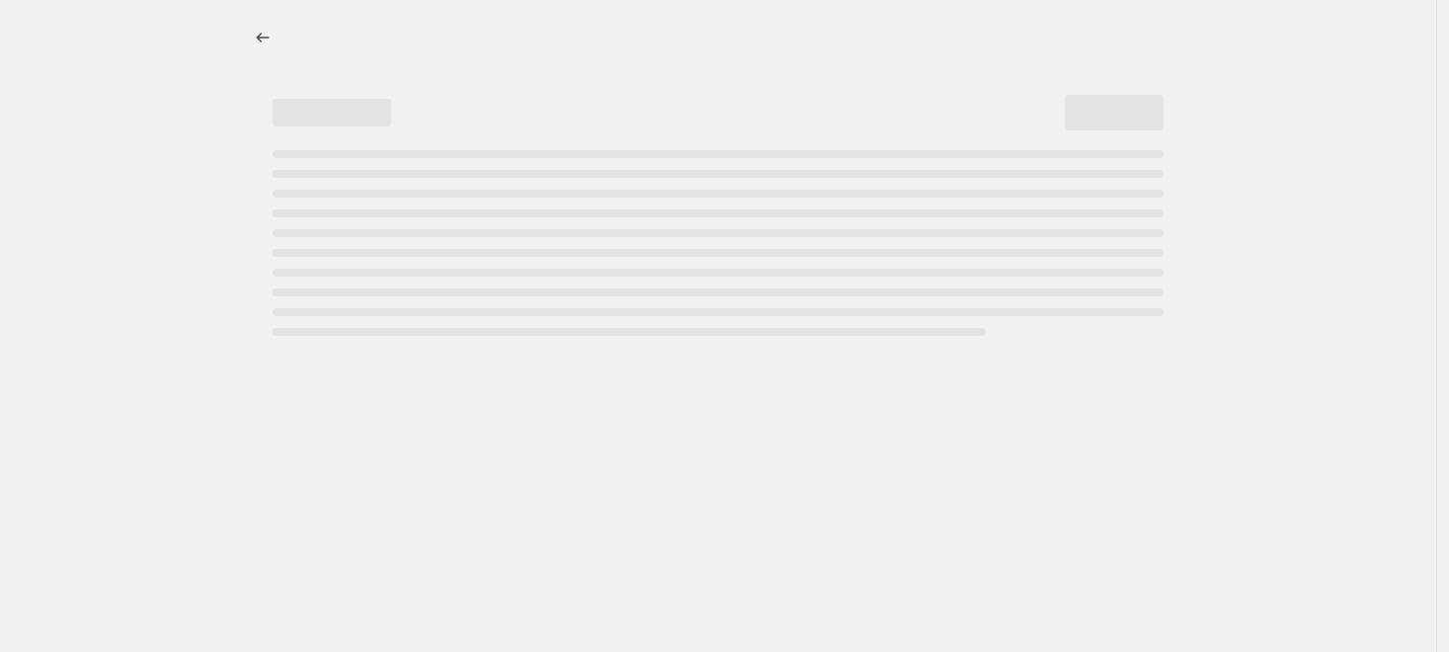
select select "pcap"
select select "no_change"
select select "tag"
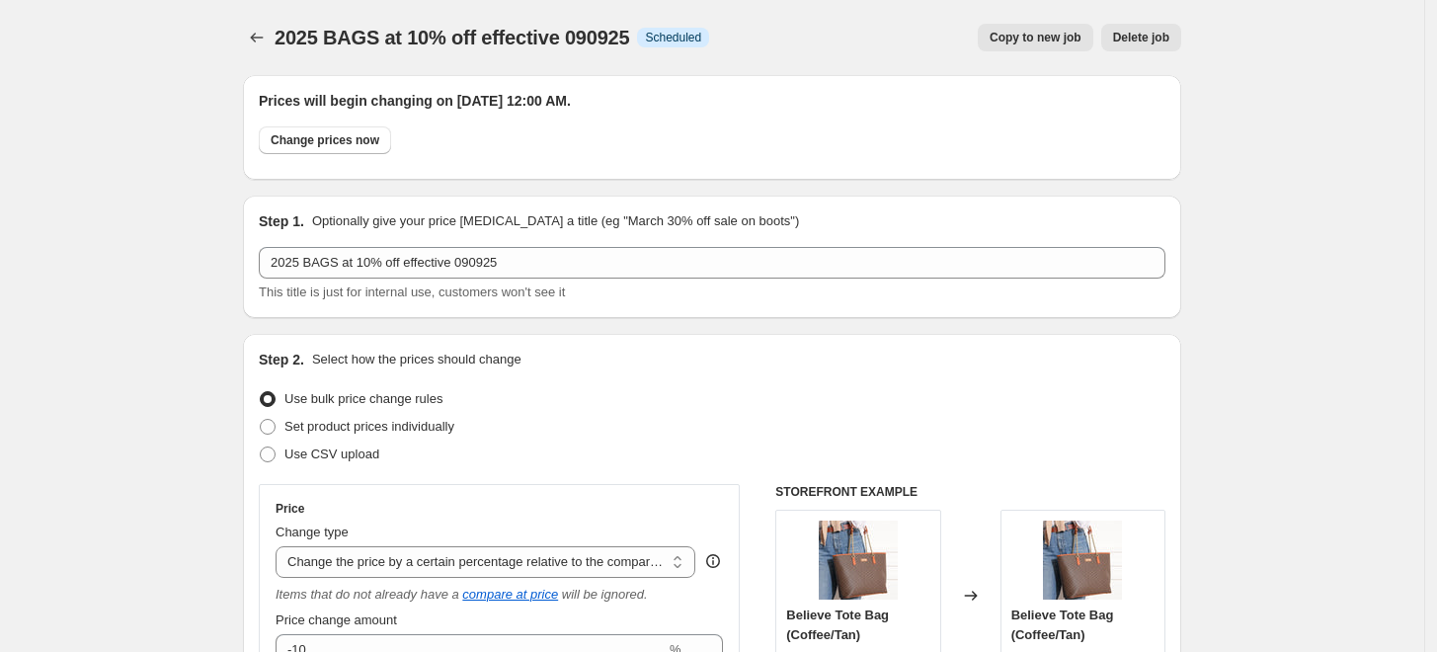
click at [254, 31] on icon "Price change jobs" at bounding box center [257, 38] width 20 height 20
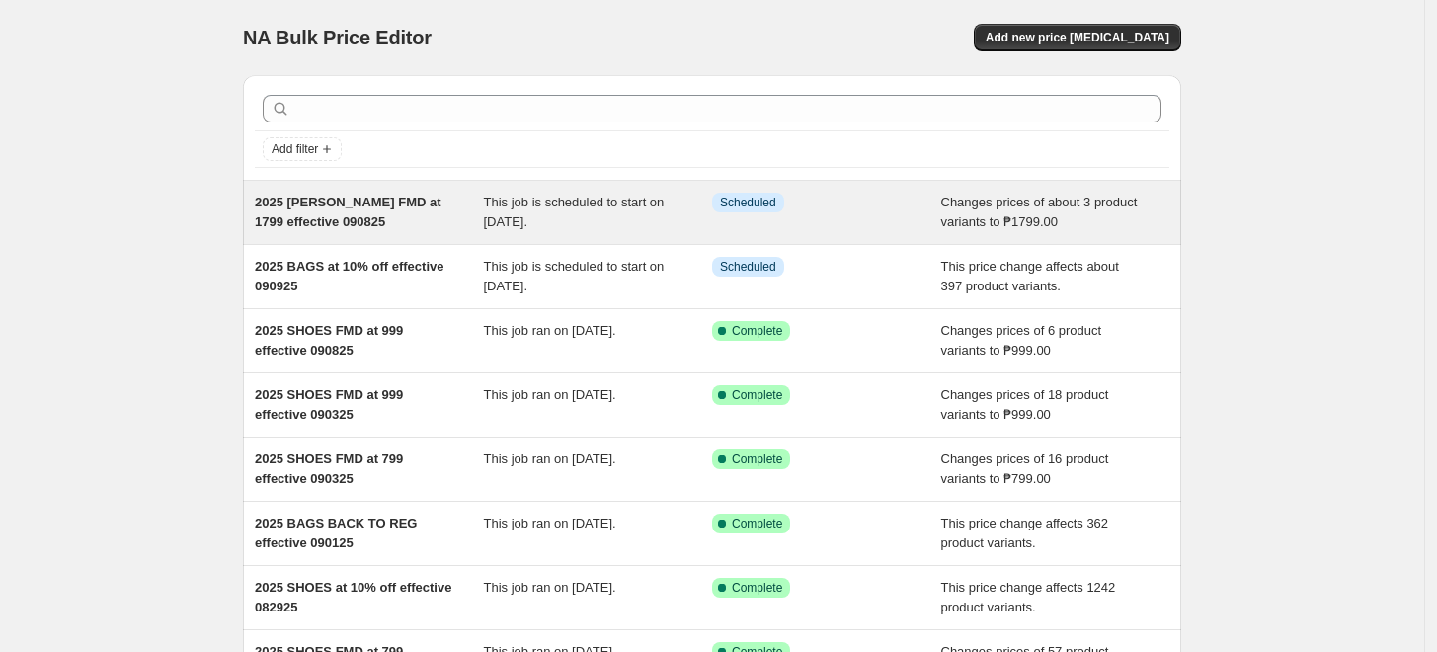
click at [292, 224] on span "2025 [PERSON_NAME] FMD at 1799 effective 090825" at bounding box center [348, 212] width 187 height 35
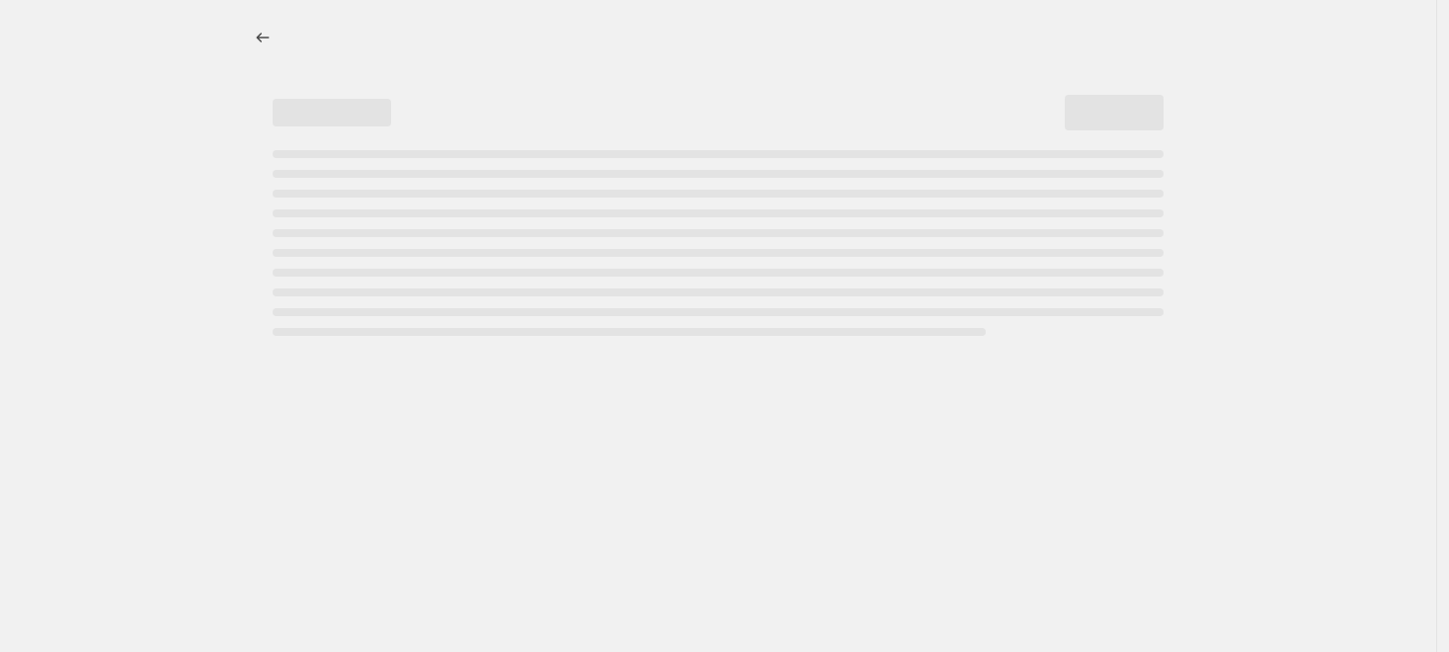
select select "no_change"
select select "tag"
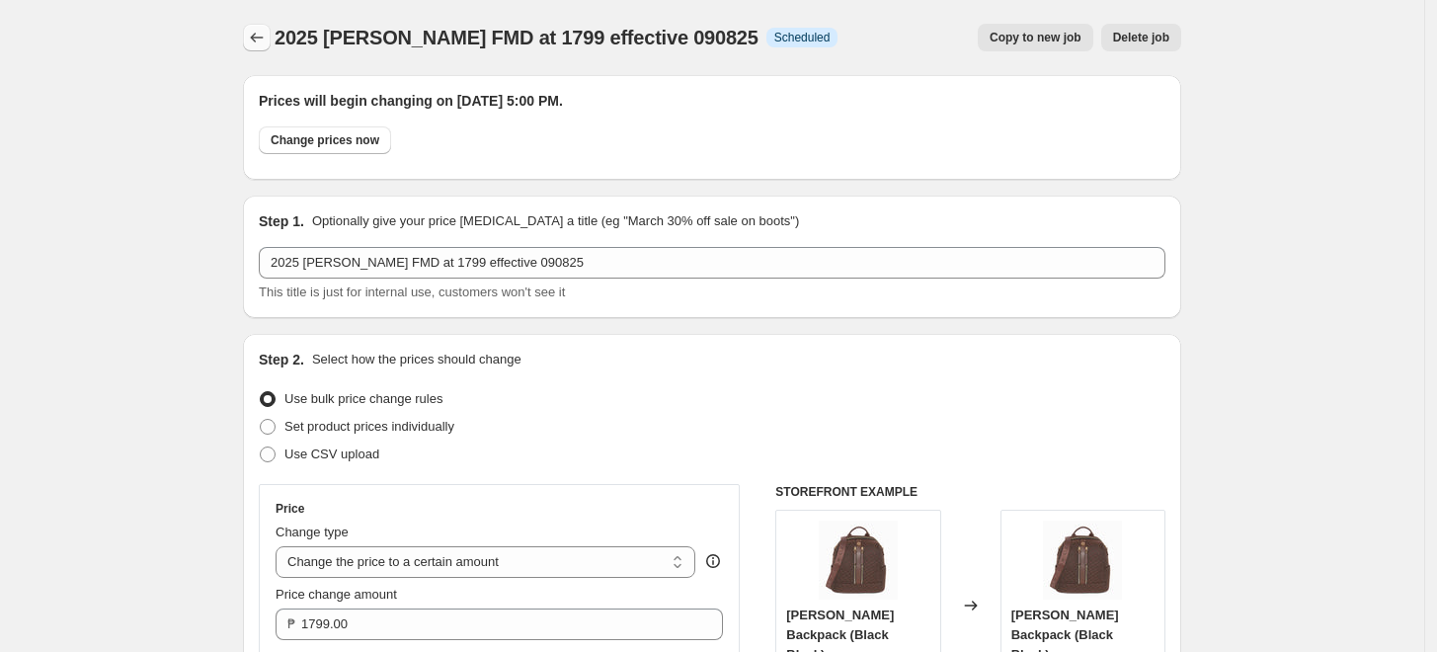
click at [255, 39] on icon "Price change jobs" at bounding box center [257, 38] width 20 height 20
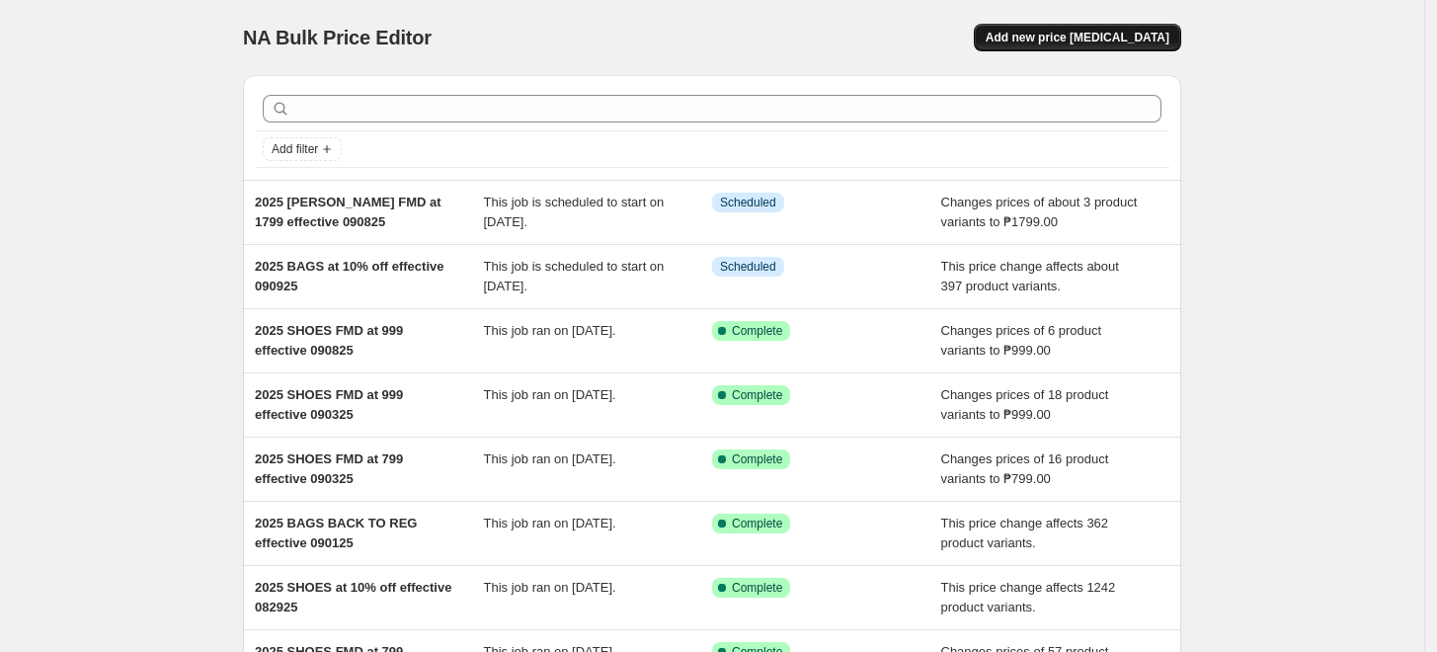
click at [1083, 39] on span "Add new price [MEDICAL_DATA]" at bounding box center [1078, 38] width 184 height 16
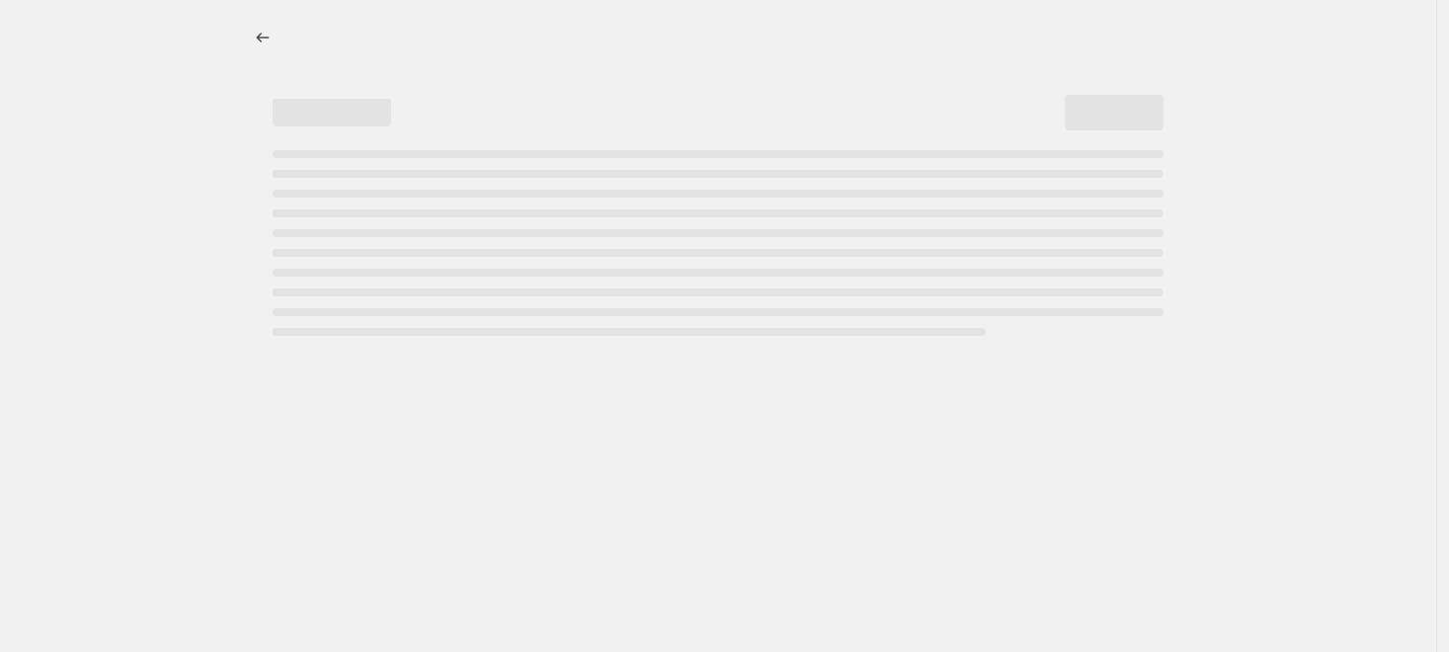
select select "percentage"
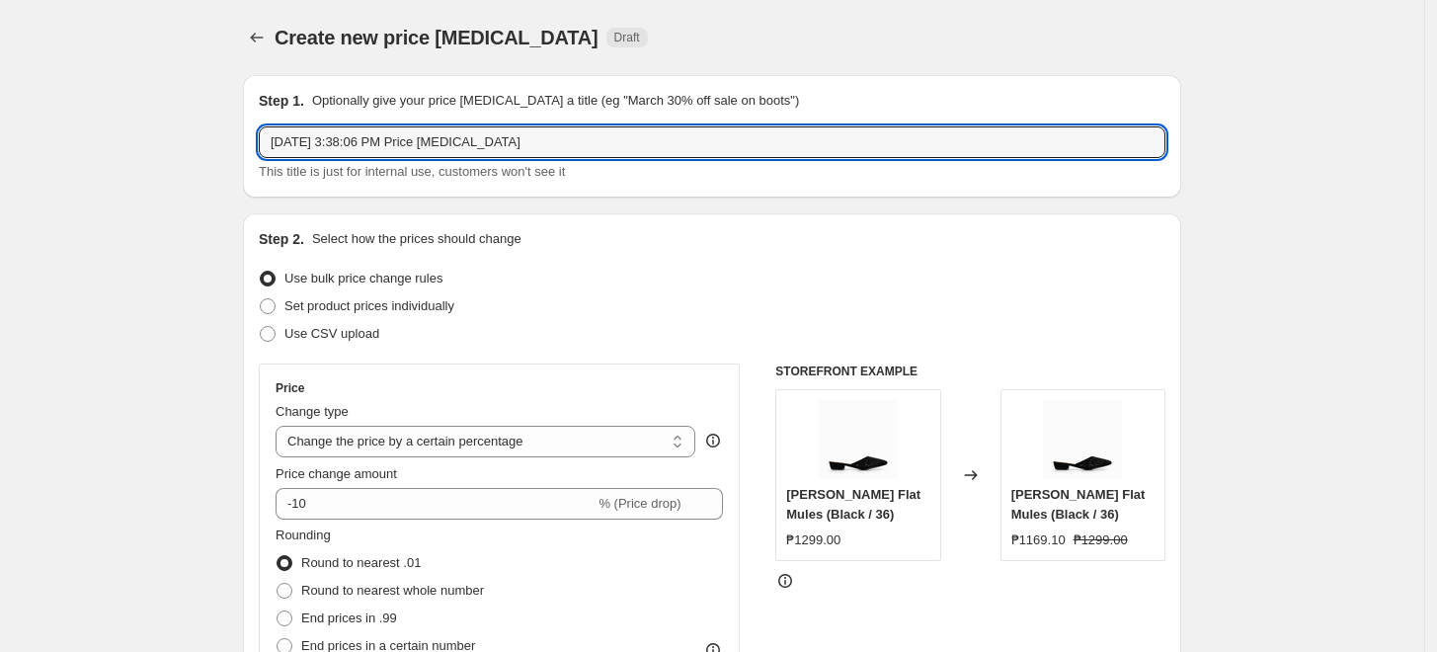
type input "2025 DENALI MD at 799 effective 090925"
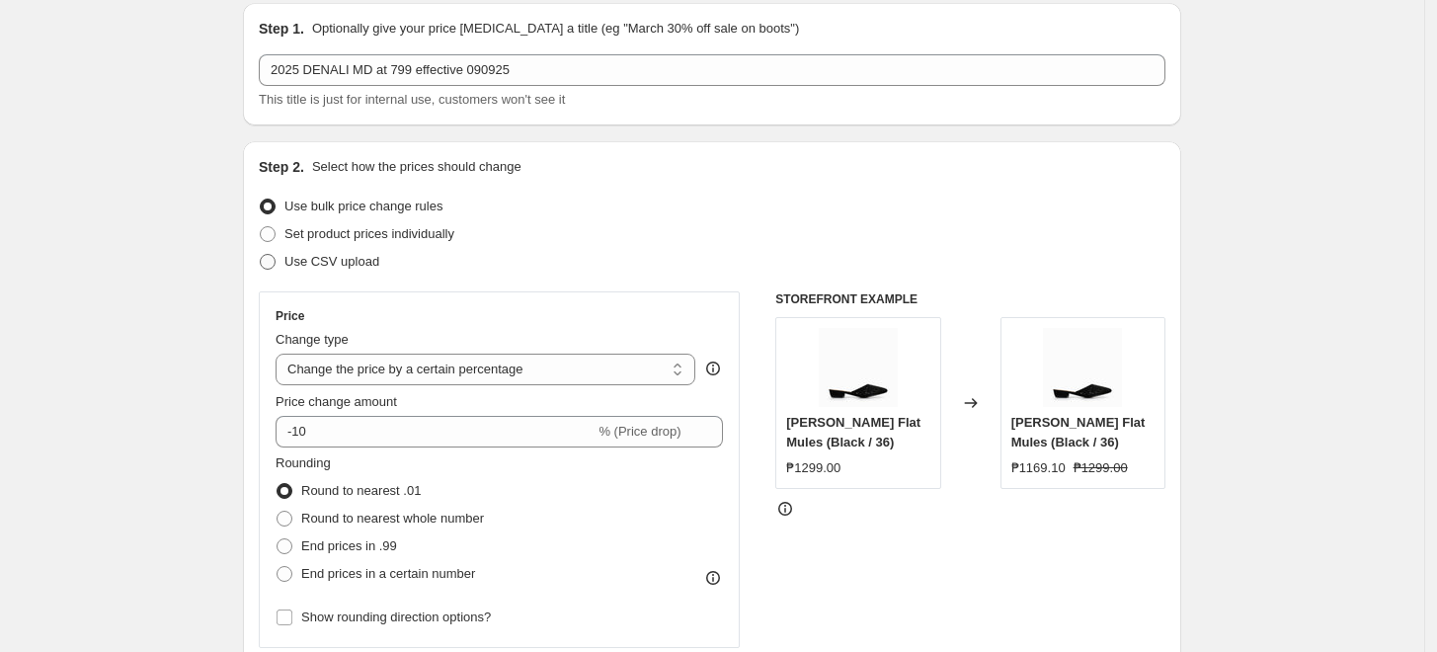
scroll to position [110, 0]
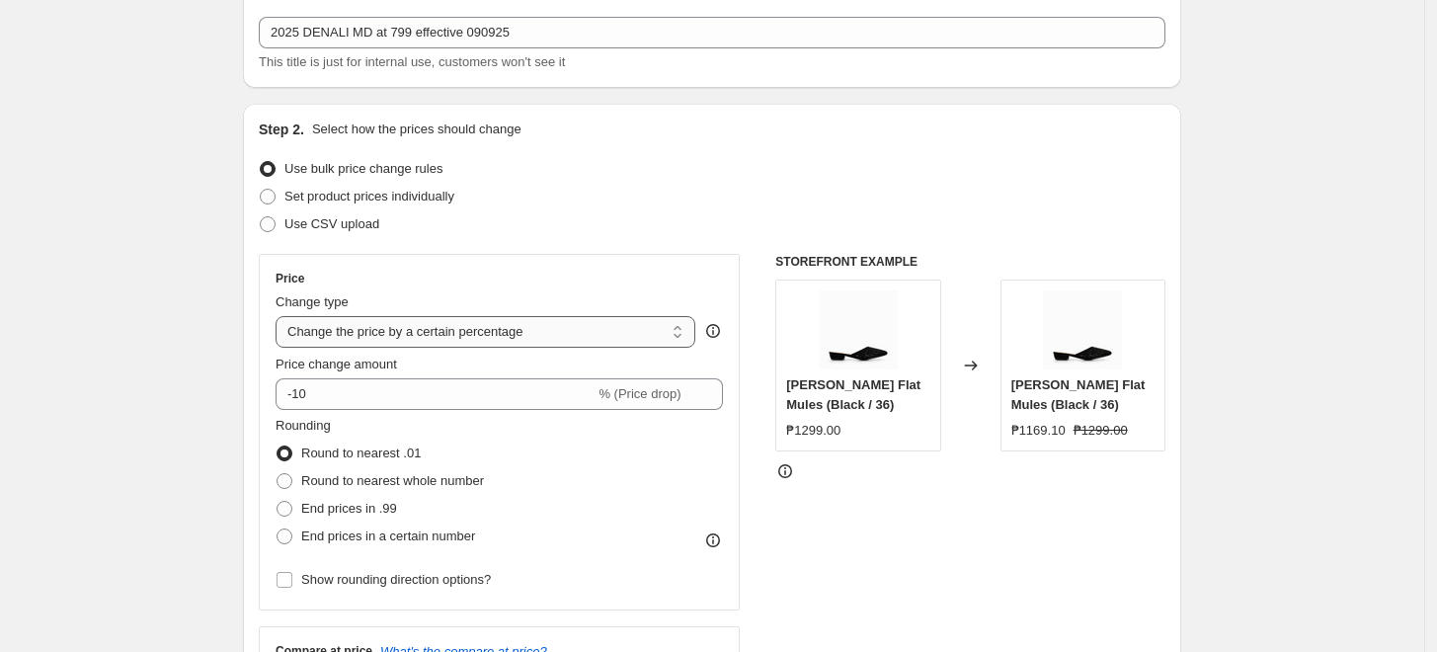
click at [346, 322] on select "Change the price to a certain amount Change the price by a certain amount Chang…" at bounding box center [486, 332] width 420 height 32
select select "to"
click at [281, 316] on select "Change the price to a certain amount Change the price by a certain amount Chang…" at bounding box center [486, 332] width 420 height 32
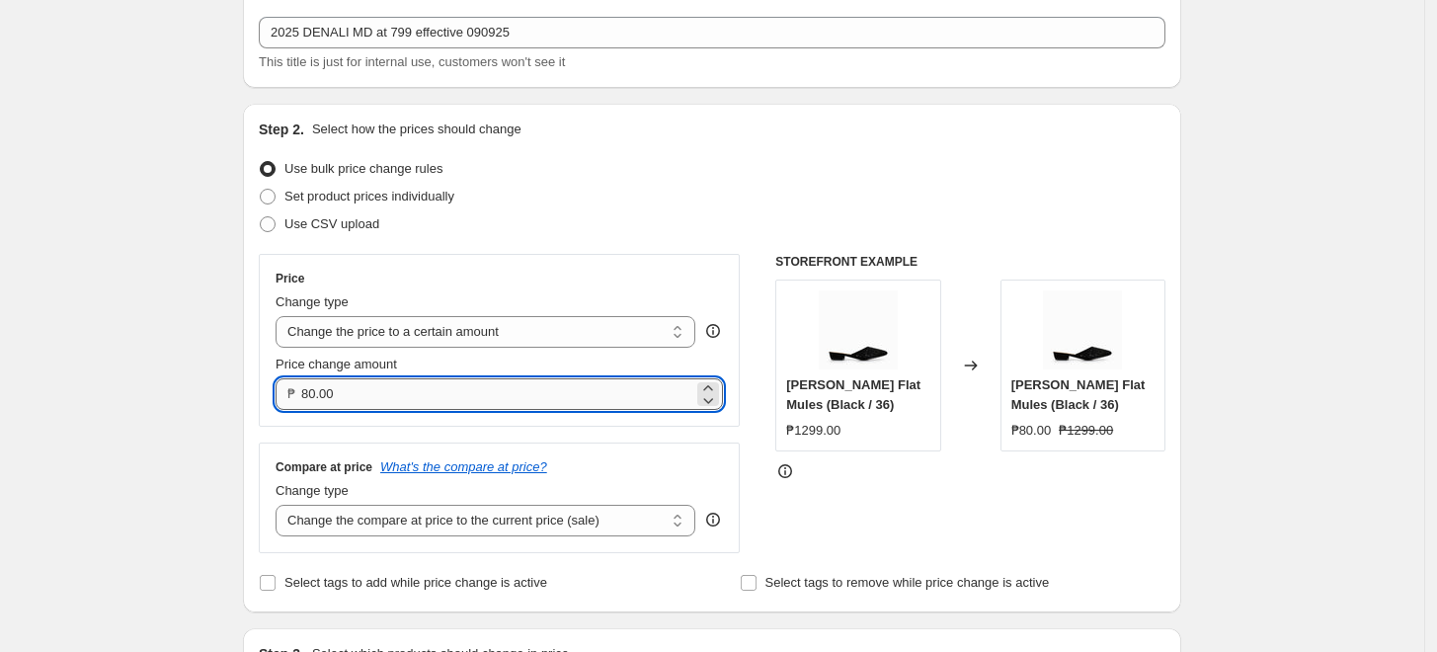
click at [321, 395] on input "80.00" at bounding box center [497, 394] width 392 height 32
type input "799.00"
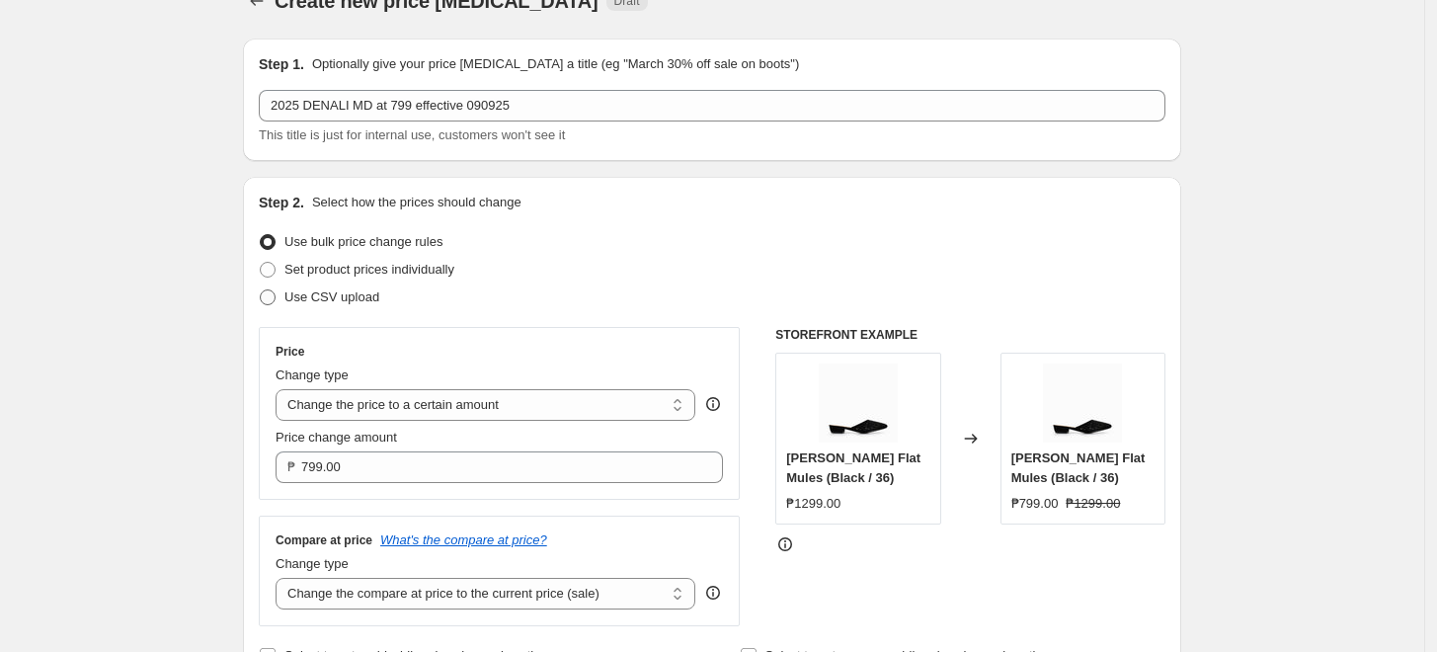
scroll to position [0, 0]
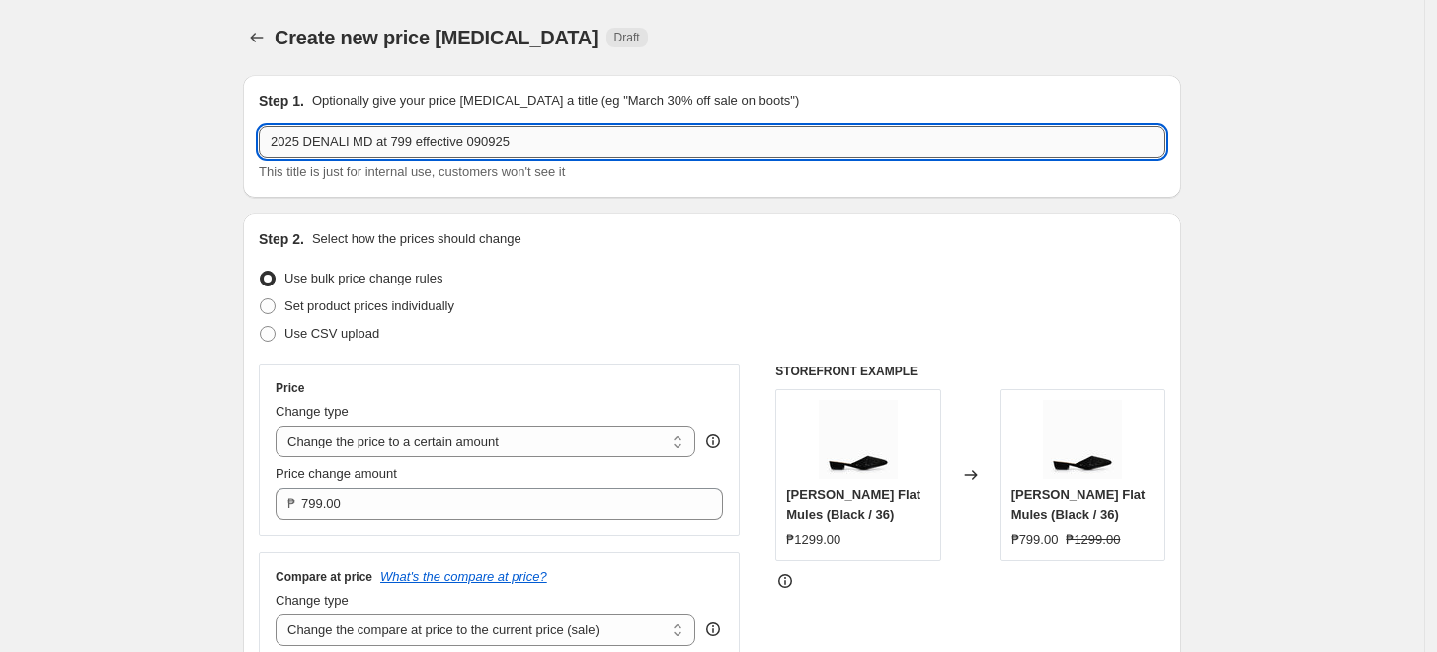
click at [526, 142] on input "2025 DENALI MD at 799 effective 090925" at bounding box center [712, 142] width 907 height 32
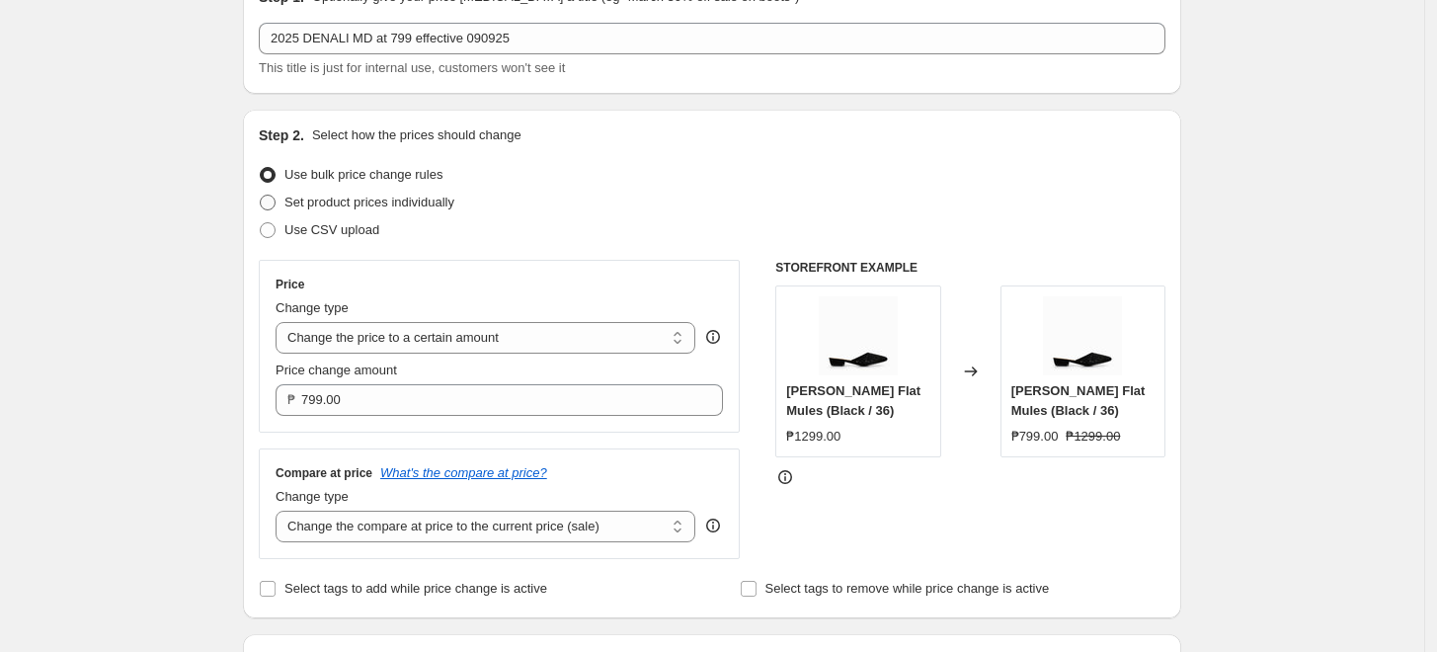
scroll to position [110, 0]
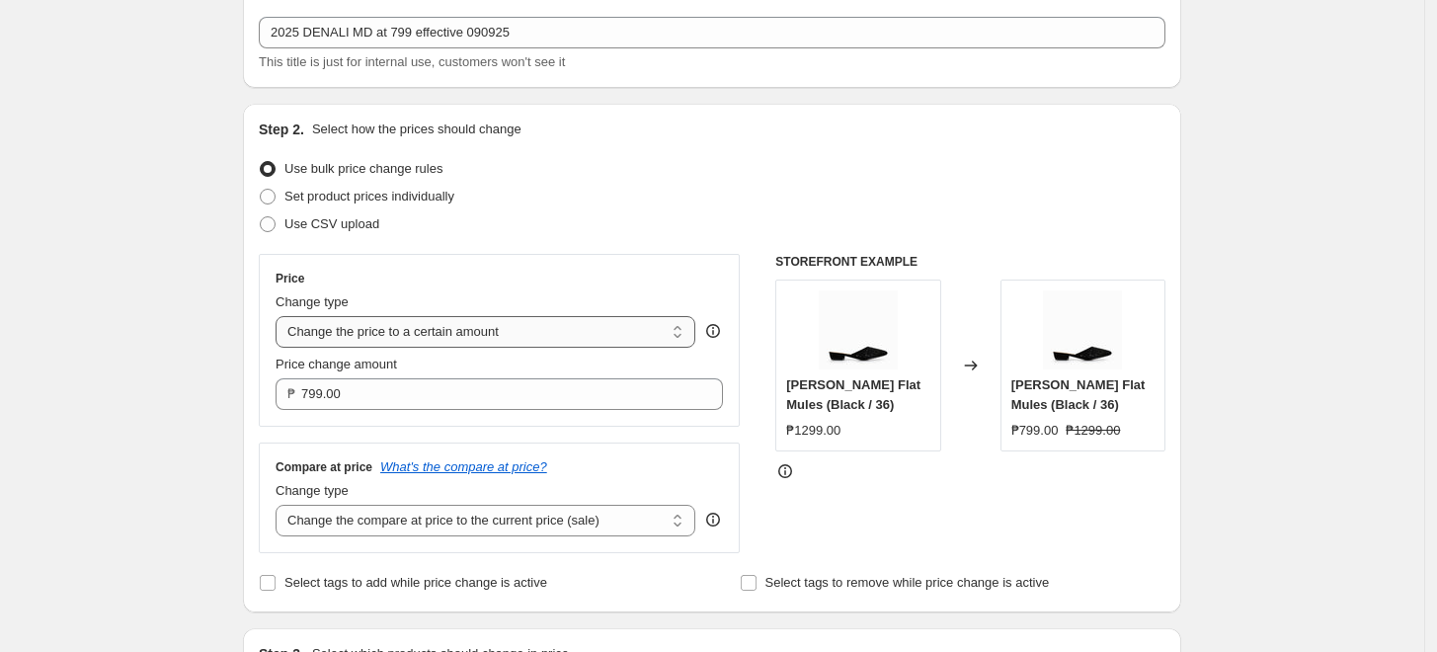
click at [416, 330] on select "Change the price to a certain amount Change the price by a certain amount Chang…" at bounding box center [486, 332] width 420 height 32
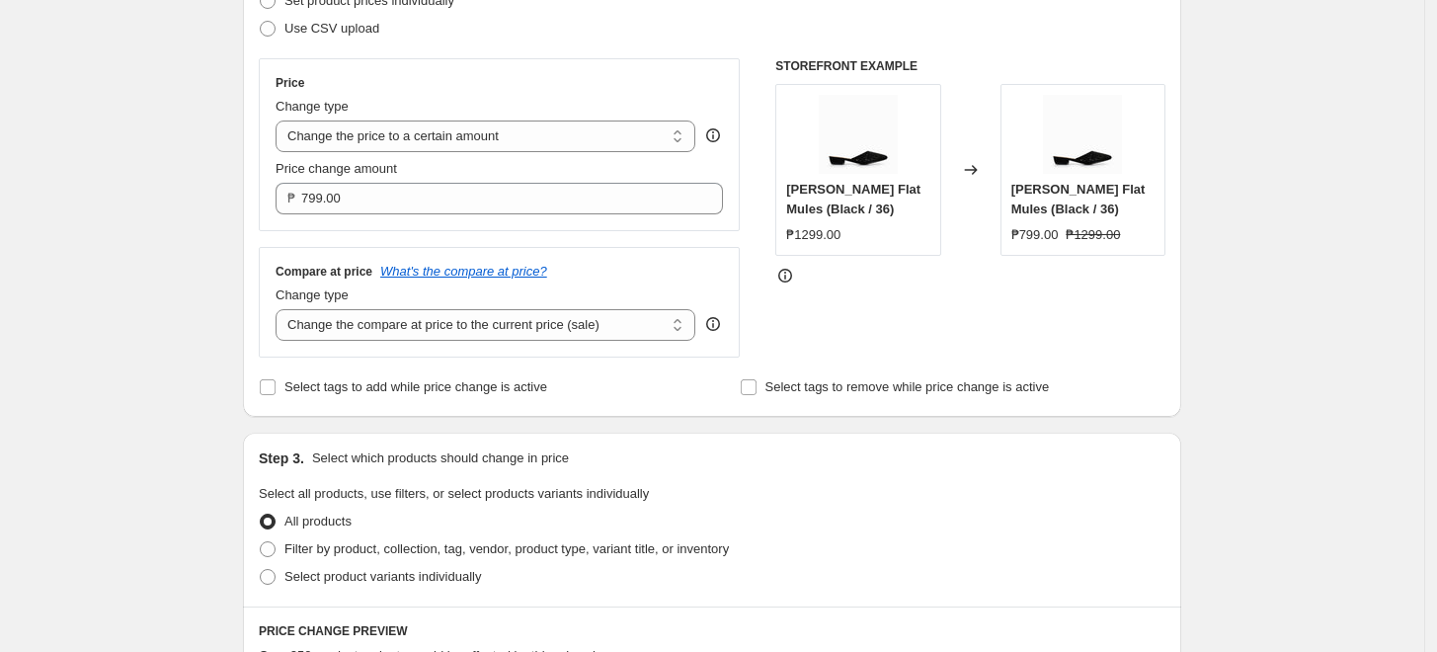
scroll to position [329, 0]
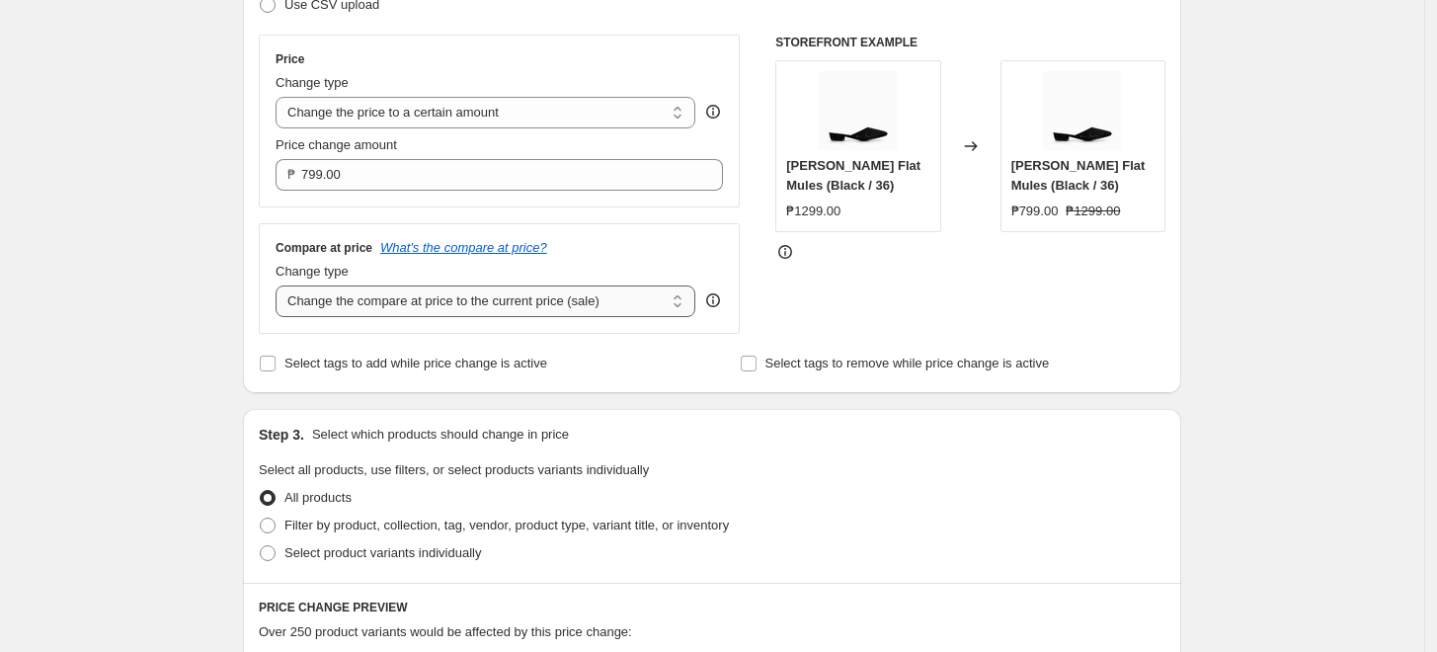
click at [381, 304] on select "Change the compare at price to the current price (sale) Change the compare at p…" at bounding box center [486, 301] width 420 height 32
select select "no_change"
click at [281, 286] on select "Change the compare at price to the current price (sale) Change the compare at p…" at bounding box center [486, 301] width 420 height 32
click at [129, 389] on div "Create new price [MEDICAL_DATA]. This page is ready Create new price [MEDICAL_D…" at bounding box center [712, 566] width 1424 height 1791
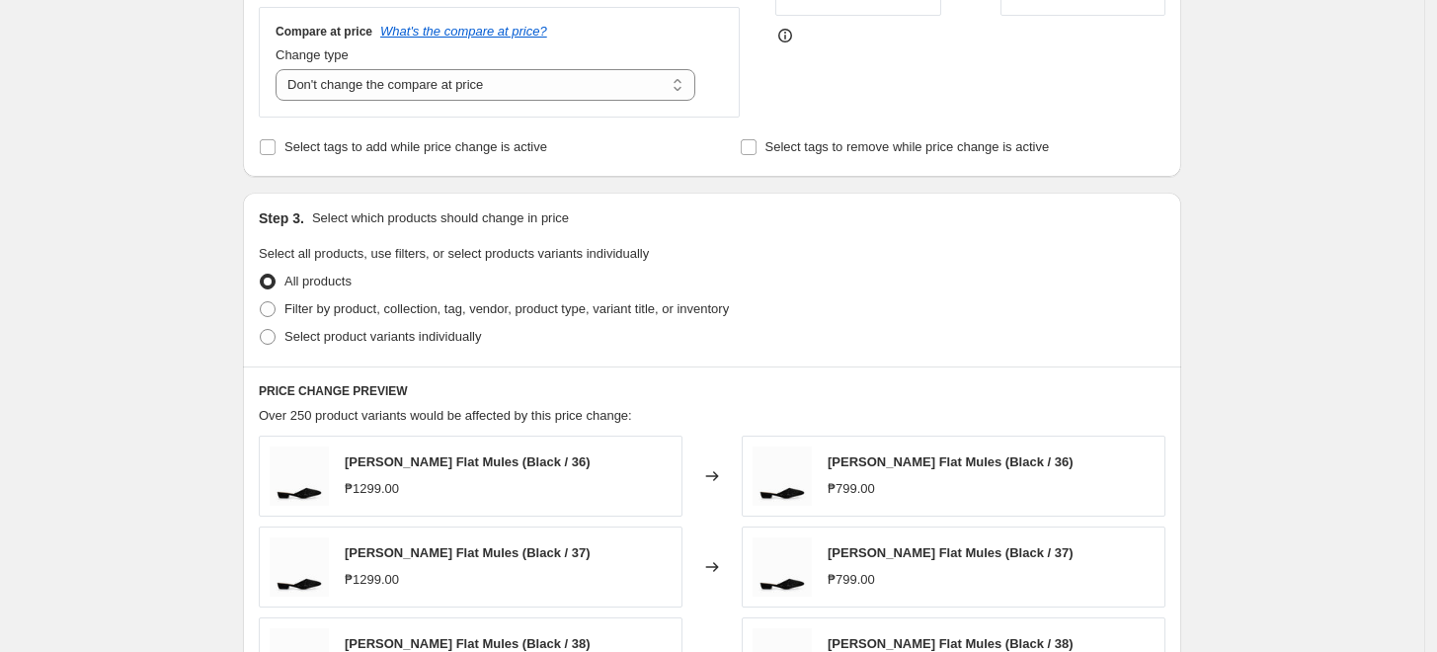
scroll to position [548, 0]
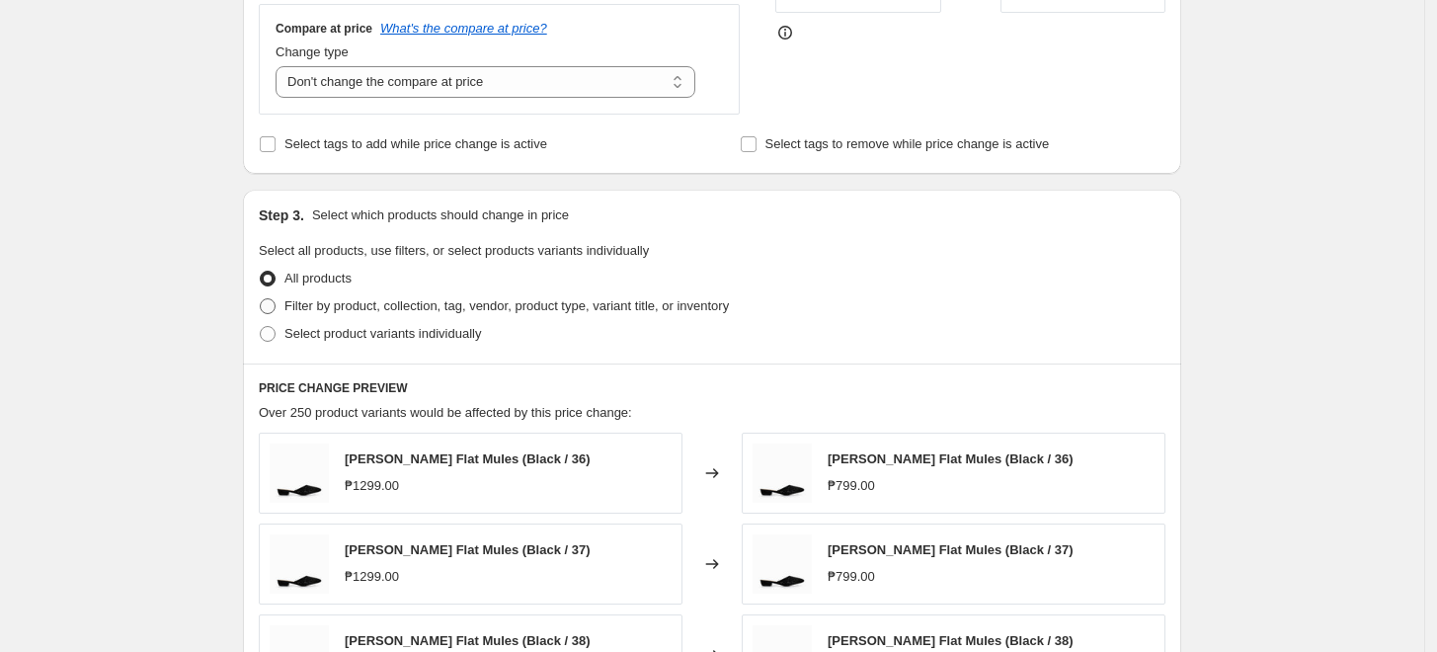
click at [392, 298] on span "Filter by product, collection, tag, vendor, product type, variant title, or inv…" at bounding box center [506, 305] width 444 height 15
click at [261, 298] on input "Filter by product, collection, tag, vendor, product type, variant title, or inv…" at bounding box center [260, 298] width 1 height 1
radio input "true"
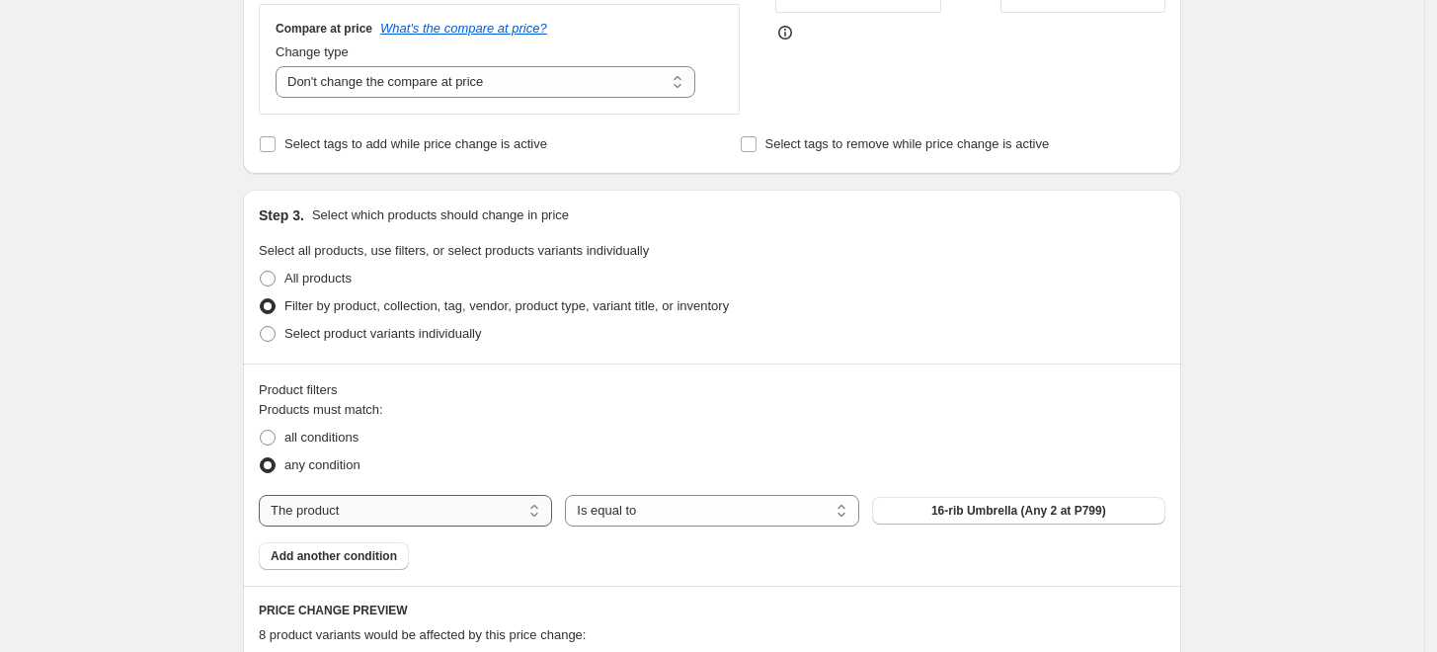
click at [332, 501] on select "The product The product's collection The product's tag The product's vendor The…" at bounding box center [405, 511] width 293 height 32
select select "tag"
click at [1087, 521] on button "012425 shoes at 999" at bounding box center [1018, 511] width 293 height 28
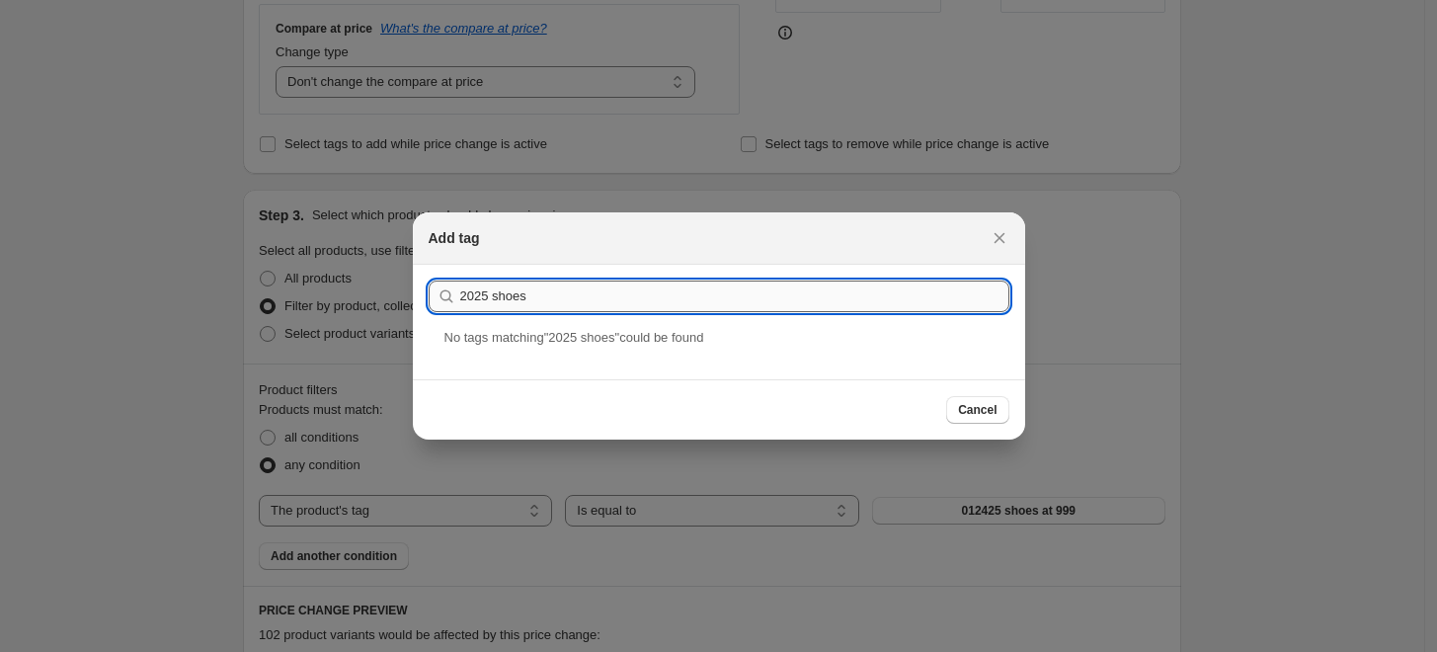
drag, startPoint x: 530, startPoint y: 290, endPoint x: 488, endPoint y: 294, distance: 42.7
click at [488, 294] on input "2025 shoes" at bounding box center [734, 297] width 549 height 32
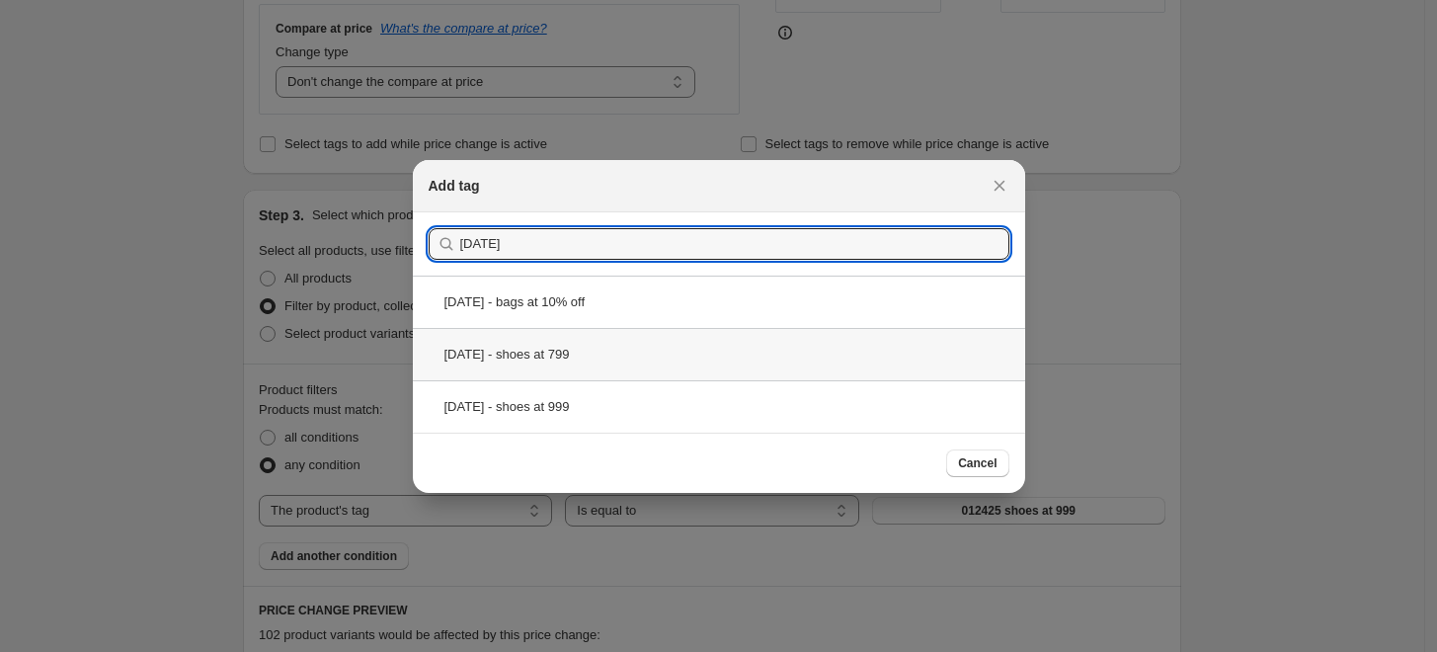
type input "[DATE]"
click at [586, 362] on div "[DATE] - shoes at 799" at bounding box center [719, 354] width 612 height 52
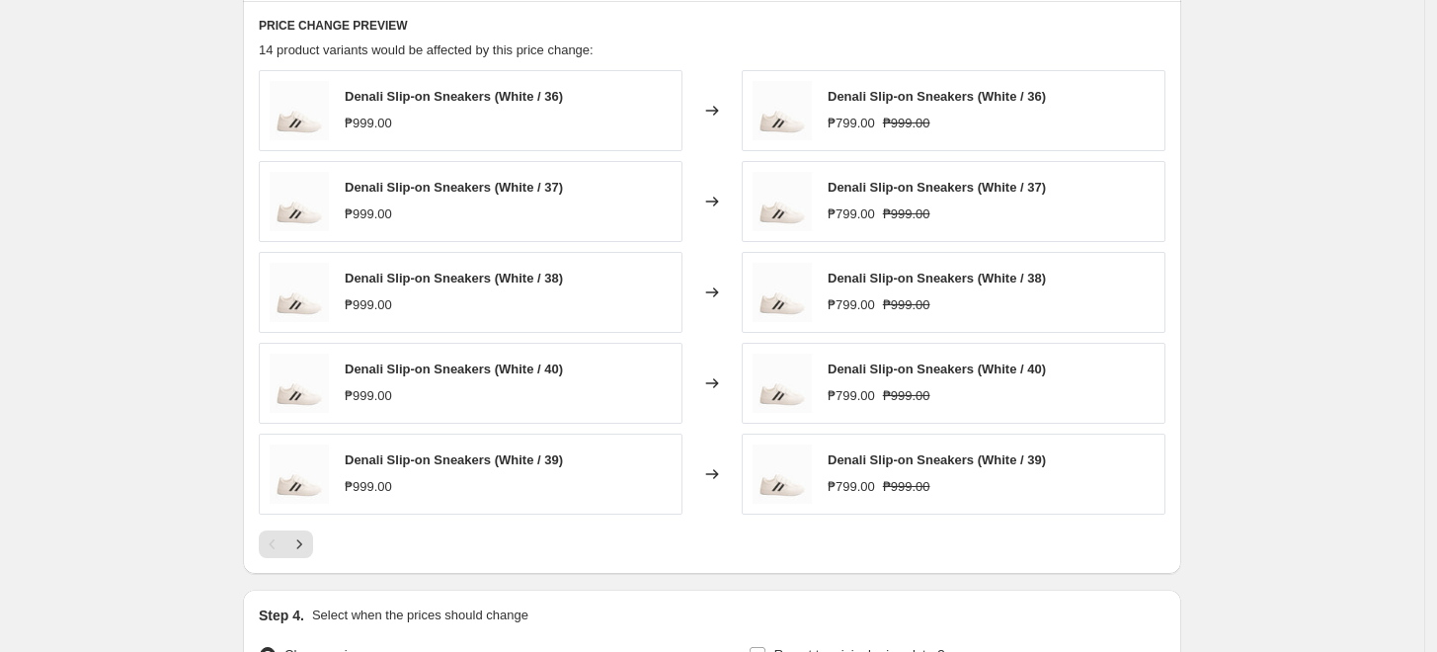
scroll to position [1097, 0]
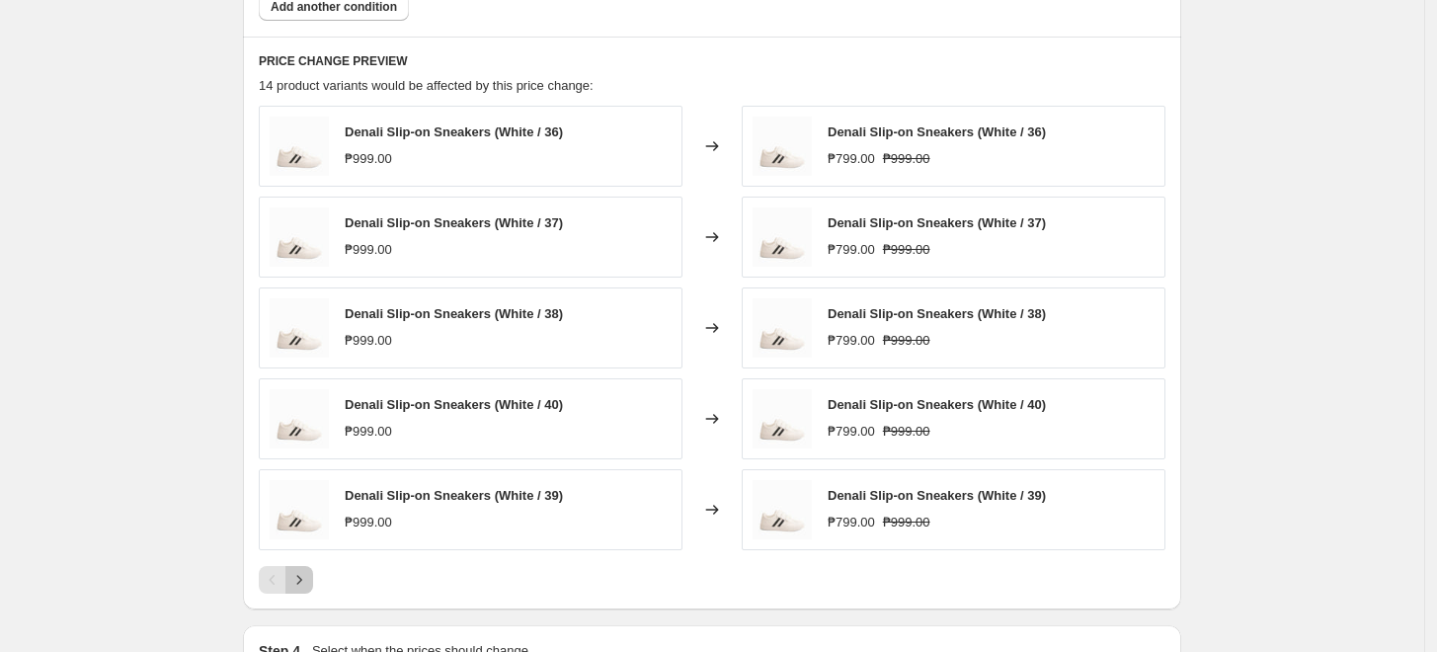
click at [303, 578] on icon "Next" at bounding box center [299, 580] width 20 height 20
click at [300, 580] on icon "Next" at bounding box center [299, 580] width 20 height 20
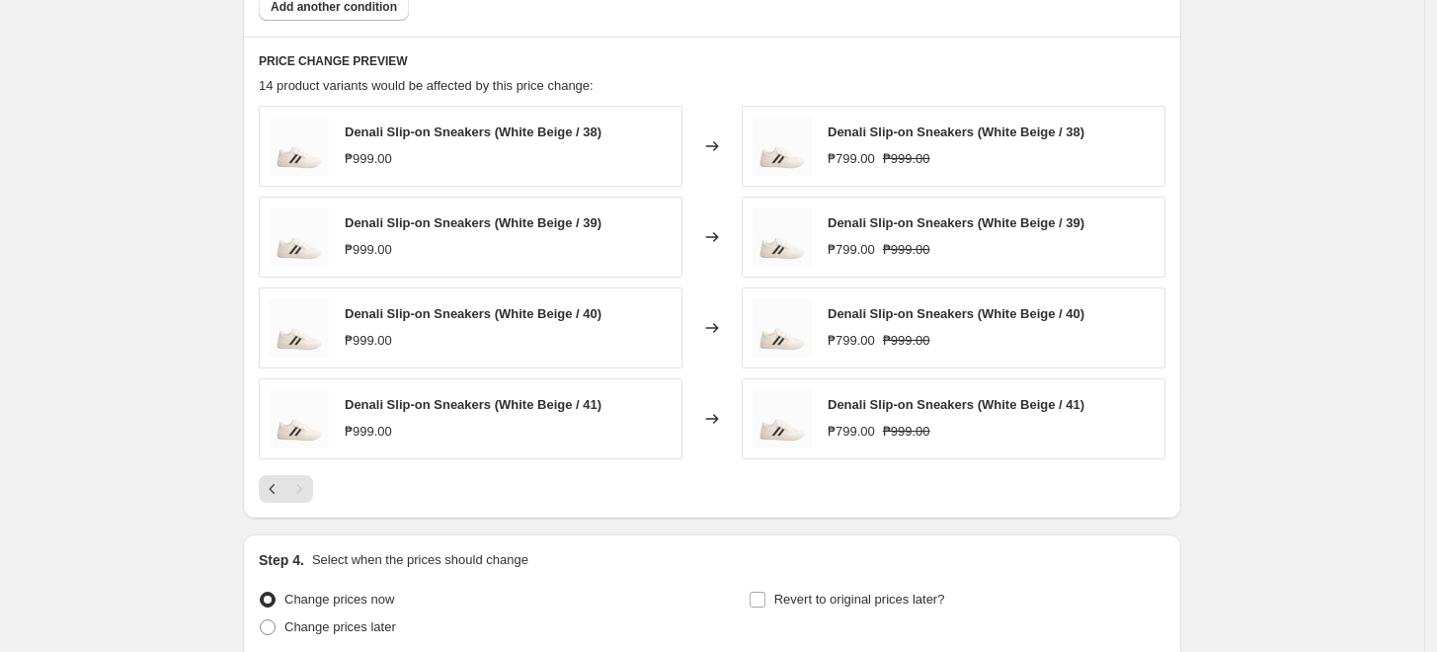
scroll to position [1269, 0]
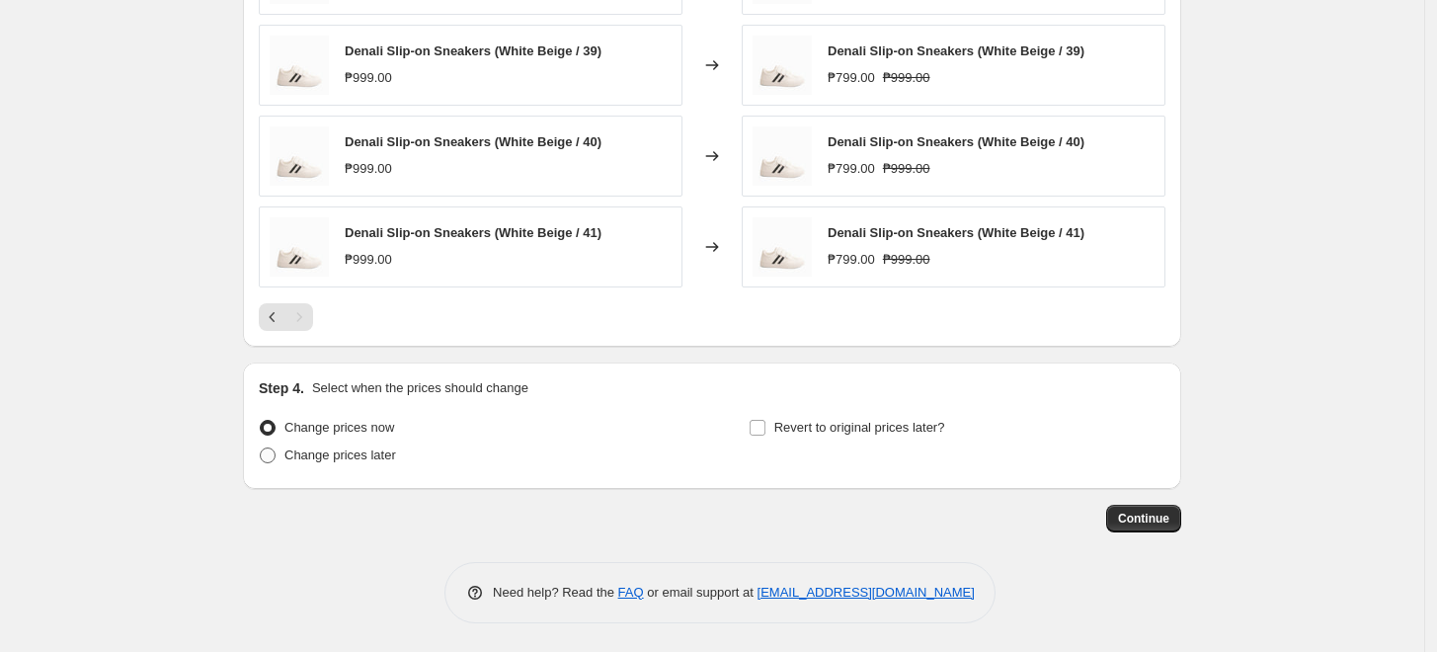
click at [334, 460] on span "Change prices later" at bounding box center [340, 454] width 112 height 15
click at [261, 448] on input "Change prices later" at bounding box center [260, 447] width 1 height 1
radio input "true"
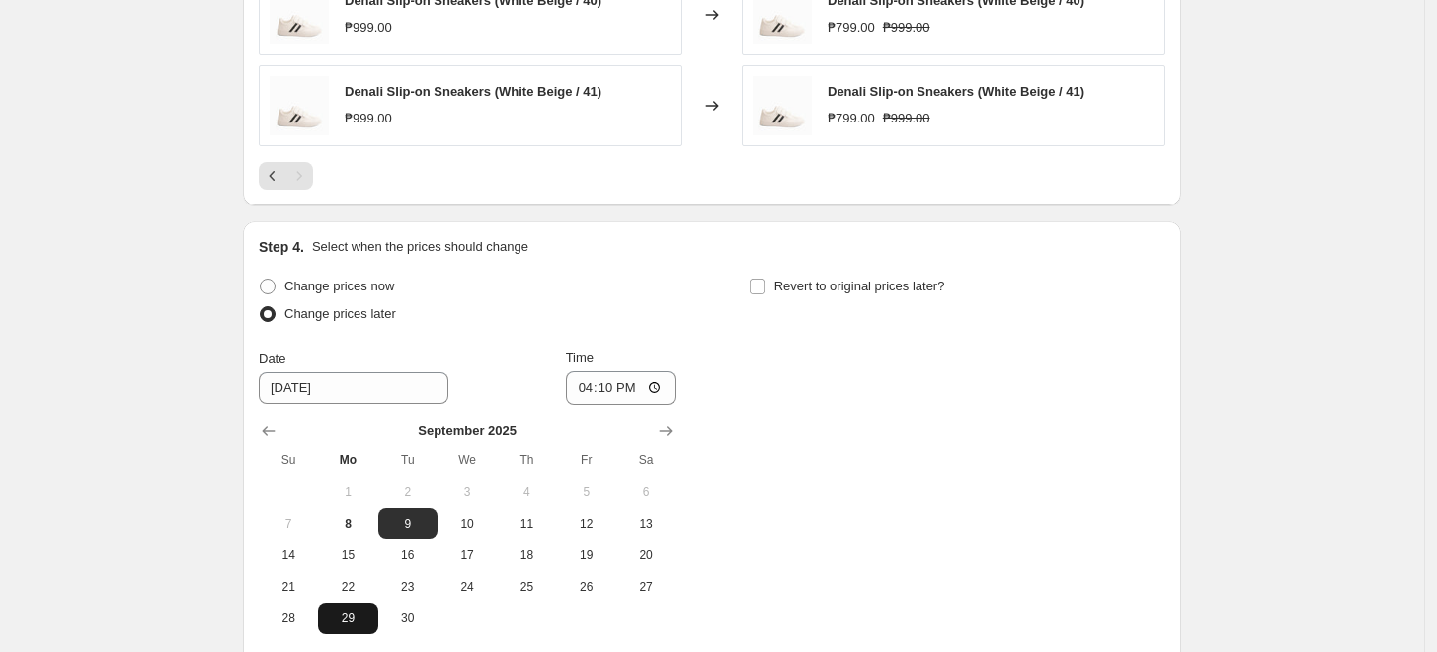
scroll to position [1488, 0]
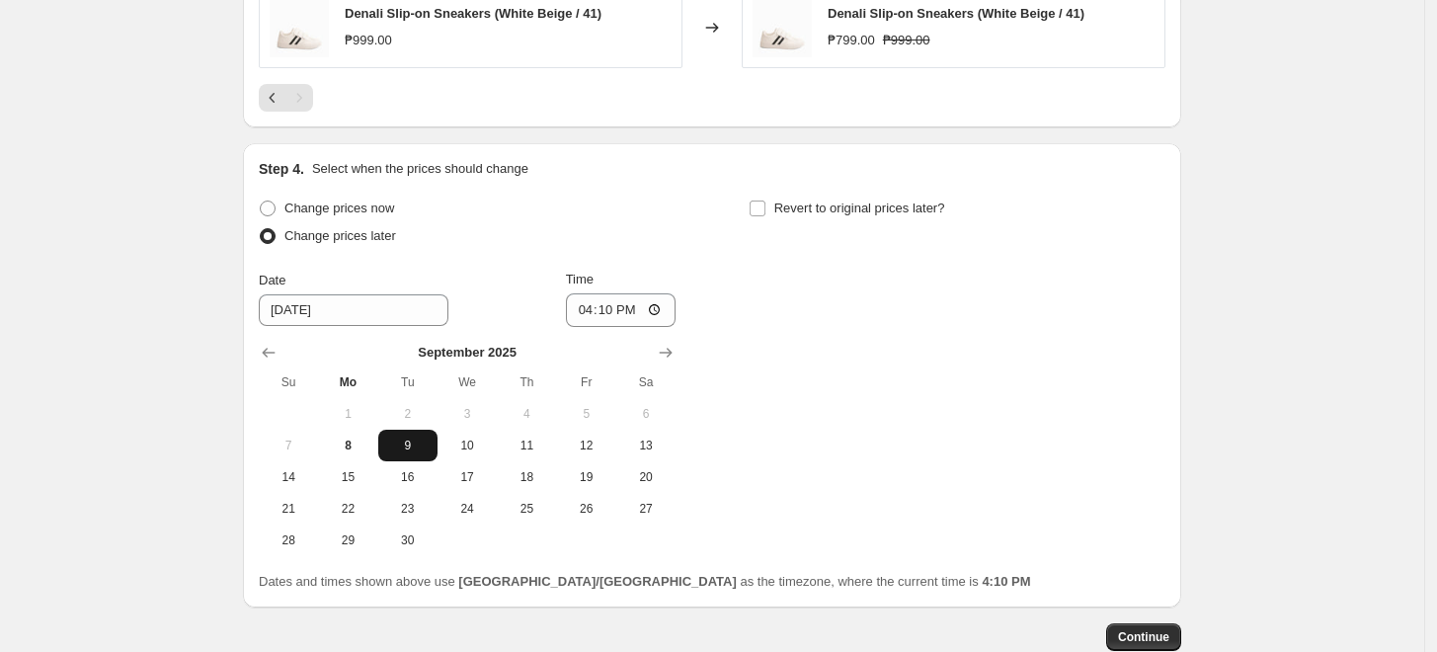
click at [414, 435] on button "9" at bounding box center [407, 446] width 59 height 32
click at [583, 303] on input "16:10" at bounding box center [621, 310] width 111 height 34
type input "00:00"
click at [984, 412] on div "Change prices now Change prices later Date [DATE] Time 00:00 [DATE] Su Mo Tu We…" at bounding box center [712, 375] width 907 height 361
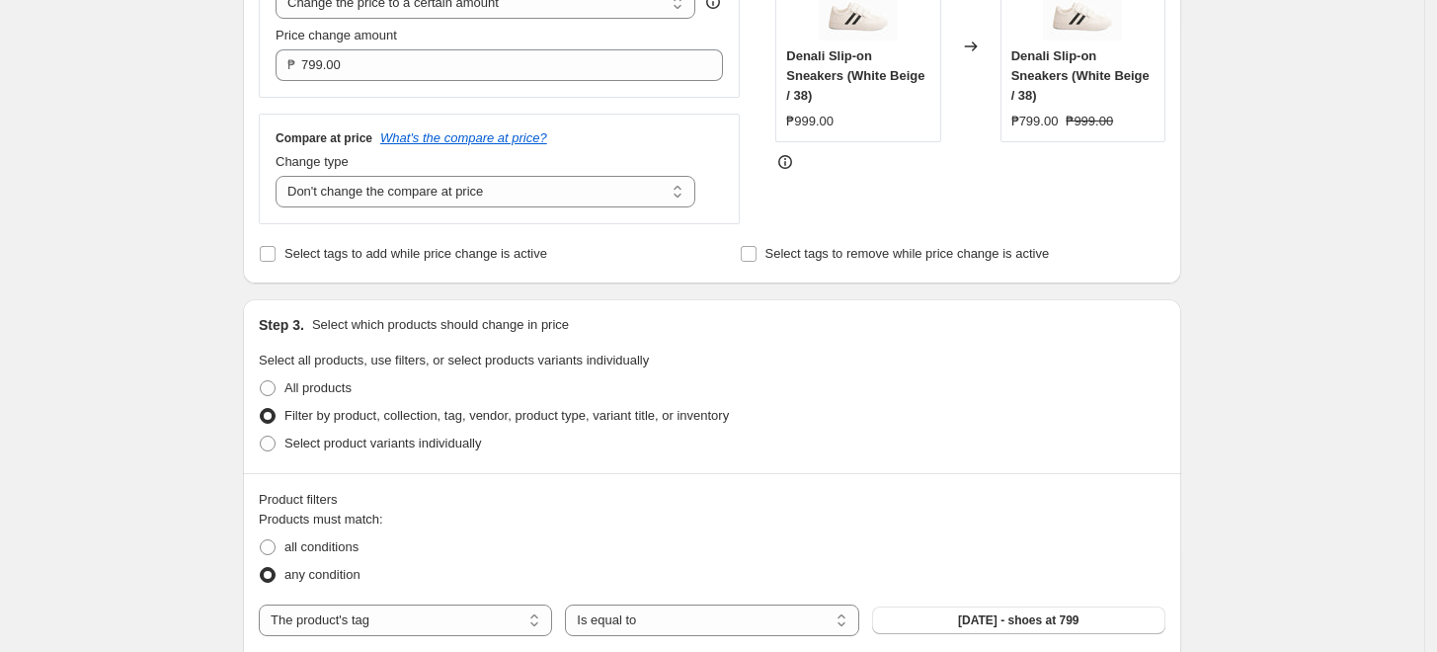
scroll to position [548, 0]
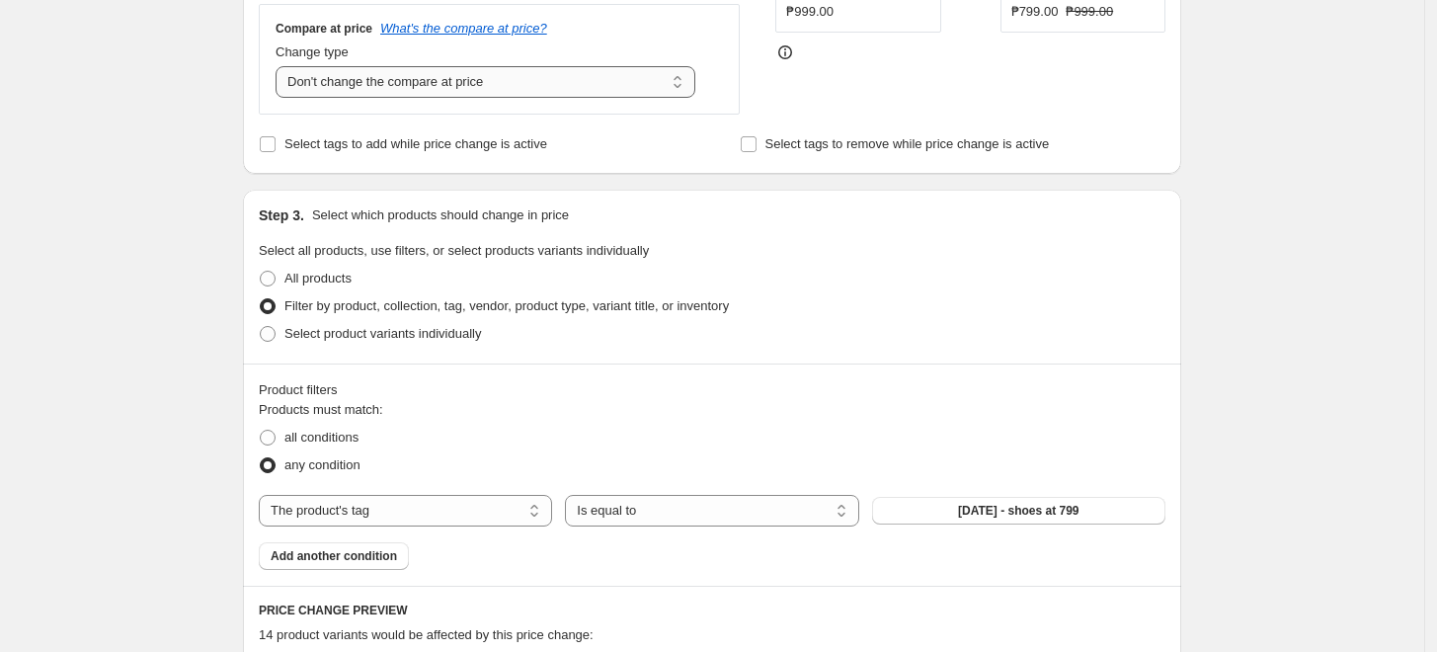
click at [394, 80] on select "Change the compare at price to the current price (sale) Change the compare at p…" at bounding box center [486, 82] width 420 height 32
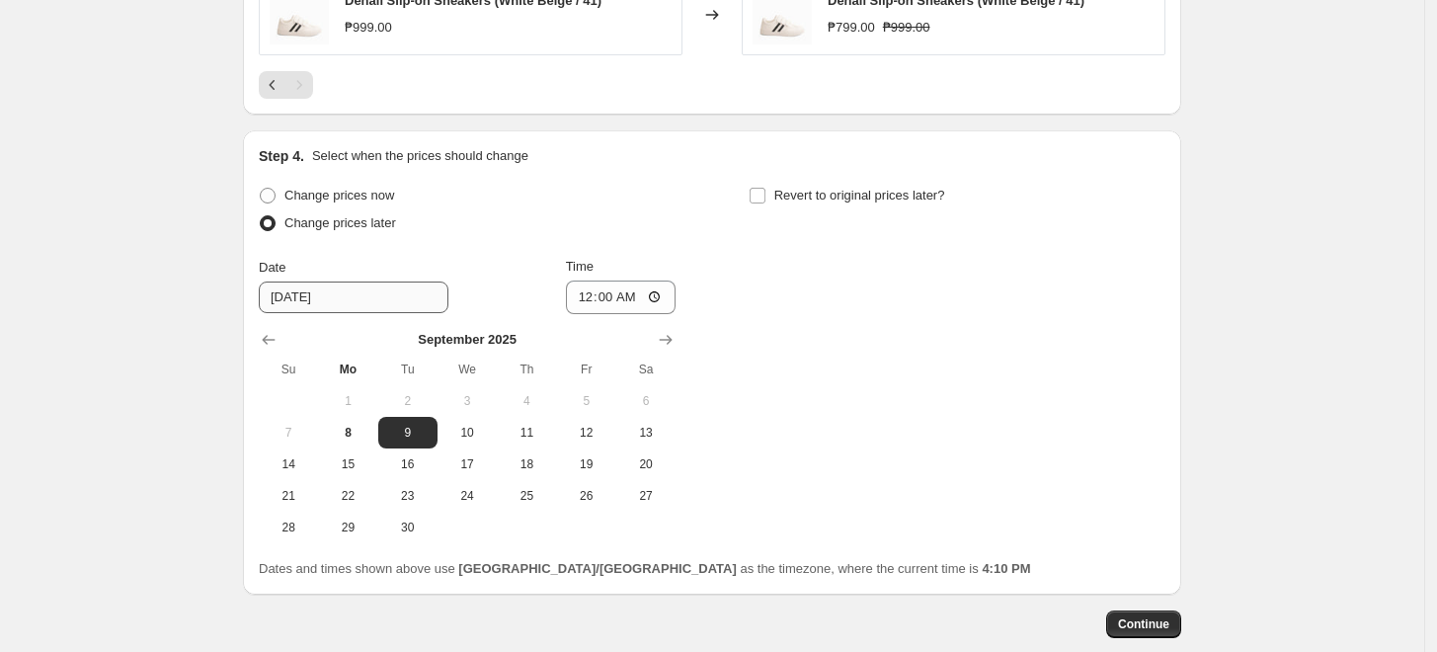
scroll to position [1536, 0]
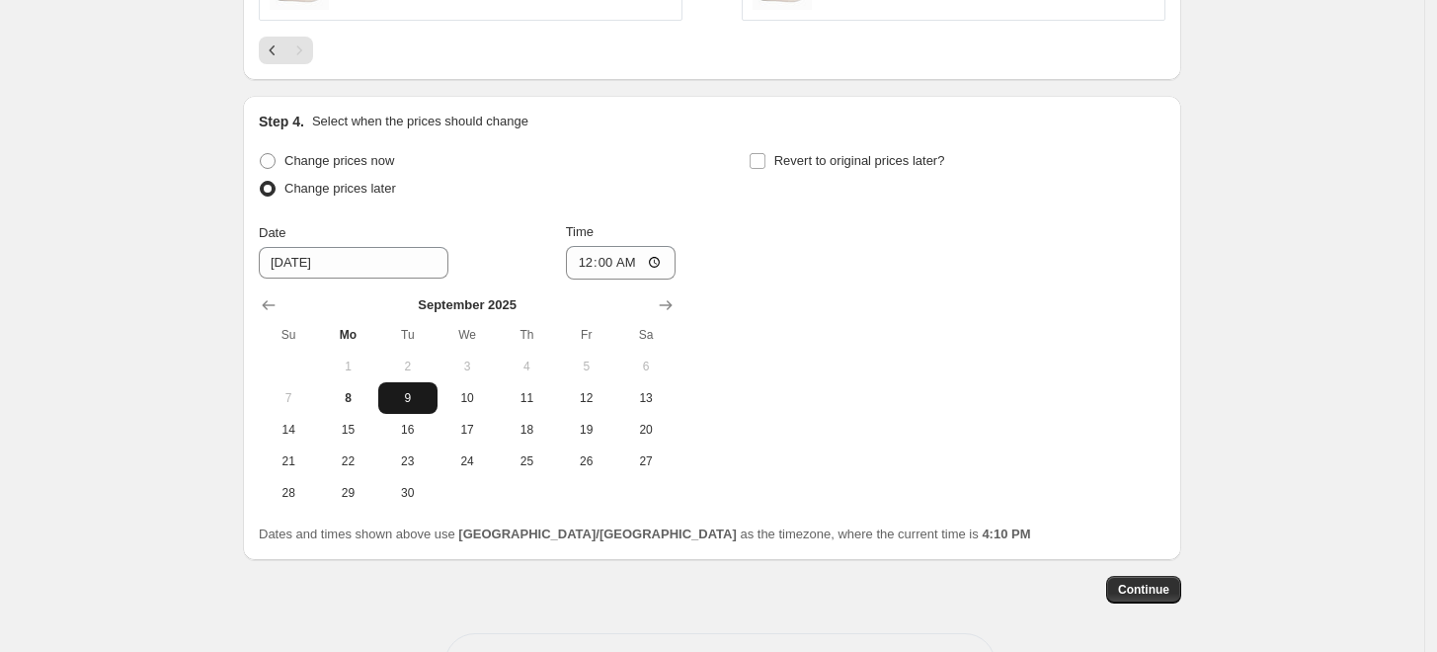
click at [403, 395] on span "9" at bounding box center [407, 398] width 43 height 16
click at [1134, 583] on span "Continue" at bounding box center [1143, 590] width 51 height 16
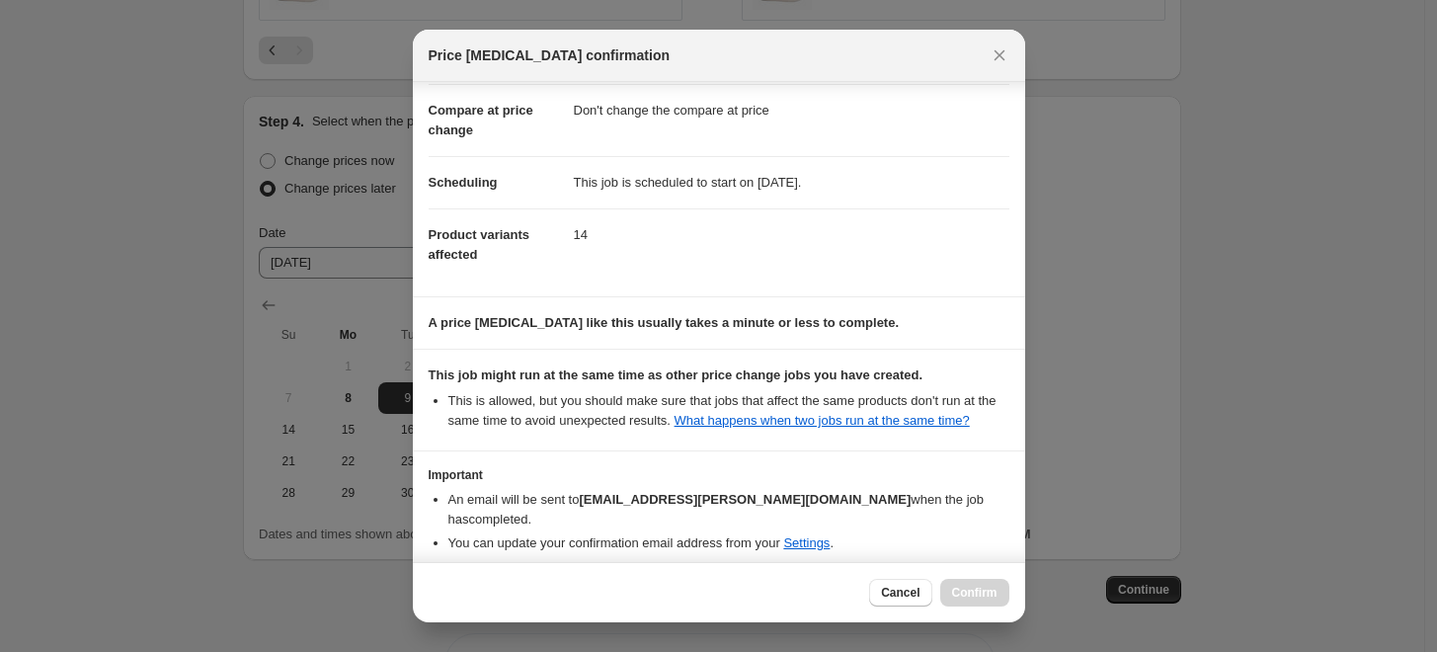
scroll to position [153, 0]
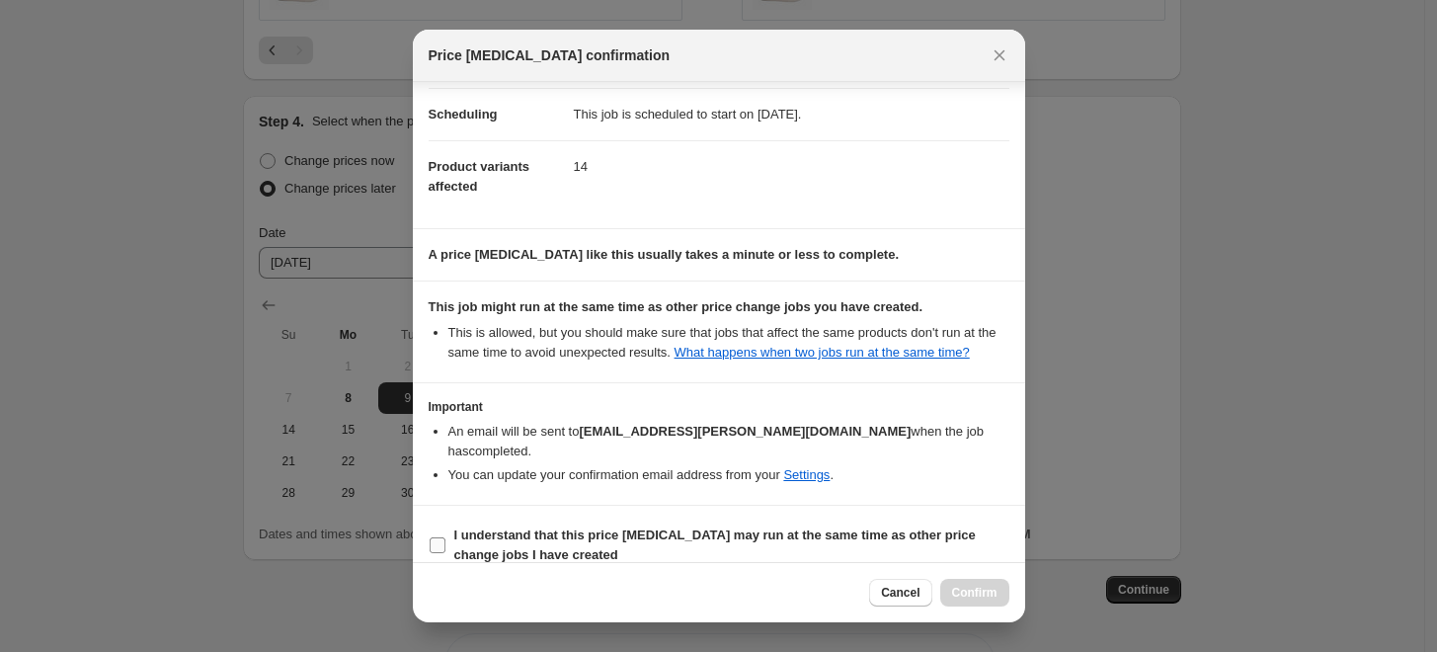
click at [447, 522] on label "I understand that this price [MEDICAL_DATA] may run at the same time as other p…" at bounding box center [719, 544] width 581 height 47
click at [445, 537] on input "I understand that this price [MEDICAL_DATA] may run at the same time as other p…" at bounding box center [438, 545] width 16 height 16
checkbox input "true"
click at [960, 588] on span "Confirm" at bounding box center [974, 593] width 45 height 16
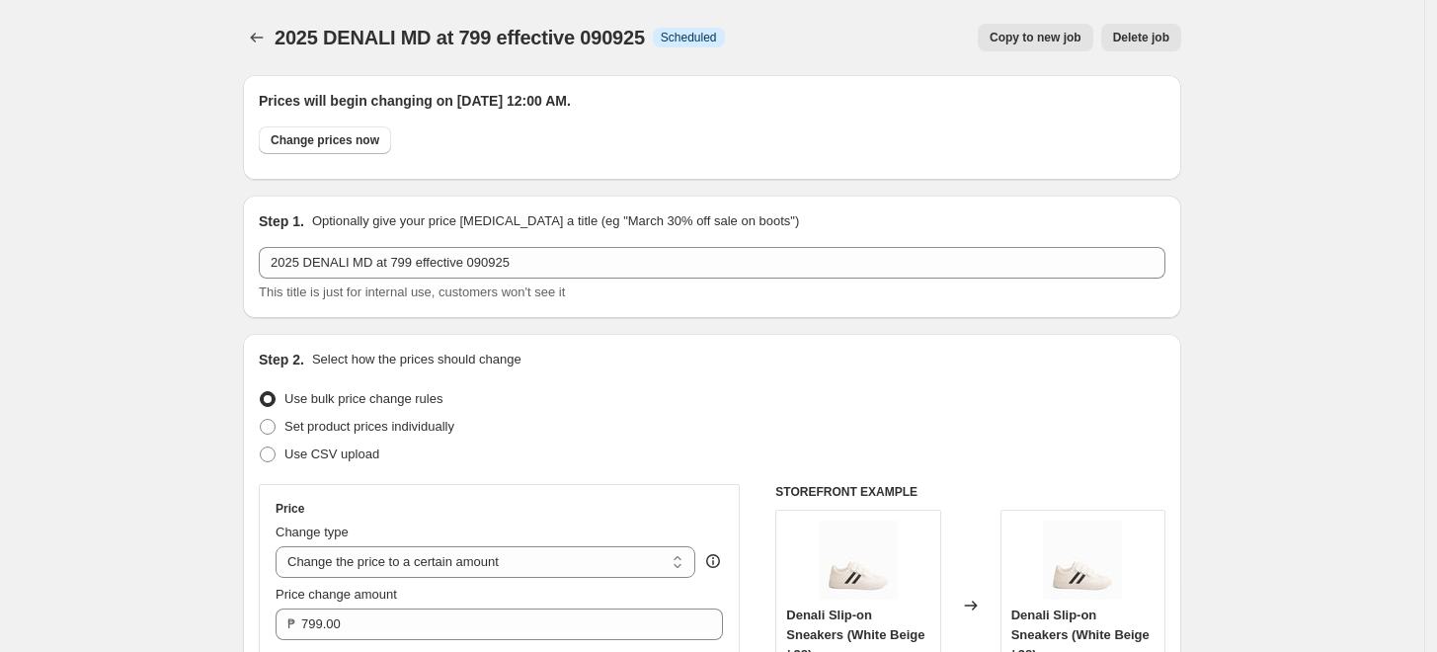
click at [261, 250] on div "Step 1. Optionally give your price [MEDICAL_DATA] a title (eg "March 30% off sa…" at bounding box center [712, 257] width 938 height 122
click at [251, 40] on button "Price change jobs" at bounding box center [257, 38] width 28 height 28
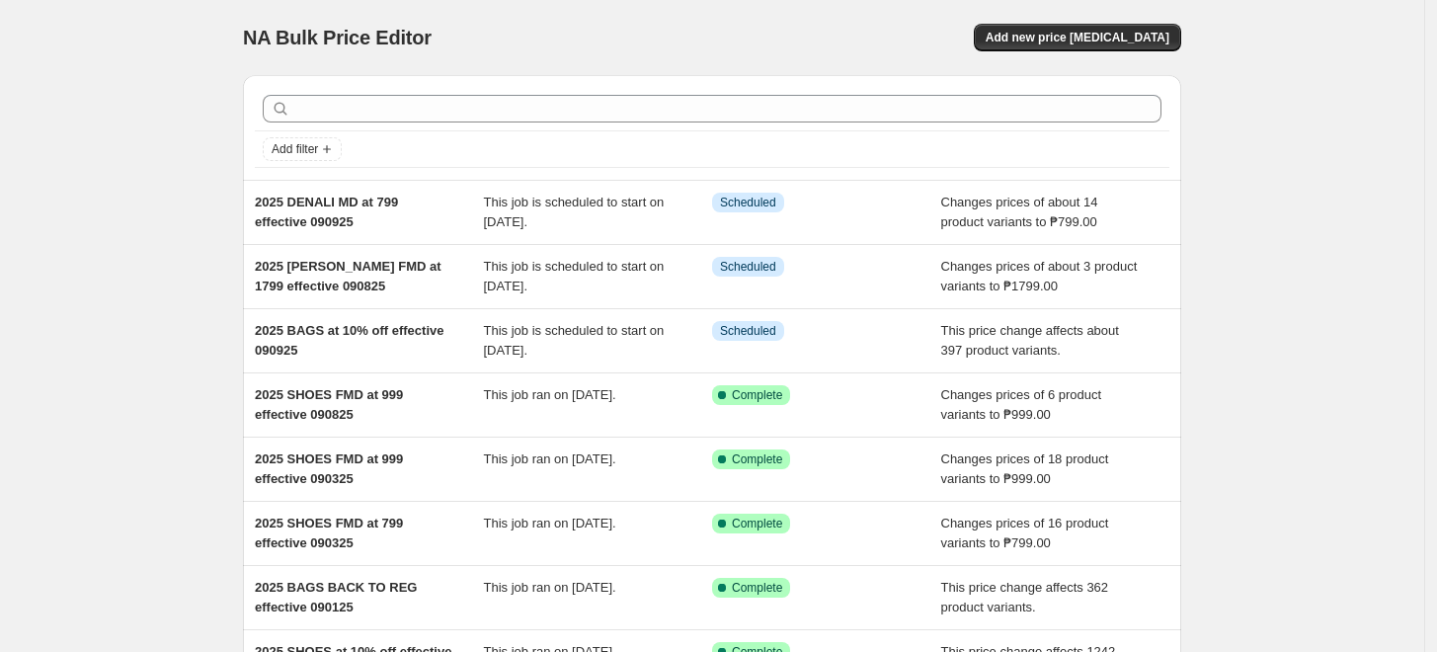
click at [72, 321] on div "NA Bulk Price Editor. This page is ready NA Bulk Price Editor Add new price [ME…" at bounding box center [712, 508] width 1424 height 1017
